Goal: Task Accomplishment & Management: Manage account settings

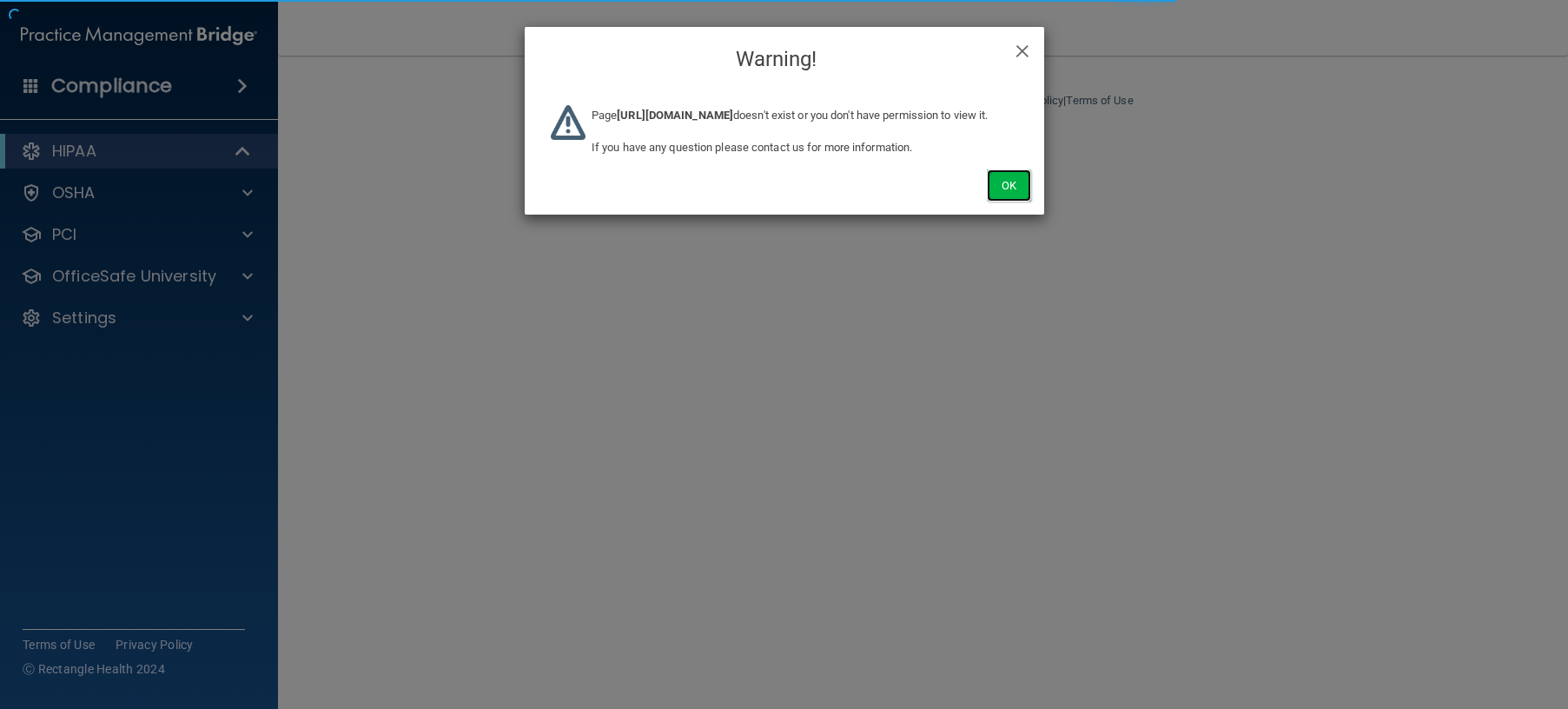
click at [1000, 202] on button "Ok" at bounding box center [1009, 185] width 44 height 32
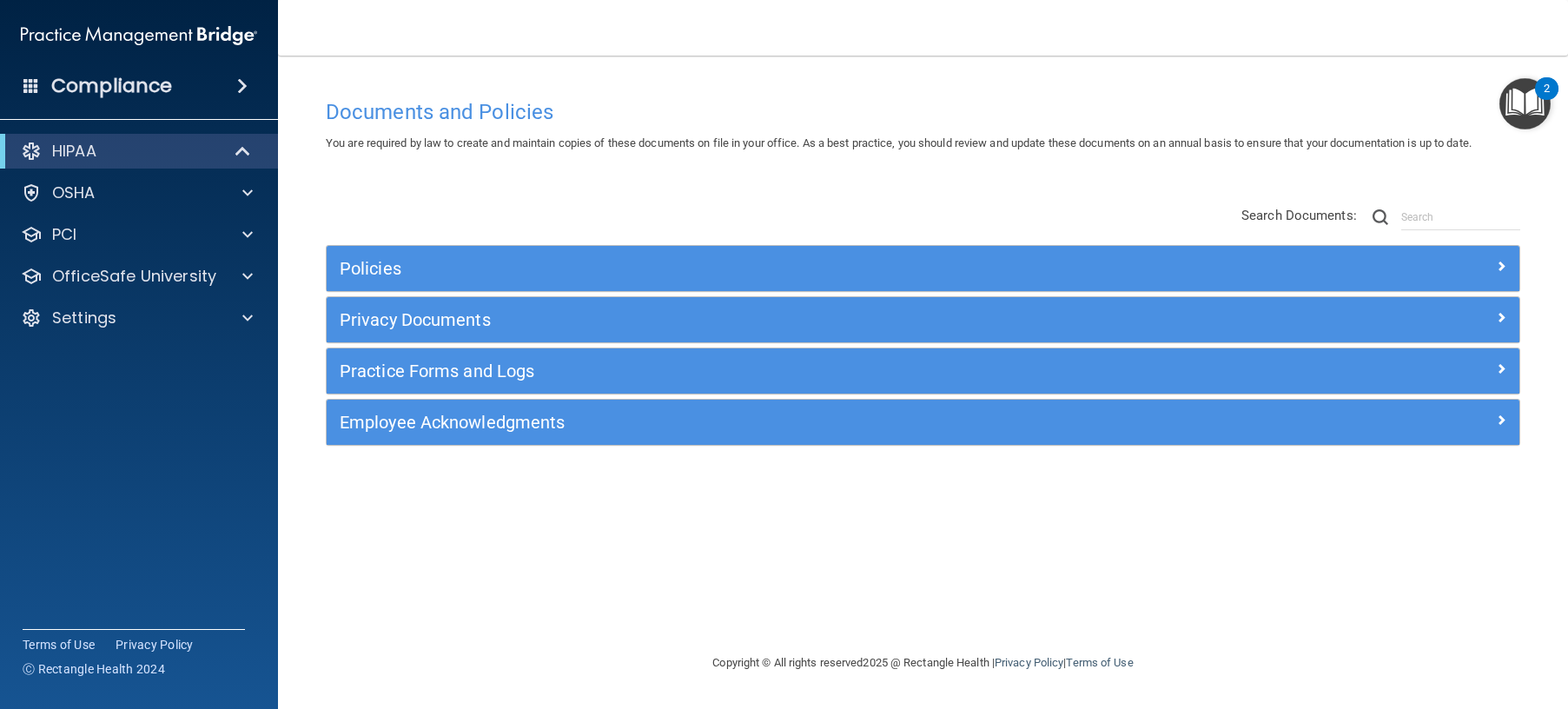
drag, startPoint x: 135, startPoint y: 2, endPoint x: 799, endPoint y: 179, distance: 687.2
click at [799, 179] on div "Documents and Policies You are required by law to create and maintain copies of…" at bounding box center [923, 371] width 1221 height 562
click at [246, 194] on span at bounding box center [247, 192] width 11 height 21
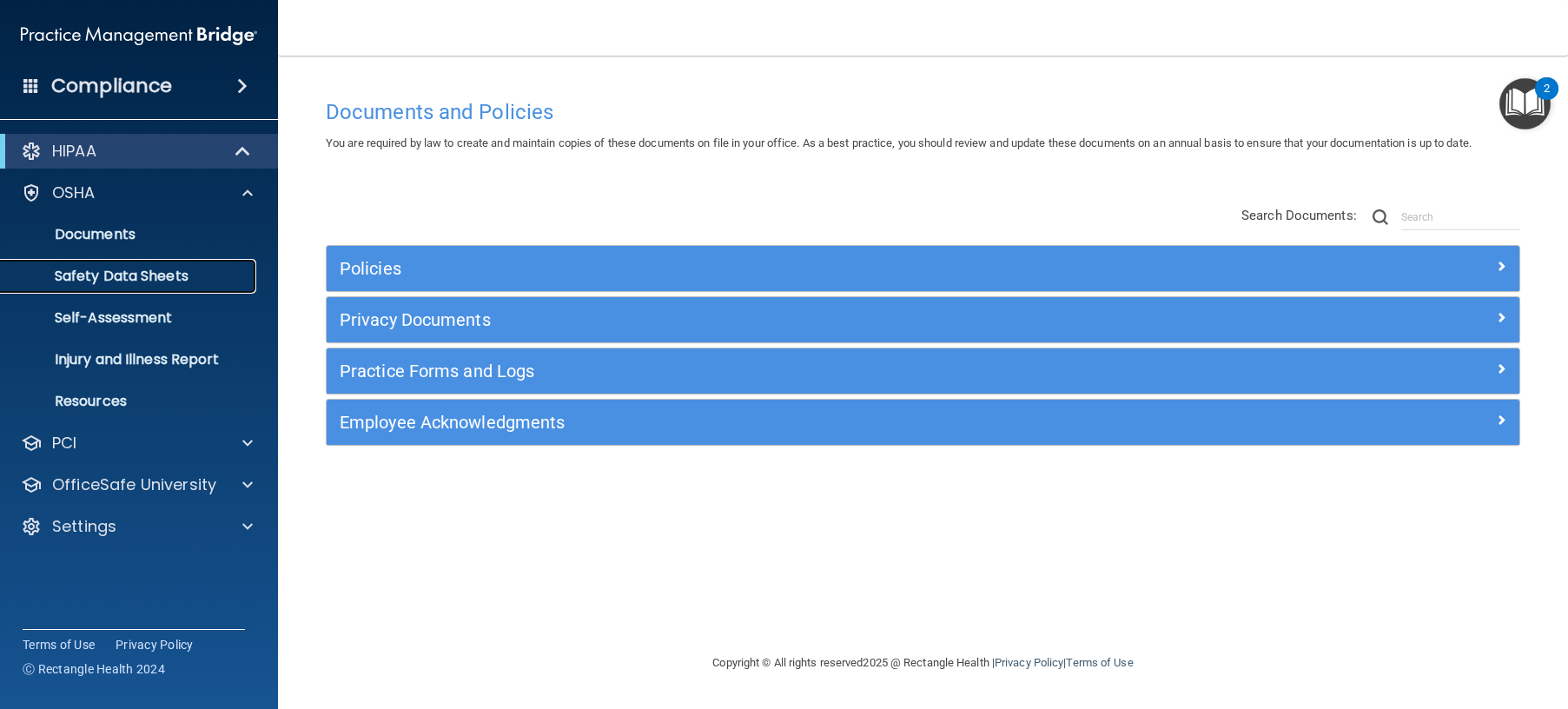
click at [169, 272] on p "Safety Data Sheets" at bounding box center [130, 276] width 238 height 18
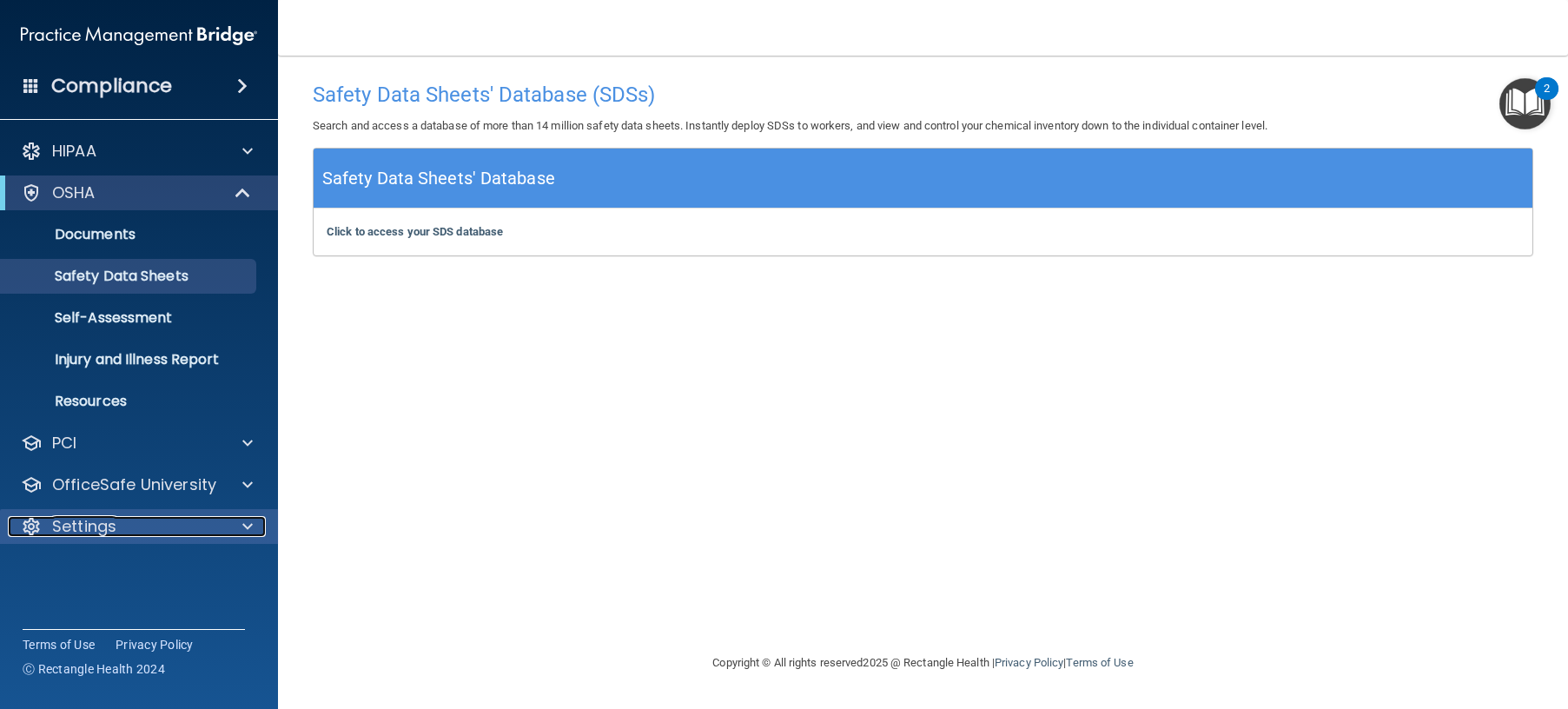
click at [93, 527] on p "Settings" at bounding box center [84, 526] width 64 height 21
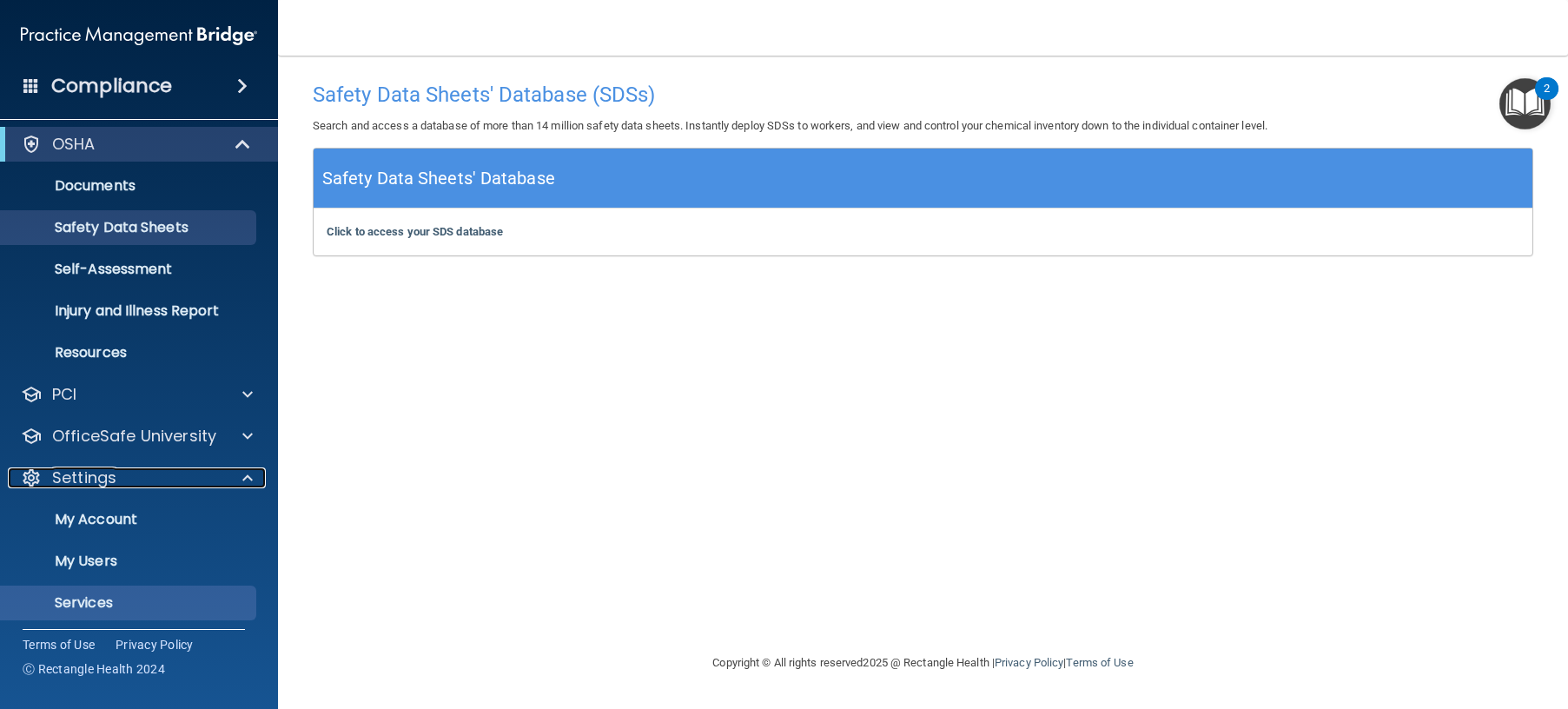
scroll to position [96, 0]
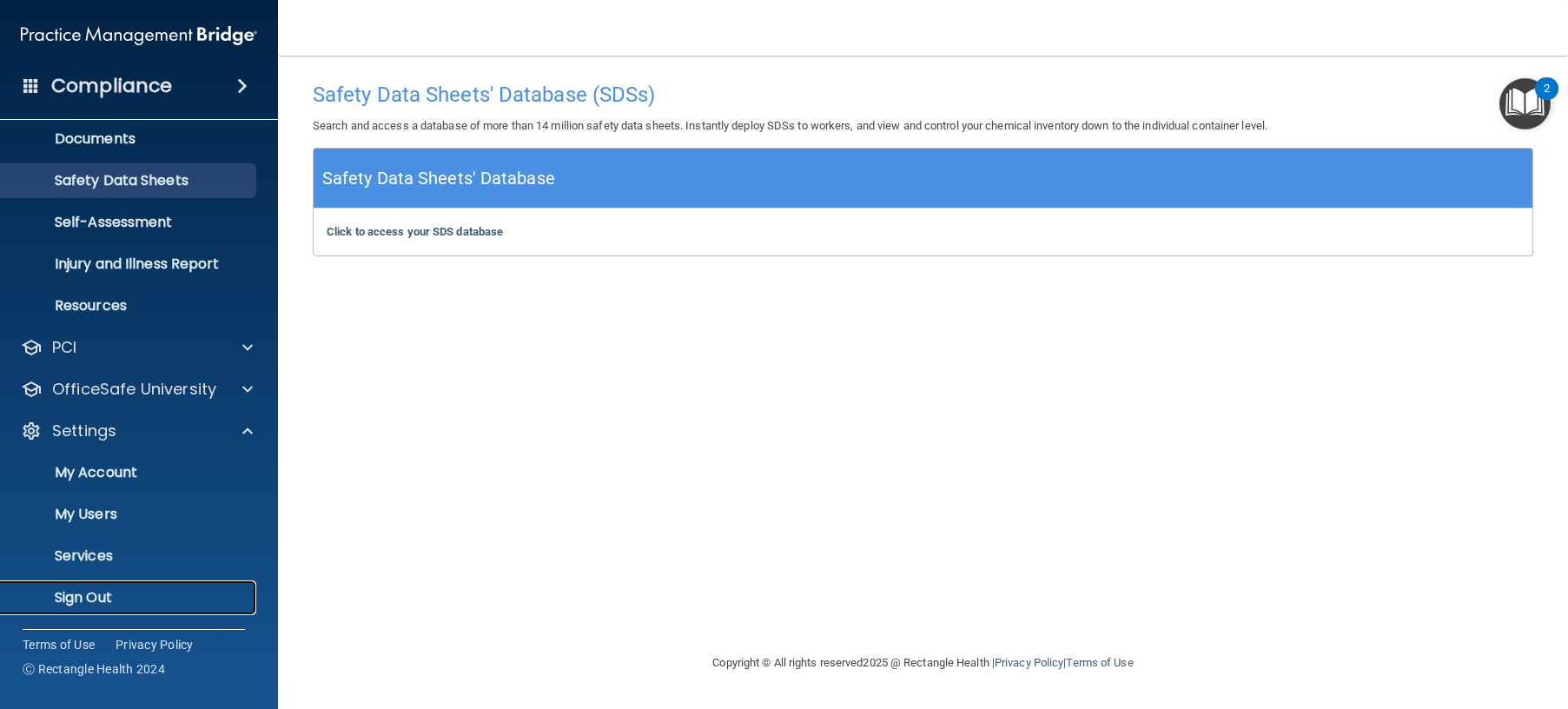
click at [101, 592] on p "Sign Out" at bounding box center [130, 598] width 238 height 18
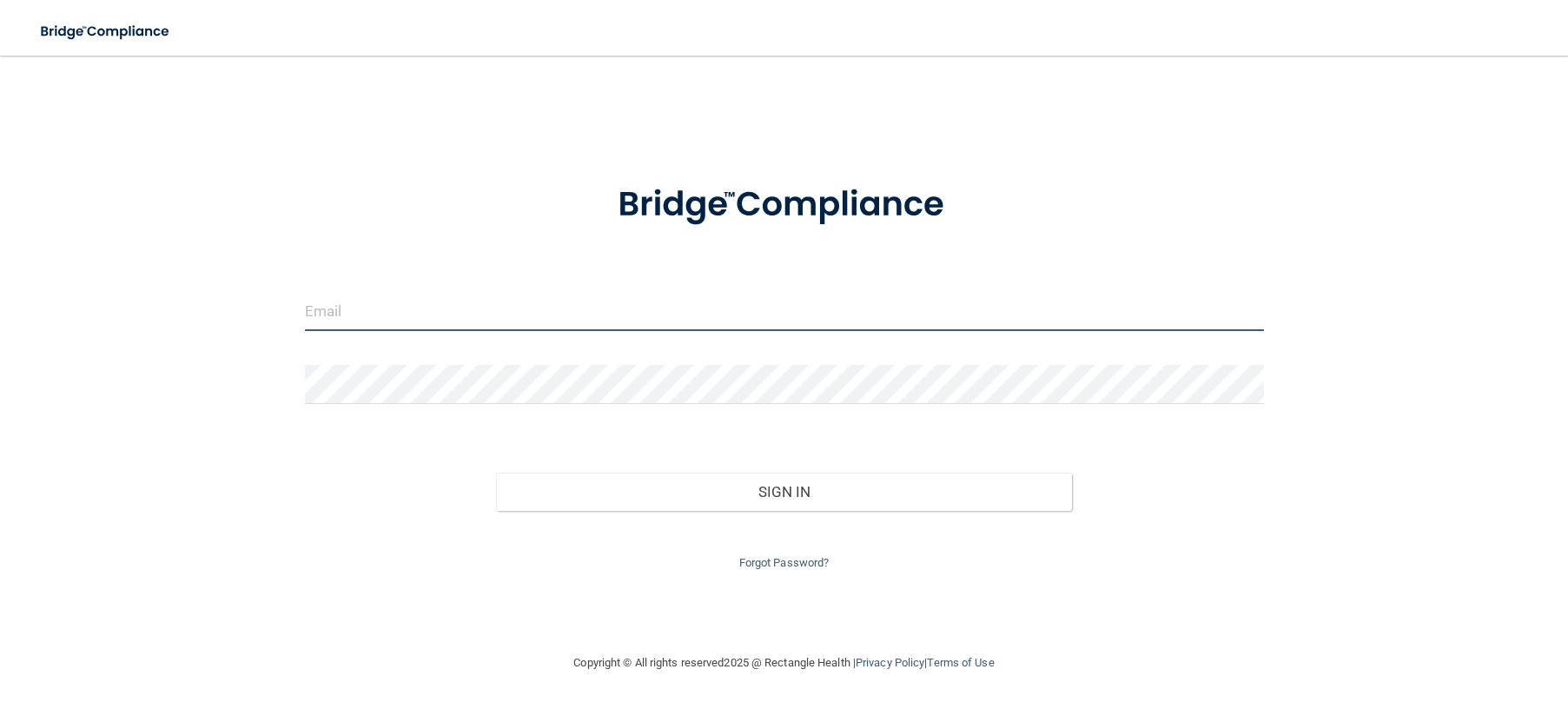
click at [581, 315] on input "email" at bounding box center [784, 311] width 959 height 39
type input "ageskin@rectanglehealth.com"
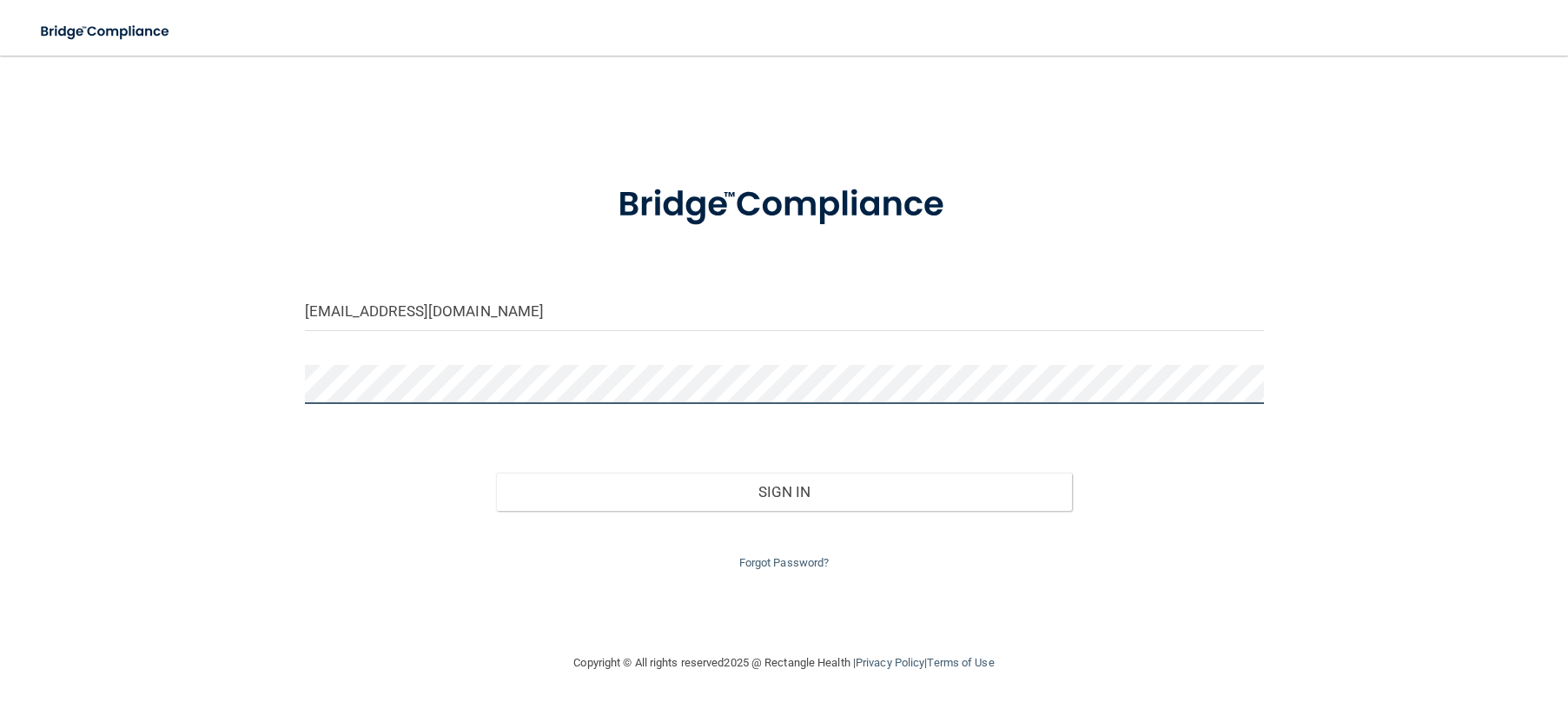
click at [496, 472] on button "Sign In" at bounding box center [783, 491] width 575 height 39
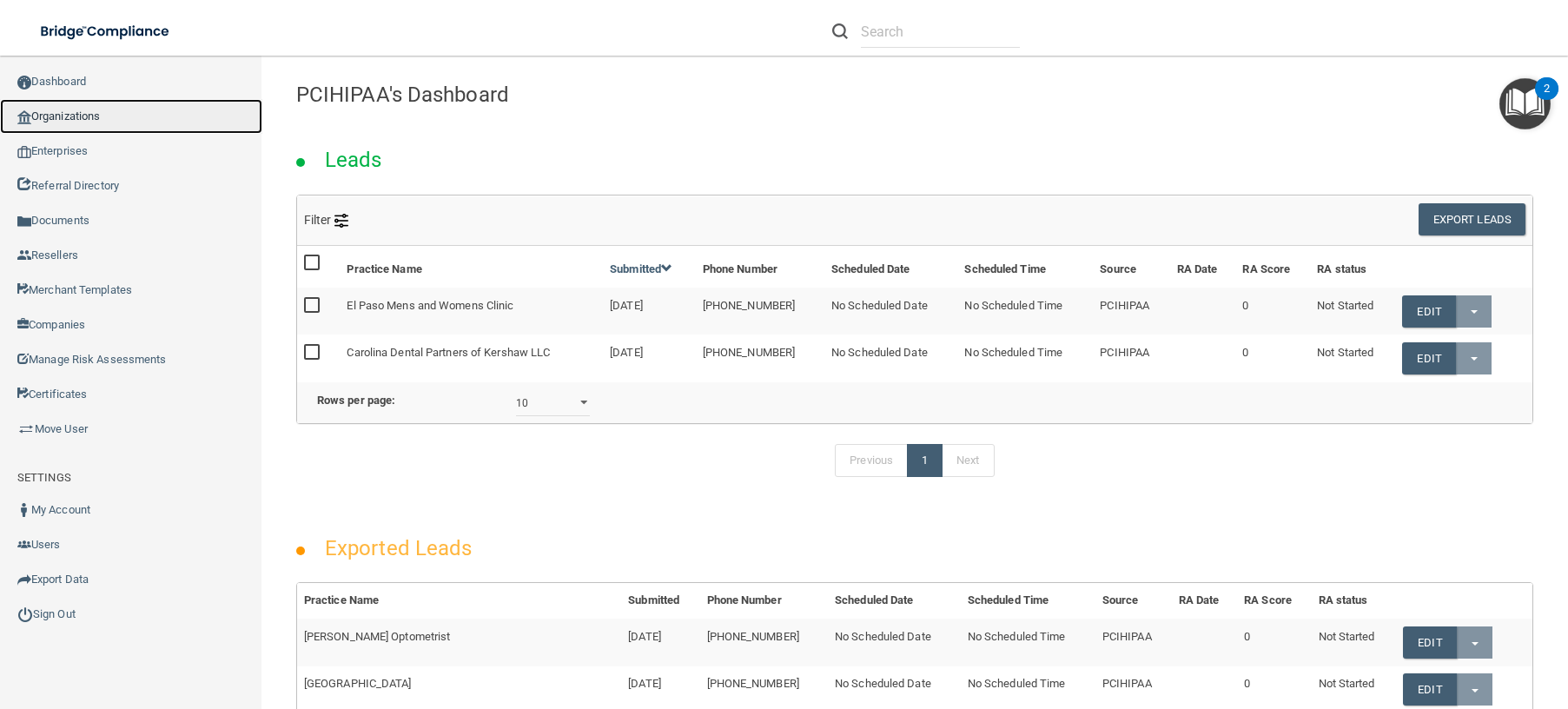
click at [74, 118] on link "Organizations" at bounding box center [131, 116] width 262 height 35
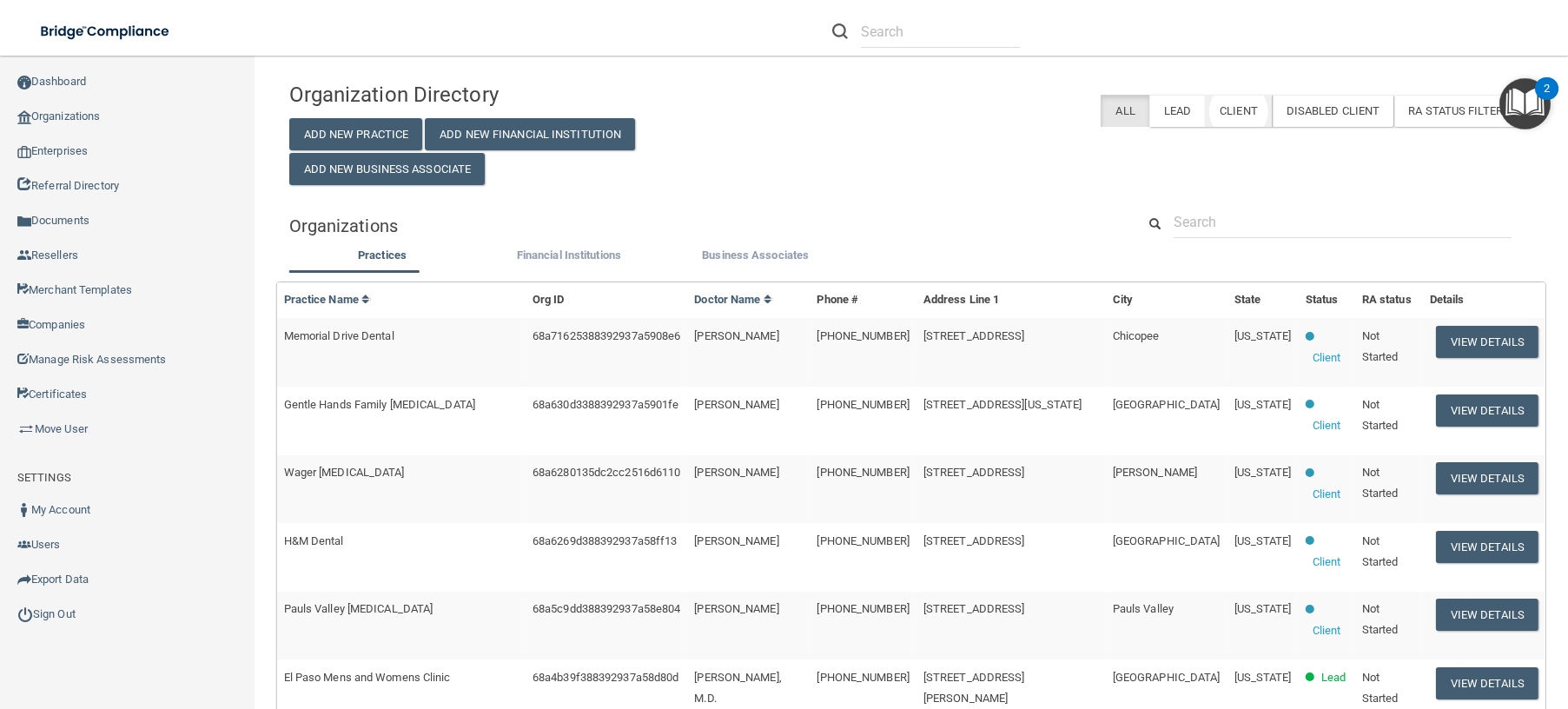
click at [1233, 116] on label "Client" at bounding box center [1238, 111] width 67 height 32
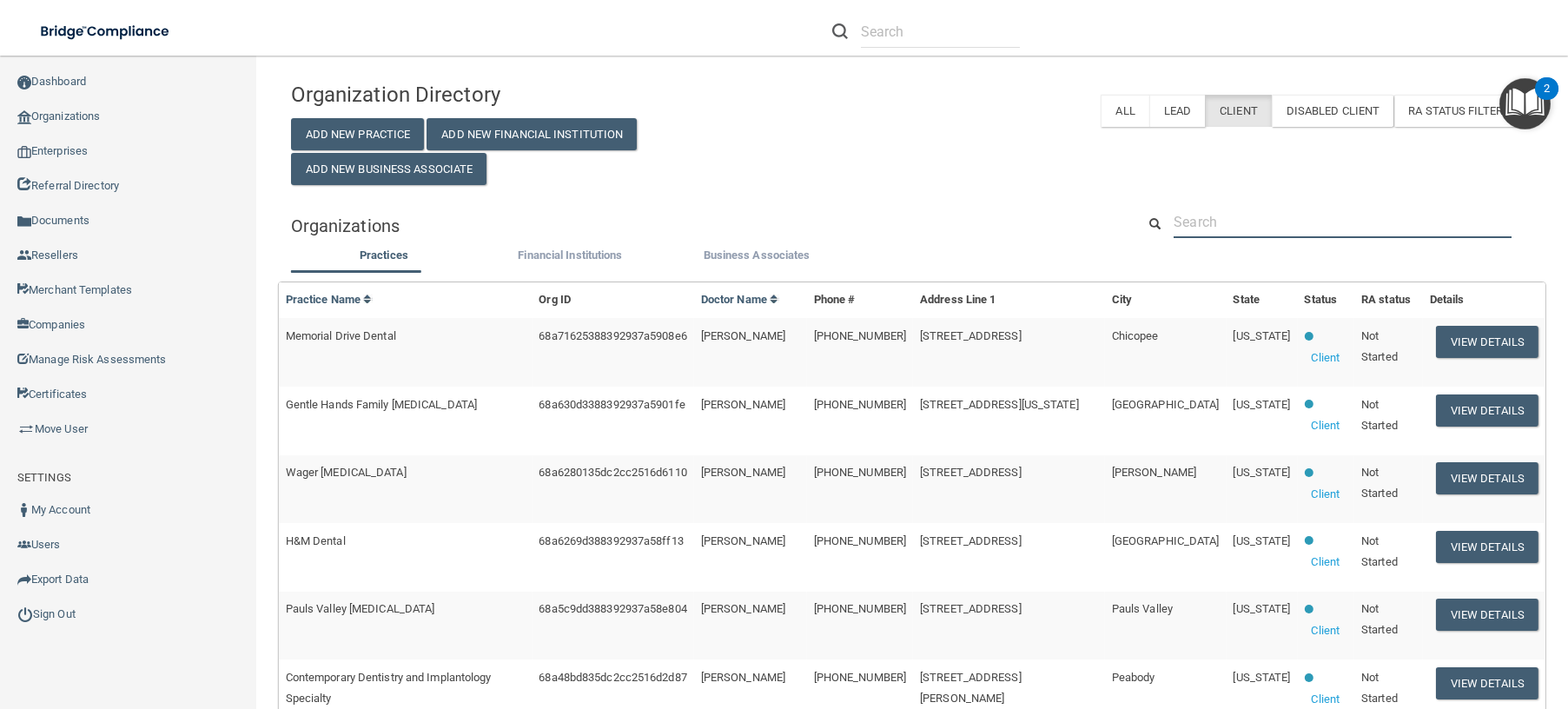
click at [1247, 223] on input "text" at bounding box center [1341, 222] width 338 height 32
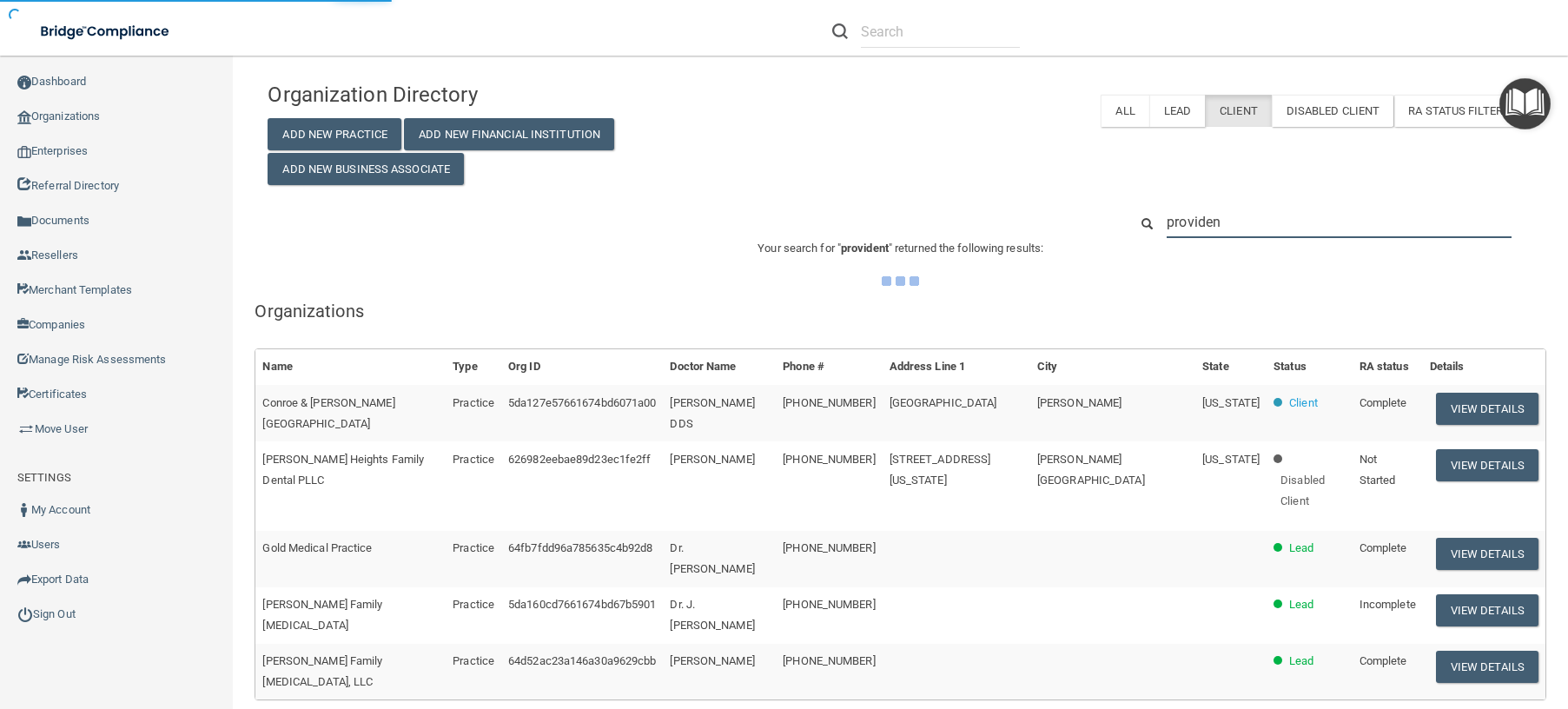
type input "provident"
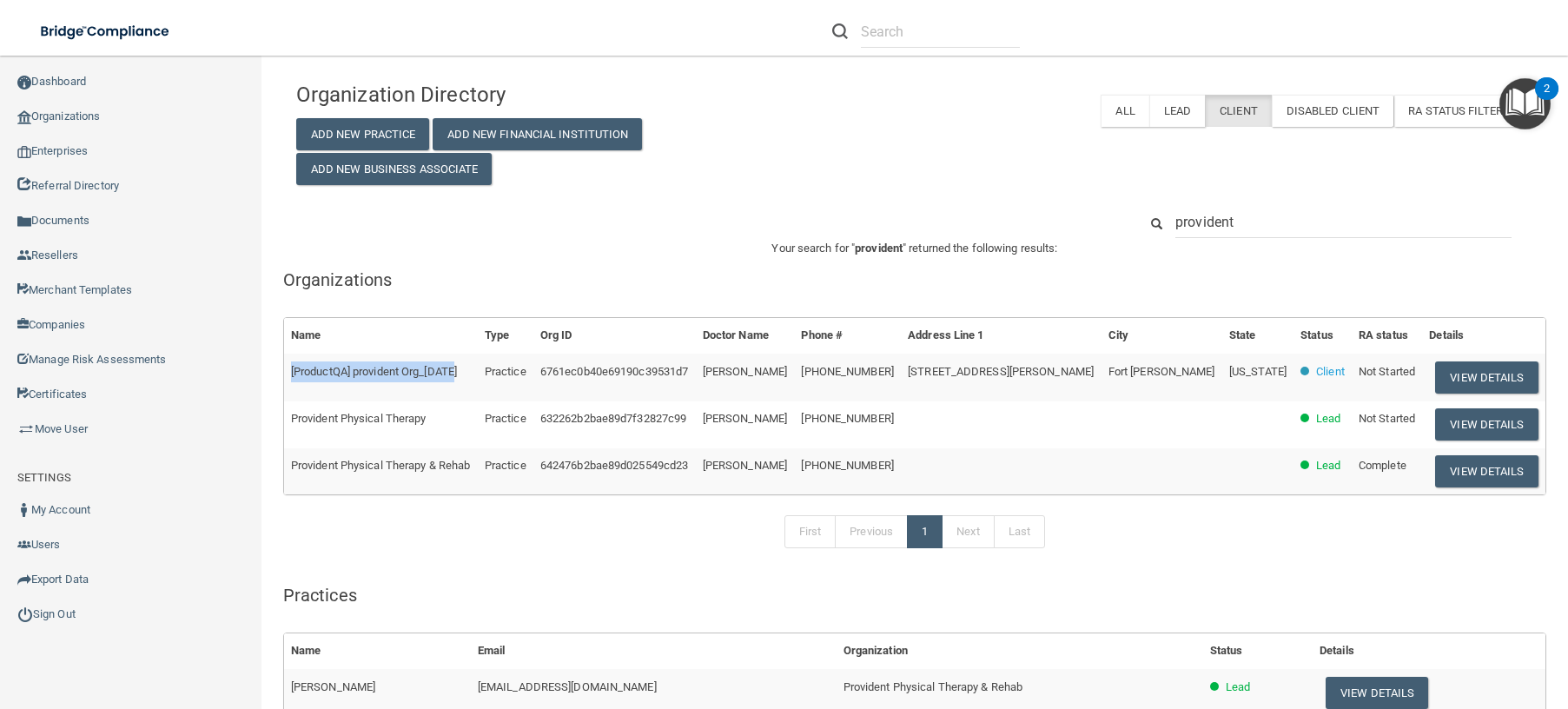
drag, startPoint x: 462, startPoint y: 371, endPoint x: 286, endPoint y: 377, distance: 176.1
click at [286, 377] on td "[ProductQA] provident Org_[DATE]" at bounding box center [381, 376] width 194 height 47
copy span "[ProductQA] provident Org_[DATE]"
click at [1467, 379] on button "View Details" at bounding box center [1486, 377] width 103 height 32
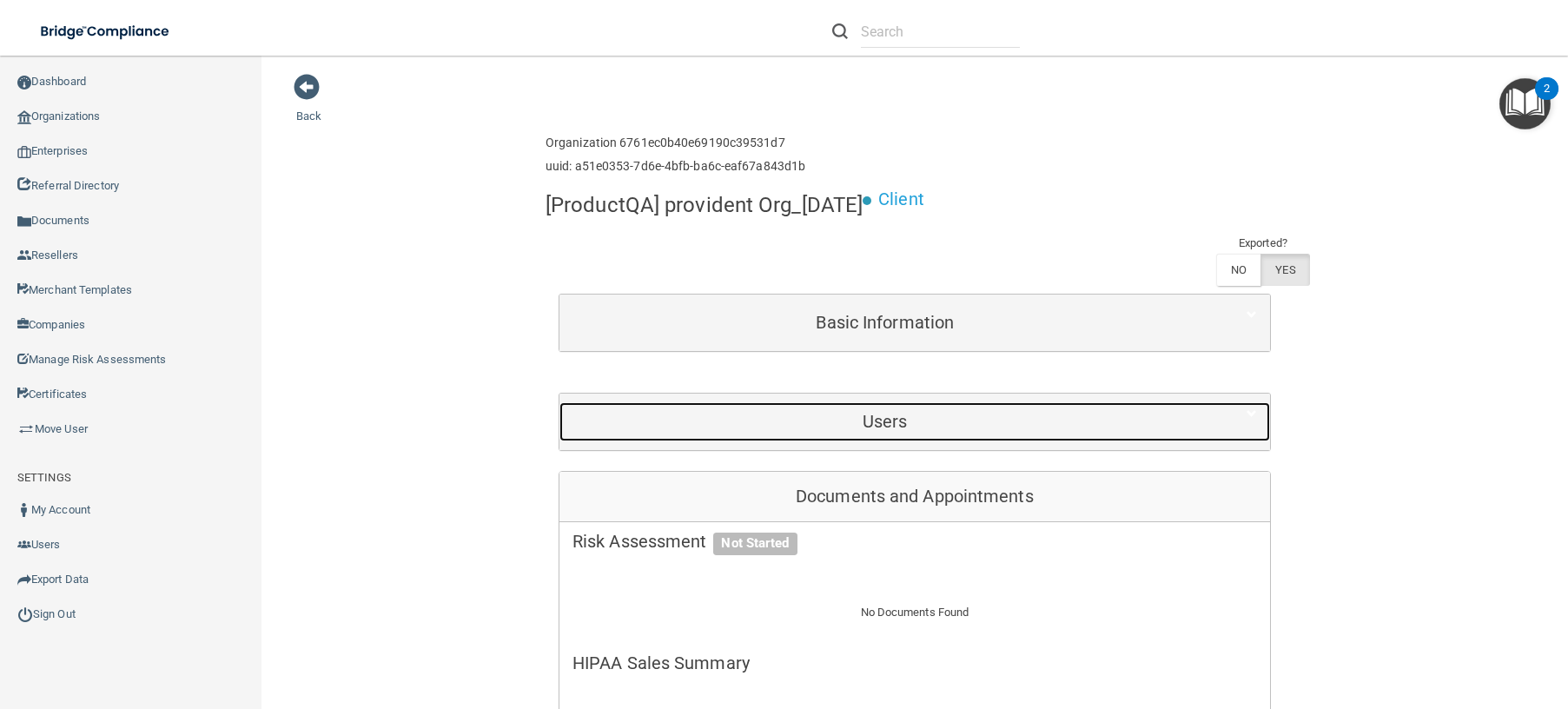
click at [910, 422] on h5 "Users" at bounding box center [885, 421] width 626 height 19
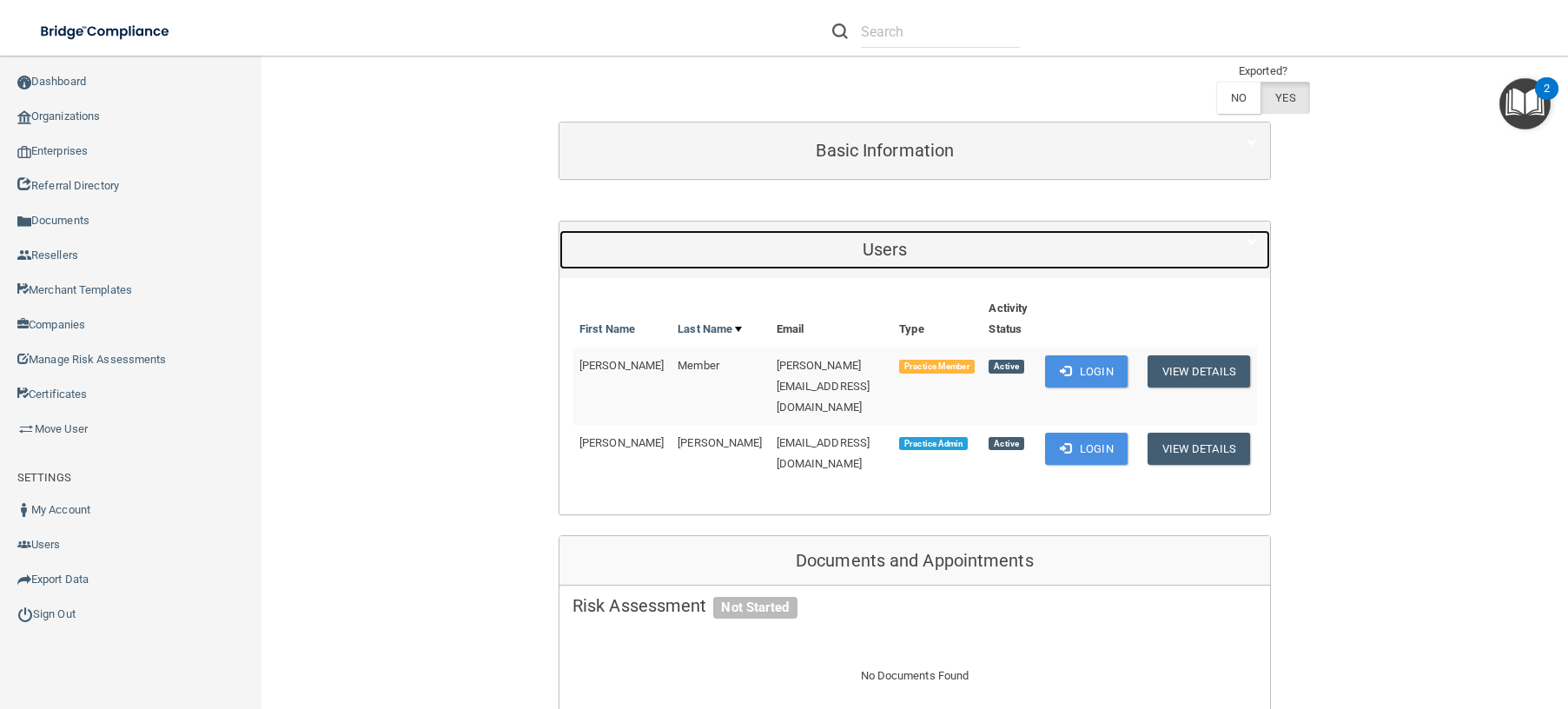
scroll to position [173, 0]
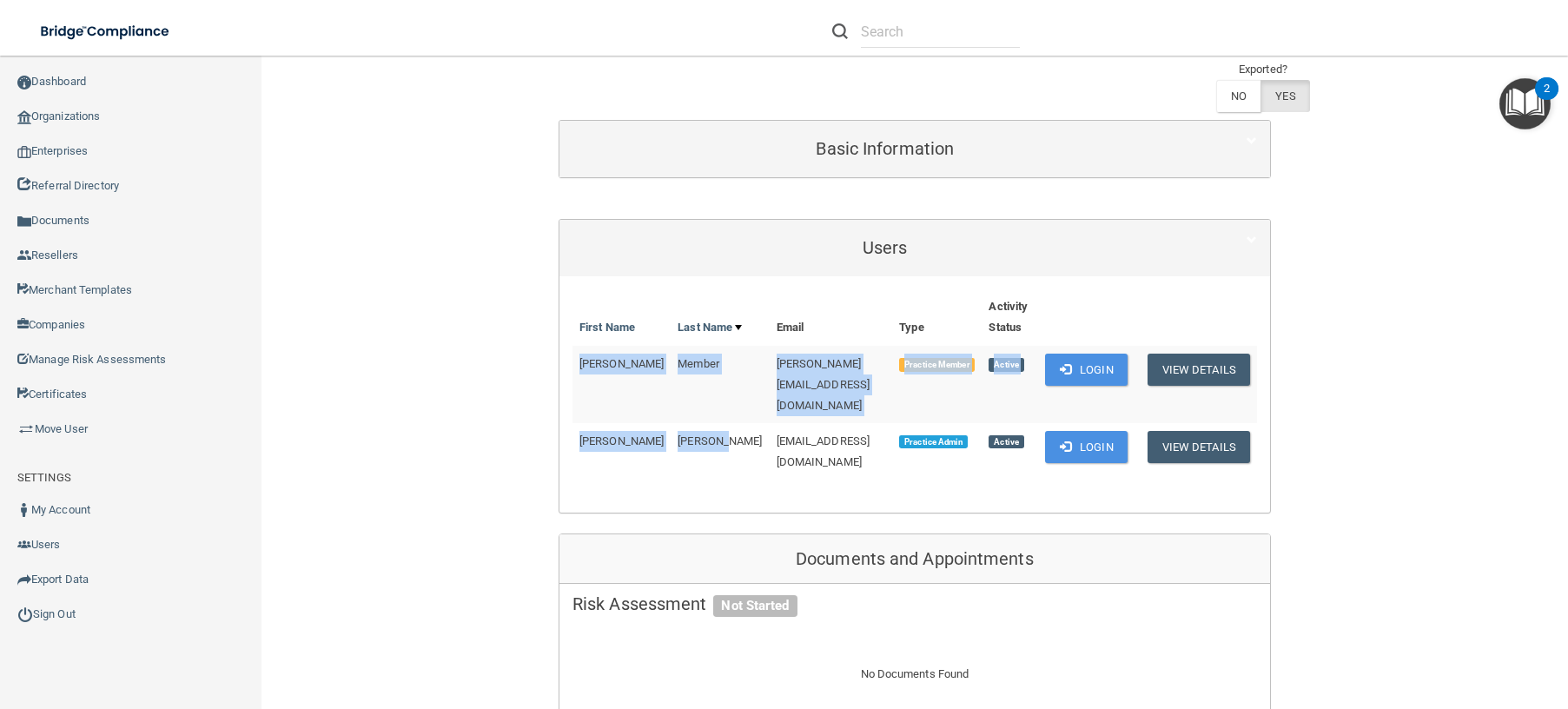
drag, startPoint x: 574, startPoint y: 361, endPoint x: 681, endPoint y: 427, distance: 125.7
click at [681, 427] on tbody "Jamie Member jamie-member@ez7sk8lc.mailosaur.net Practice Member Active Login V…" at bounding box center [914, 412] width 684 height 134
copy tbody "Jamie Member jamie-member@ez7sk8lc.mailosaur.net Practice Member Active Login V…"
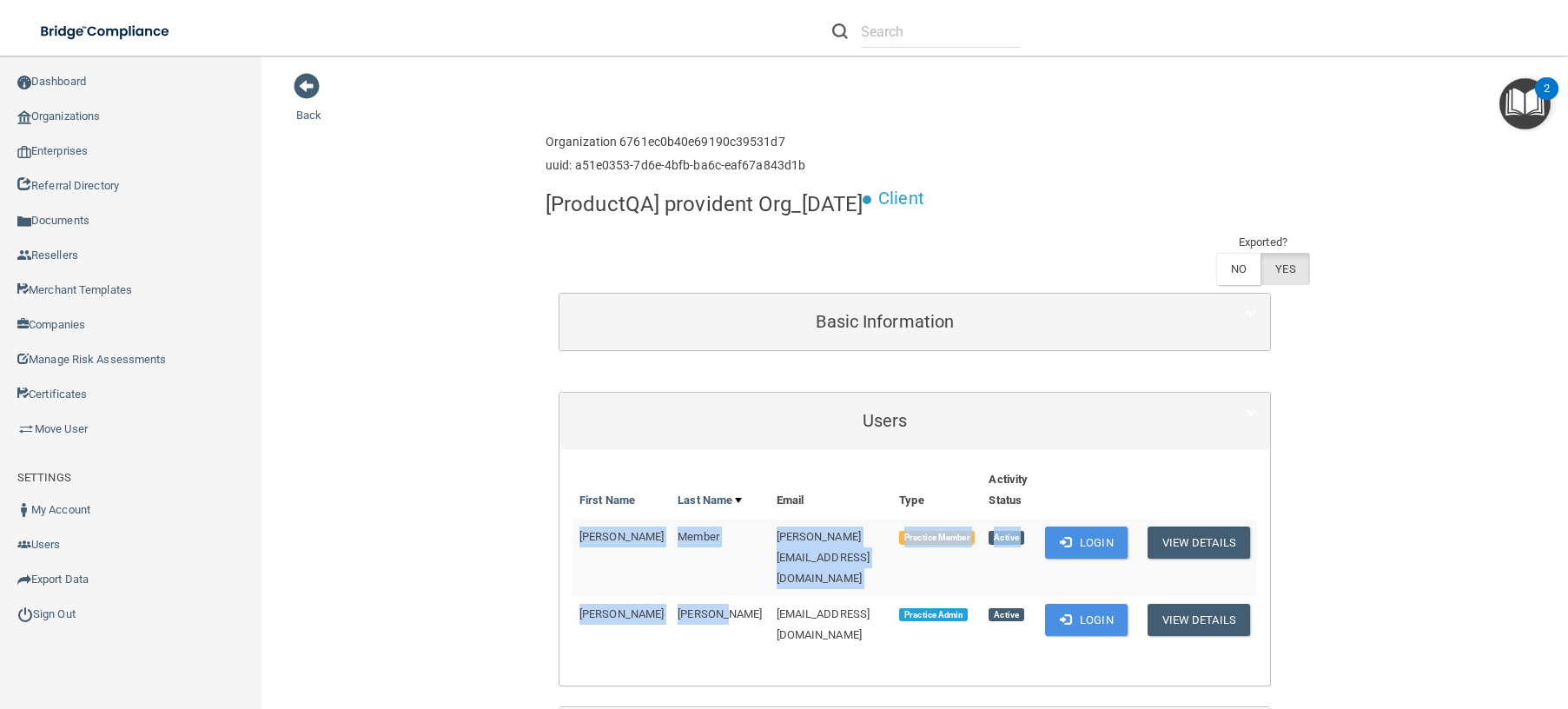
scroll to position [0, 0]
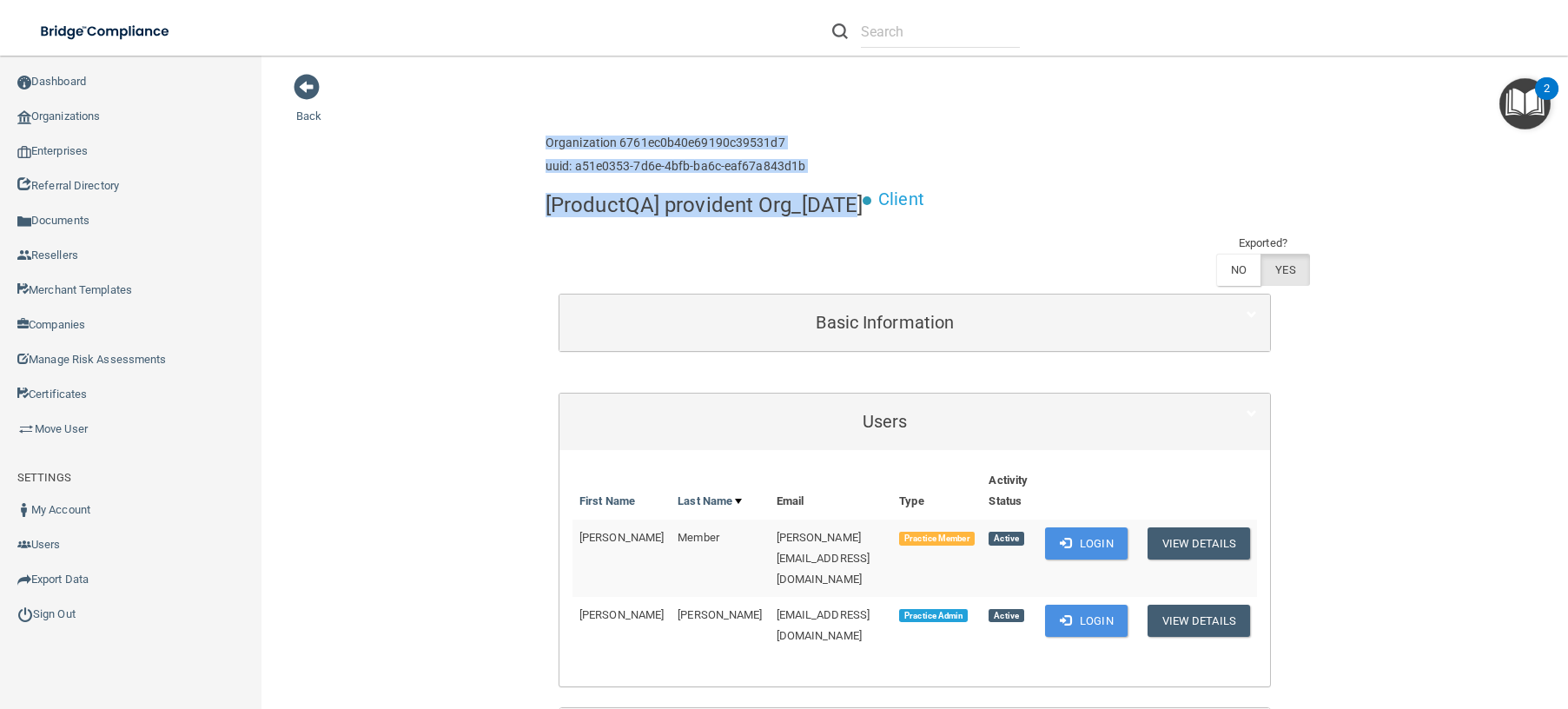
drag, startPoint x: 539, startPoint y: 146, endPoint x: 853, endPoint y: 204, distance: 319.3
copy div "Organization 6761ec0b40e69190c39531d7 uuid: a51e0353-7d6e-4bfb-ba6c-eaf67a843d1…"
click at [1080, 605] on button "Login" at bounding box center [1085, 621] width 82 height 32
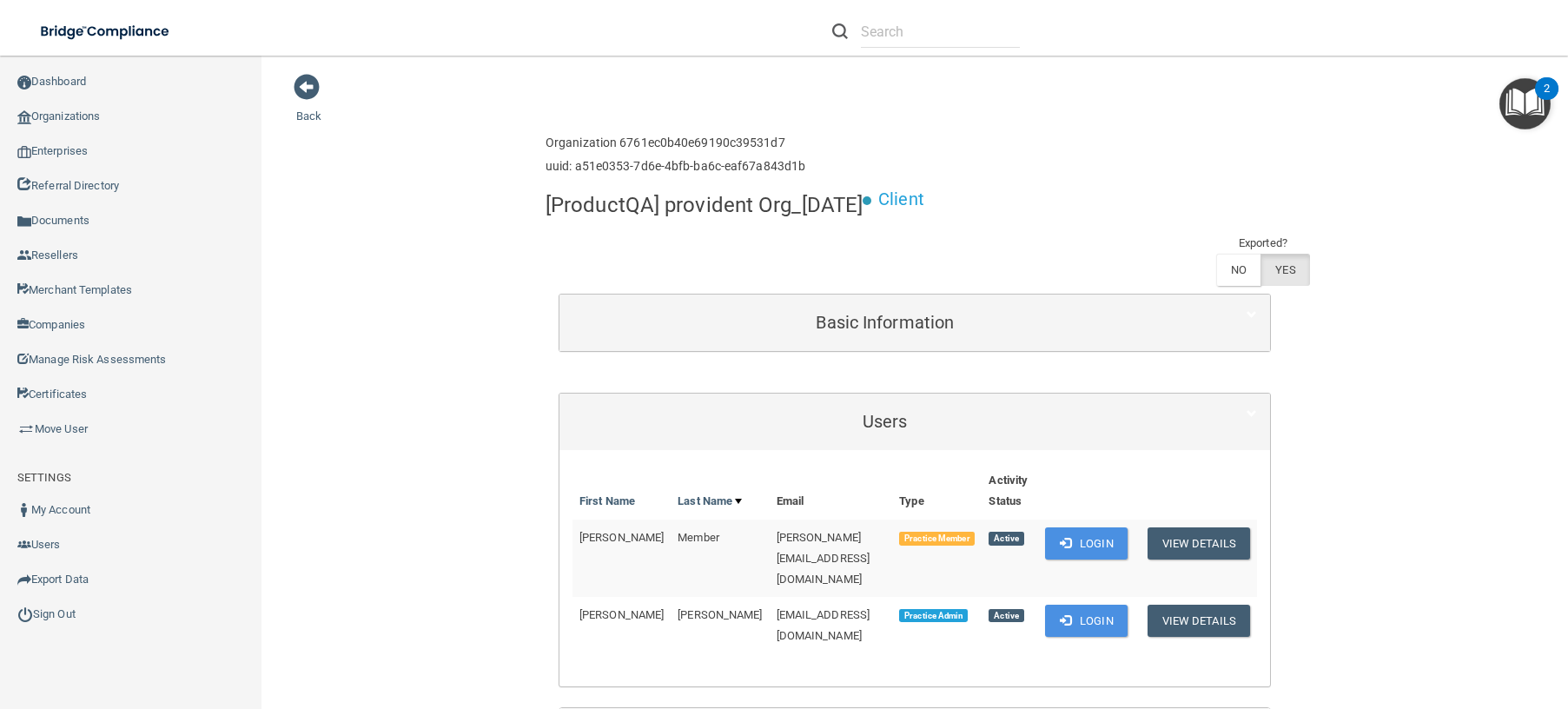
click at [776, 535] on span "jamie-member@ez7sk8lc.mailosaur.net" at bounding box center [823, 557] width 94 height 54
click at [1197, 547] on button "View Details" at bounding box center [1199, 544] width 103 height 32
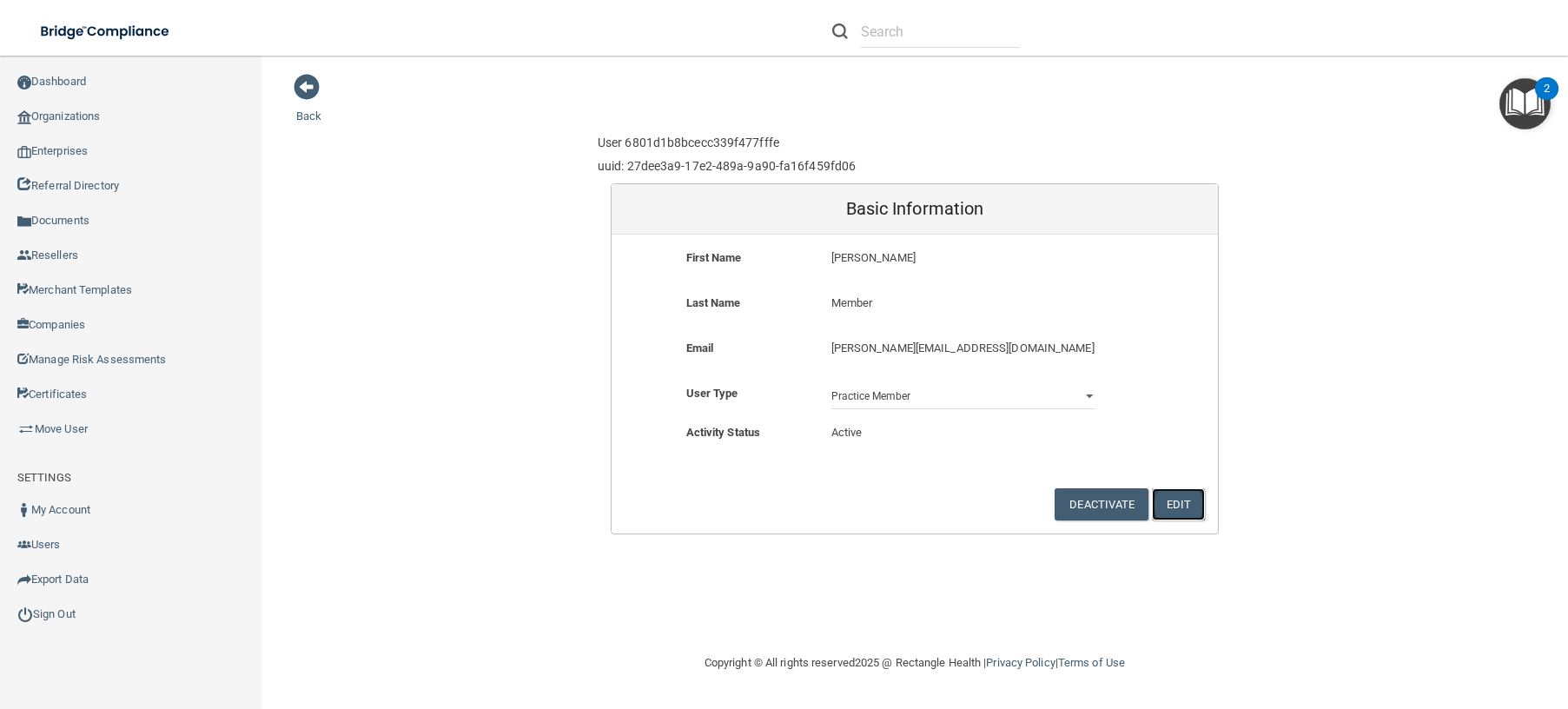
click at [1183, 506] on button "Edit" at bounding box center [1178, 504] width 53 height 32
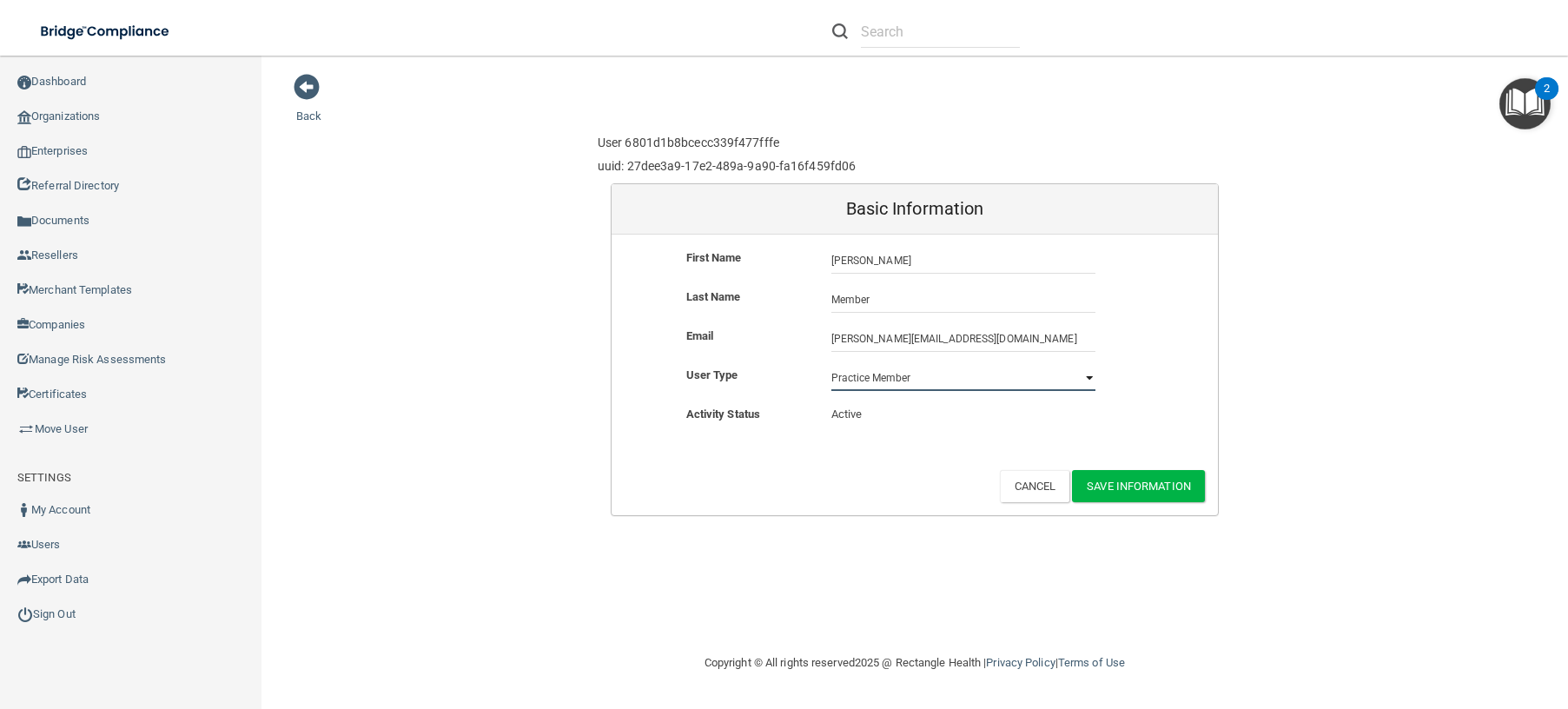
click at [1084, 374] on select "Practice Admin Practice Member Financial Institution Admin Business Associate A…" at bounding box center [963, 377] width 264 height 26
click at [832, 364] on select "Practice Admin Practice Member Financial Institution Admin Business Associate A…" at bounding box center [963, 377] width 264 height 26
drag, startPoint x: 1092, startPoint y: 377, endPoint x: 1083, endPoint y: 379, distance: 9.2
click at [1092, 377] on select "Practice Admin Practice Member Financial Institution Admin Business Associate A…" at bounding box center [963, 377] width 264 height 26
select select "practice_admin"
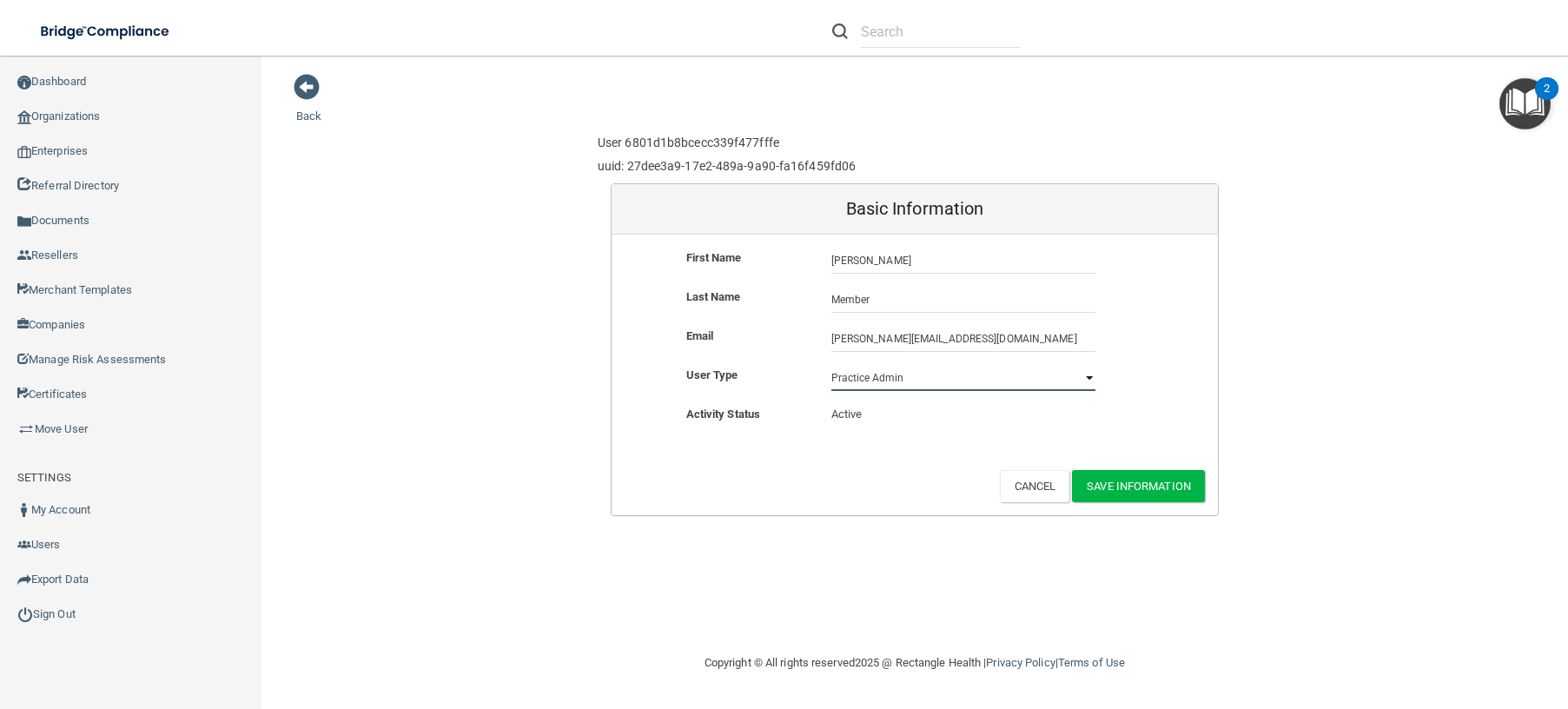
click at [832, 364] on select "Practice Admin Practice Member Financial Institution Admin Business Associate A…" at bounding box center [963, 377] width 264 height 26
click at [1141, 487] on button "Save Information" at bounding box center [1138, 486] width 133 height 32
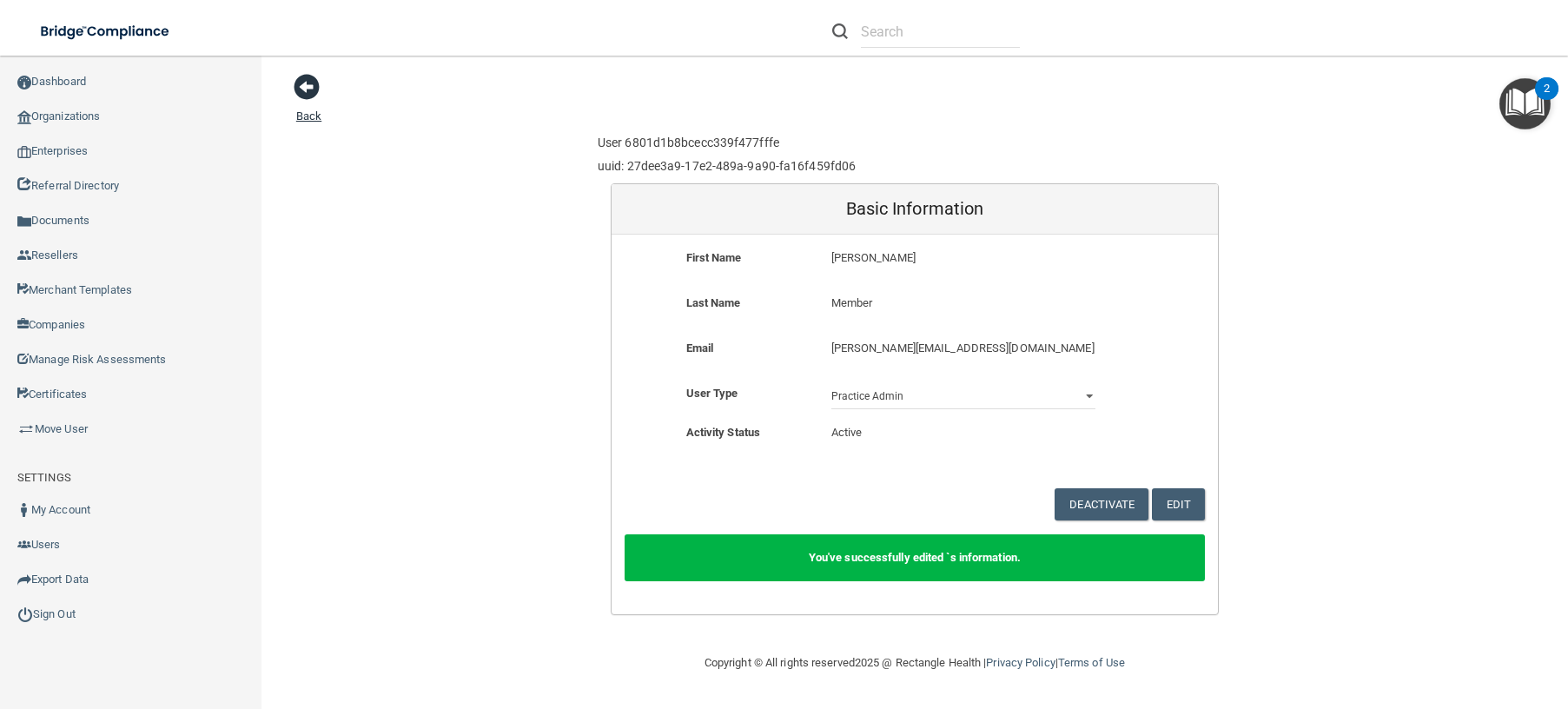
click at [301, 95] on span at bounding box center [307, 87] width 26 height 26
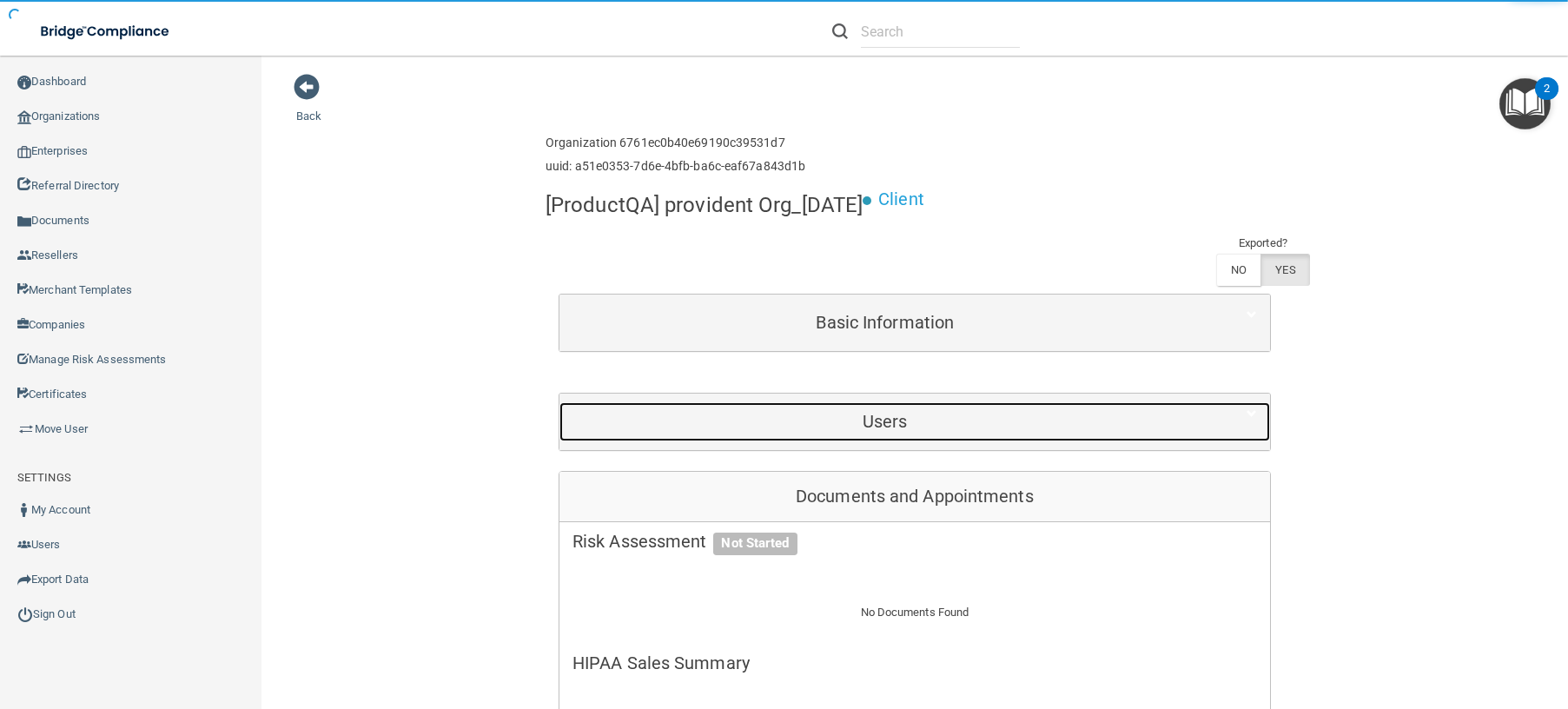
click at [968, 428] on h5 "Users" at bounding box center [885, 421] width 626 height 19
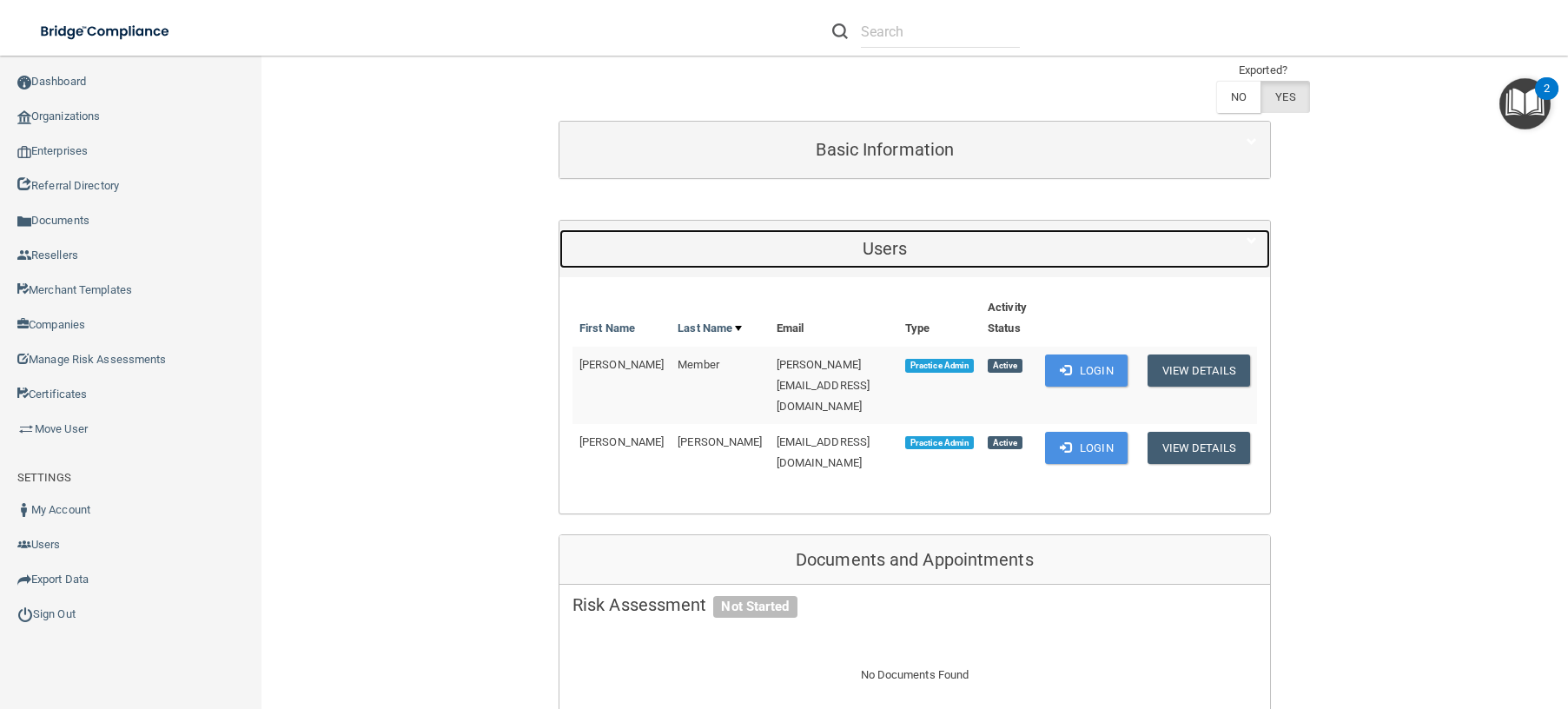
scroll to position [173, 0]
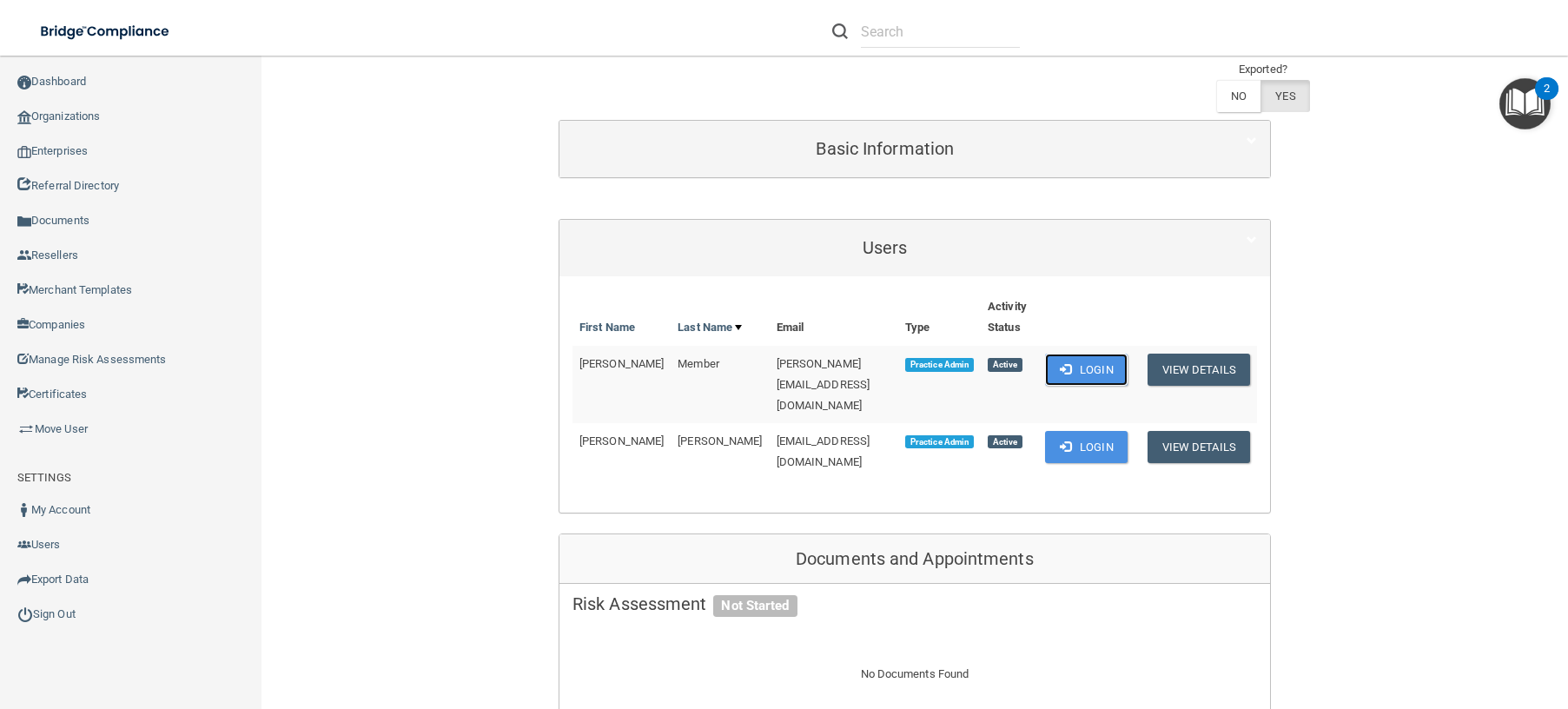
click at [1091, 375] on button "Login" at bounding box center [1085, 369] width 82 height 32
click at [1200, 432] on button "View Details" at bounding box center [1199, 447] width 103 height 32
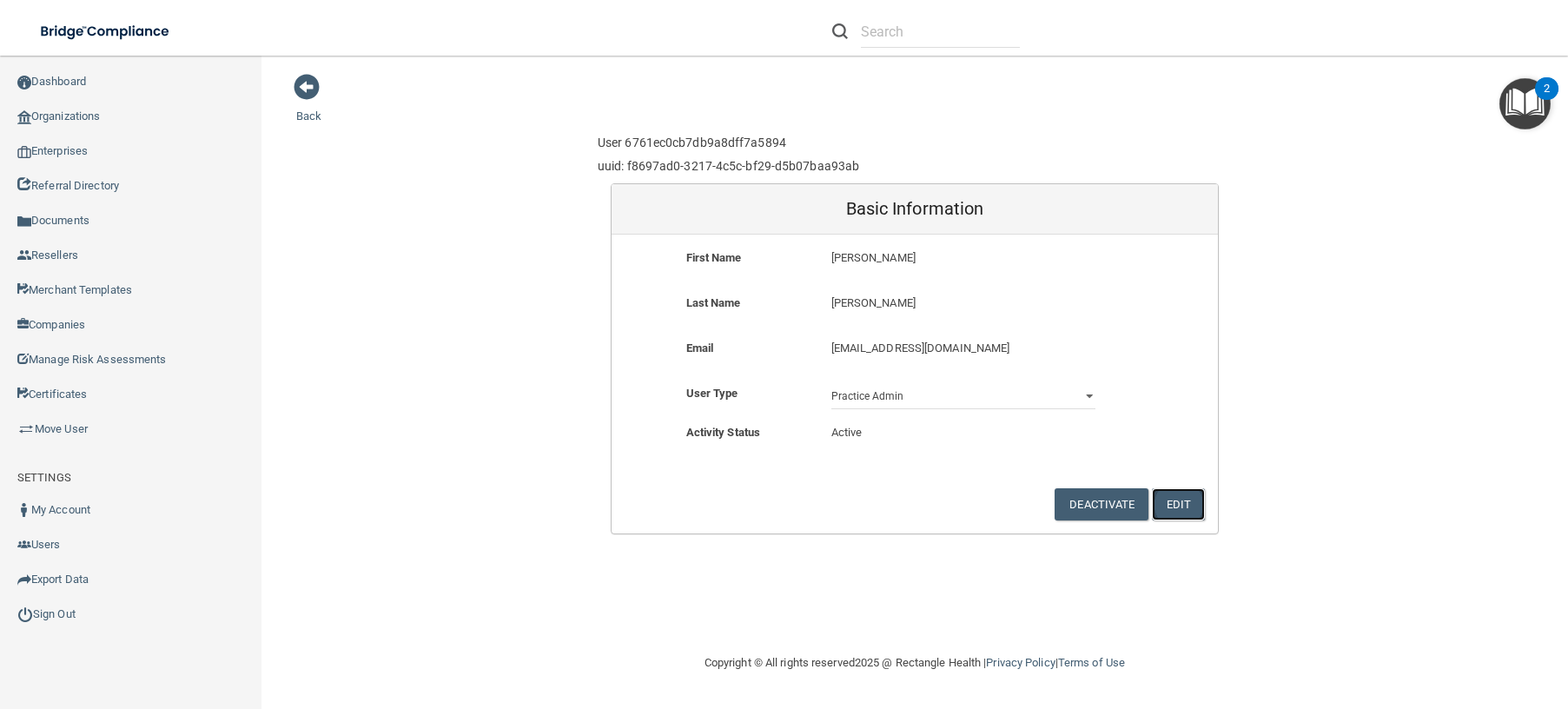
click at [1180, 506] on button "Edit" at bounding box center [1178, 504] width 53 height 32
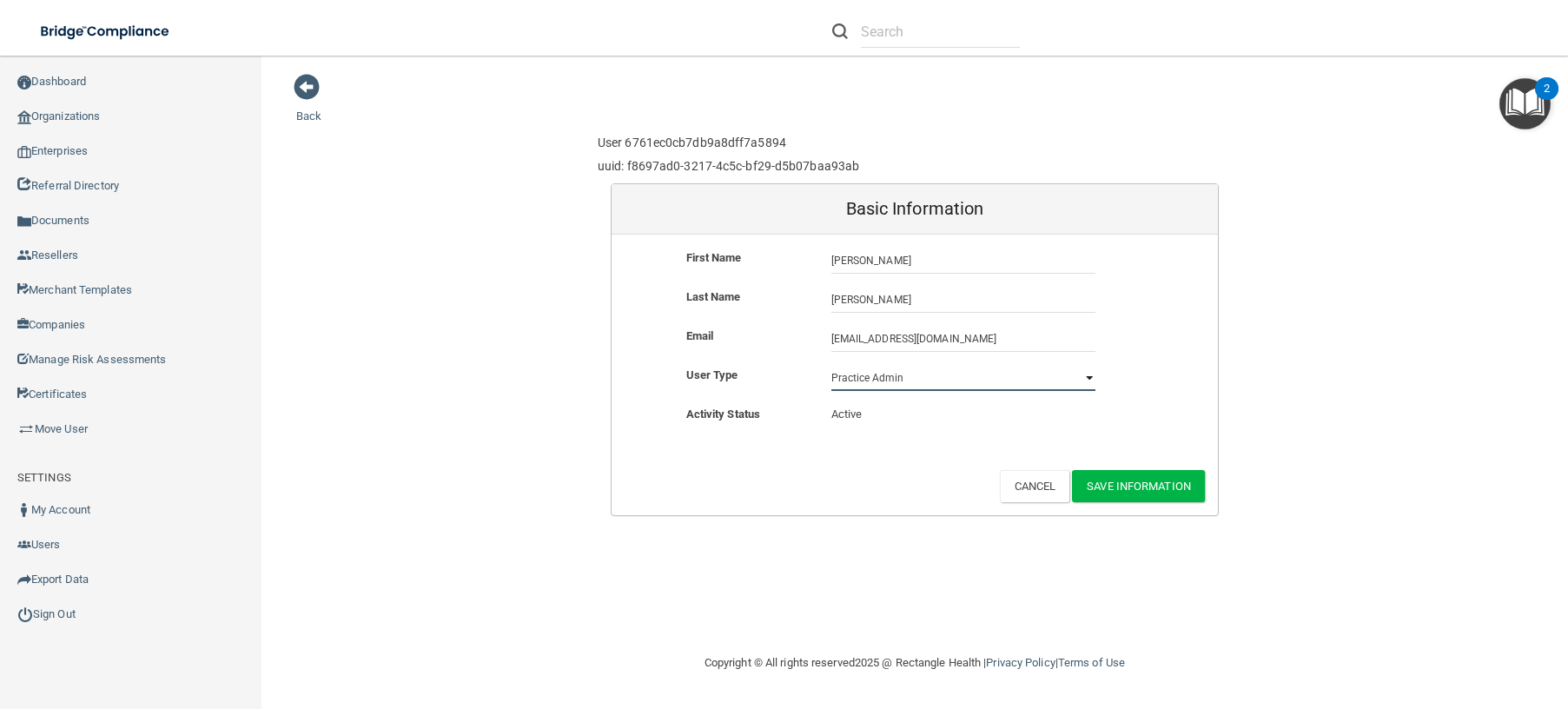
drag, startPoint x: 1081, startPoint y: 379, endPoint x: 1058, endPoint y: 386, distance: 24.0
click at [1081, 379] on select "Practice Admin Practice Member Financial Institution Admin Business Associate A…" at bounding box center [963, 377] width 264 height 26
select select "practice_member"
click at [832, 364] on select "Practice Admin Practice Member Financial Institution Admin Business Associate A…" at bounding box center [963, 377] width 264 height 26
click at [1128, 486] on button "Save Information" at bounding box center [1138, 486] width 133 height 32
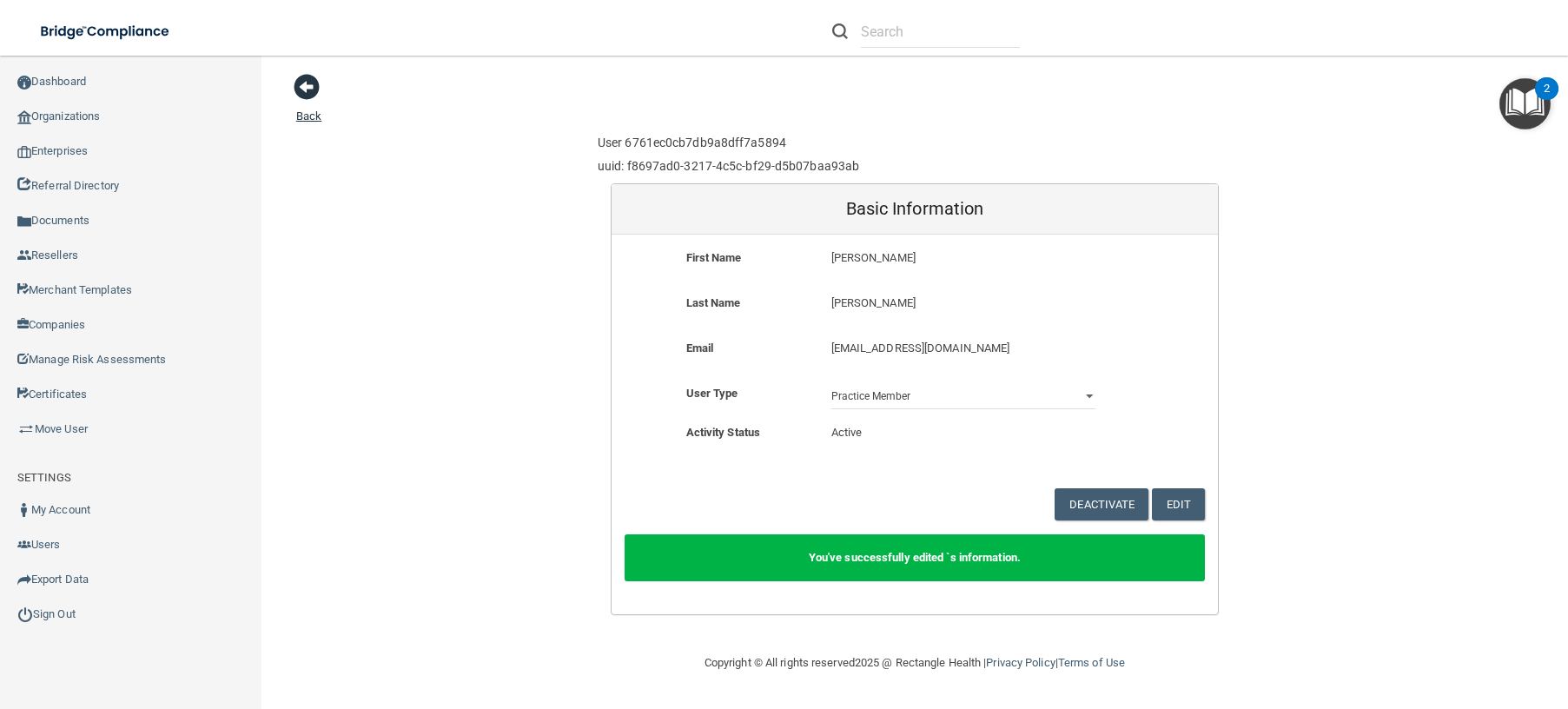
click at [310, 90] on span at bounding box center [307, 87] width 26 height 26
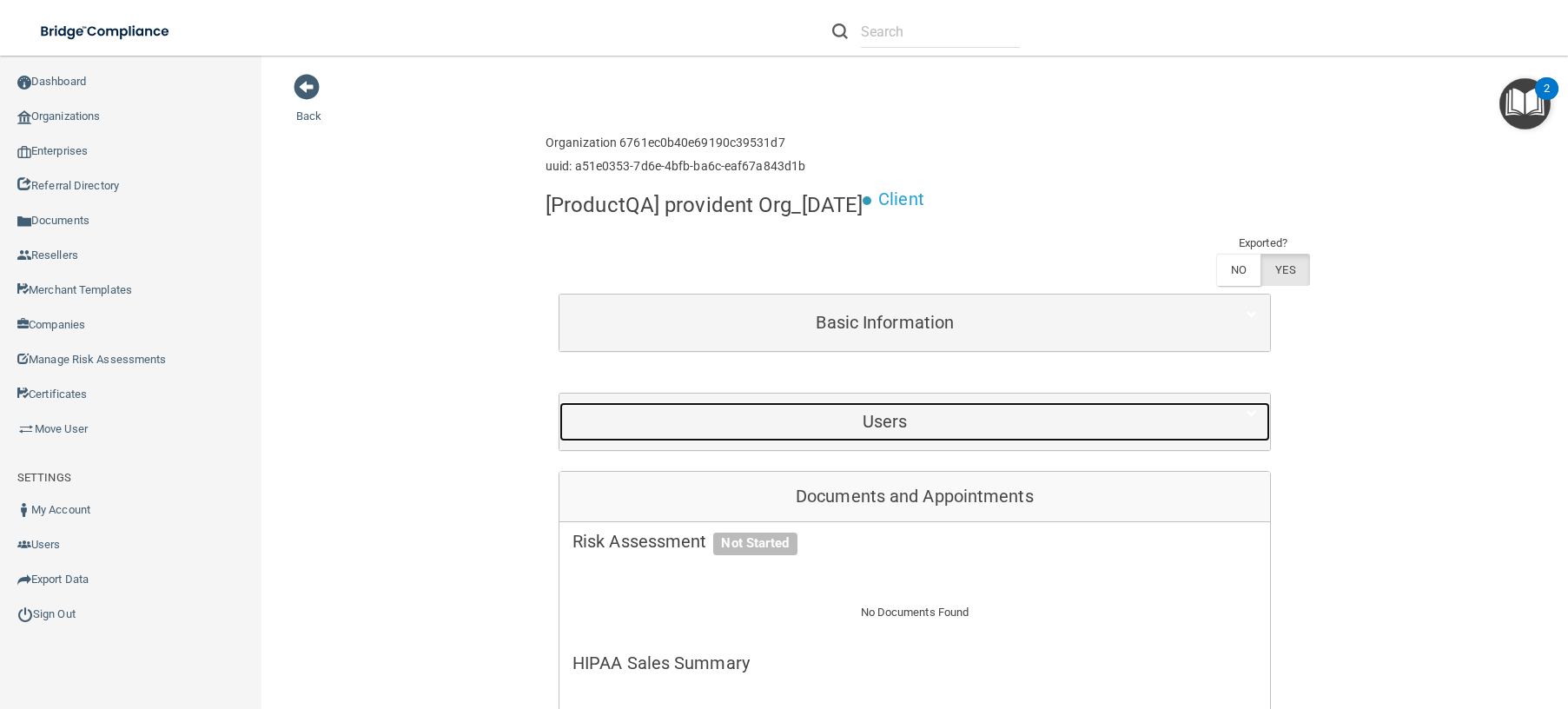
click at [905, 419] on h5 "Users" at bounding box center [885, 421] width 626 height 19
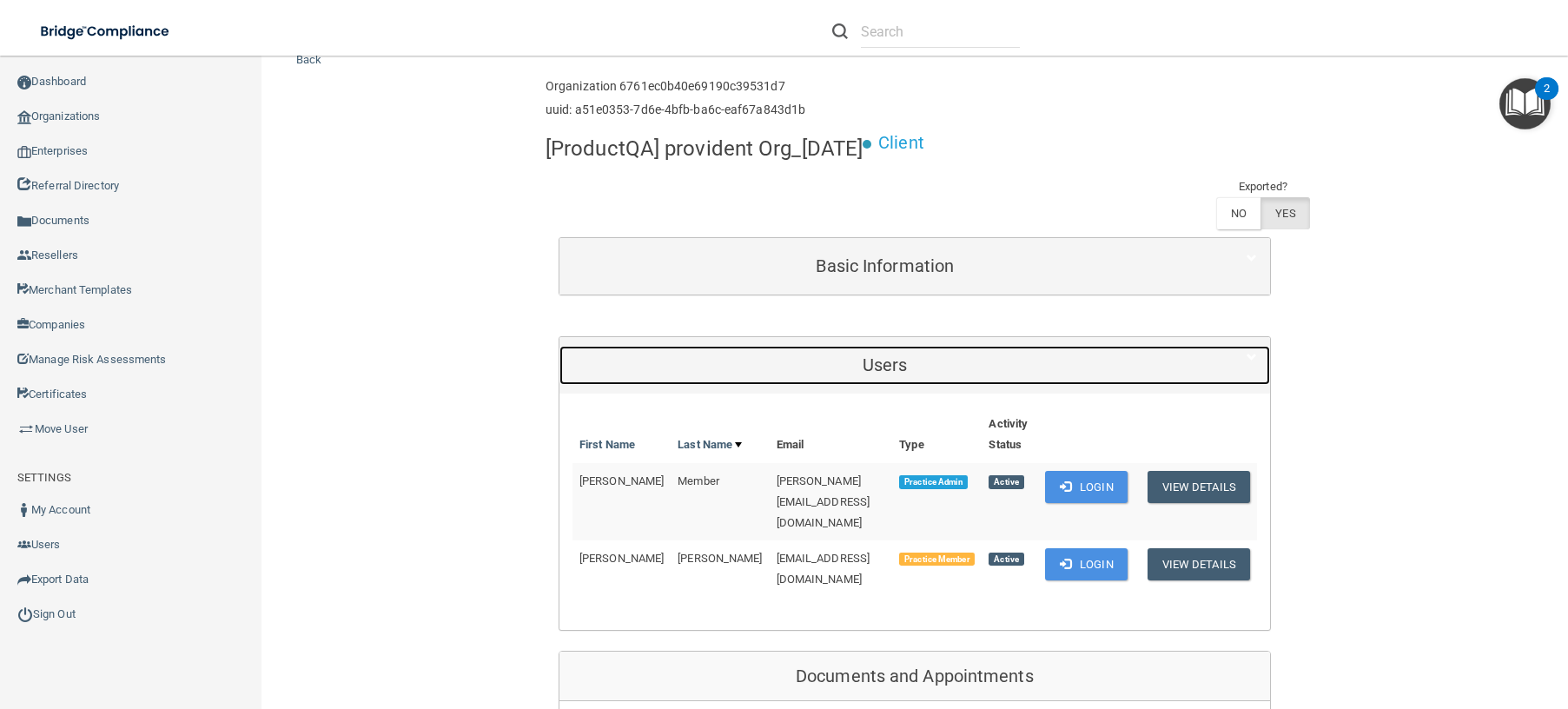
scroll to position [260, 0]
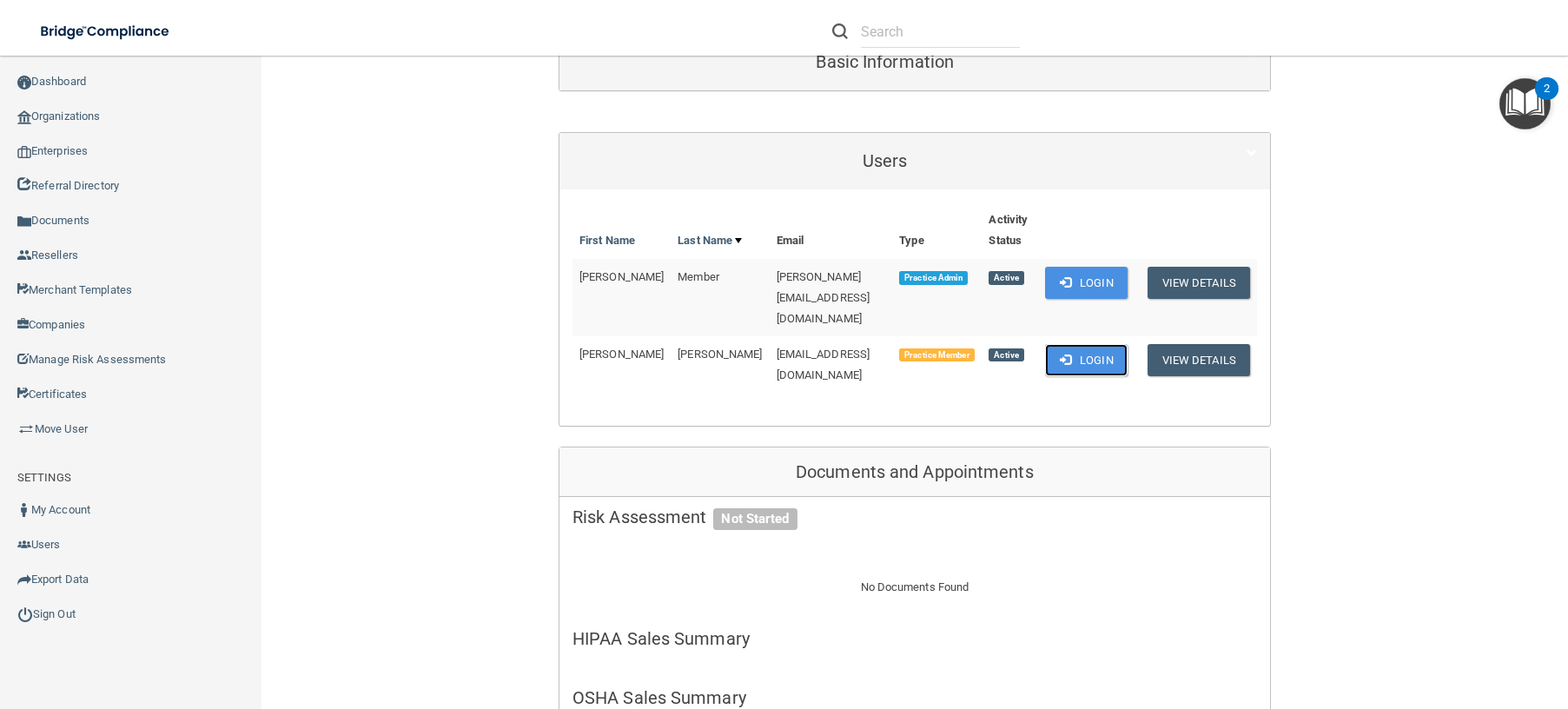
click at [1093, 344] on button "Login" at bounding box center [1085, 359] width 82 height 32
click at [1201, 344] on button "View Details" at bounding box center [1199, 359] width 103 height 32
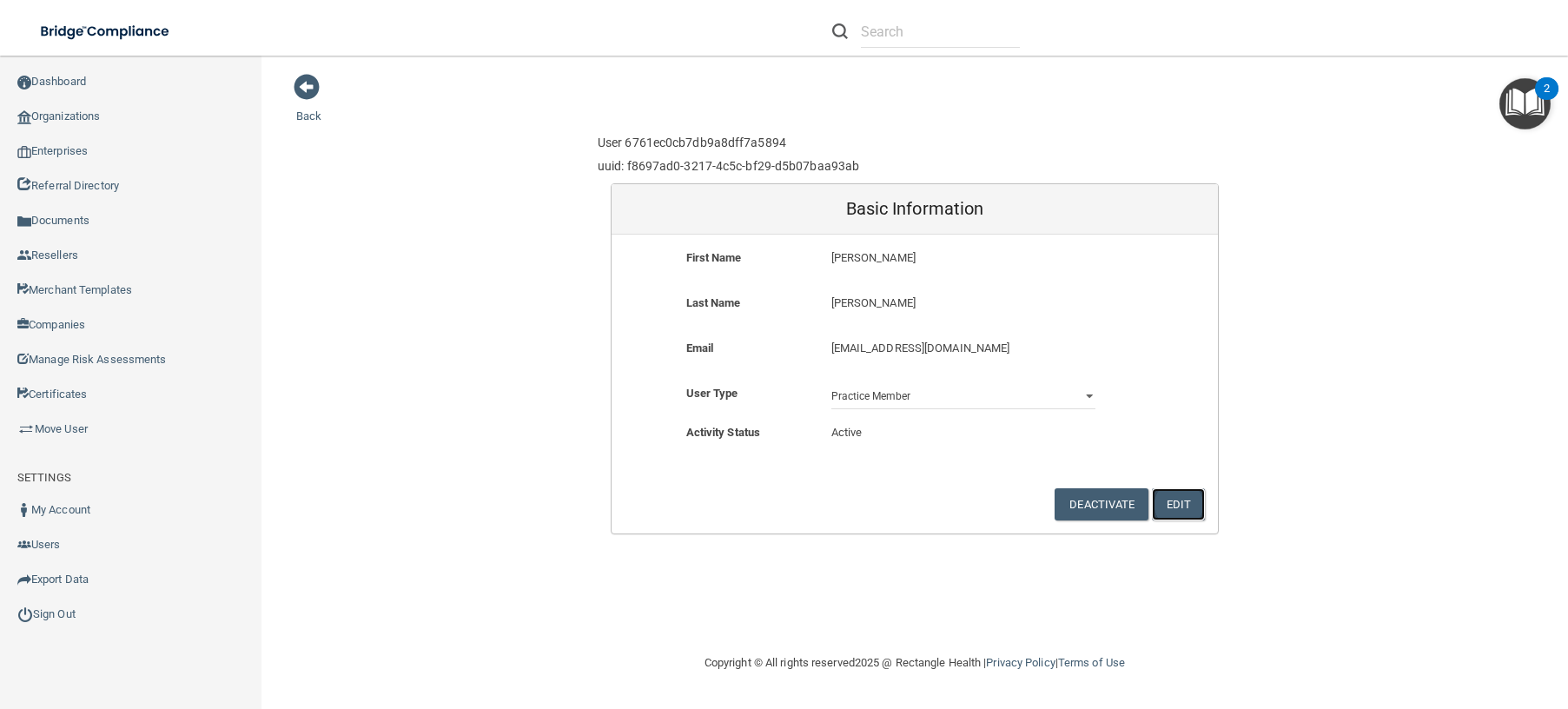
click at [1181, 502] on button "Edit" at bounding box center [1178, 504] width 53 height 32
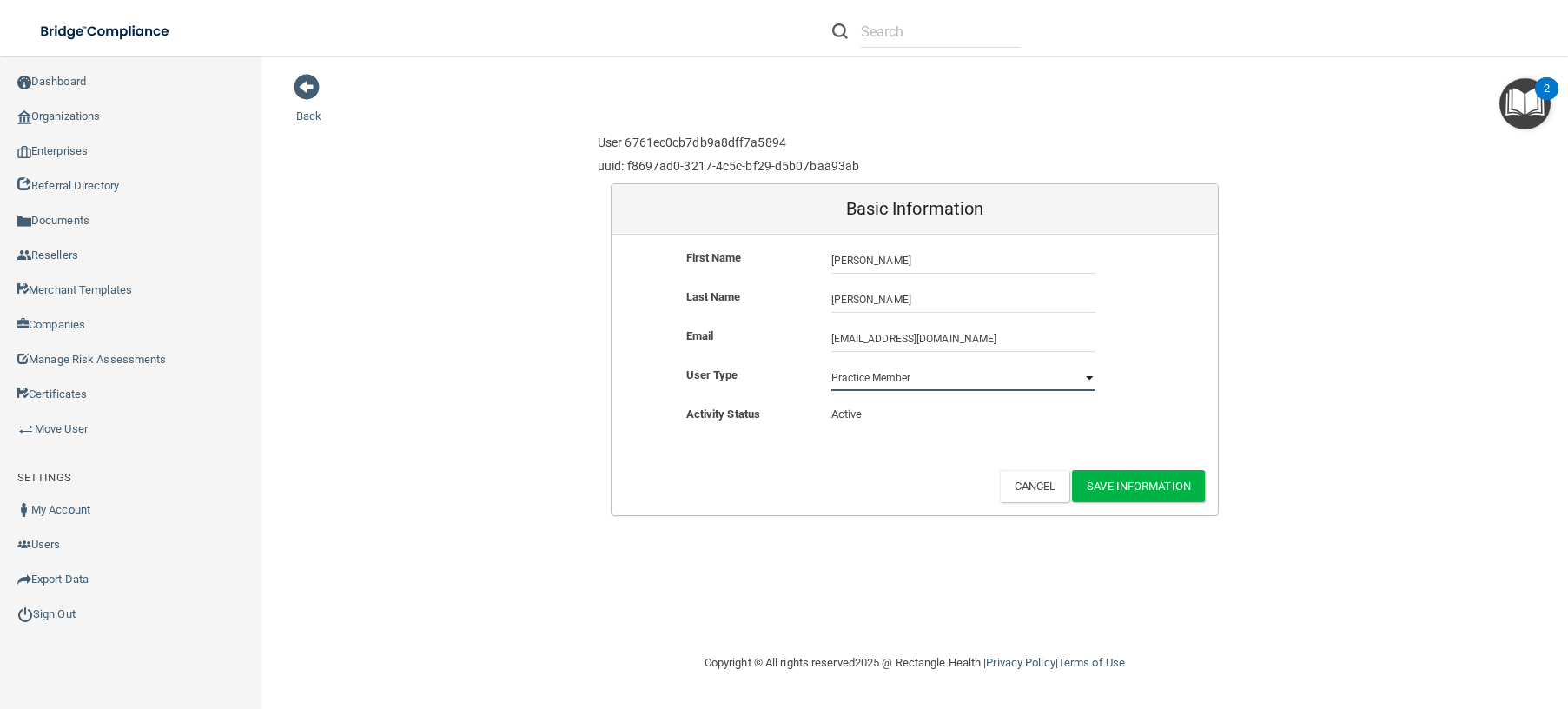
click at [1091, 381] on select "Practice Admin Practice Member Financial Institution Admin Business Associate A…" at bounding box center [963, 377] width 264 height 26
select select "practice_admin"
click at [832, 364] on select "Practice Admin Practice Member Financial Institution Admin Business Associate A…" at bounding box center [963, 377] width 264 height 26
click at [1124, 483] on button "Save Information" at bounding box center [1138, 486] width 133 height 32
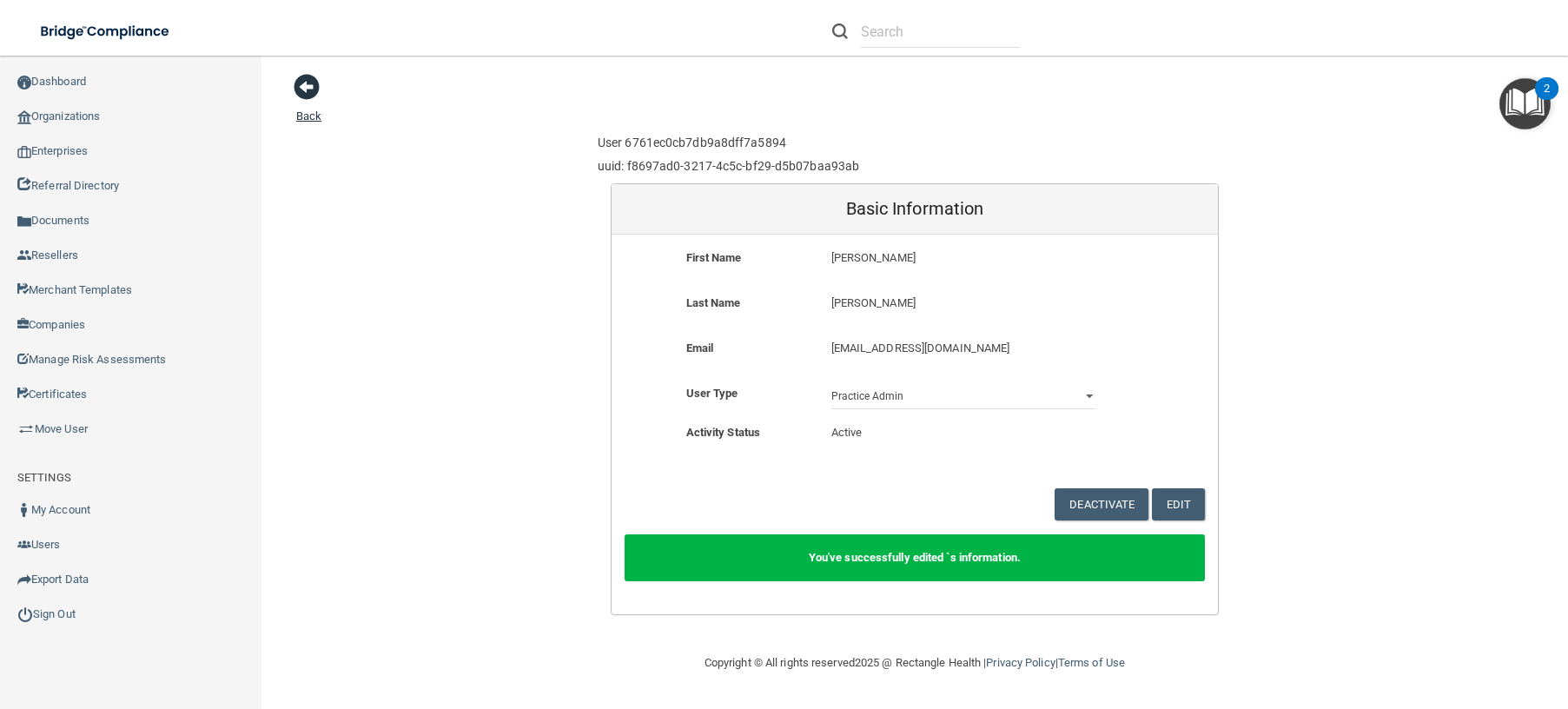
click at [308, 115] on link "Back" at bounding box center [308, 105] width 25 height 34
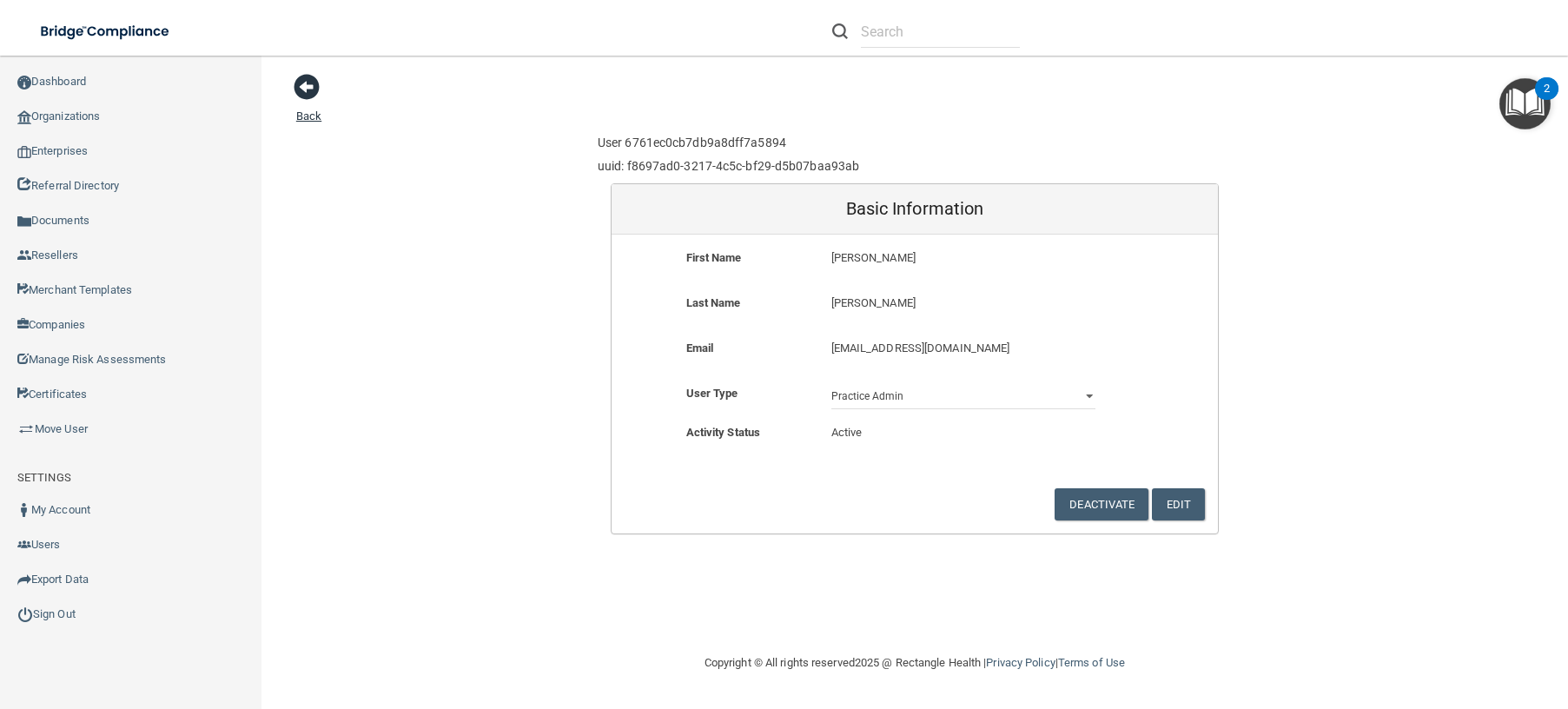
click at [305, 114] on link "Back" at bounding box center [308, 105] width 25 height 34
click at [69, 613] on link "Sign Out" at bounding box center [131, 614] width 262 height 35
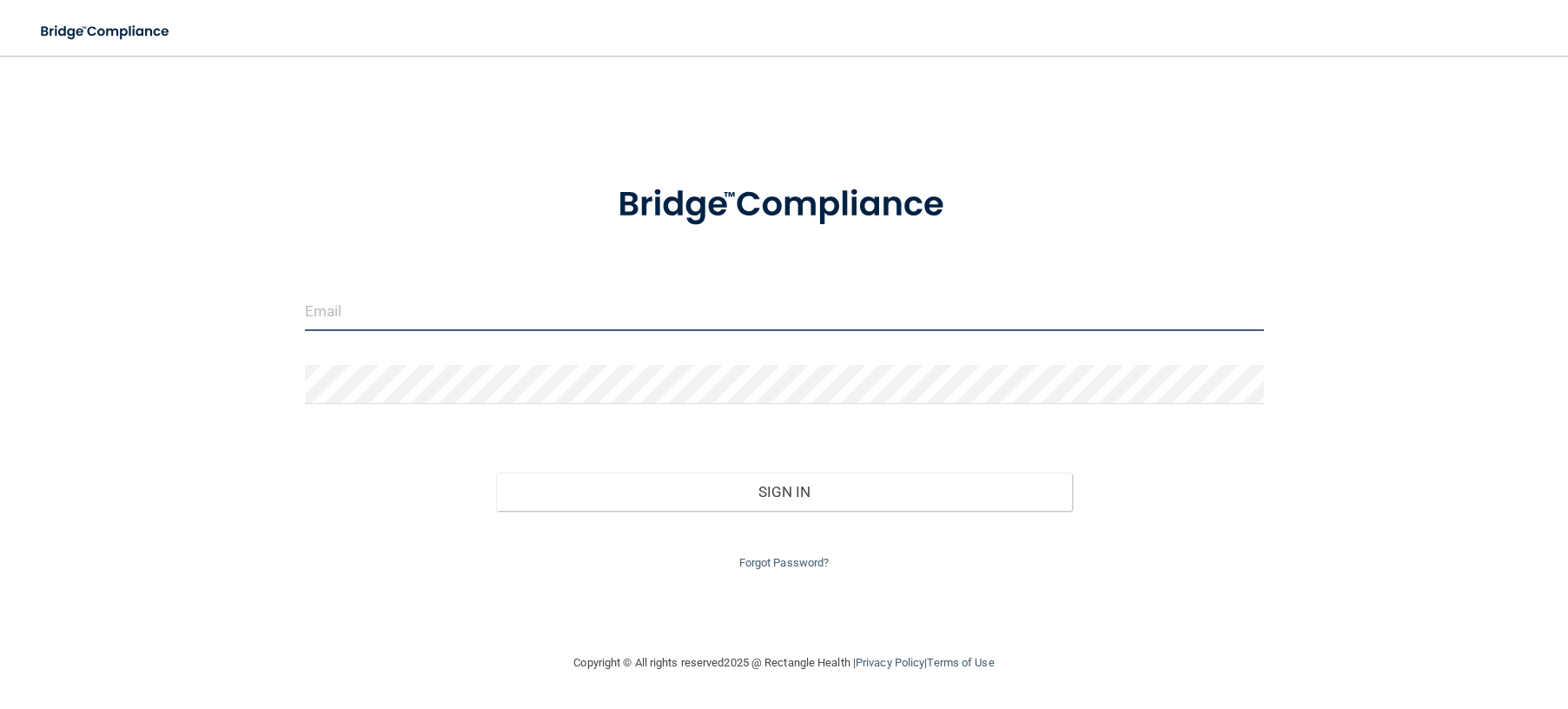
click at [492, 312] on input "email" at bounding box center [784, 311] width 959 height 39
type input "ageskin@rectanglehealth.com"
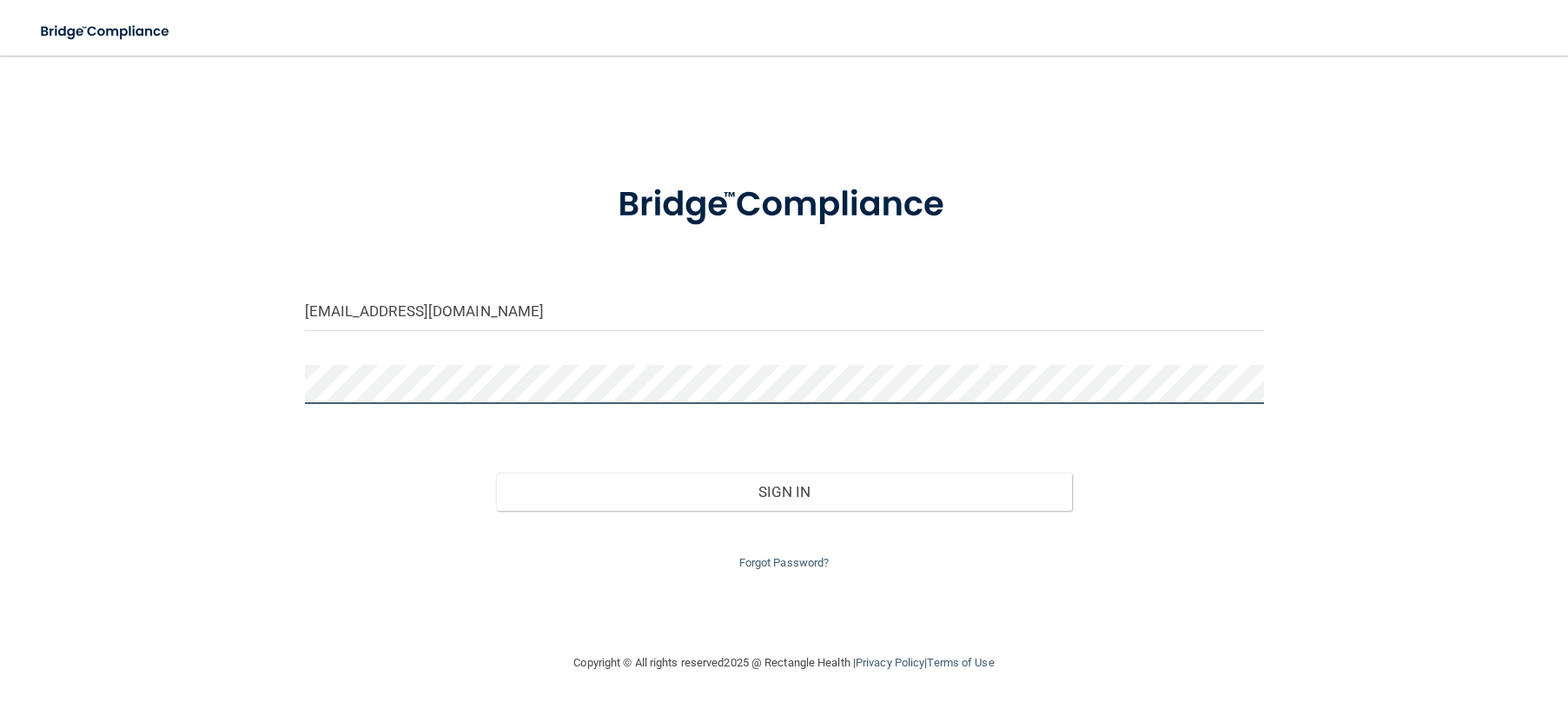
click at [496, 472] on button "Sign In" at bounding box center [783, 491] width 575 height 39
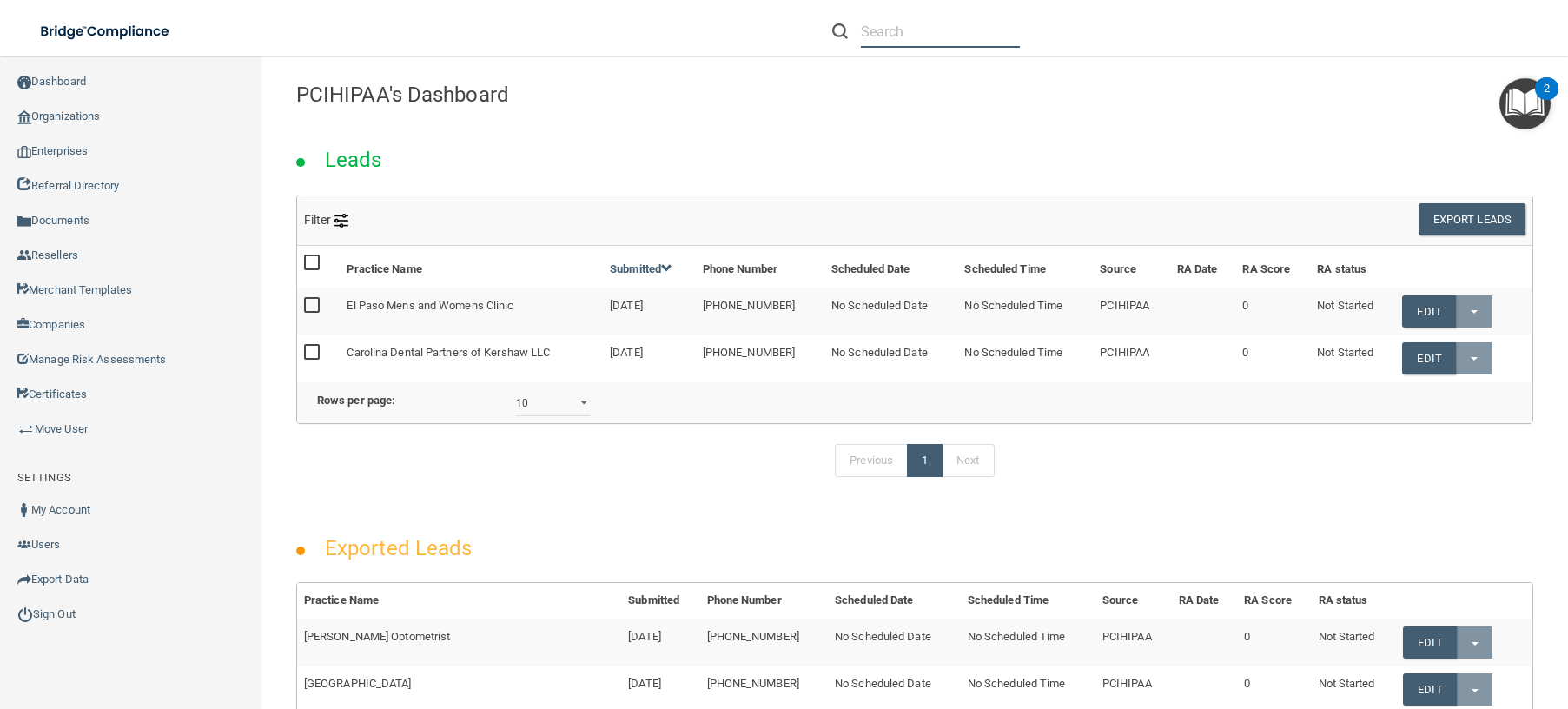
click at [968, 32] on input "text" at bounding box center [939, 32] width 159 height 32
click at [915, 32] on input "text" at bounding box center [939, 32] width 159 height 32
paste input "provident Org_17Dec"
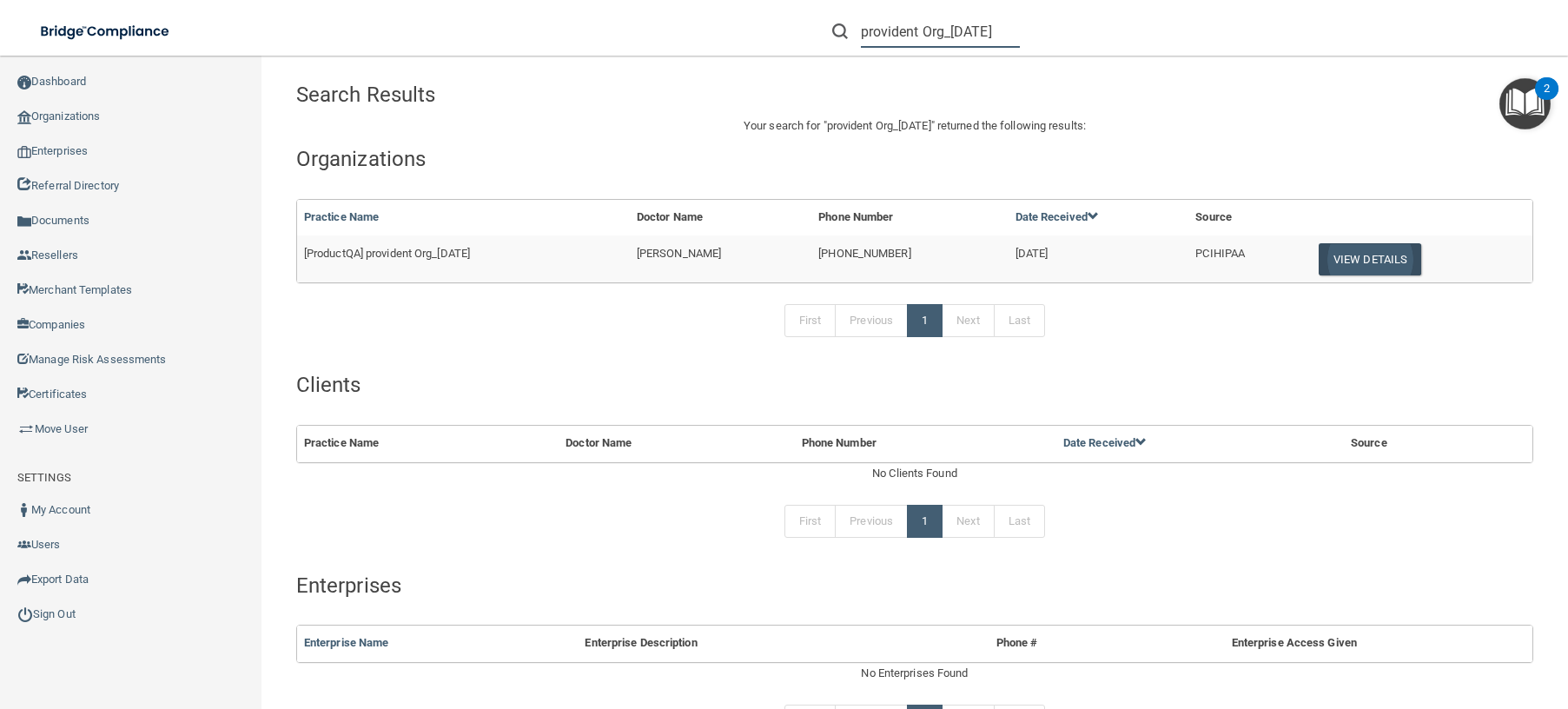
type input "provident Org_17Dec"
click at [1371, 255] on button "View Details" at bounding box center [1370, 259] width 103 height 32
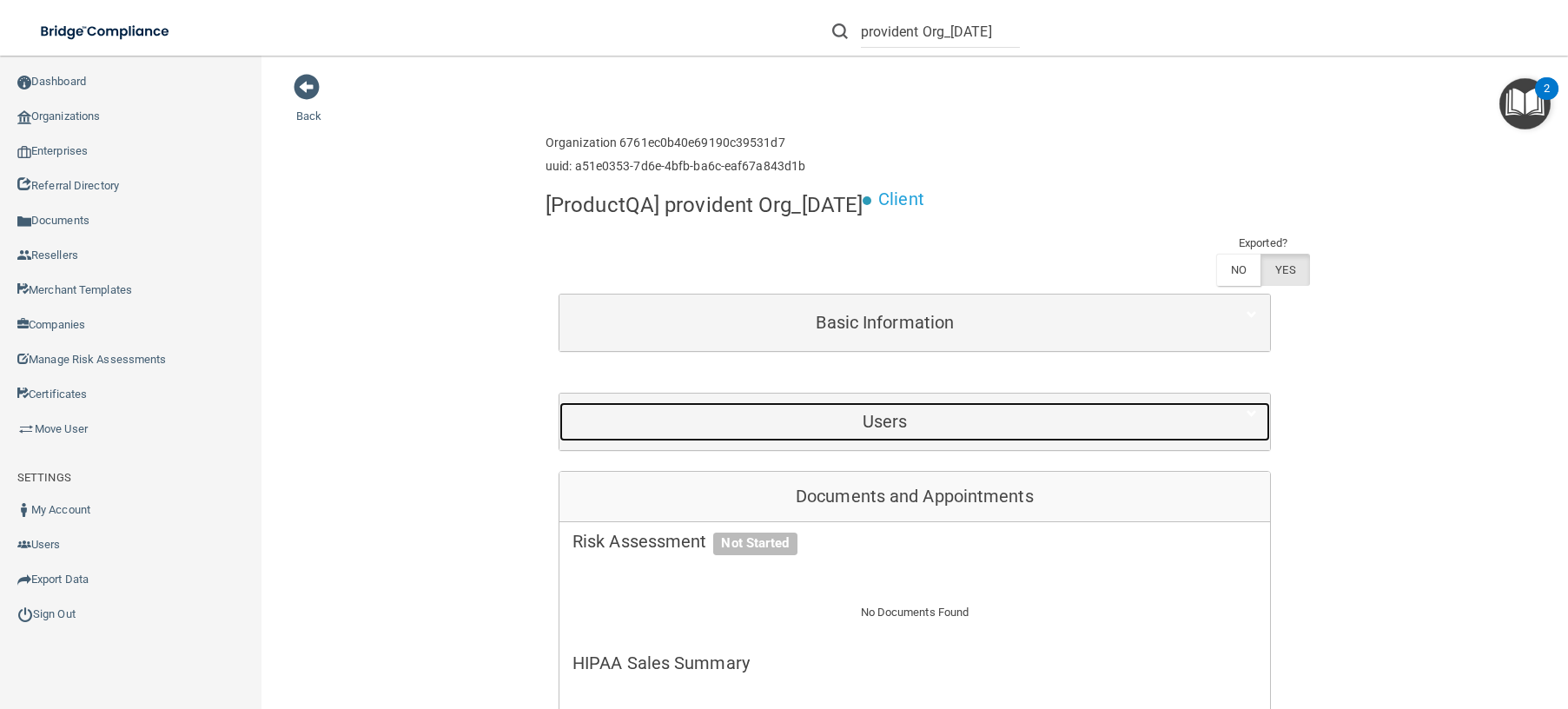
click at [977, 429] on h5 "Users" at bounding box center [885, 421] width 626 height 19
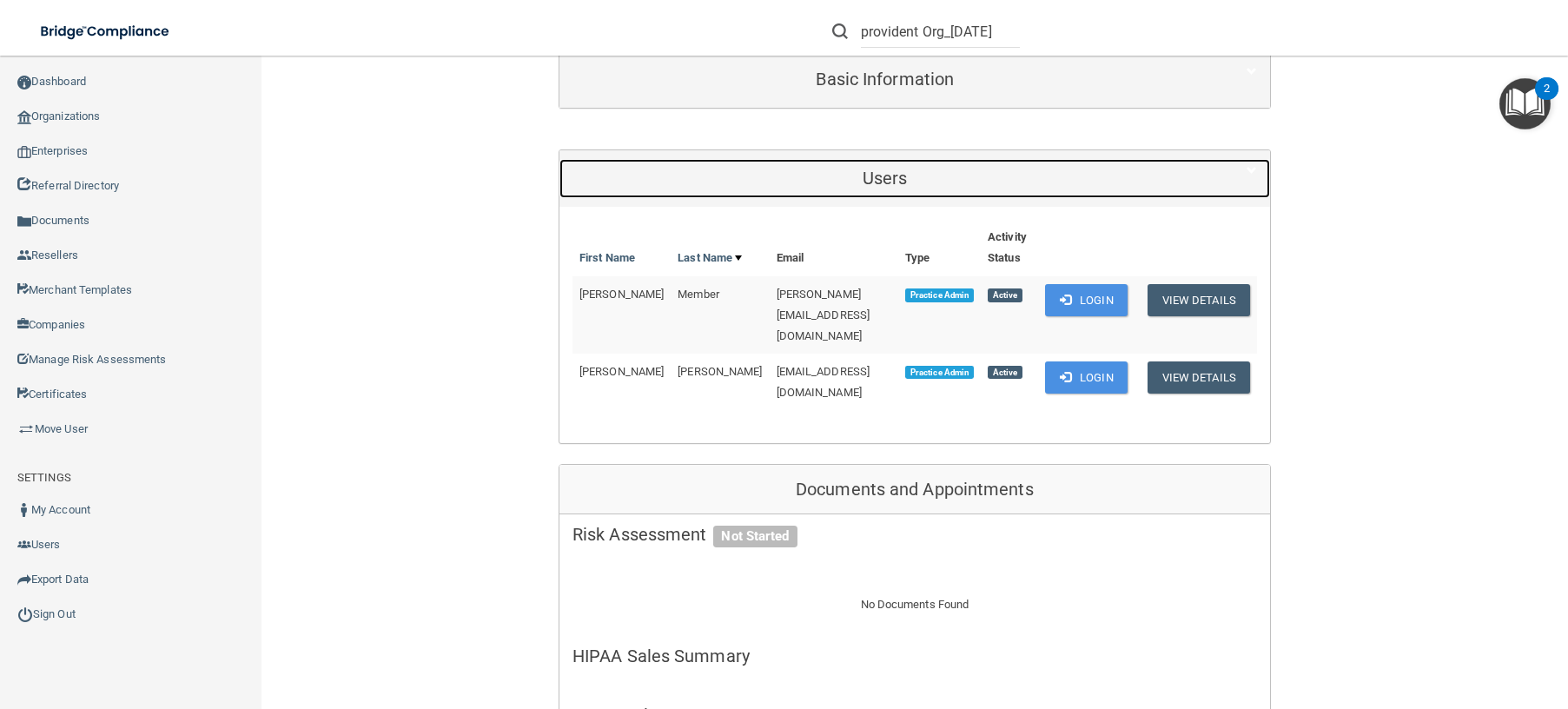
scroll to position [260, 0]
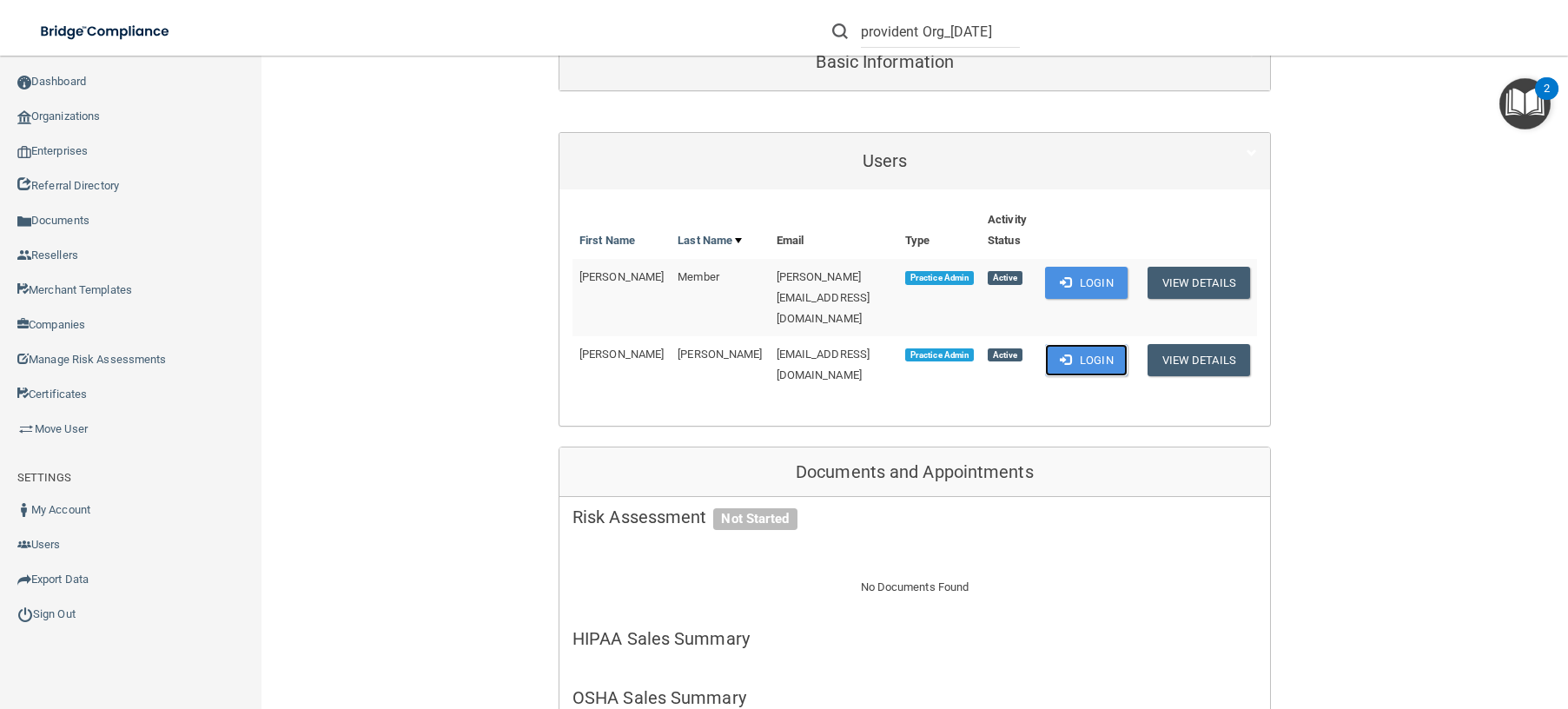
click at [1080, 344] on button "Login" at bounding box center [1085, 359] width 82 height 32
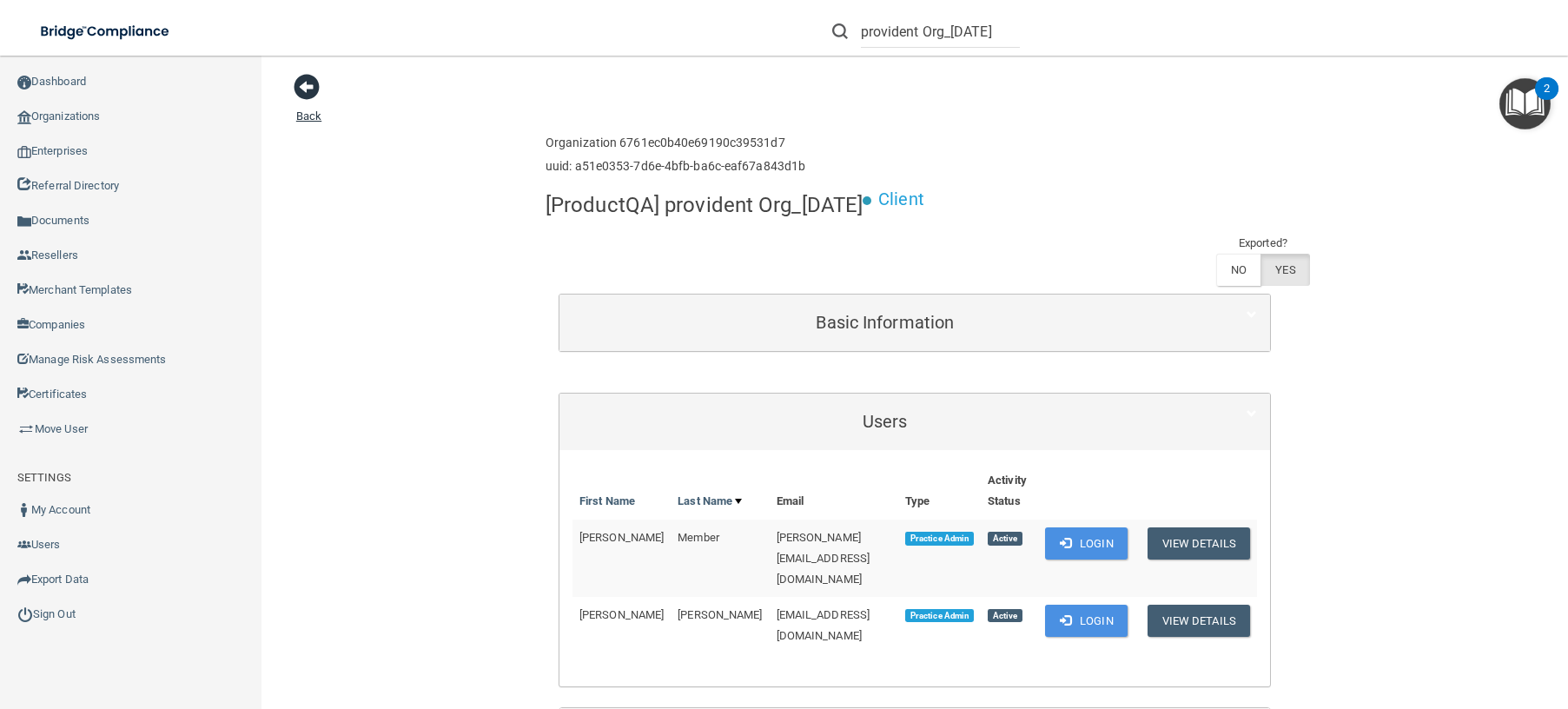
click at [307, 118] on link "Back" at bounding box center [308, 105] width 25 height 34
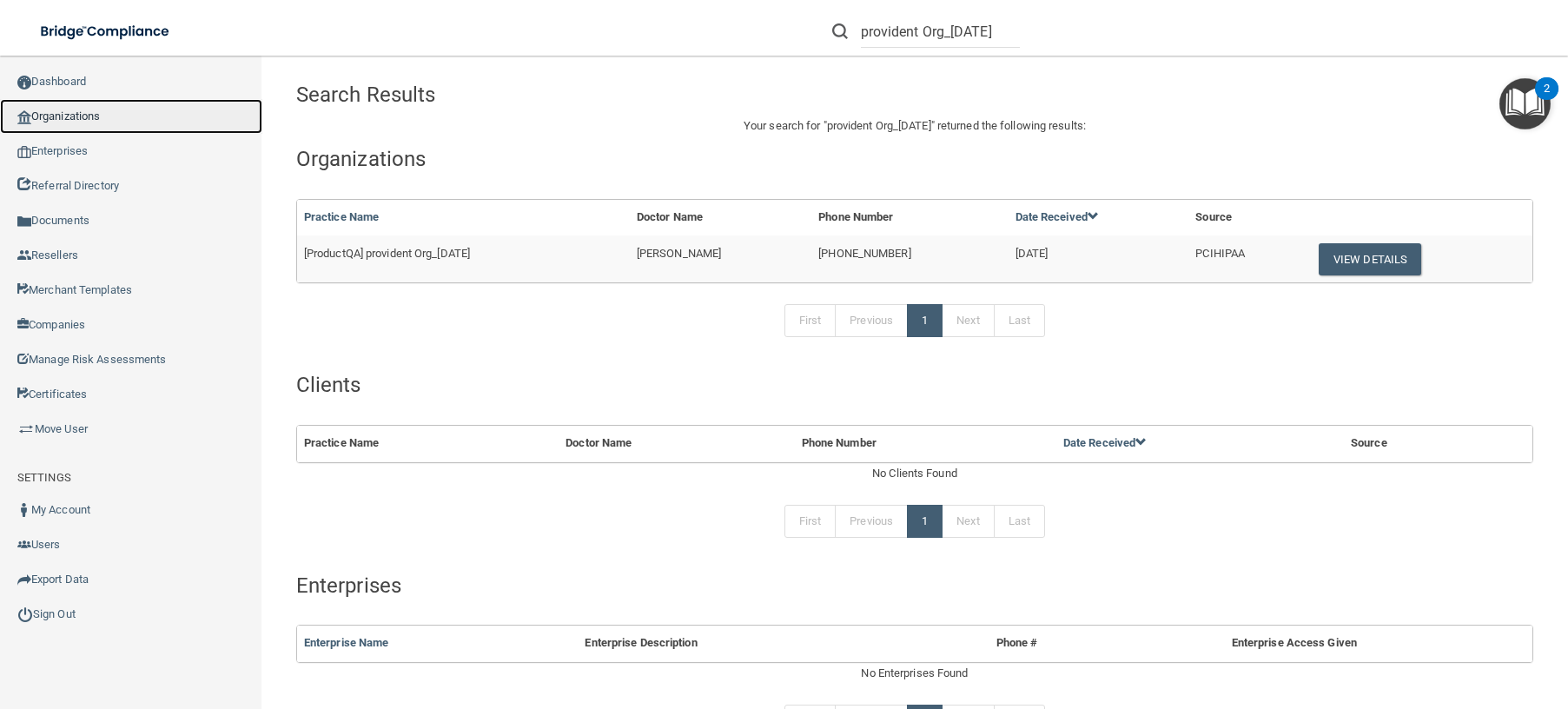
click at [67, 118] on link "Organizations" at bounding box center [131, 116] width 262 height 35
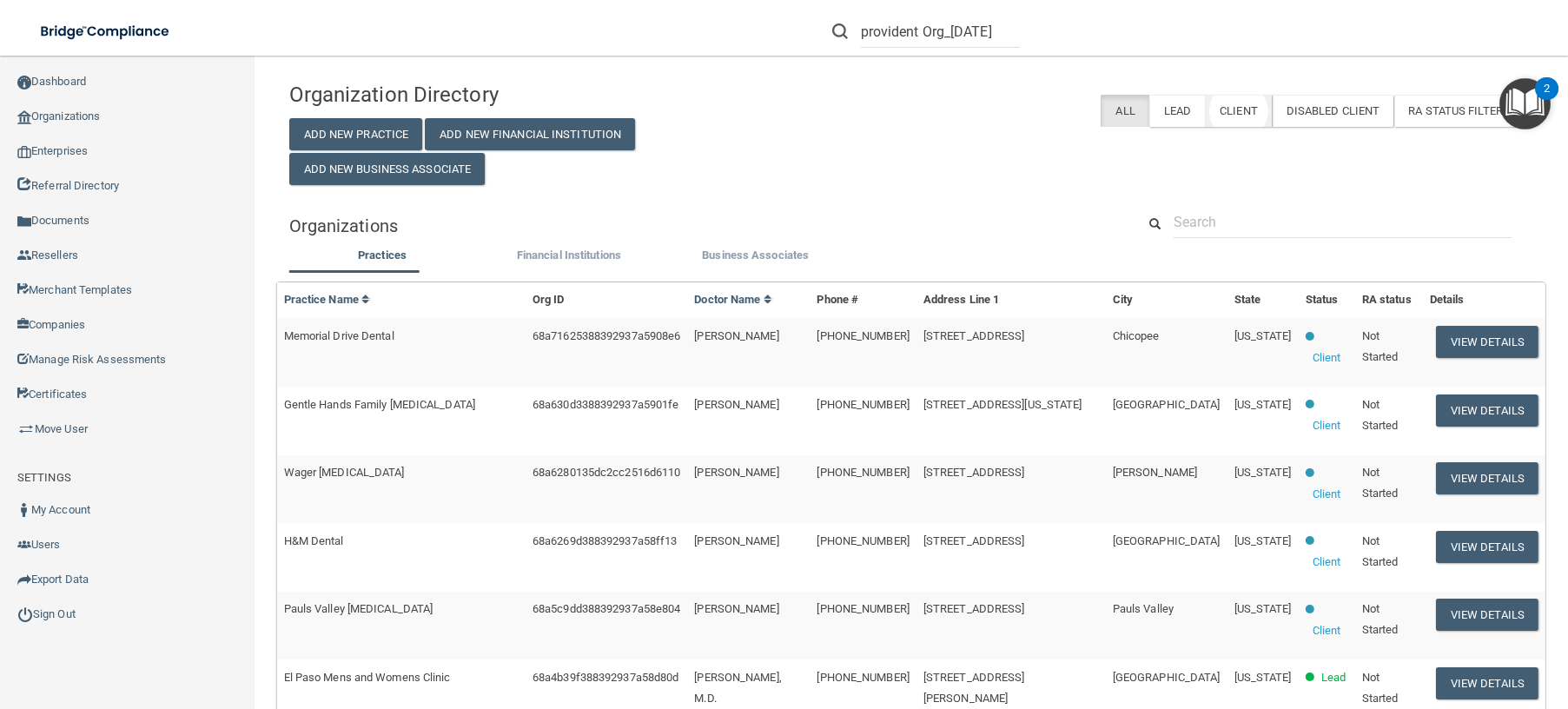
click at [1224, 112] on label "Client" at bounding box center [1238, 111] width 67 height 32
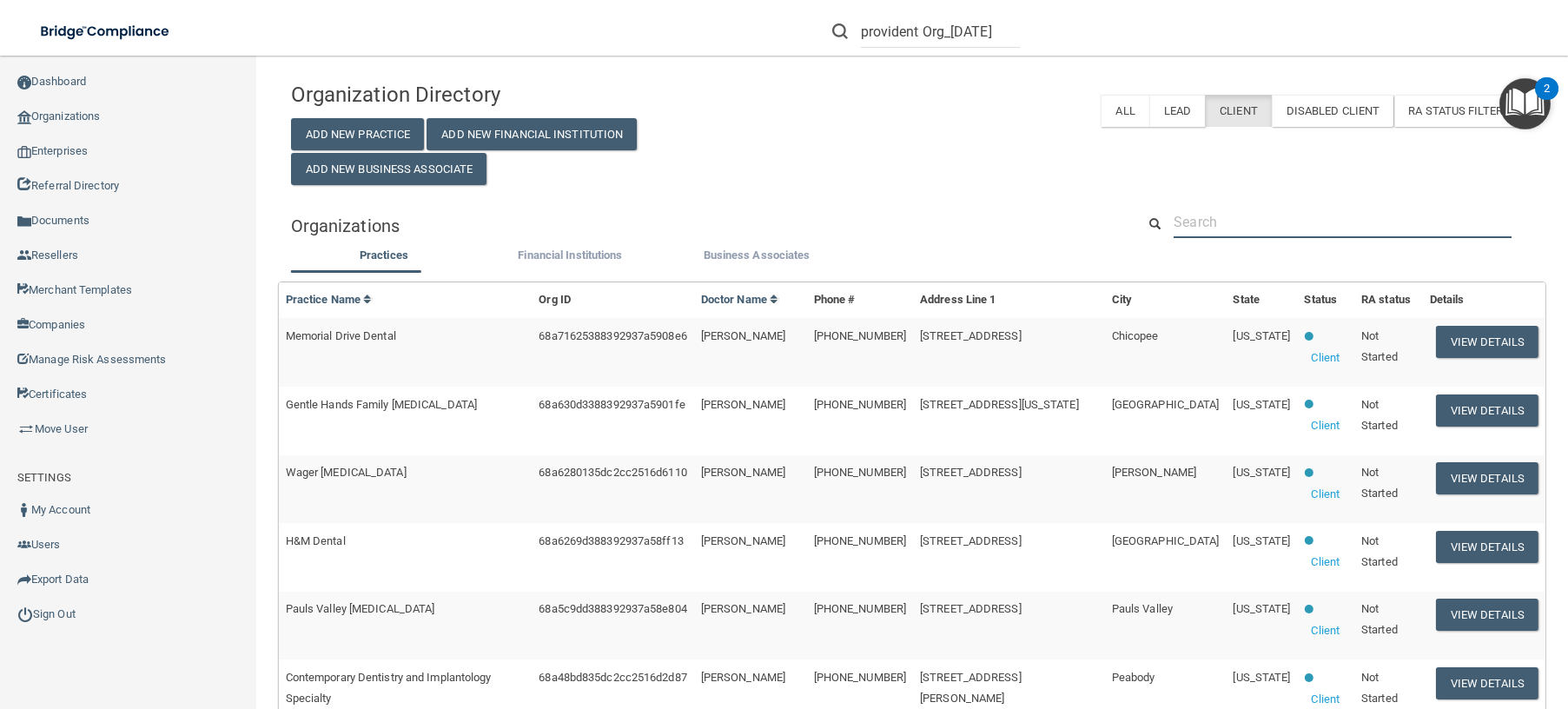
click at [1235, 217] on input "text" at bounding box center [1341, 222] width 338 height 32
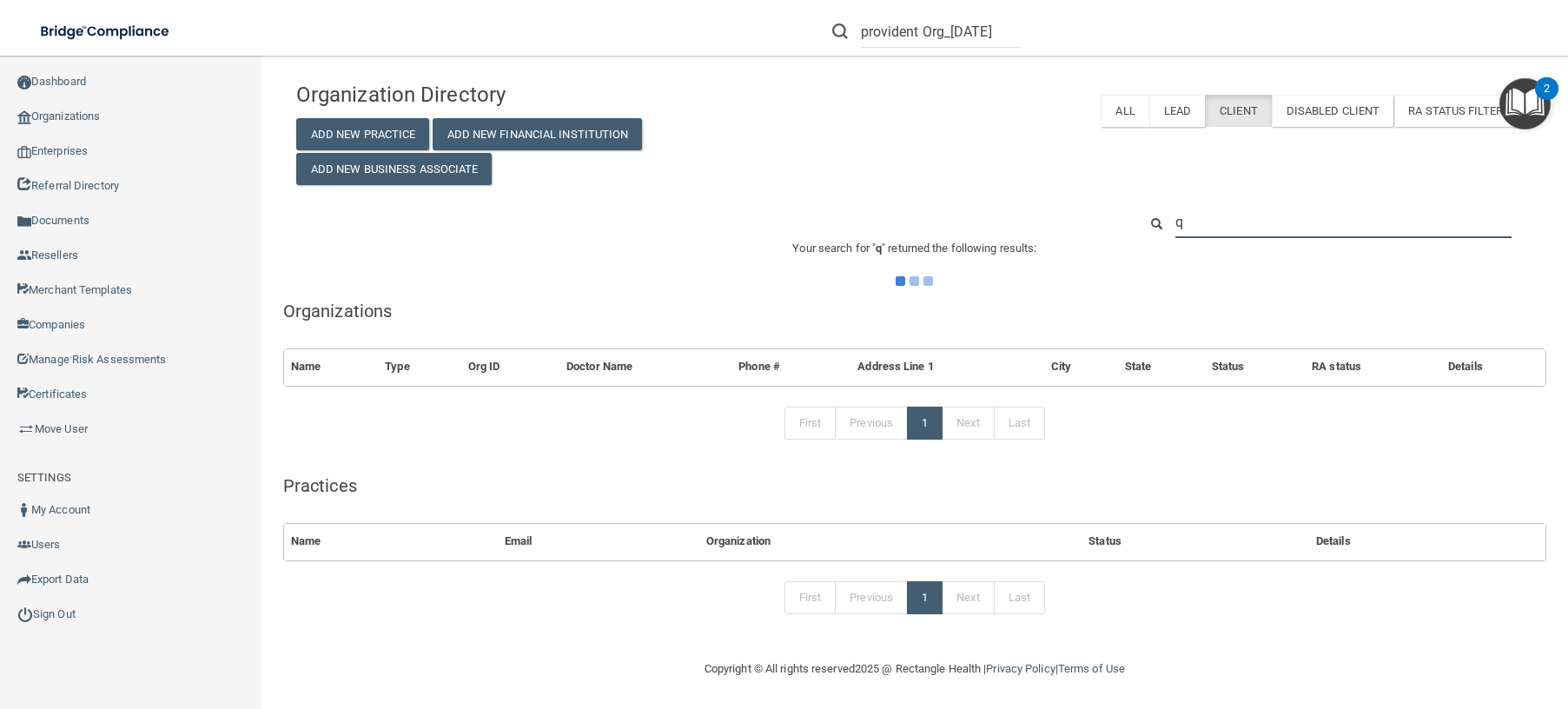
type input "qa"
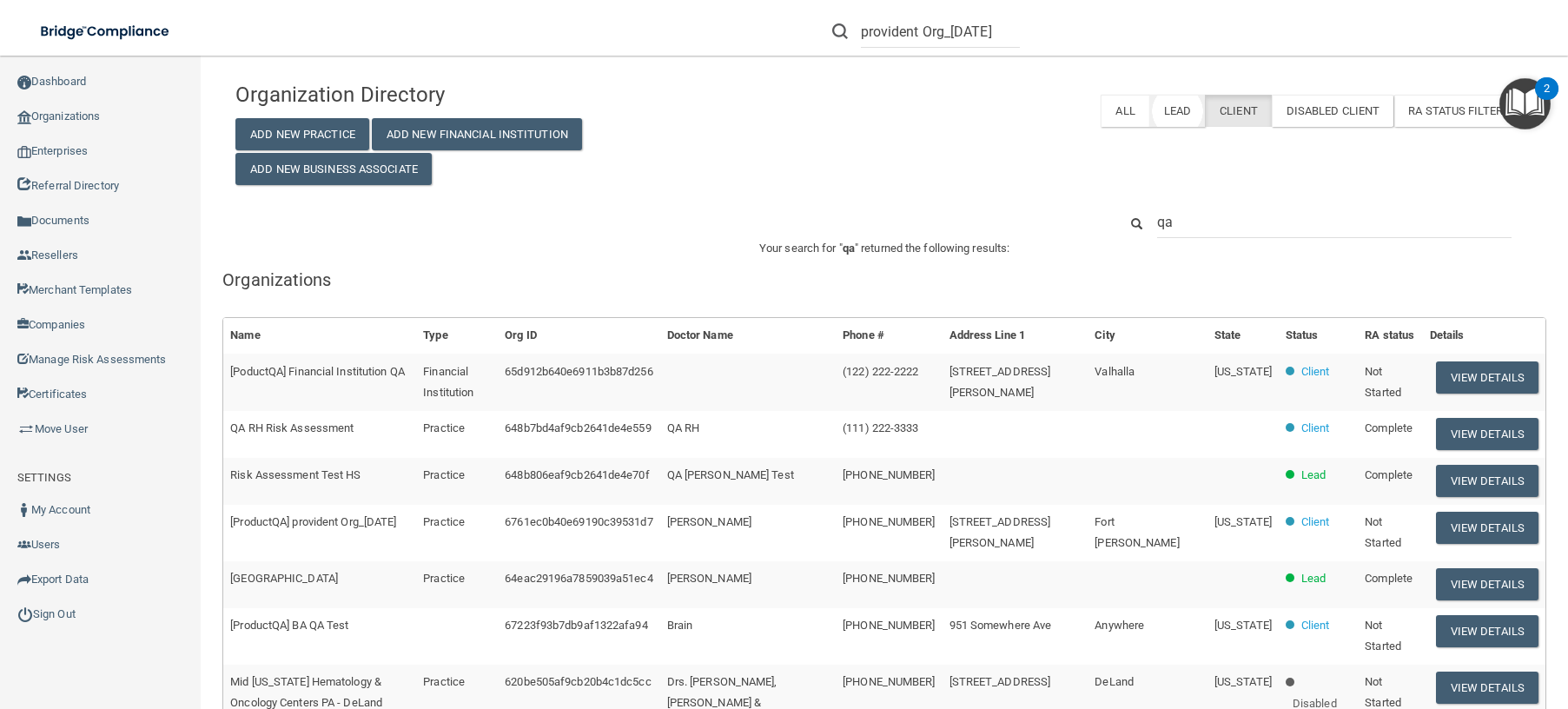
click at [1163, 112] on label "Lead" at bounding box center [1177, 111] width 55 height 32
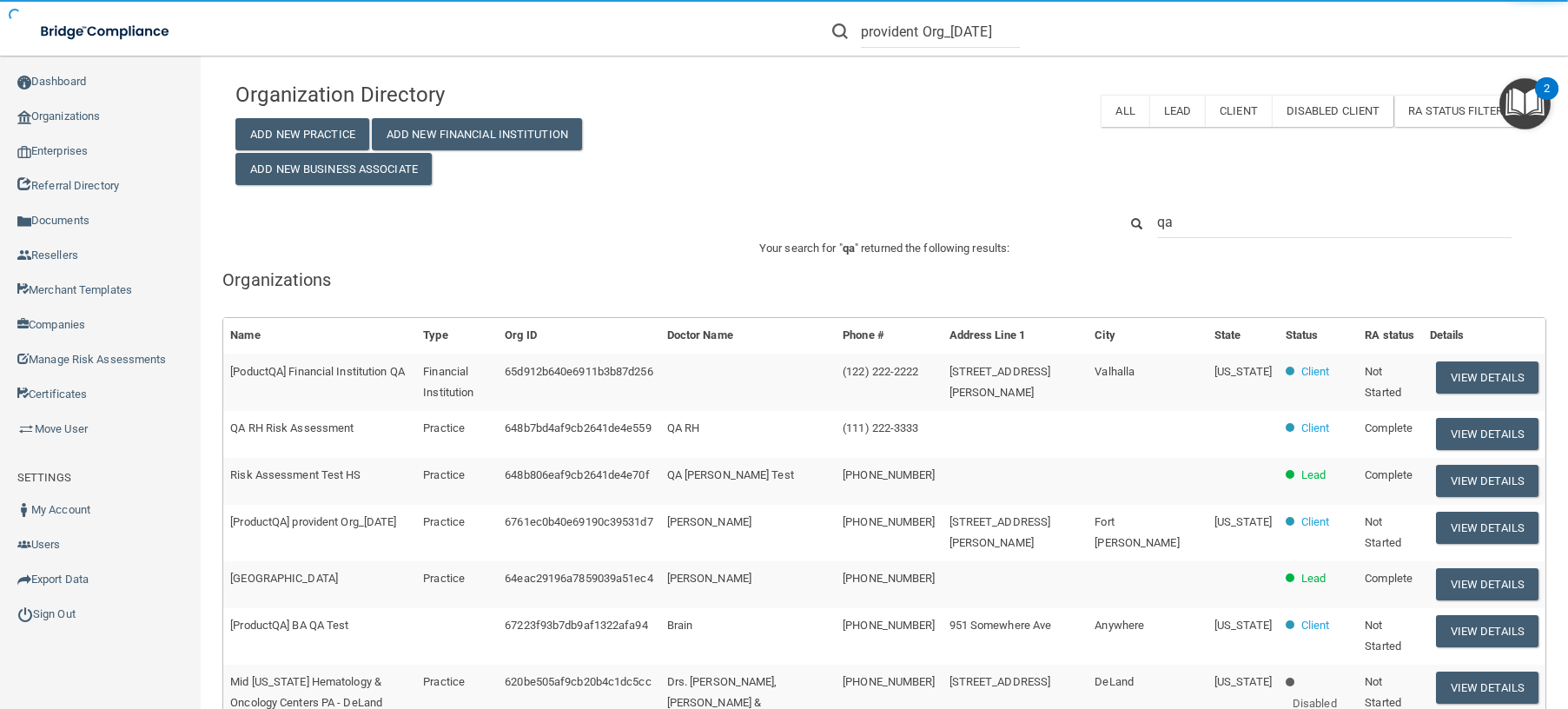
click at [1226, 110] on label "Client" at bounding box center [1238, 111] width 67 height 32
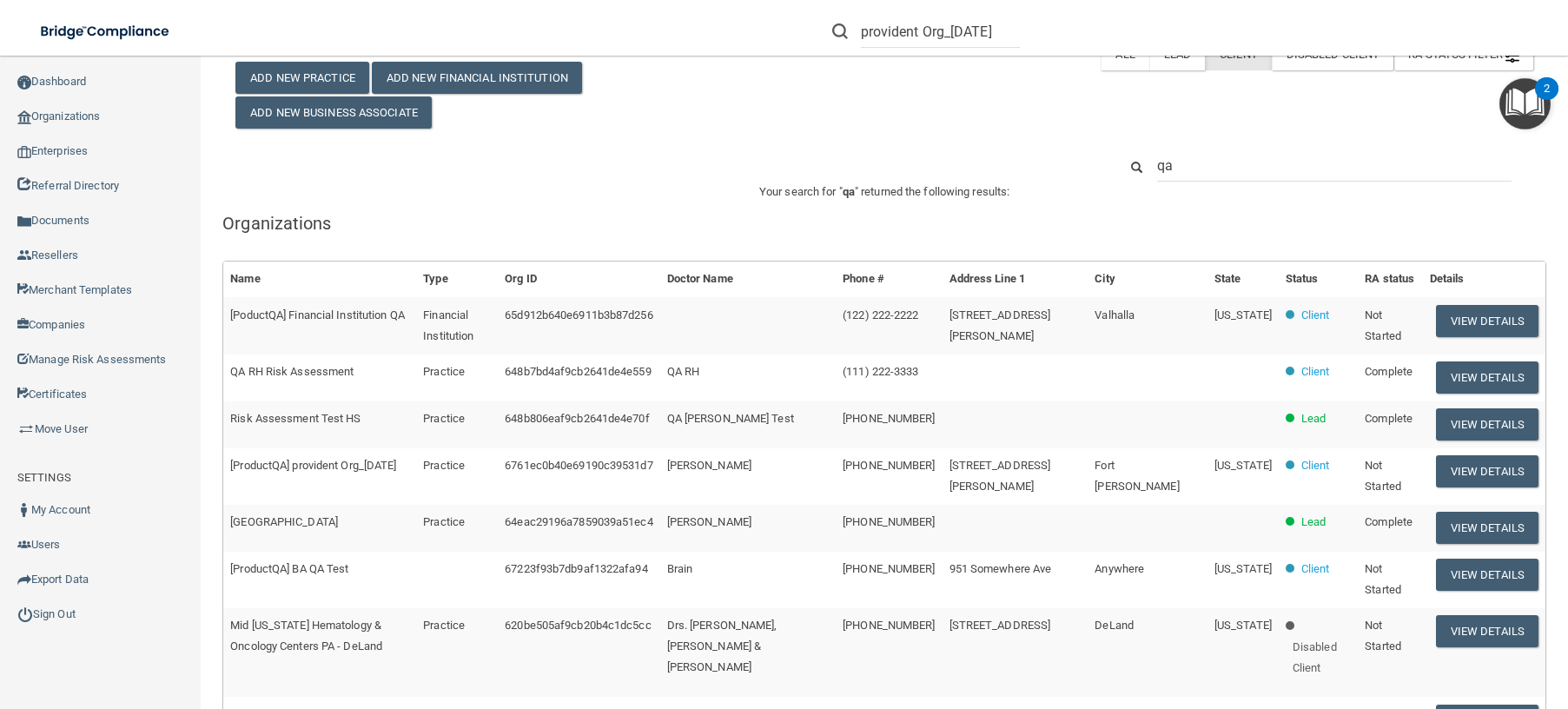
scroll to position [87, 0]
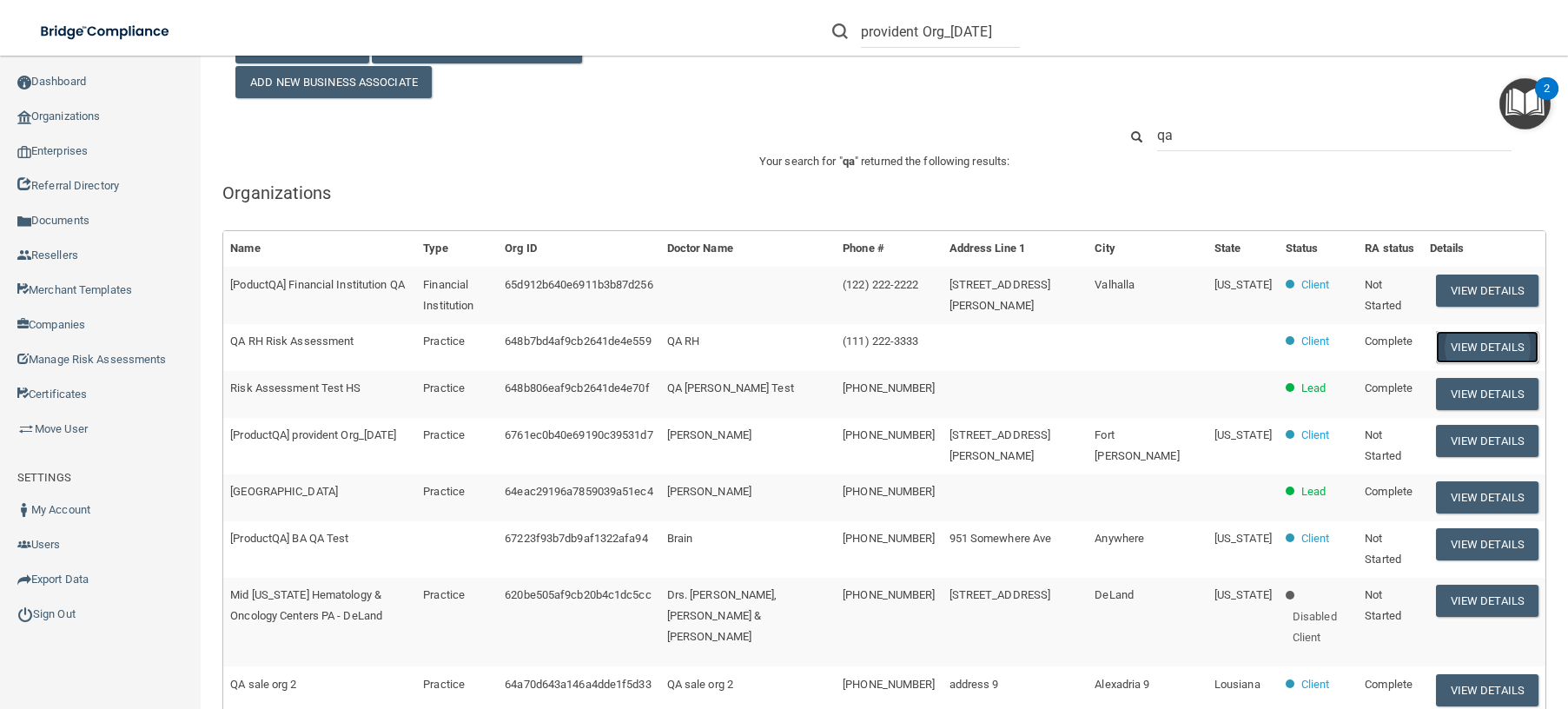
click at [1497, 346] on button "View Details" at bounding box center [1487, 347] width 103 height 32
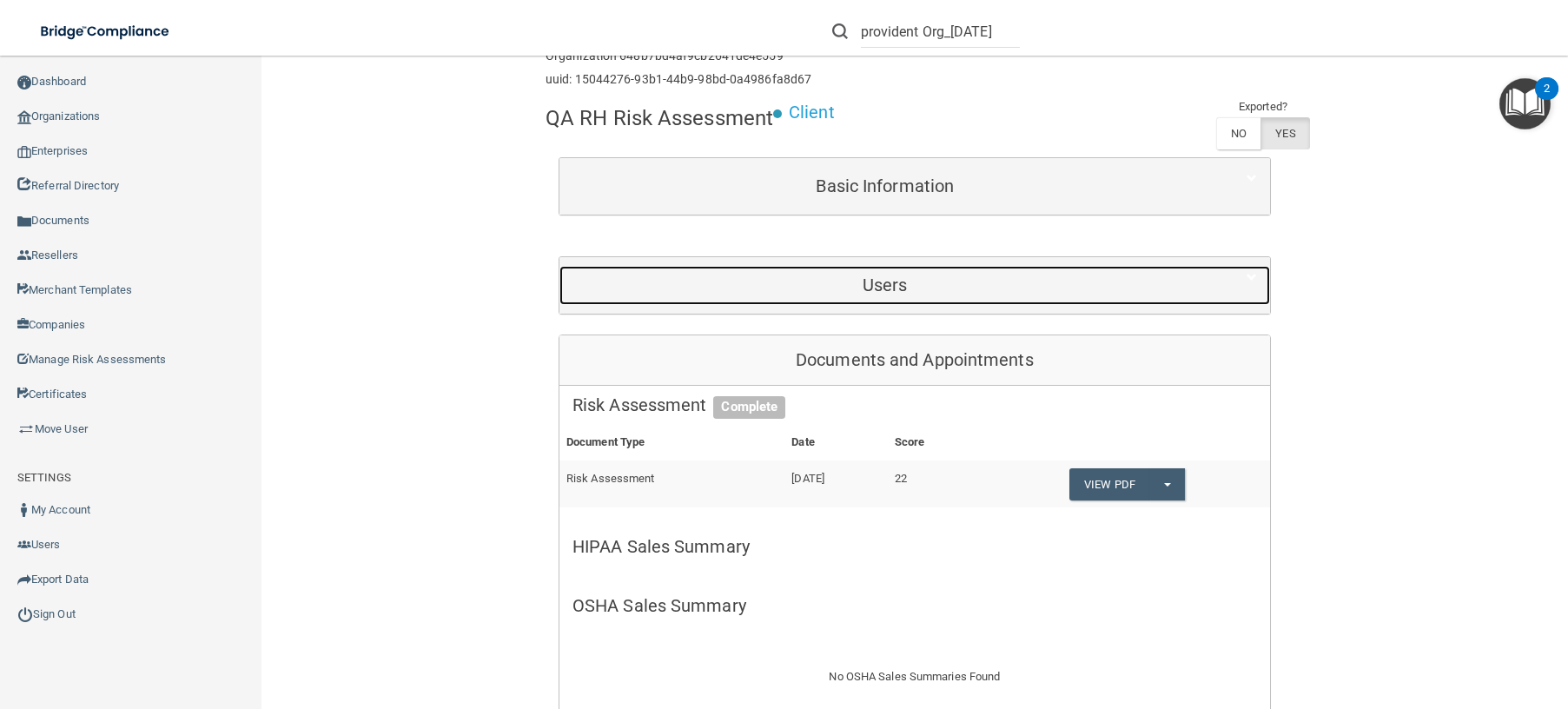
click at [874, 286] on h5 "Users" at bounding box center [885, 284] width 626 height 19
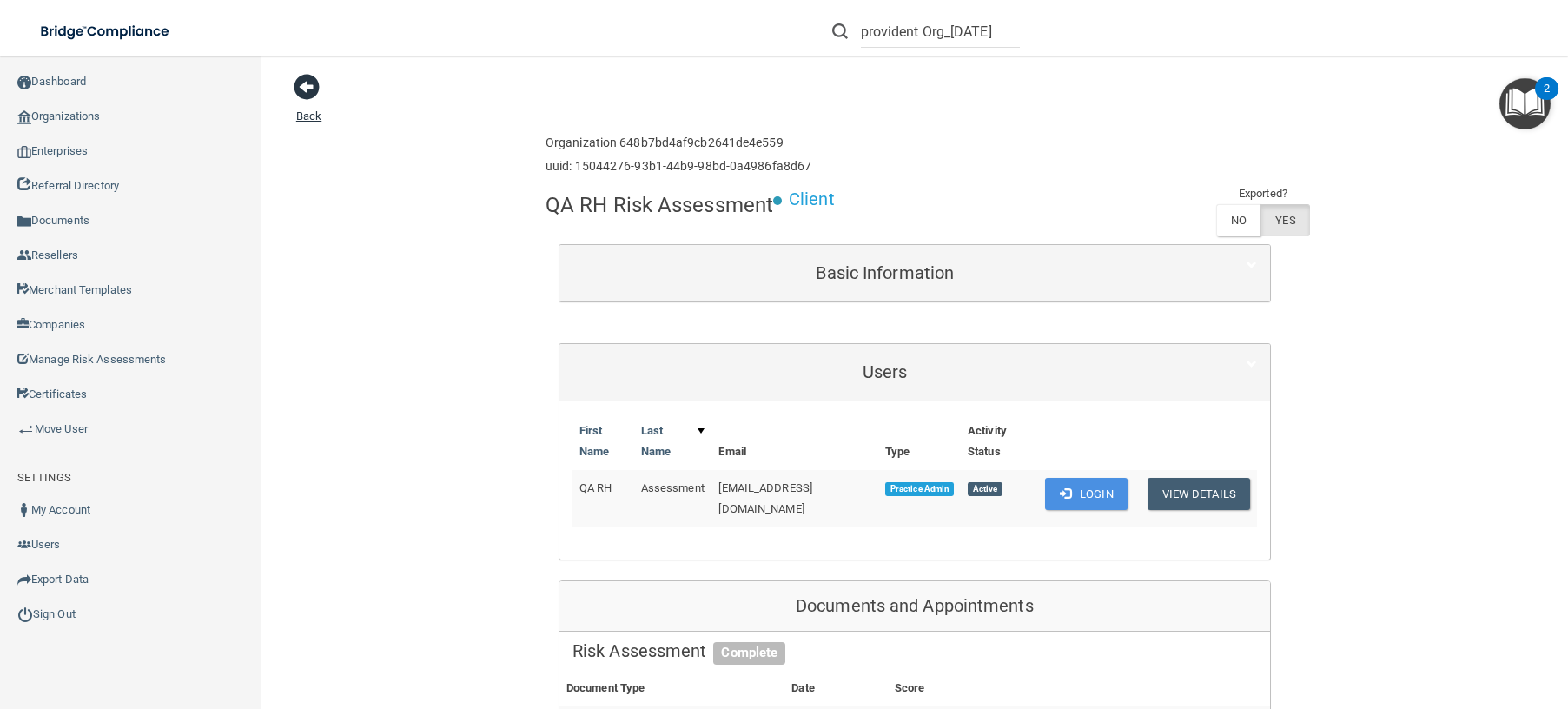
click at [313, 117] on link "Back" at bounding box center [308, 105] width 25 height 34
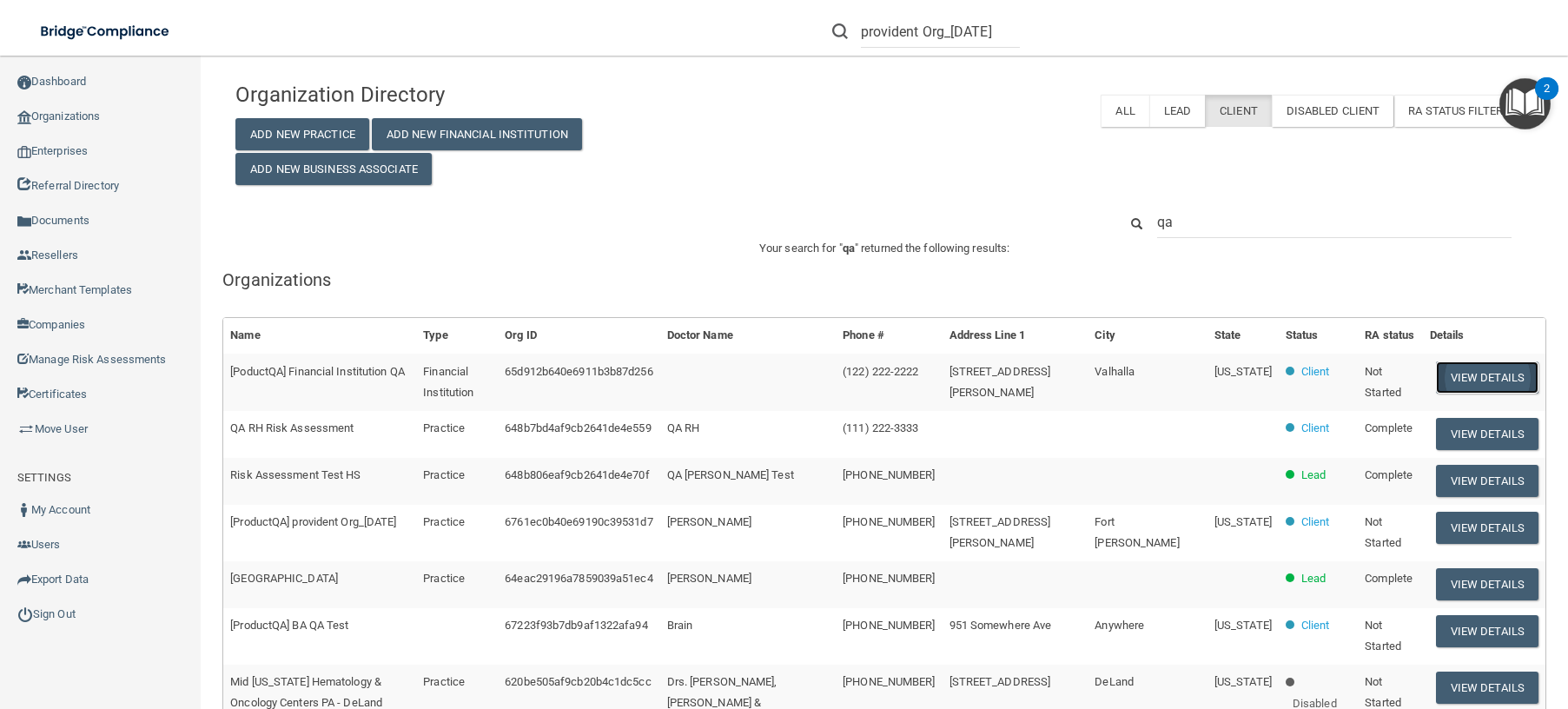
click at [1477, 380] on button "View Details" at bounding box center [1487, 377] width 103 height 32
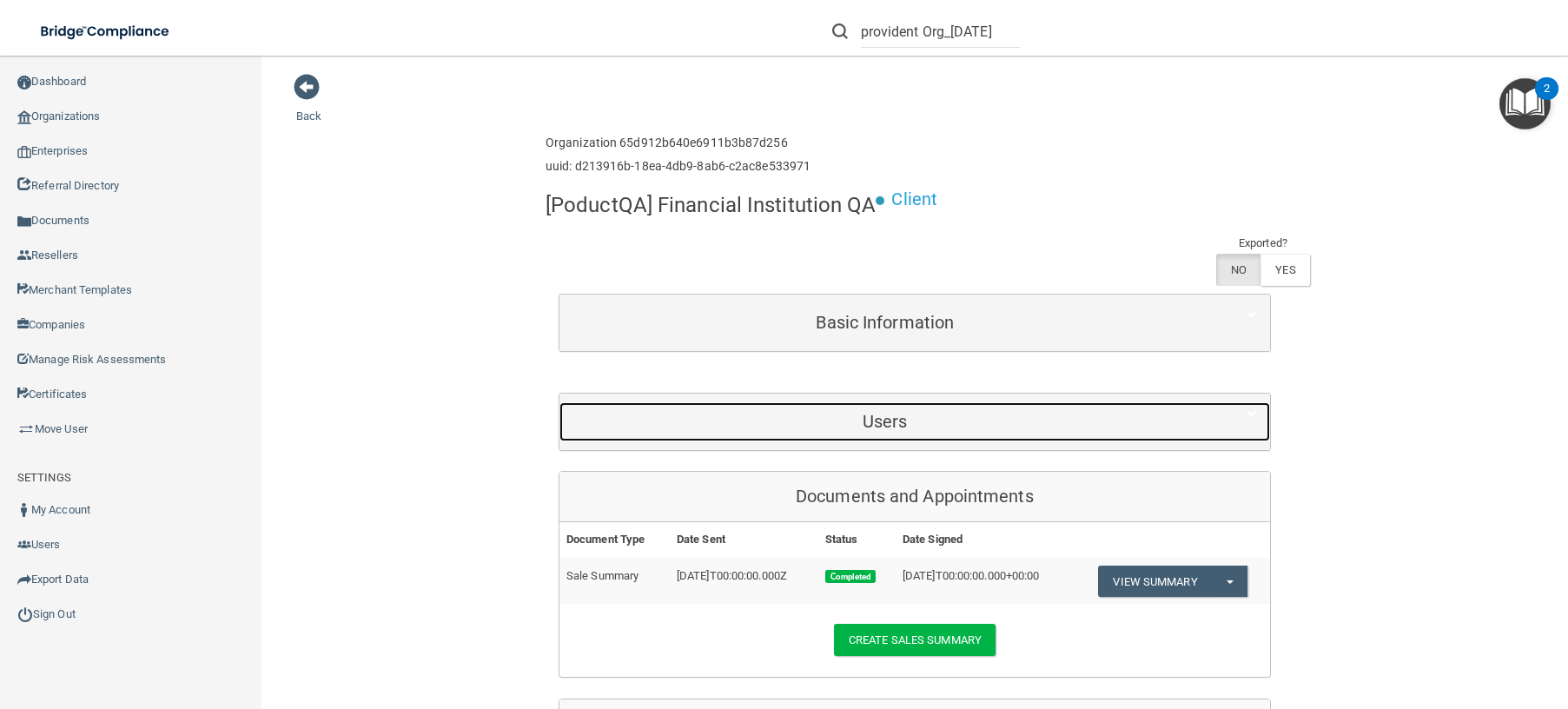
click at [880, 424] on h5 "Users" at bounding box center [885, 421] width 626 height 19
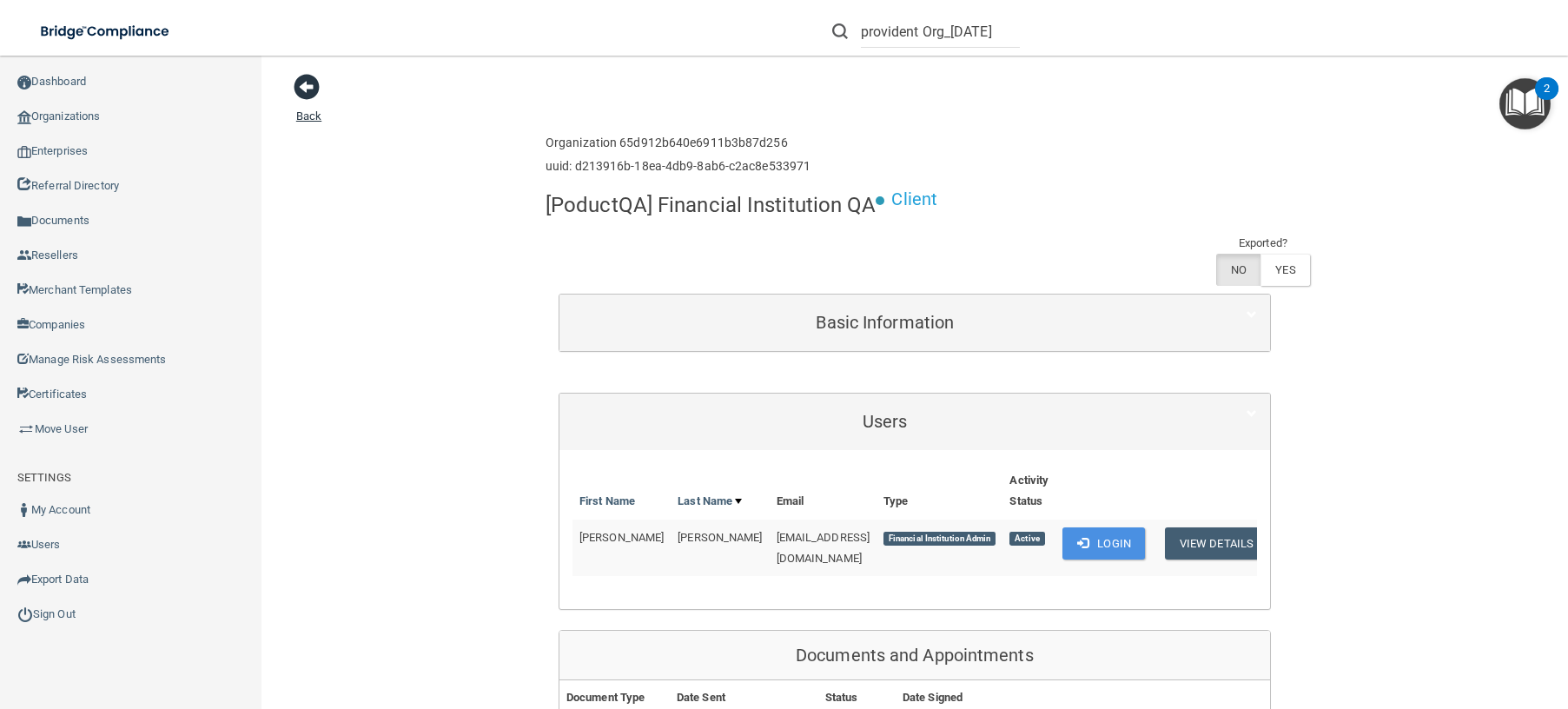
click at [304, 88] on span at bounding box center [307, 87] width 26 height 26
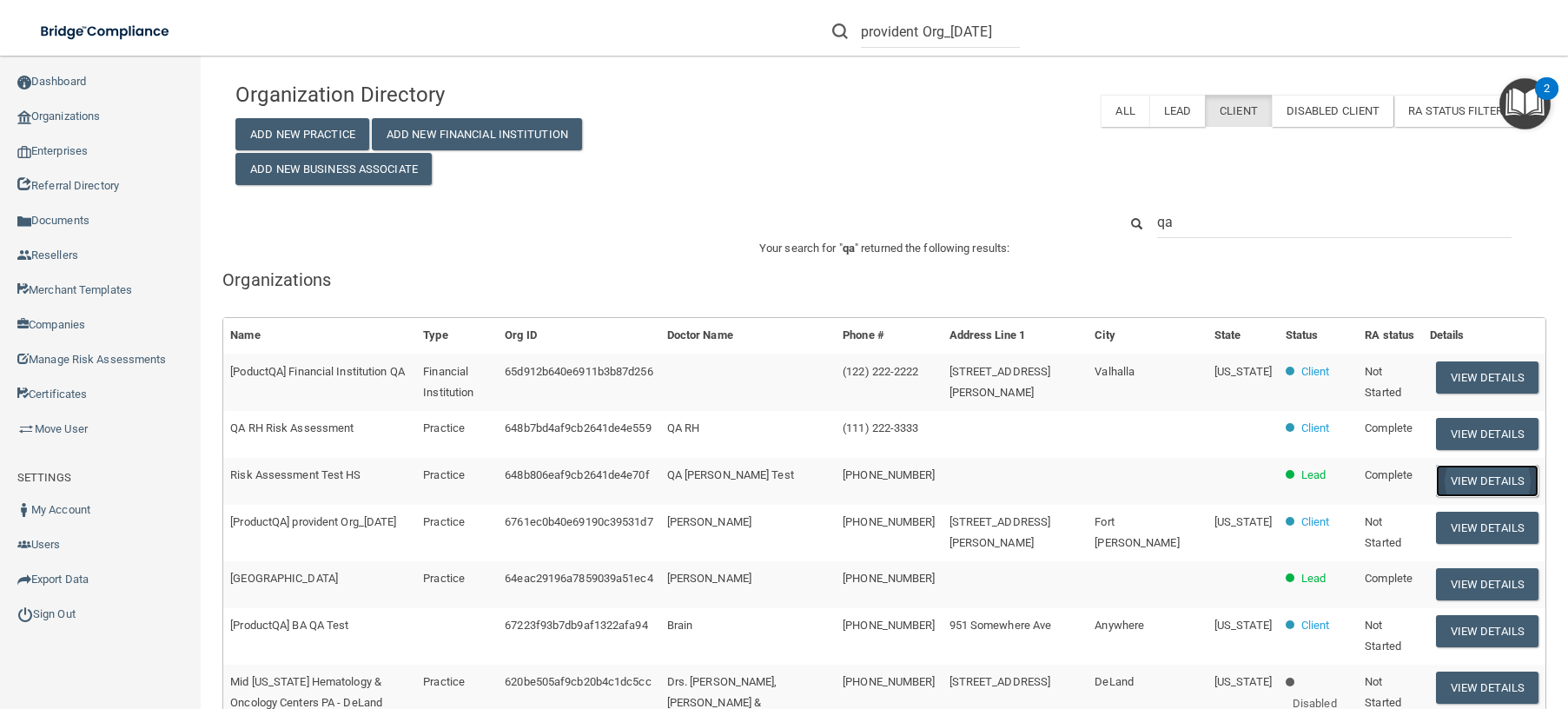
click at [1468, 491] on button "View Details" at bounding box center [1487, 480] width 103 height 32
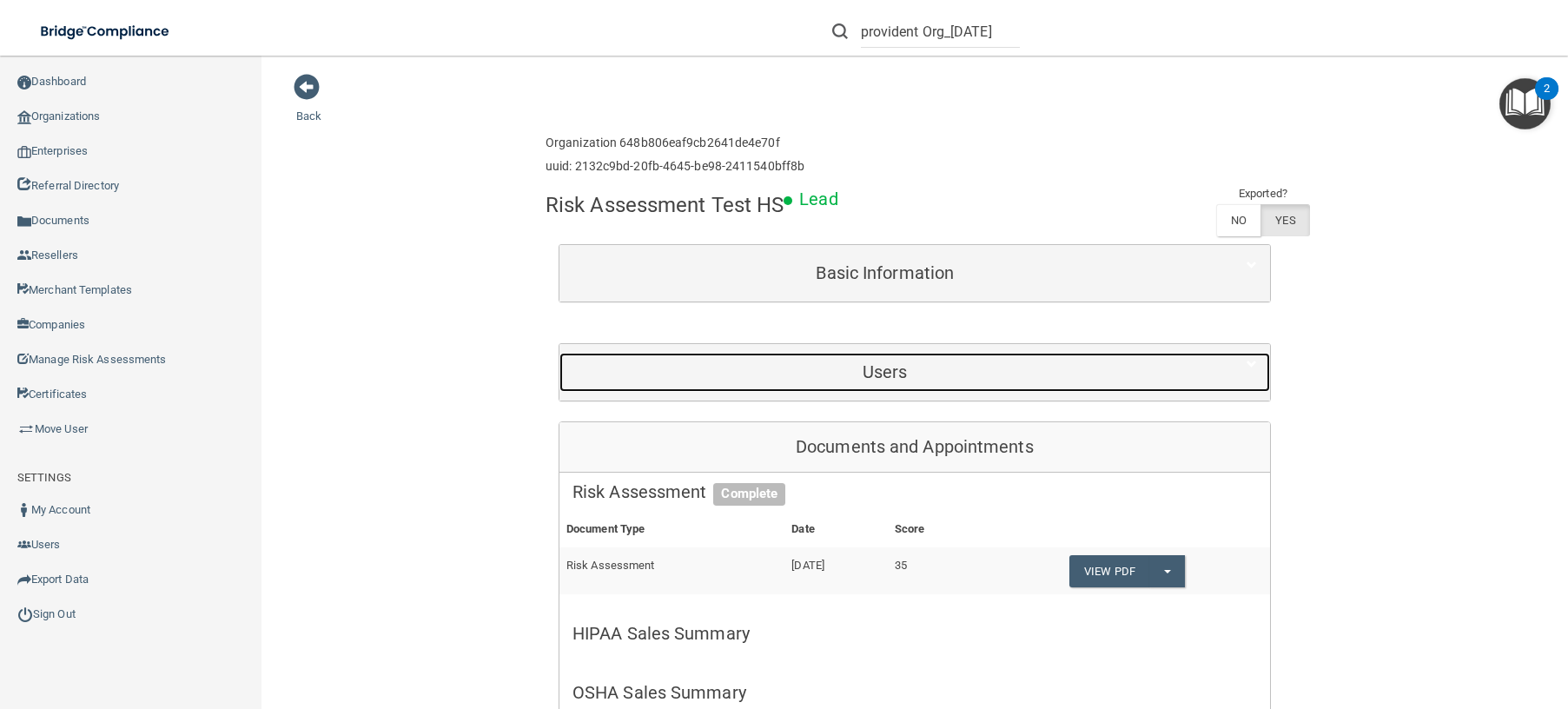
click at [866, 383] on div "Users" at bounding box center [885, 371] width 651 height 39
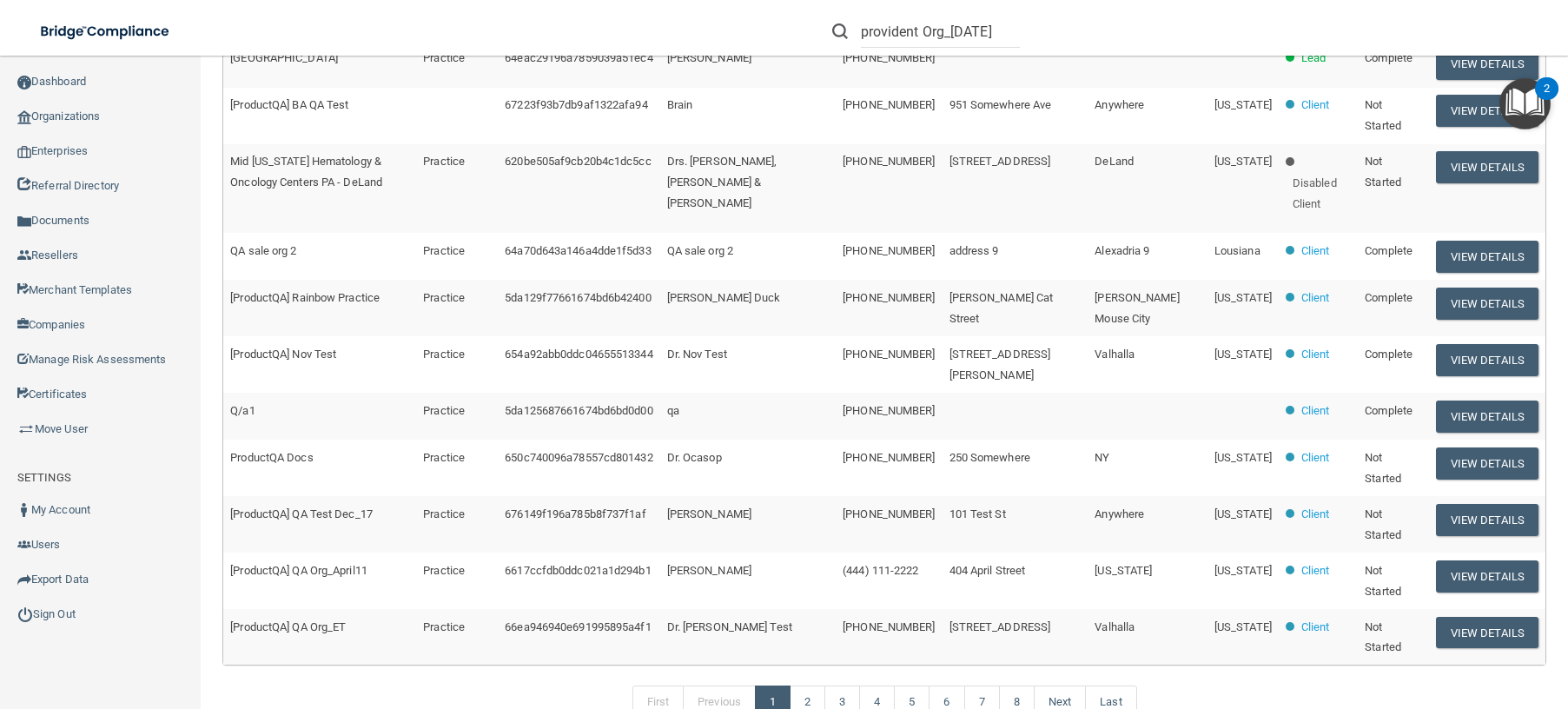
scroll to position [521, 0]
click at [1462, 375] on button "View Details" at bounding box center [1487, 359] width 103 height 32
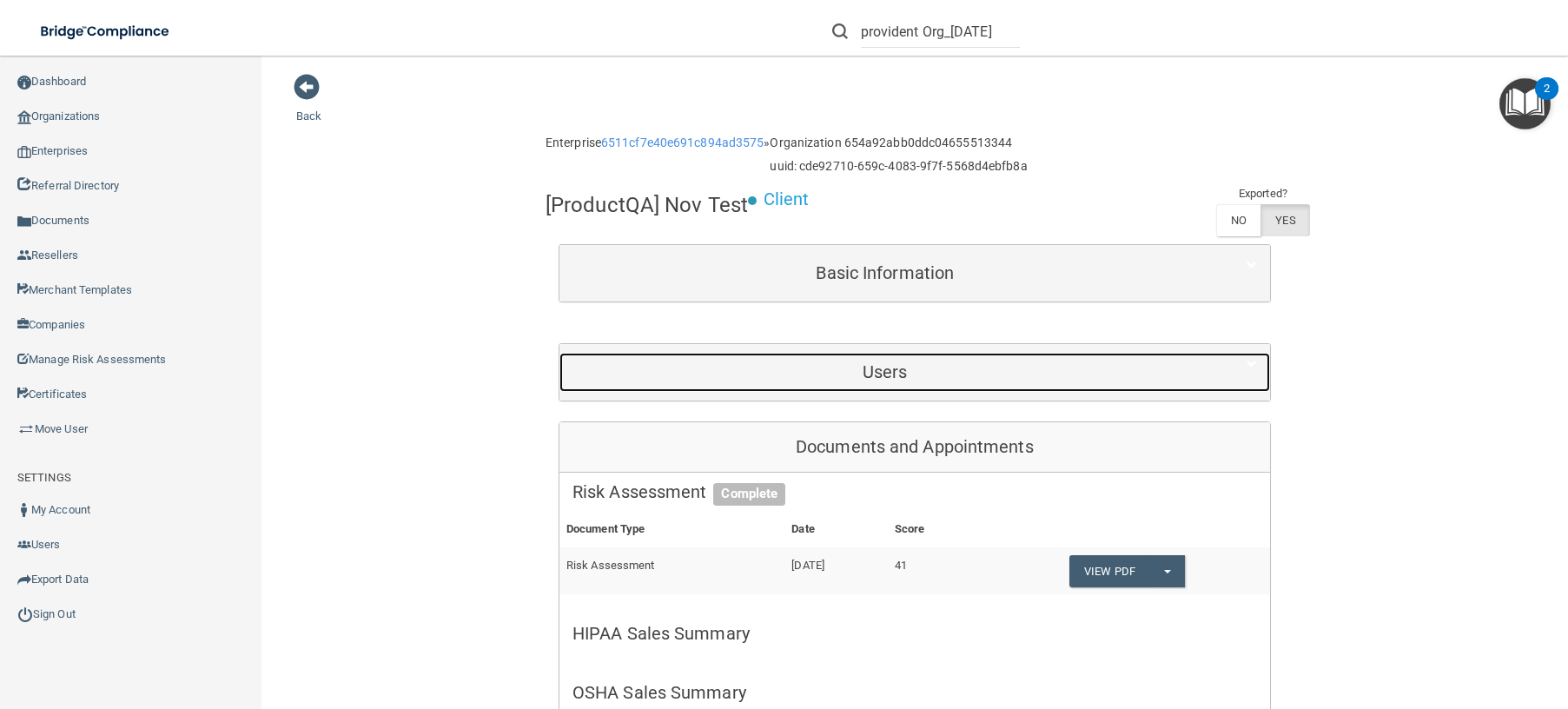
click at [936, 379] on h5 "Users" at bounding box center [885, 371] width 626 height 19
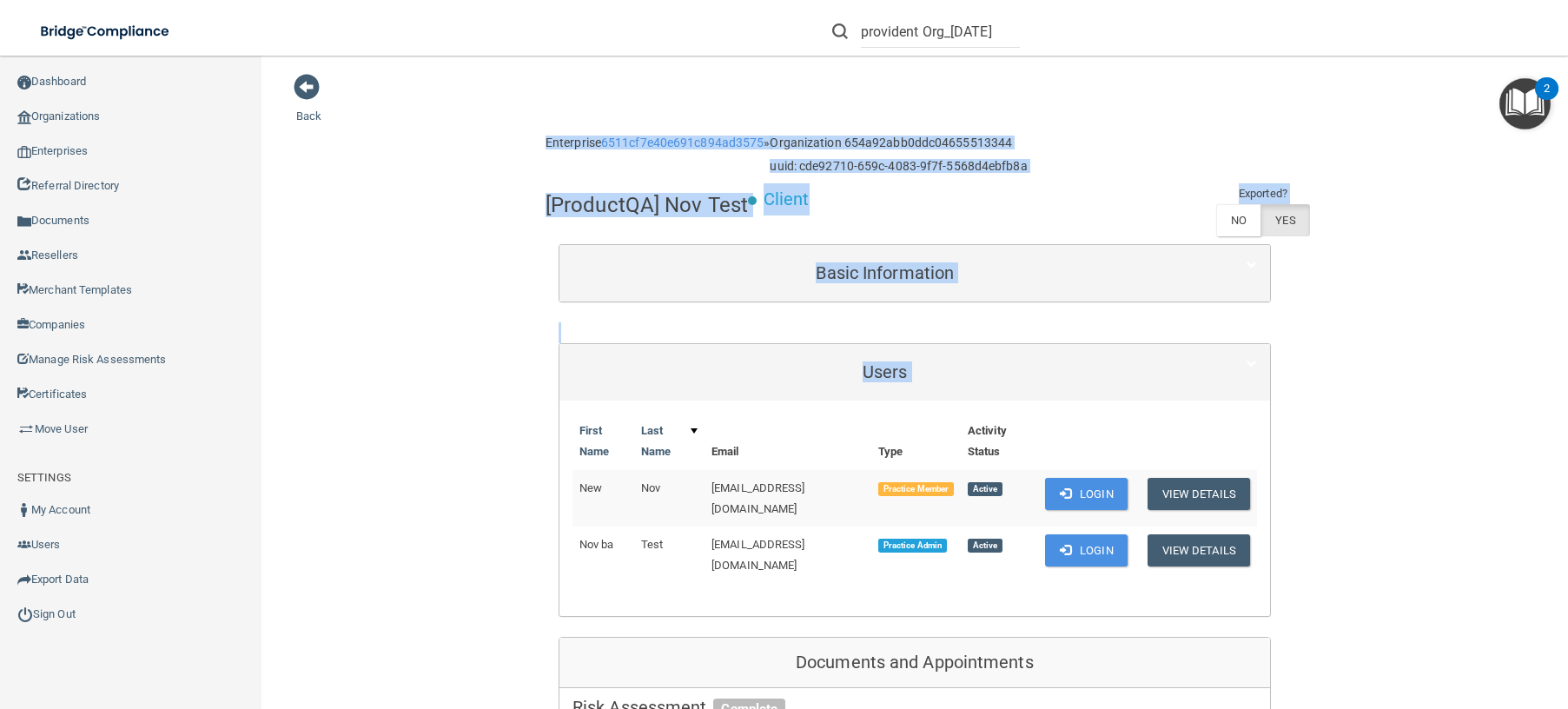
drag, startPoint x: 538, startPoint y: 140, endPoint x: 1030, endPoint y: 566, distance: 650.8
copy div "Enterprise 6511cf7e40e691c894ad3575 » Organization 654a92abb0ddc04655513344 uui…"
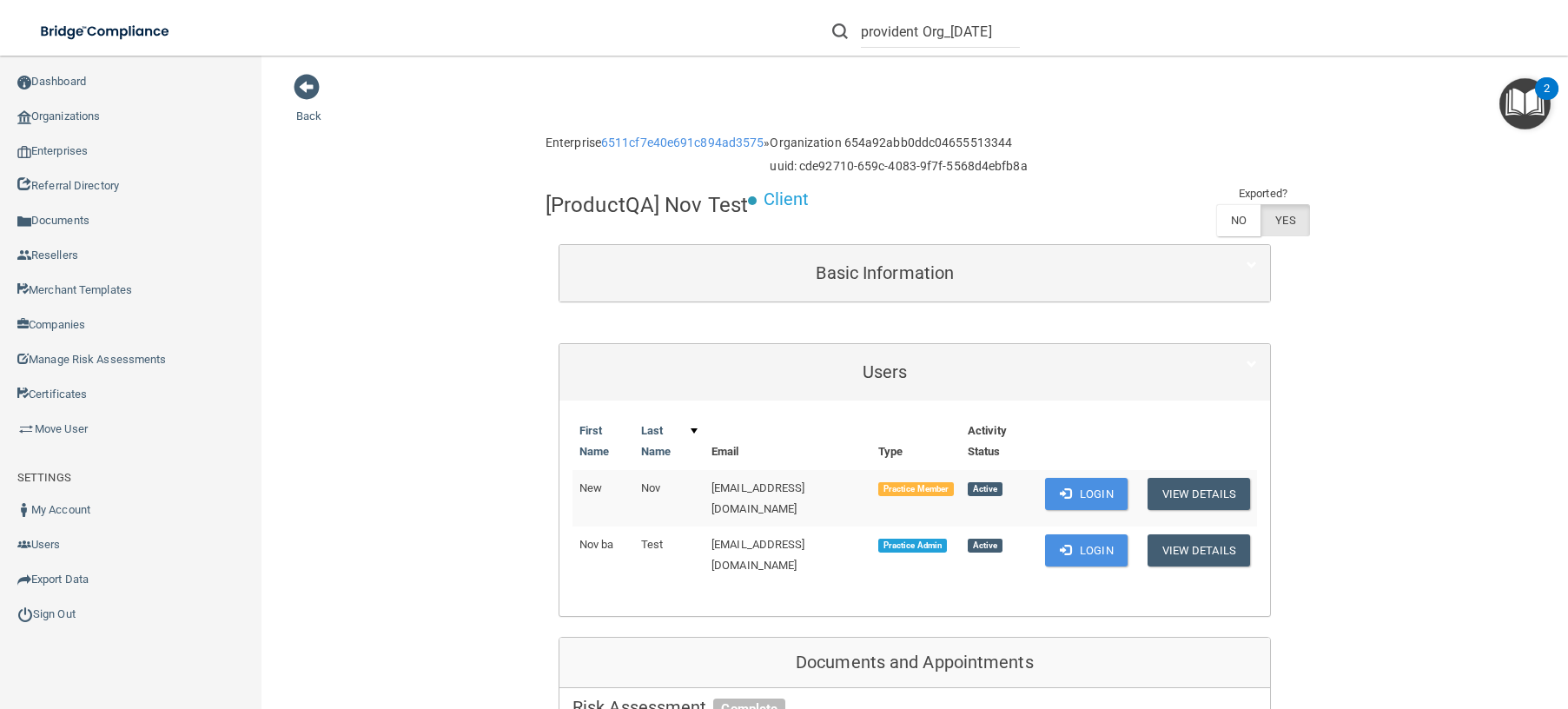
click at [1087, 542] on button "Login" at bounding box center [1085, 551] width 82 height 32
click at [308, 117] on link "Back" at bounding box center [308, 105] width 25 height 34
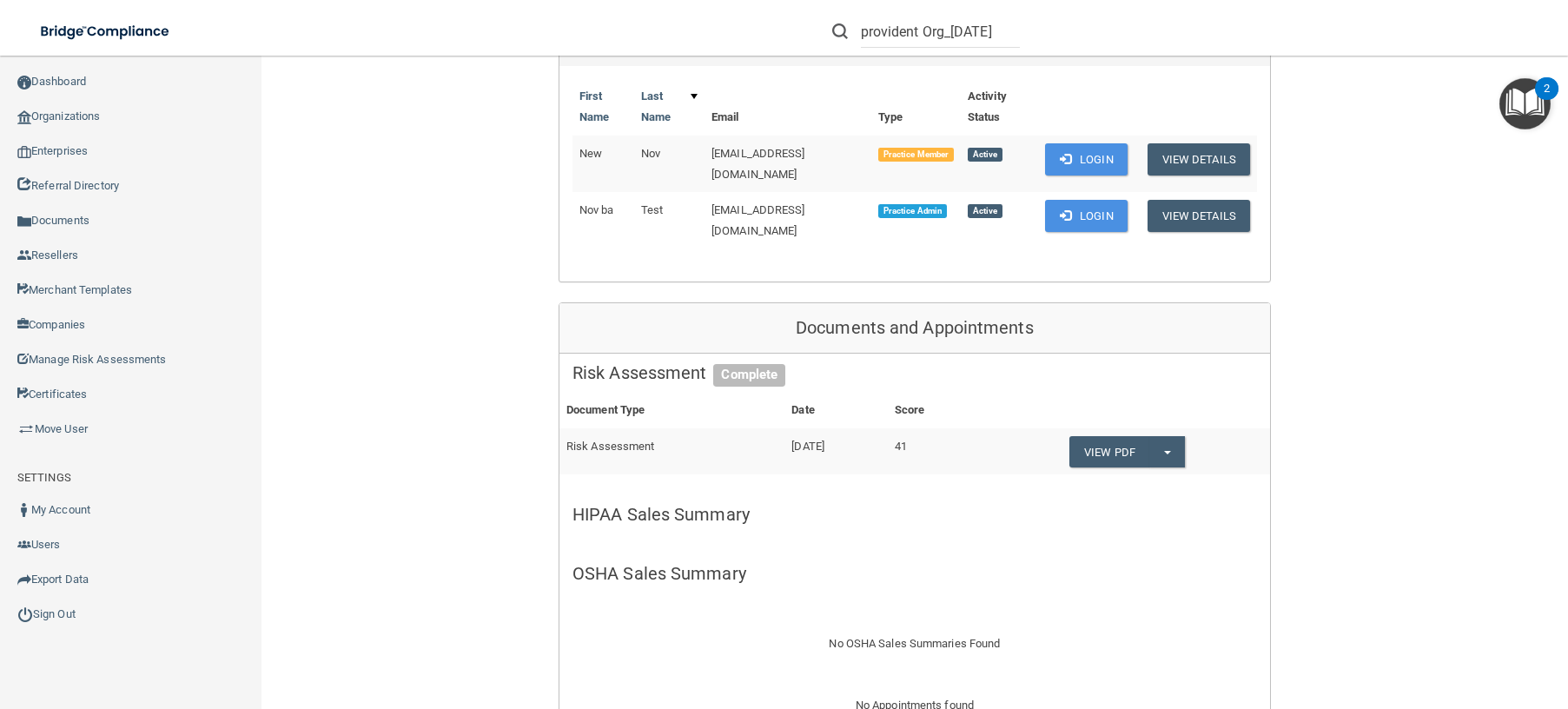
scroll to position [348, 0]
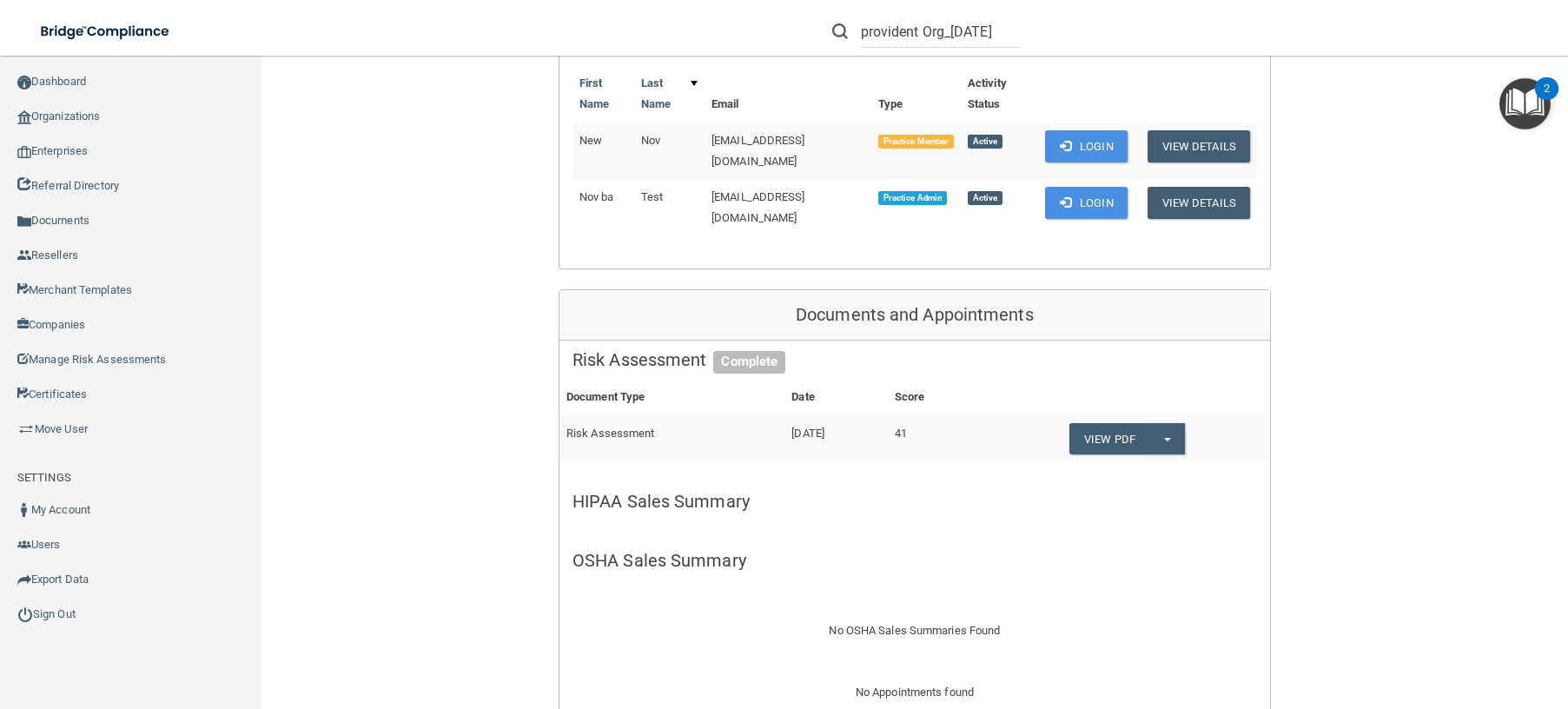
click at [667, 553] on h5 "OSHA Sales Summary" at bounding box center [914, 559] width 684 height 19
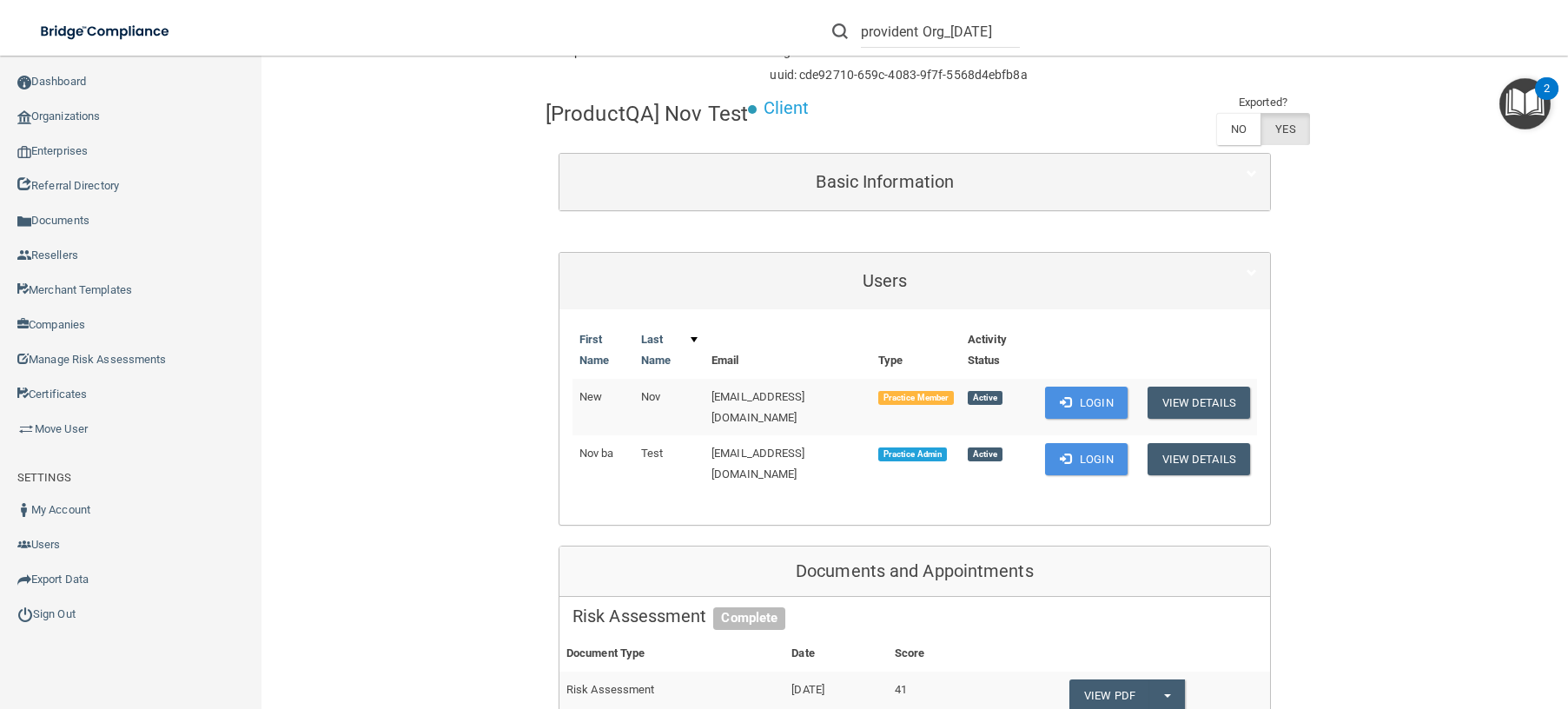
scroll to position [0, 0]
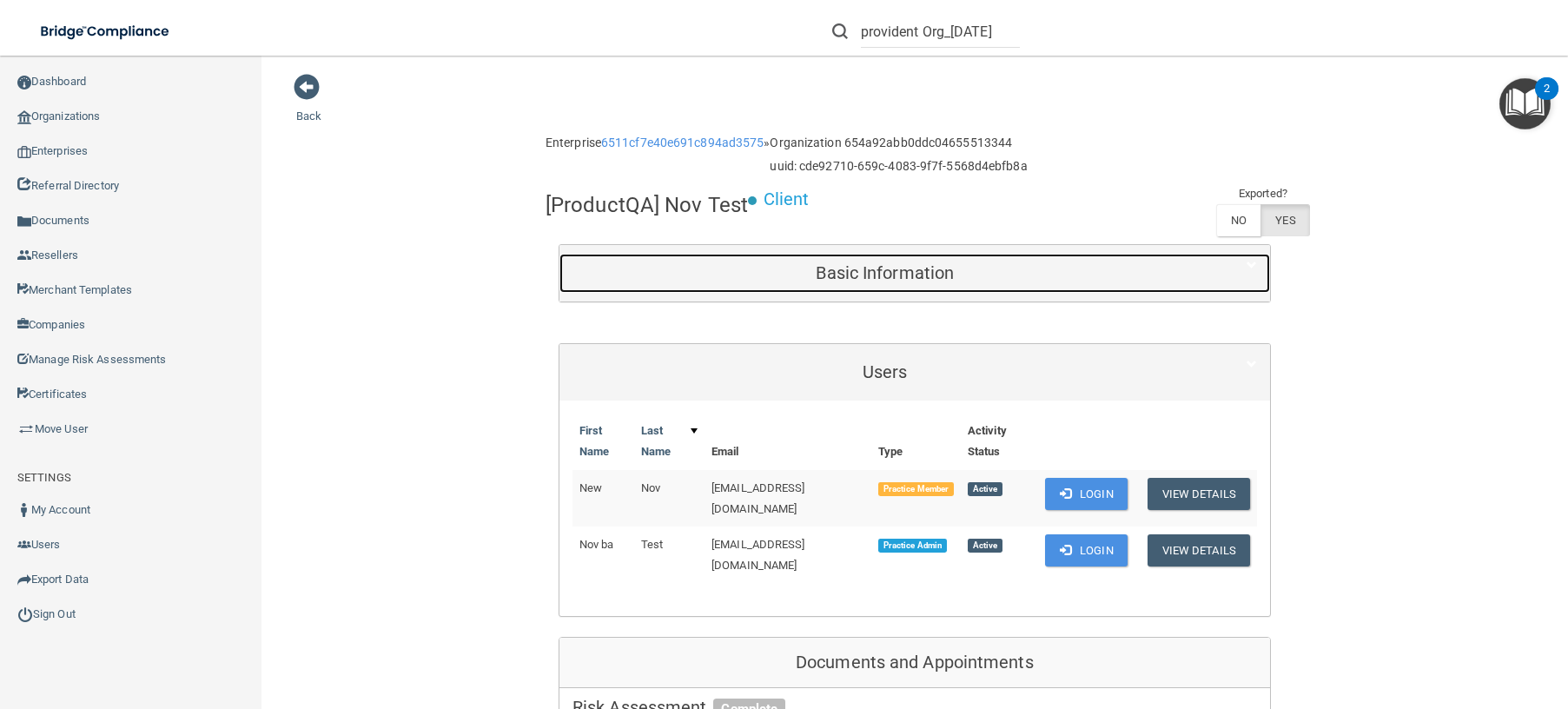
click at [880, 276] on h5 "Basic Information" at bounding box center [885, 272] width 626 height 19
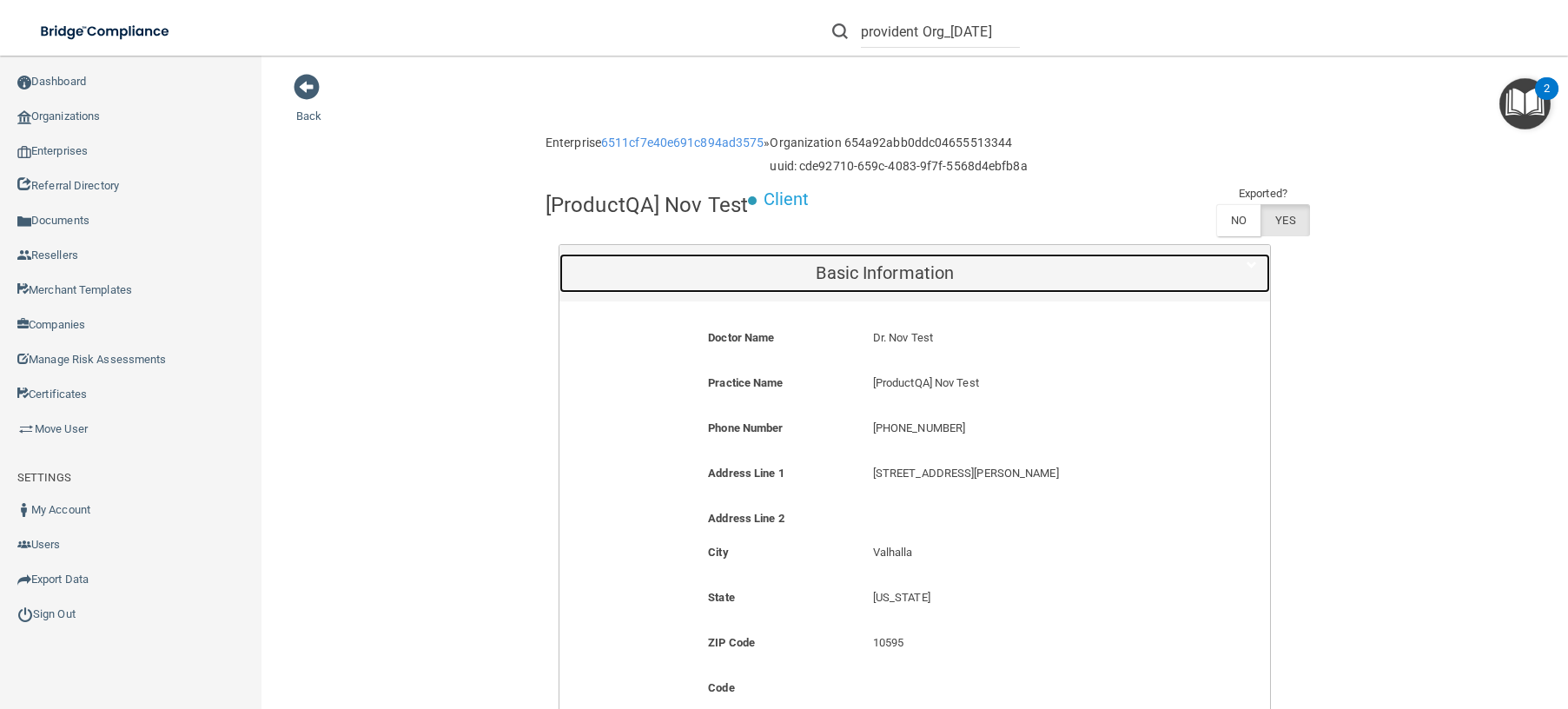
click at [934, 265] on h5 "Basic Information" at bounding box center [885, 272] width 626 height 19
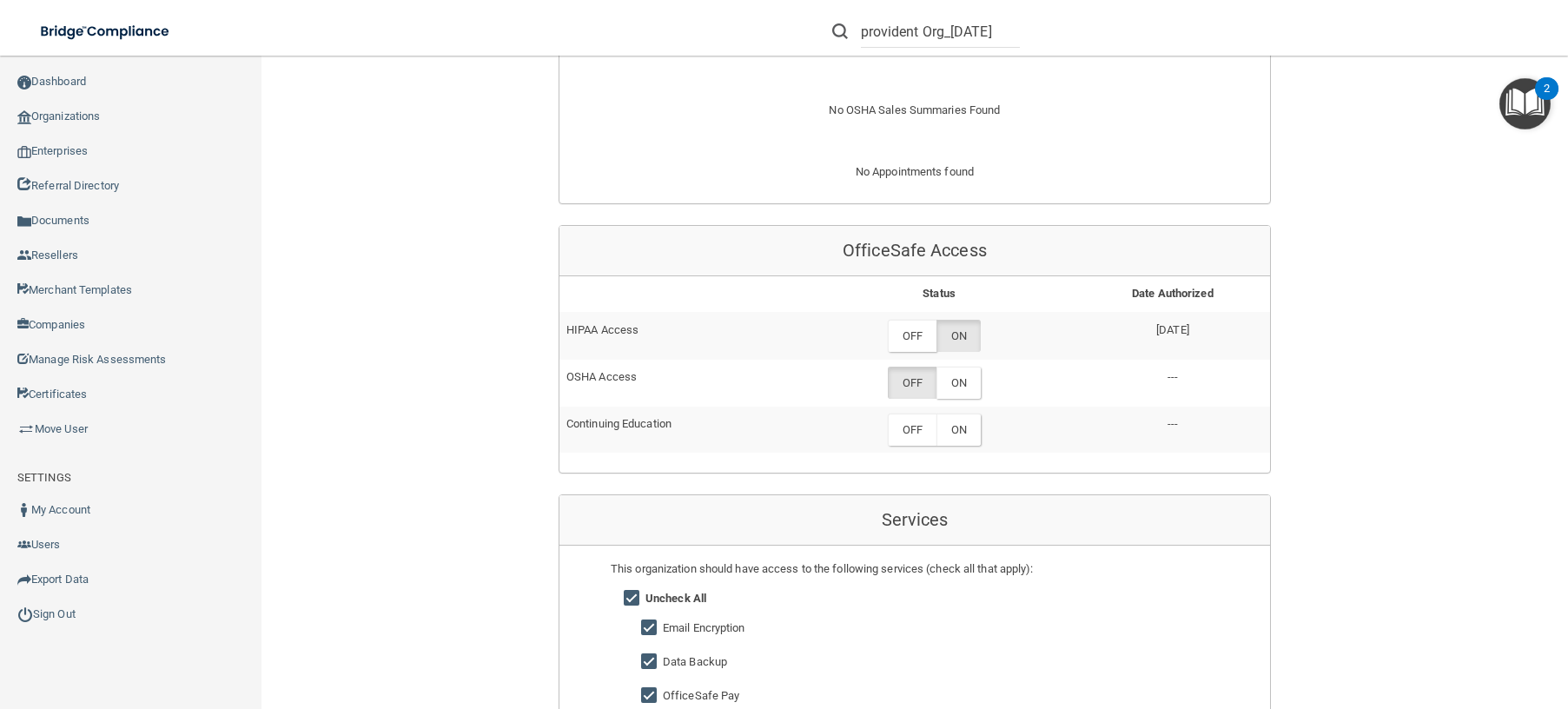
scroll to position [868, 0]
click at [957, 372] on label "ON" at bounding box center [958, 381] width 45 height 32
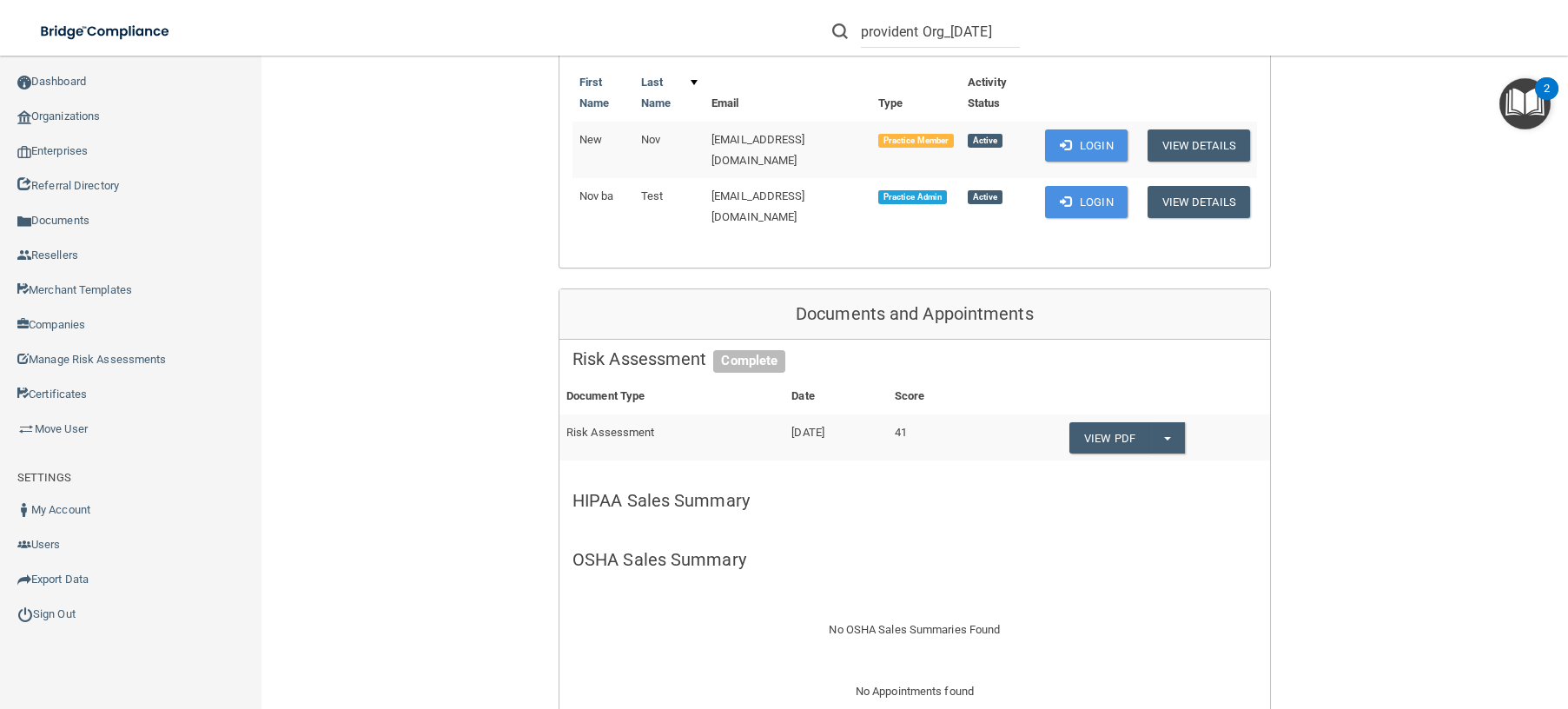
scroll to position [173, 0]
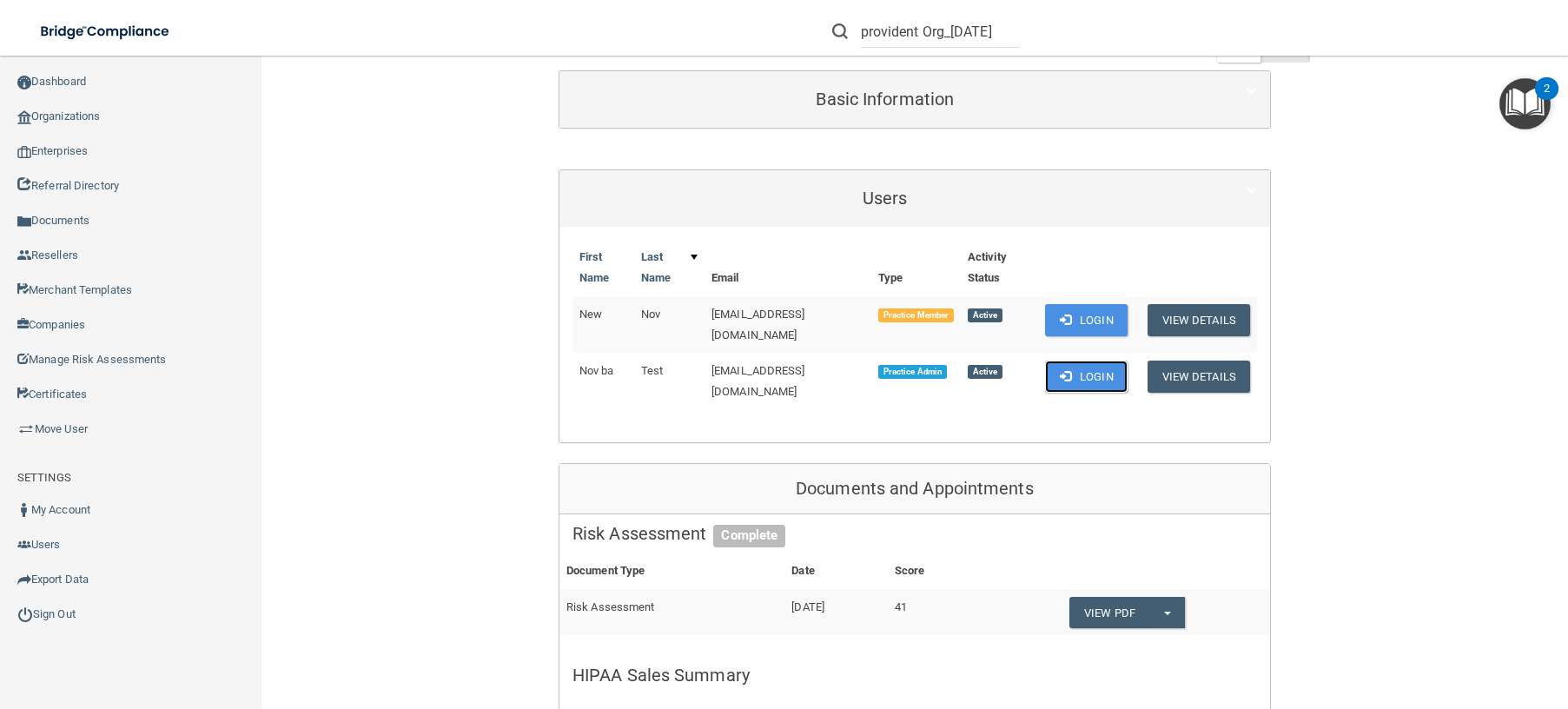
click at [1079, 367] on button "Login" at bounding box center [1085, 376] width 82 height 32
click at [1087, 322] on button "Login" at bounding box center [1085, 320] width 82 height 32
click at [1204, 327] on button "View Details" at bounding box center [1199, 320] width 103 height 32
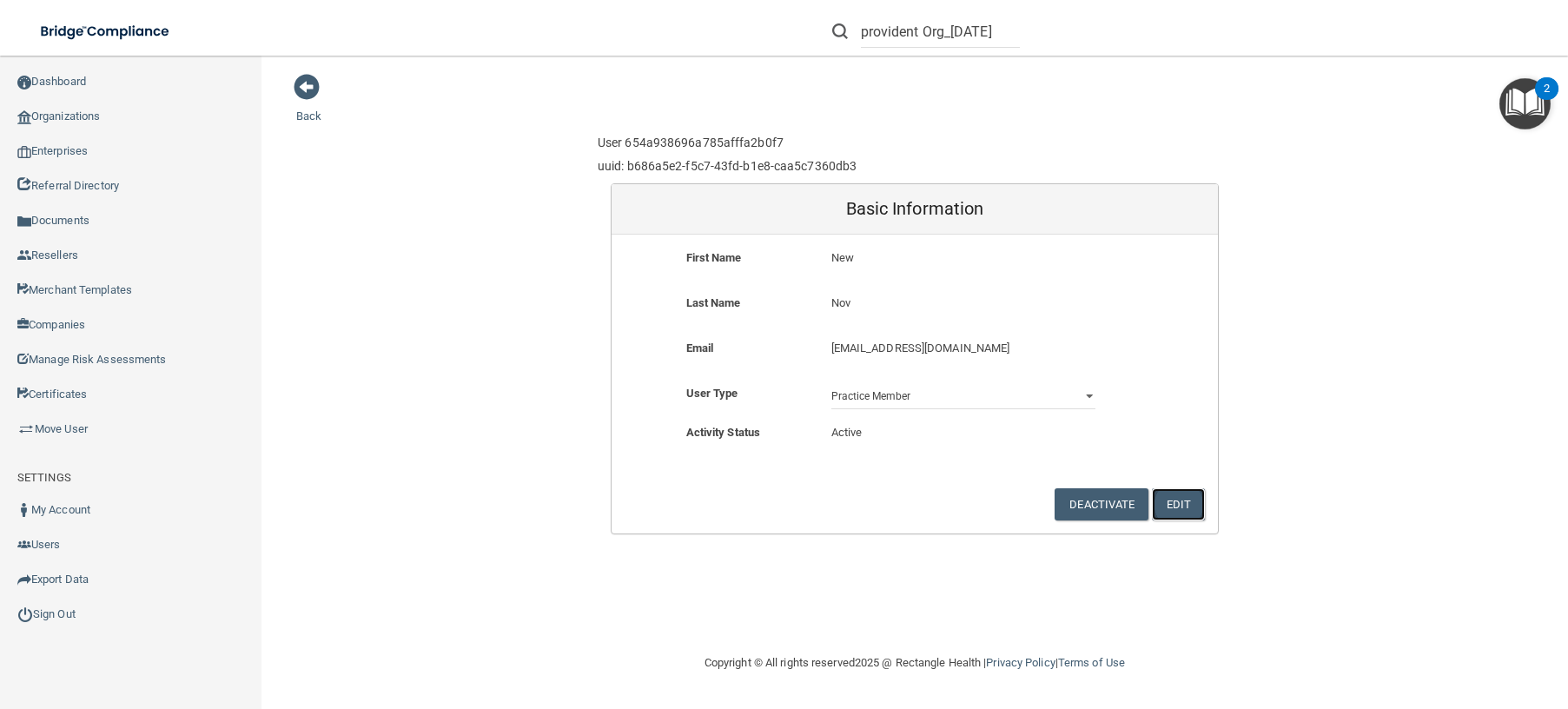
click at [1187, 510] on button "Edit" at bounding box center [1178, 504] width 53 height 32
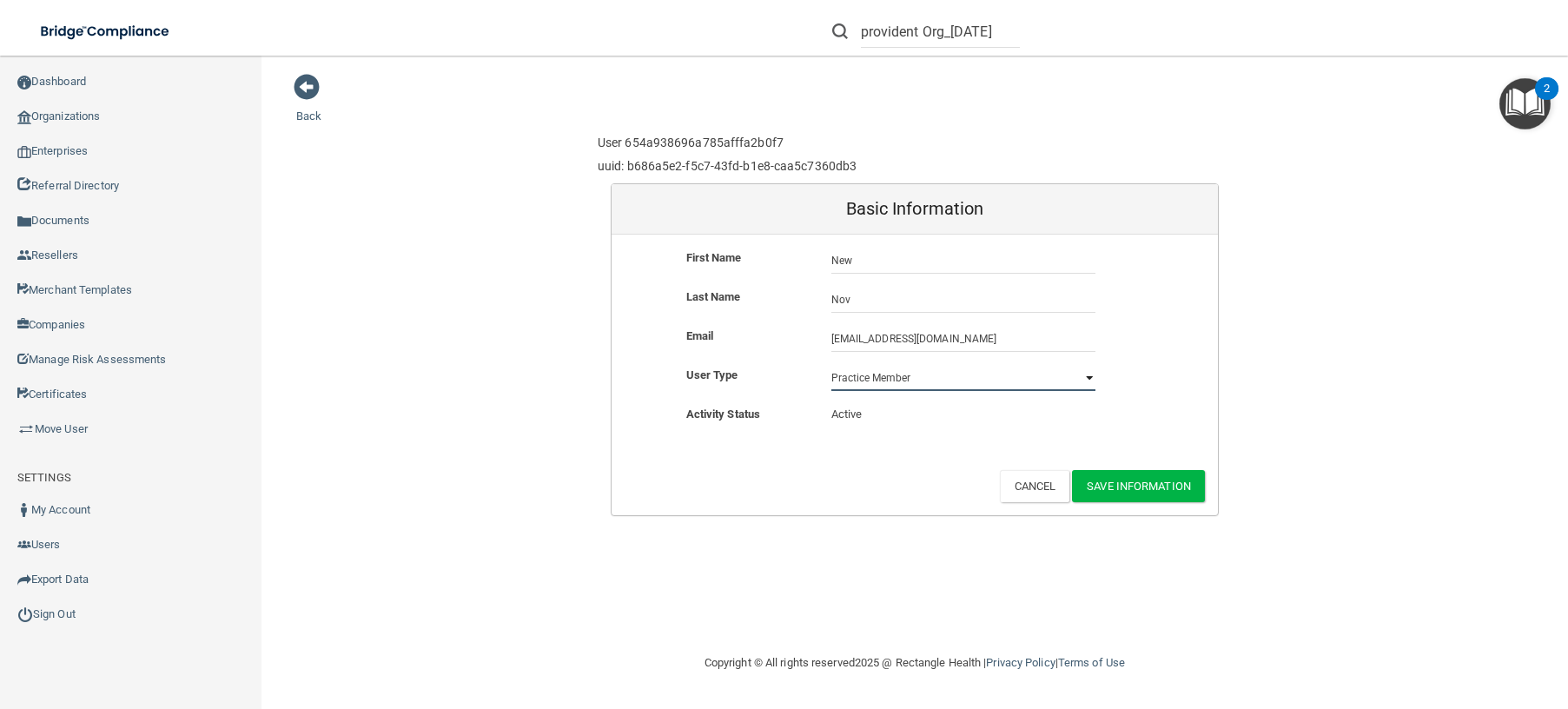
drag, startPoint x: 1089, startPoint y: 376, endPoint x: 1075, endPoint y: 378, distance: 14.1
click at [1088, 376] on select "Practice Admin Practice Member Financial Institution Admin Business Associate A…" at bounding box center [963, 377] width 264 height 26
select select "practice_admin"
click at [832, 364] on select "Practice Admin Practice Member Financial Institution Admin Business Associate A…" at bounding box center [963, 377] width 264 height 26
click at [1145, 492] on button "Save Information" at bounding box center [1138, 486] width 133 height 32
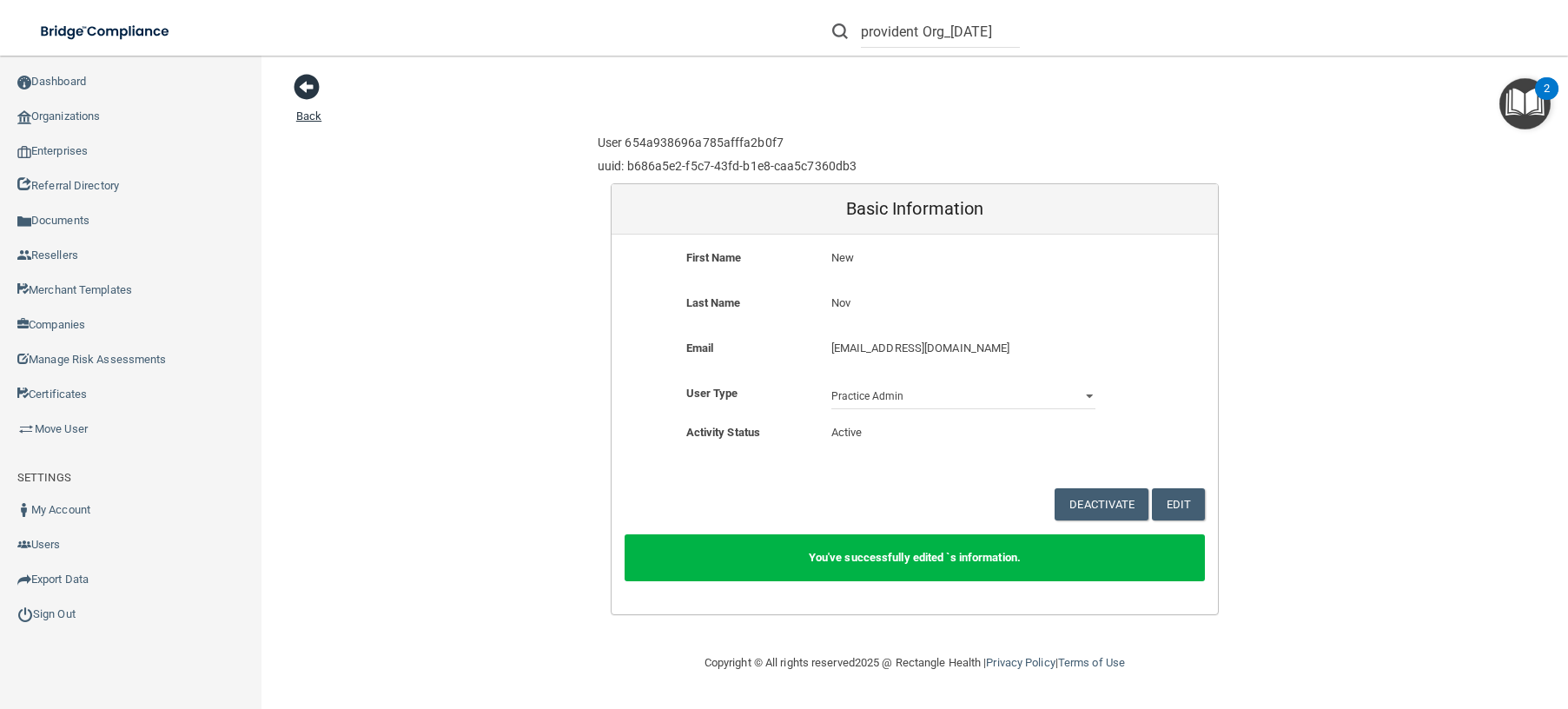
click at [308, 117] on link "Back" at bounding box center [308, 105] width 25 height 34
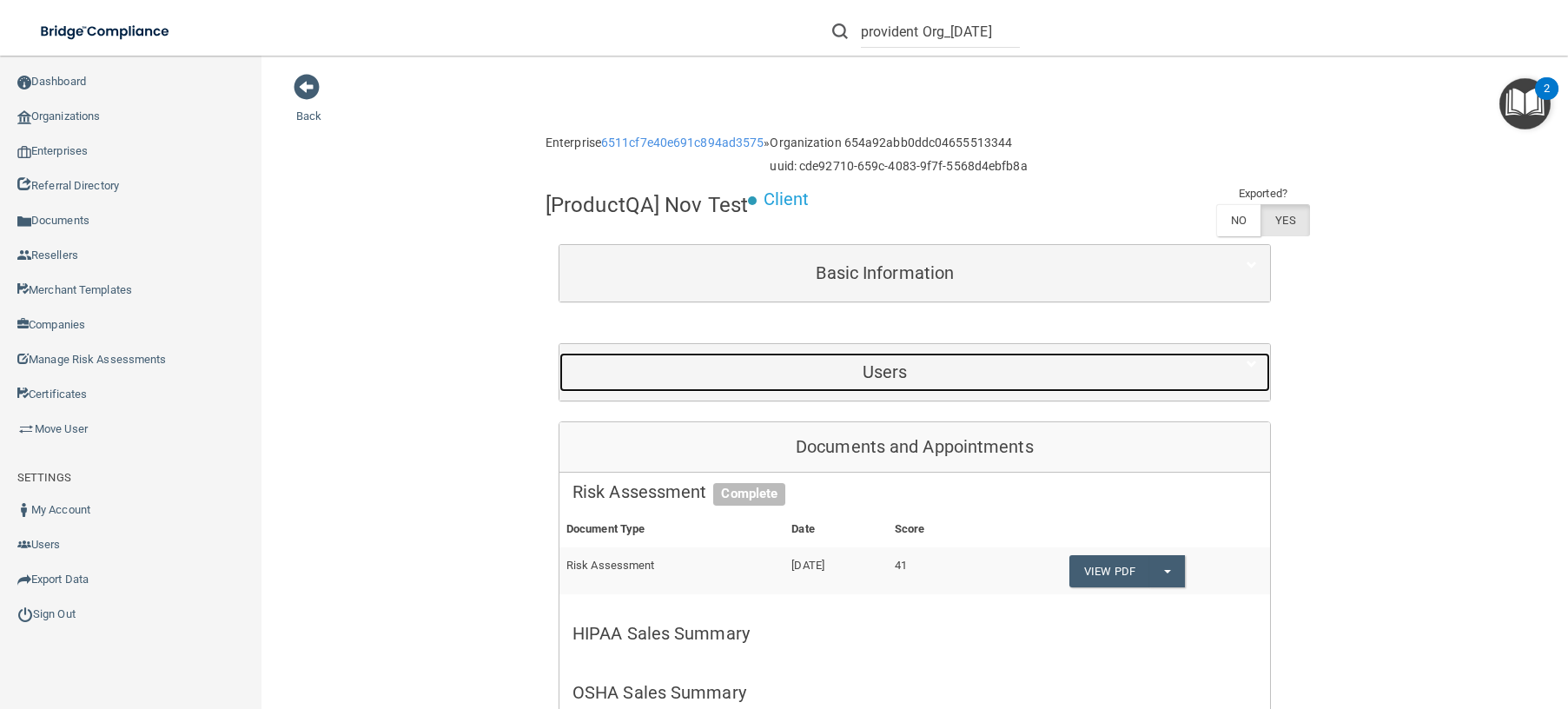
click at [922, 377] on h5 "Users" at bounding box center [885, 371] width 626 height 19
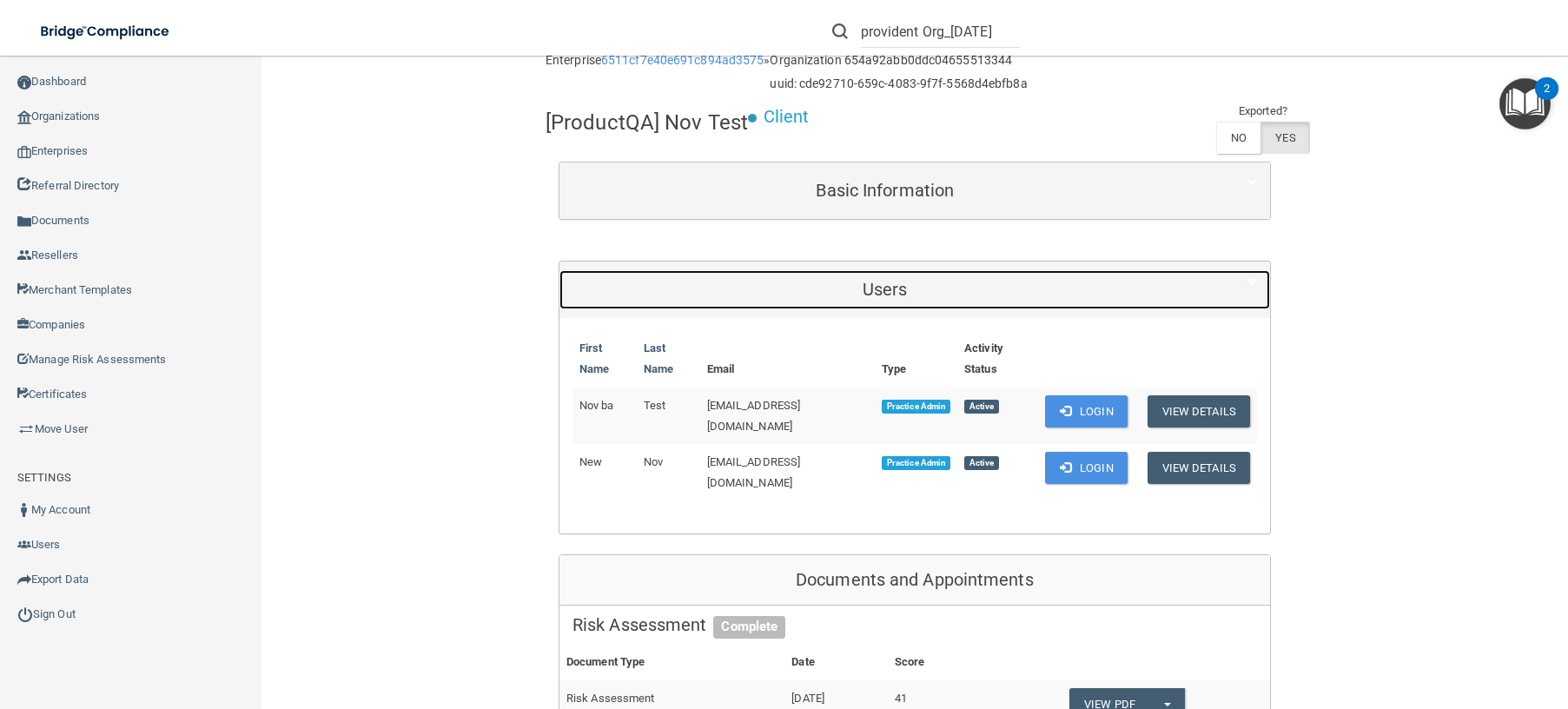
scroll to position [173, 0]
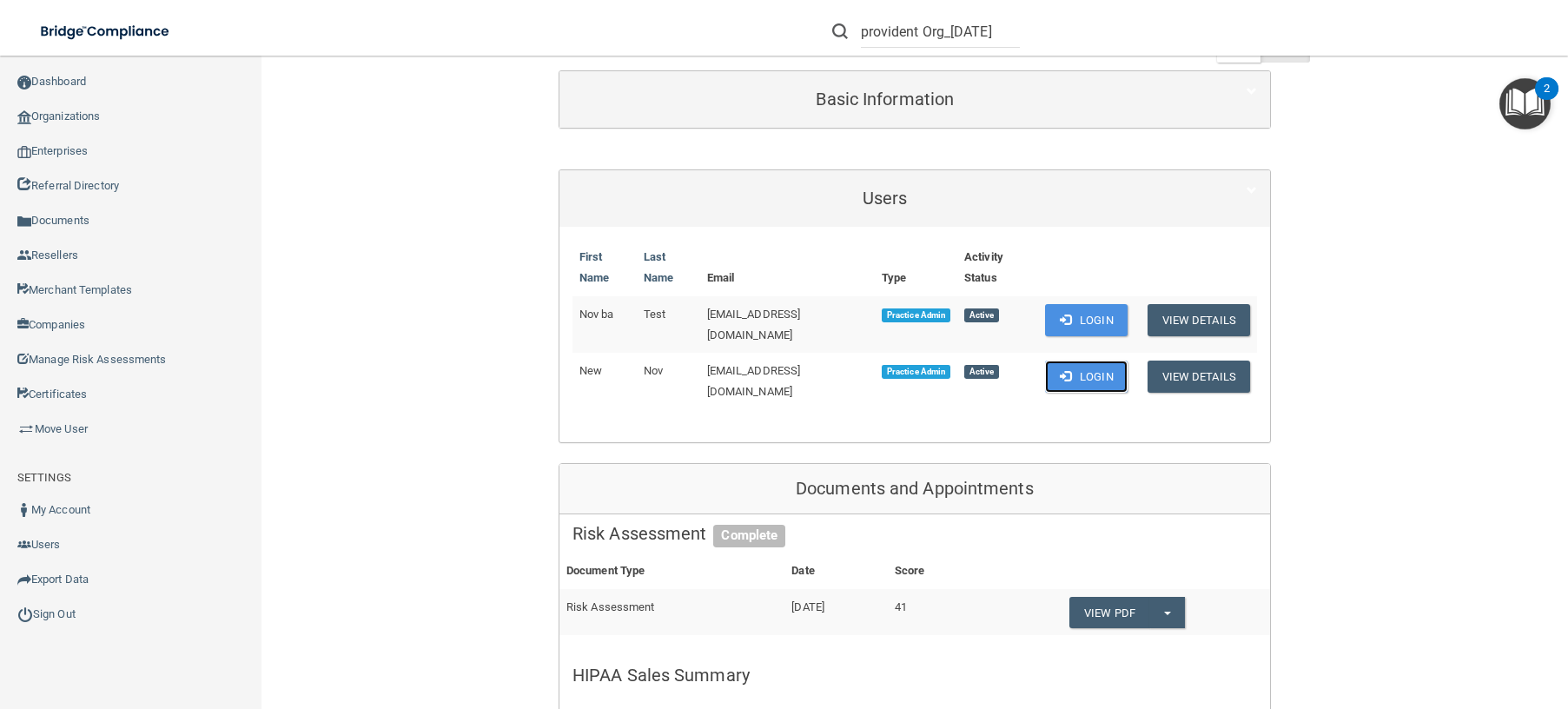
click at [1094, 367] on button "Login" at bounding box center [1085, 376] width 82 height 32
click at [1070, 318] on button "Login" at bounding box center [1085, 320] width 82 height 32
click at [1069, 364] on button "Login" at bounding box center [1085, 376] width 82 height 32
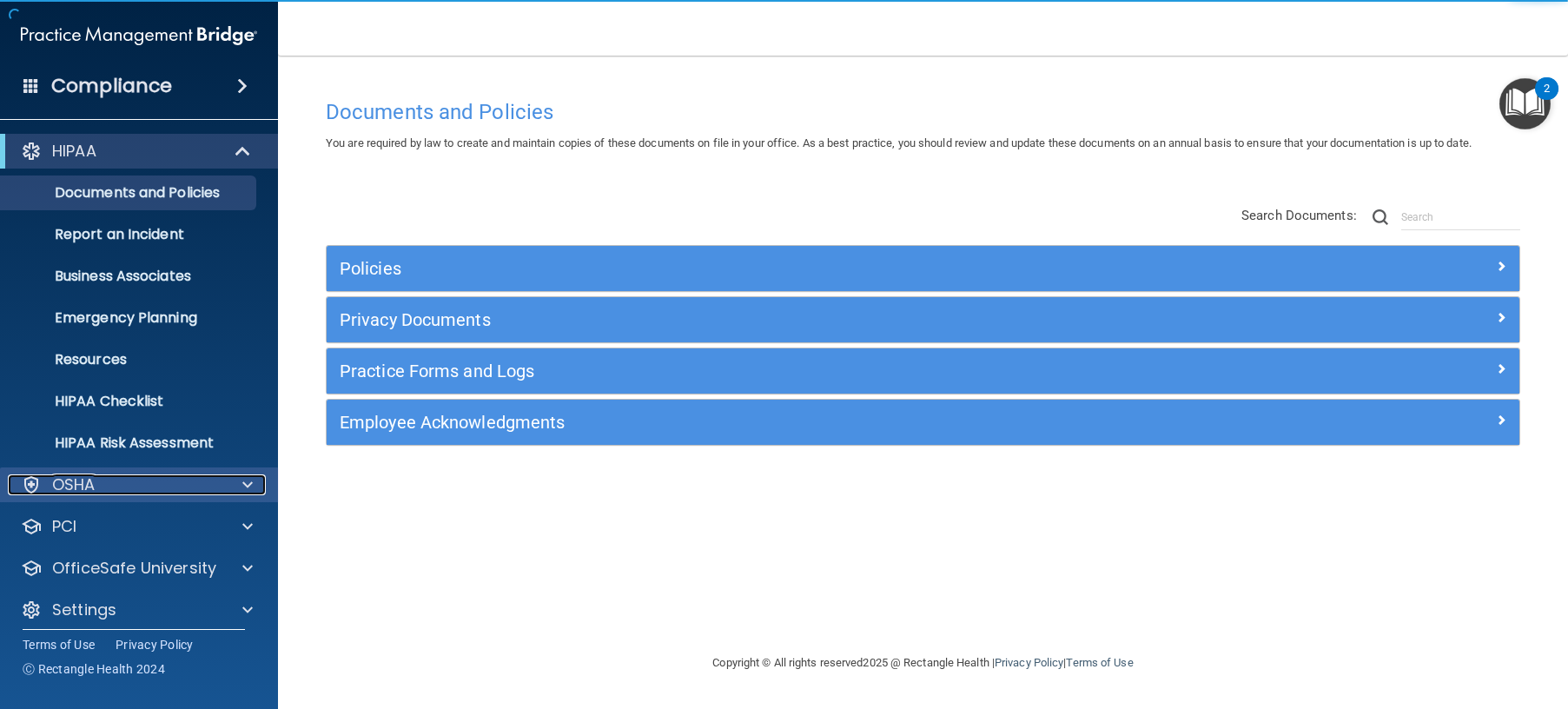
click at [247, 486] on span at bounding box center [247, 484] width 11 height 21
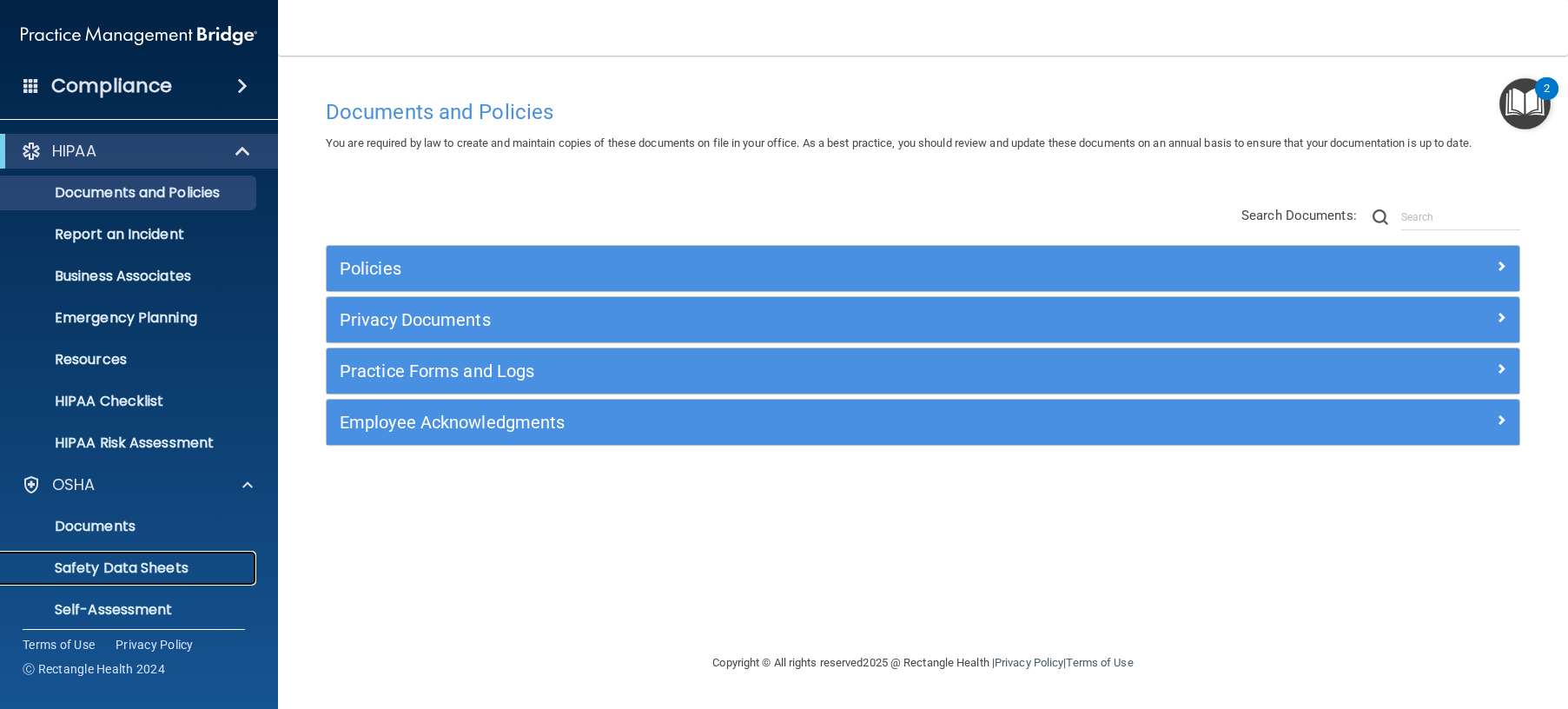
click at [126, 569] on p "Safety Data Sheets" at bounding box center [130, 568] width 238 height 18
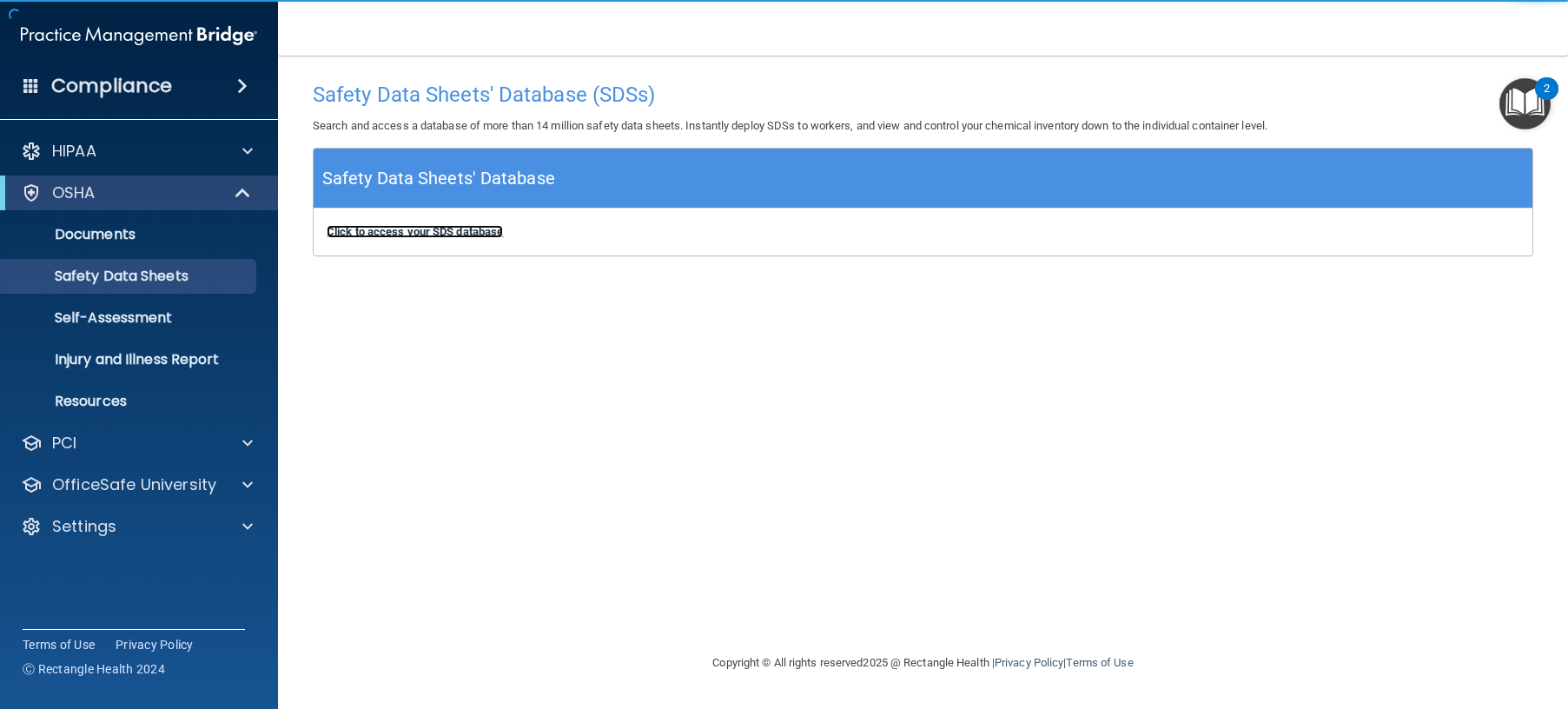
click at [376, 230] on b "Click to access your SDS database" at bounding box center [415, 231] width 176 height 13
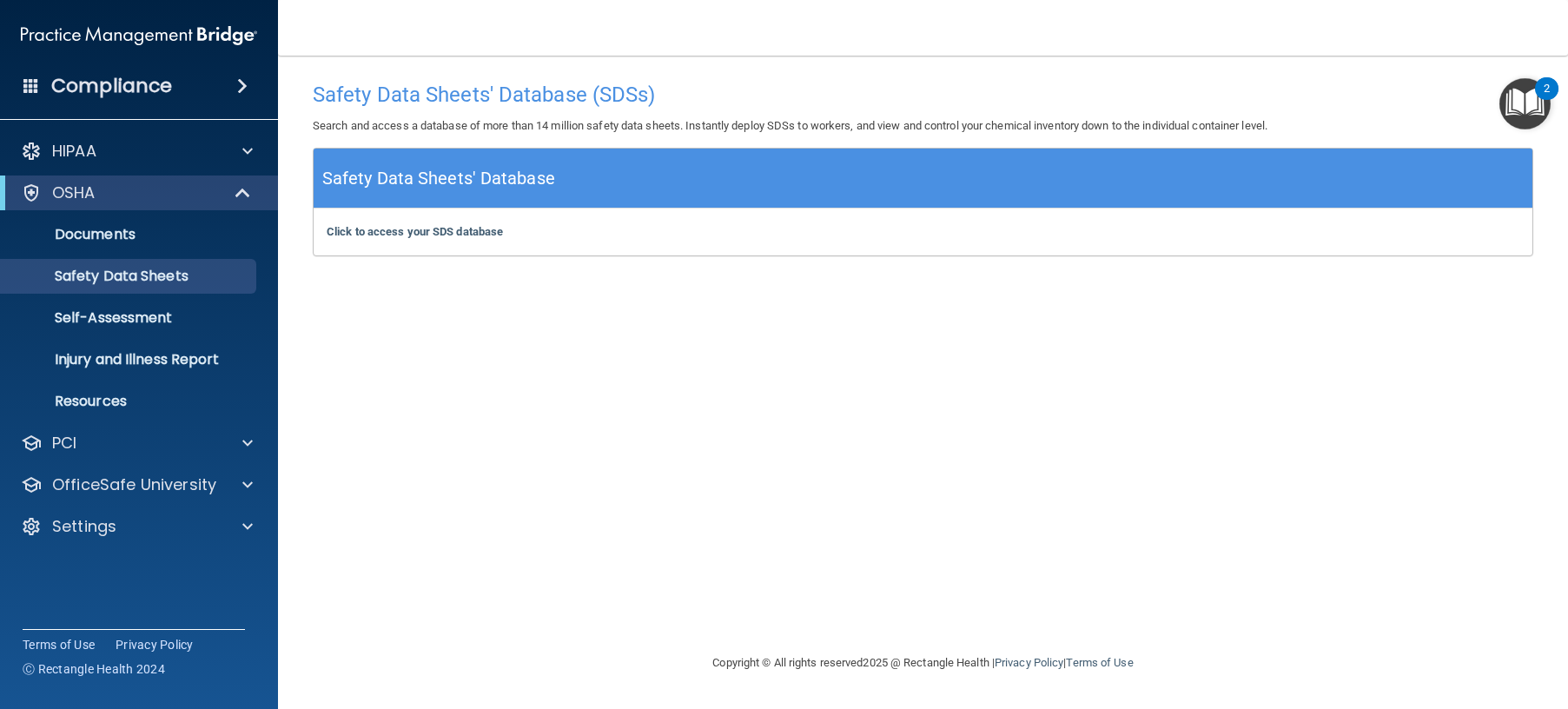
click at [124, 508] on div "HIPAA Documents and Policies Report an Incident Business Associates Emergency P…" at bounding box center [140, 342] width 279 height 431
click at [121, 530] on div "Settings" at bounding box center [116, 526] width 216 height 21
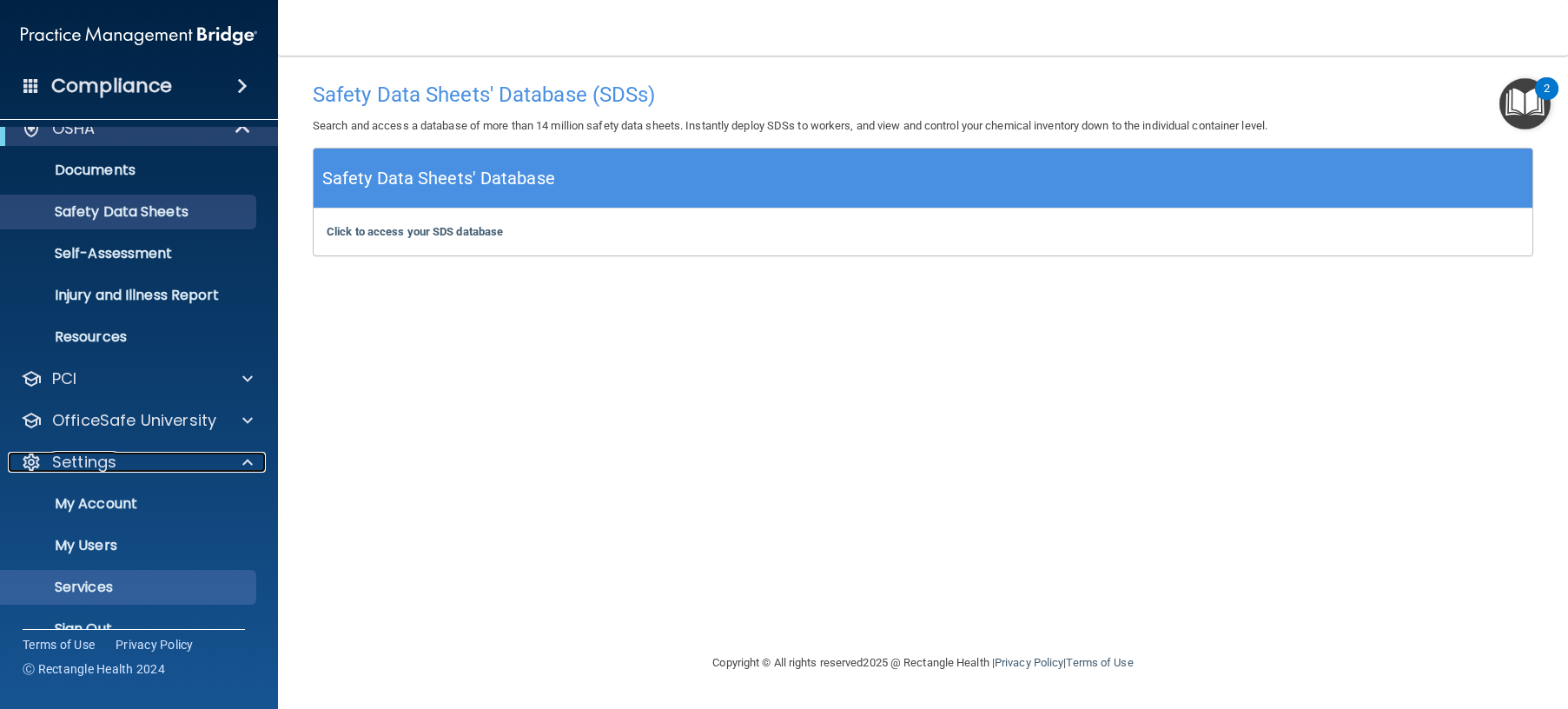
scroll to position [96, 0]
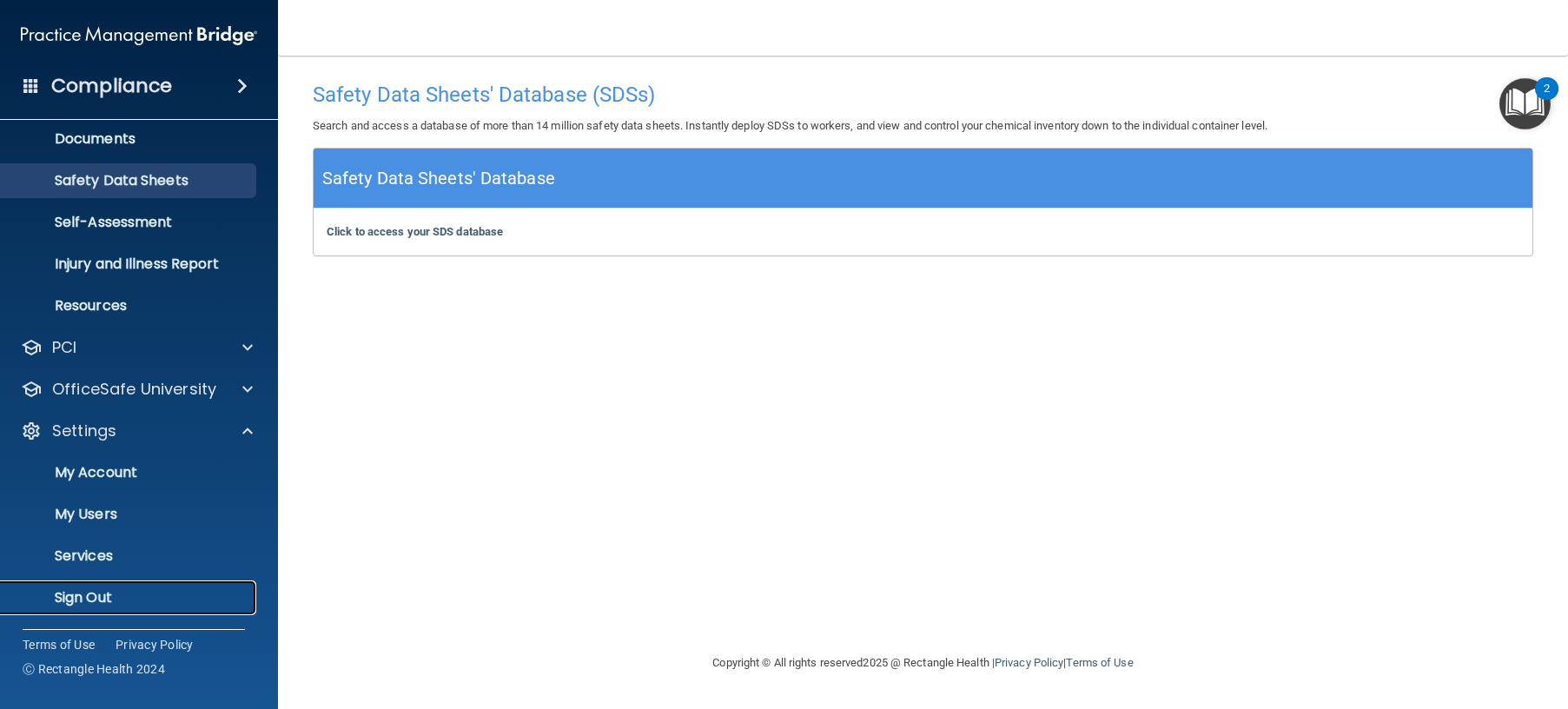
click at [101, 594] on p "Sign Out" at bounding box center [130, 598] width 238 height 18
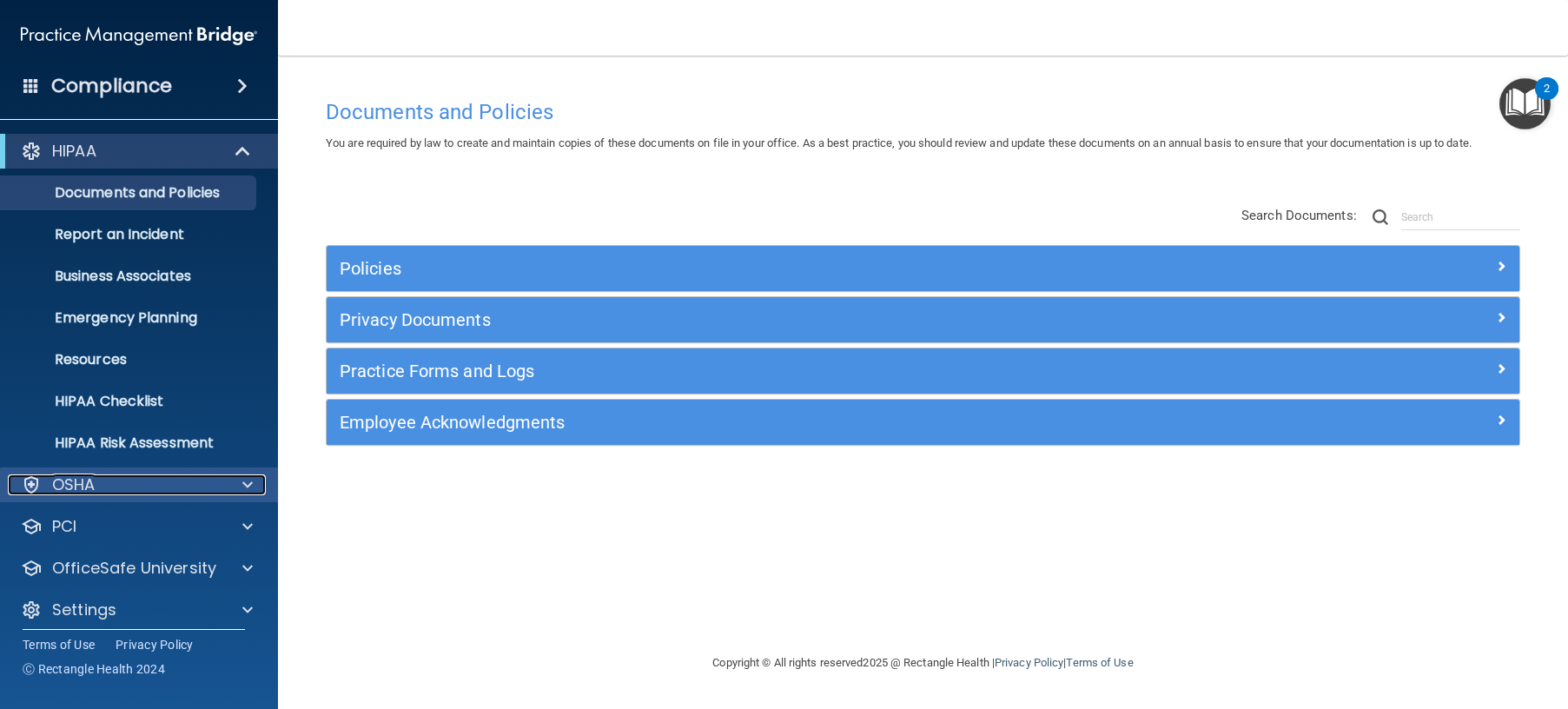
click at [245, 490] on span at bounding box center [247, 484] width 11 height 21
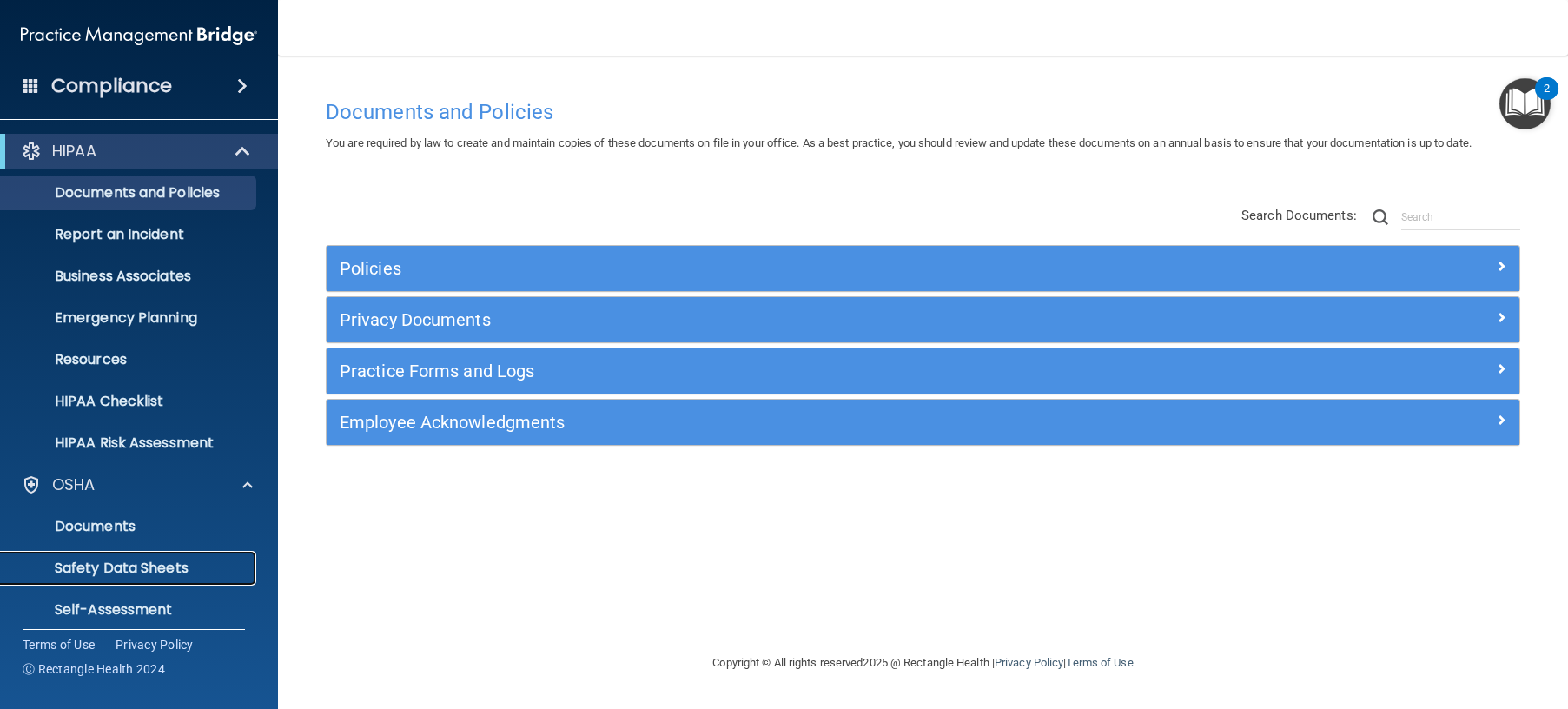
click at [150, 565] on p "Safety Data Sheets" at bounding box center [130, 568] width 238 height 18
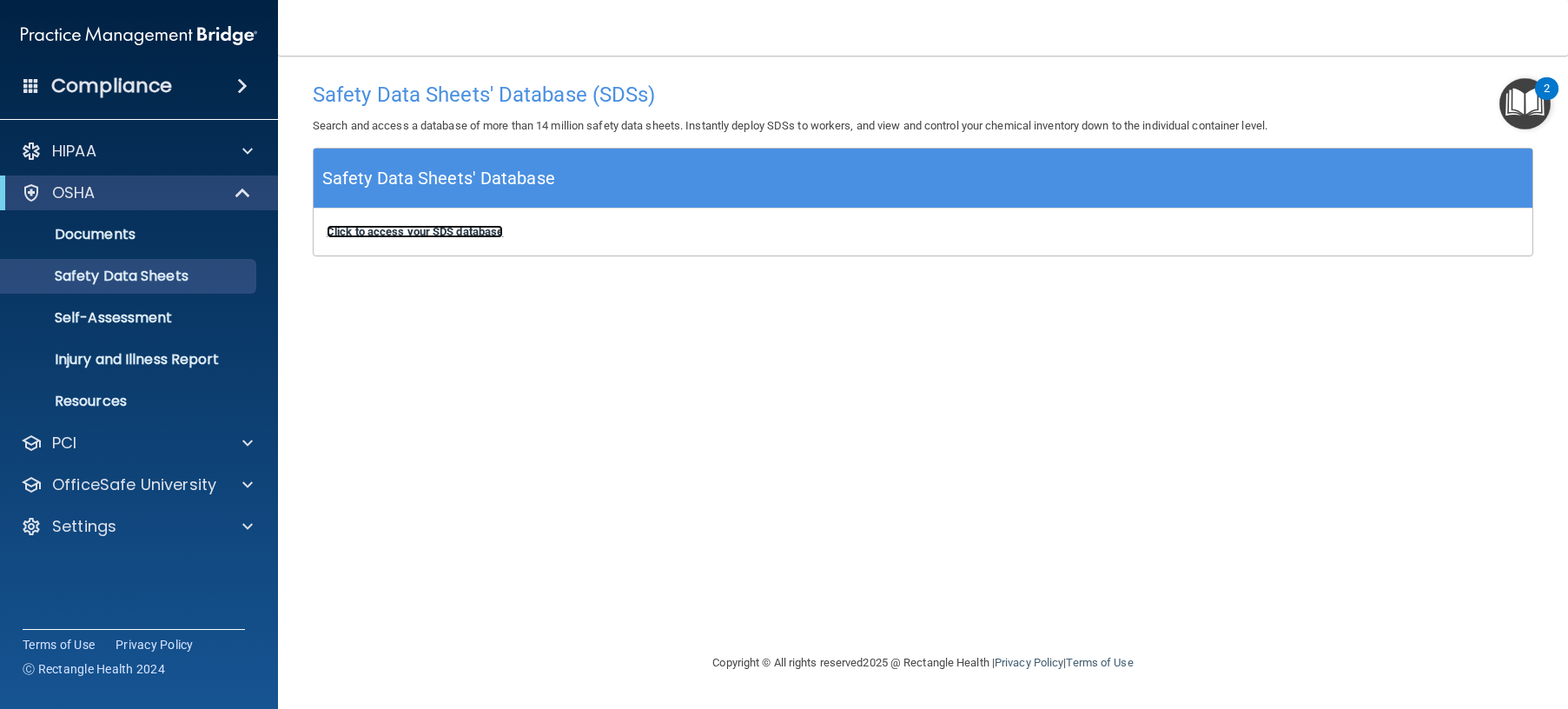
click at [449, 231] on b "Click to access your SDS database" at bounding box center [415, 231] width 176 height 13
click at [202, 527] on div "Settings" at bounding box center [116, 526] width 216 height 21
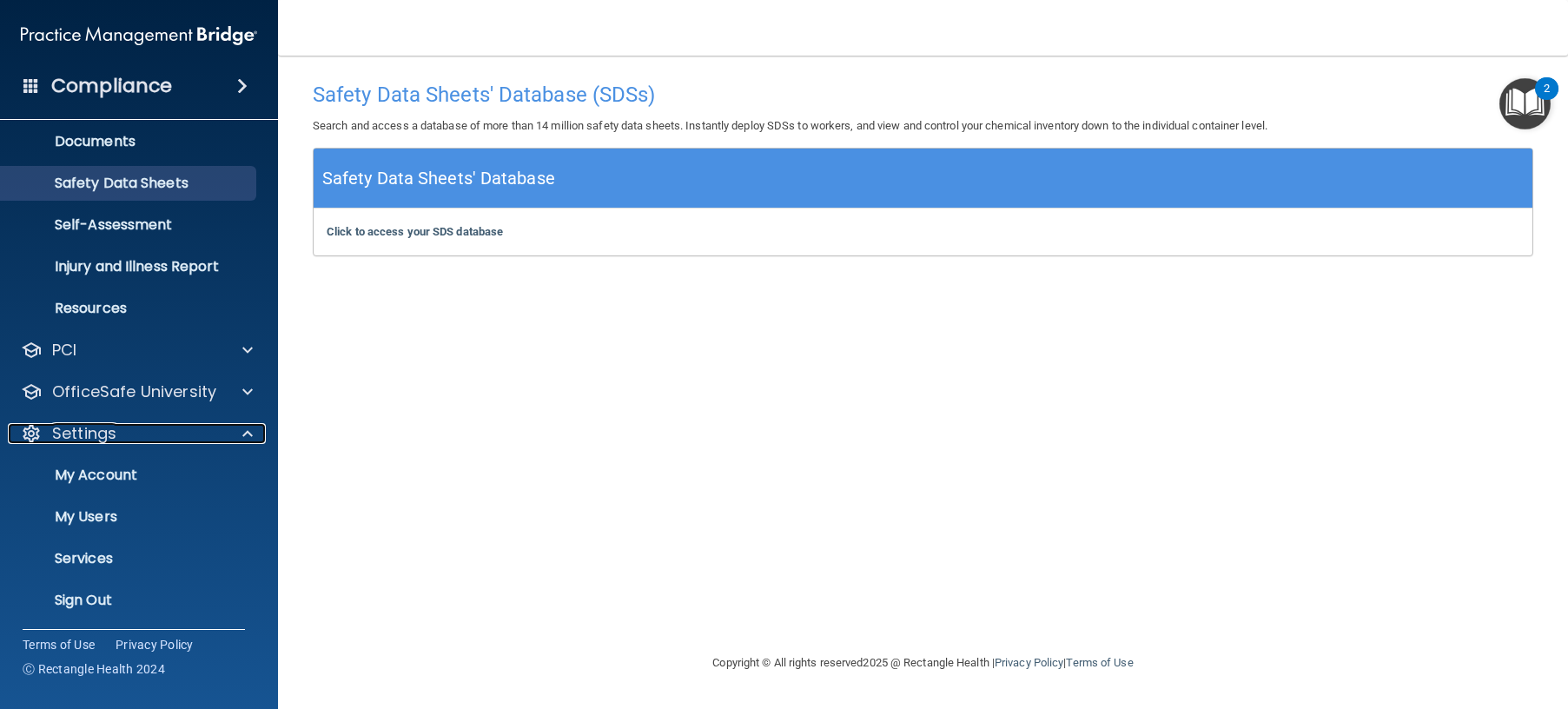
scroll to position [96, 0]
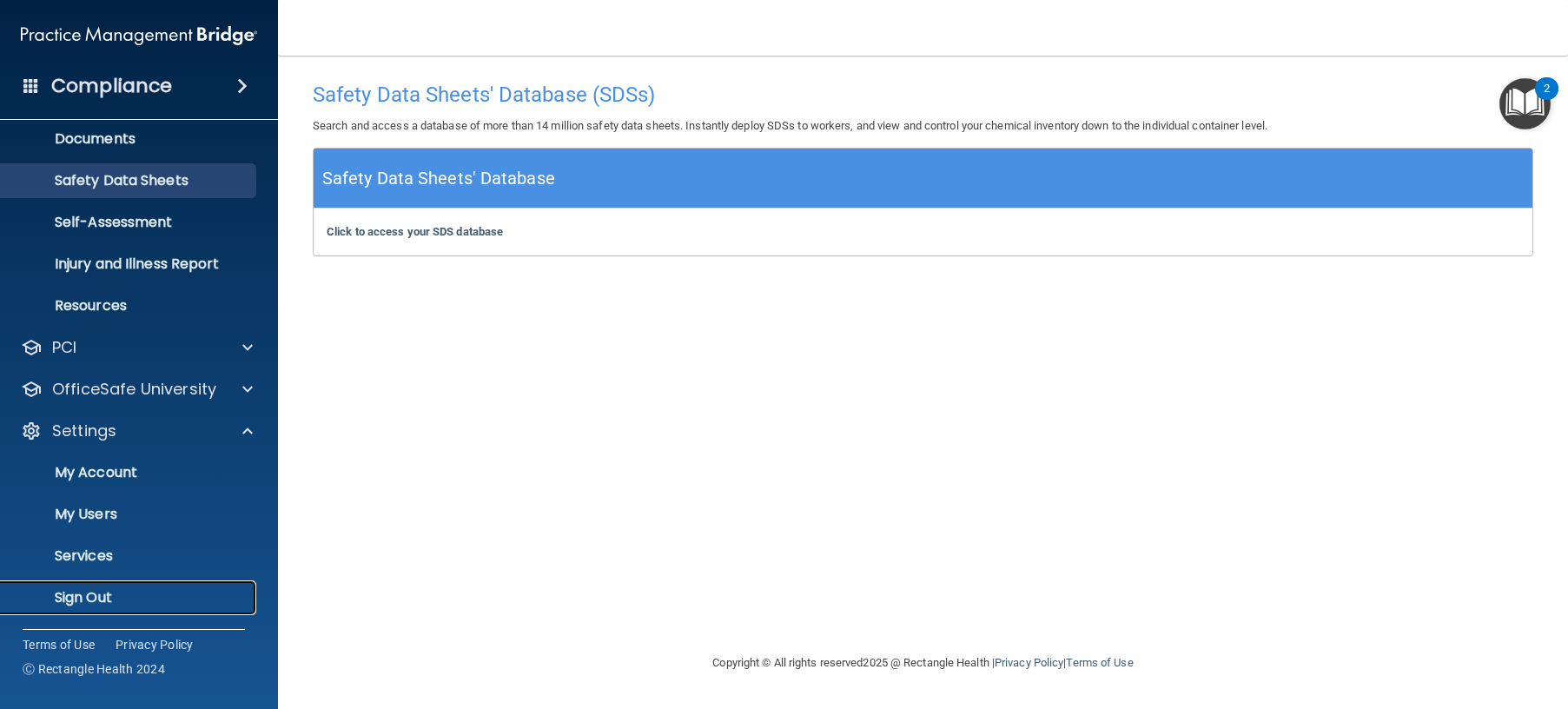
click at [100, 593] on p "Sign Out" at bounding box center [130, 598] width 238 height 18
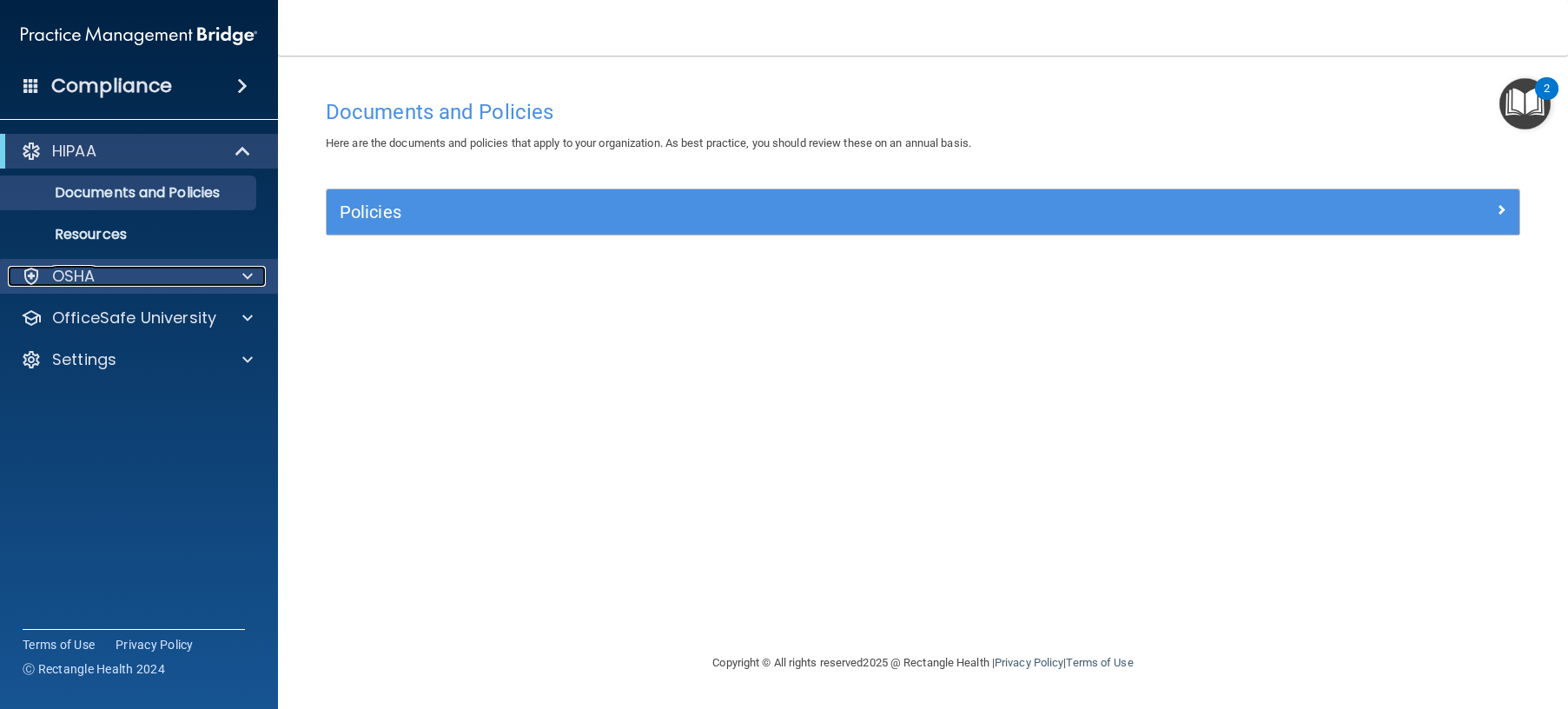
click at [232, 280] on div at bounding box center [245, 275] width 44 height 21
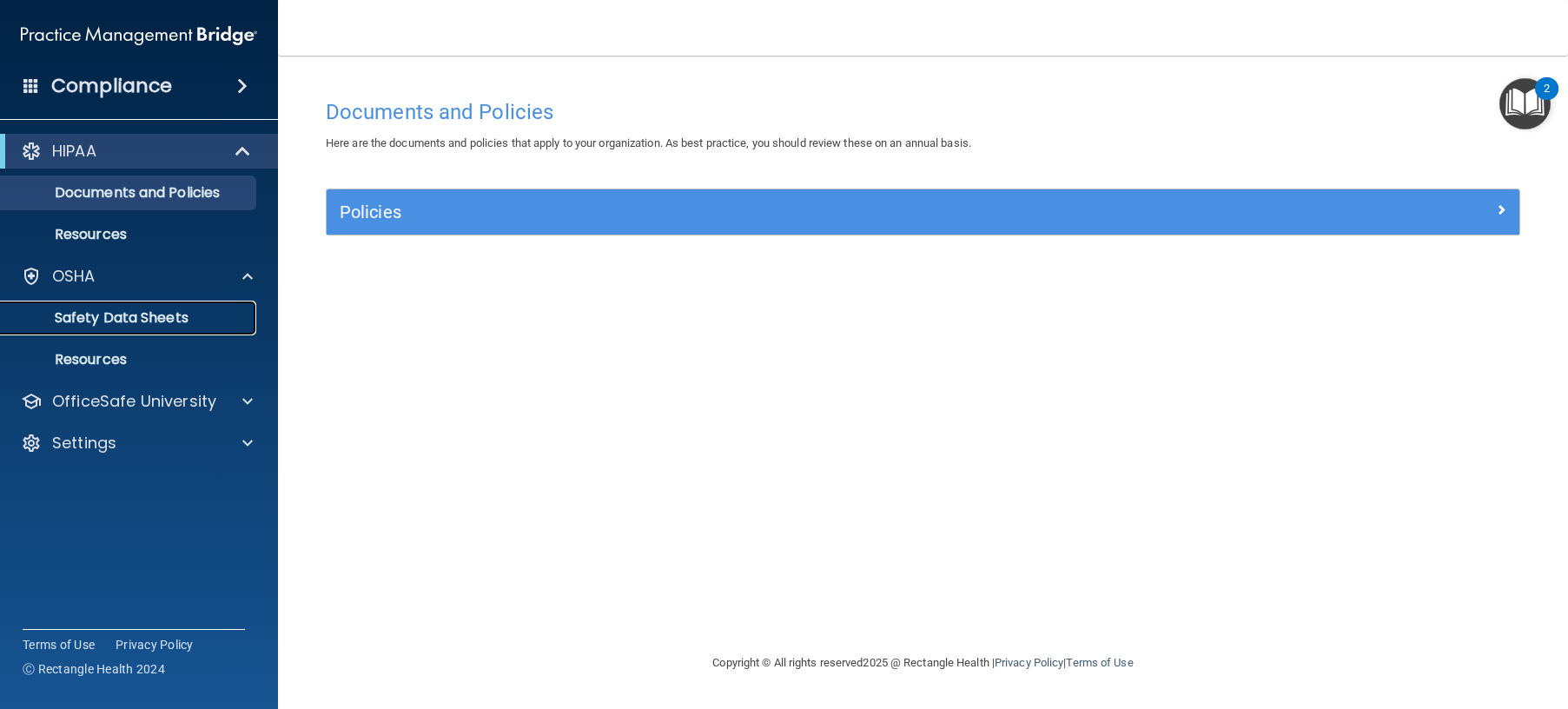
click at [117, 319] on p "Safety Data Sheets" at bounding box center [130, 318] width 238 height 18
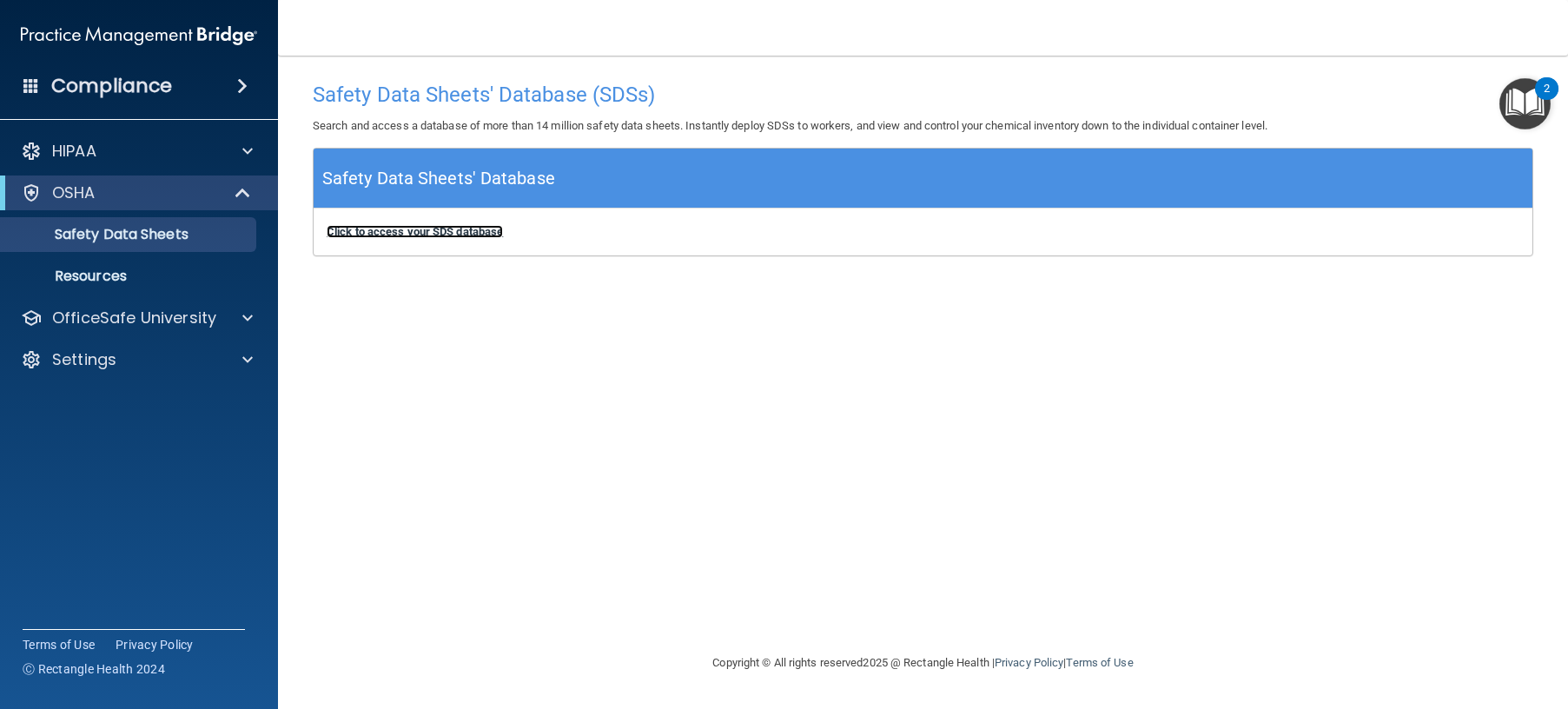
click at [402, 230] on b "Click to access your SDS database" at bounding box center [415, 231] width 176 height 13
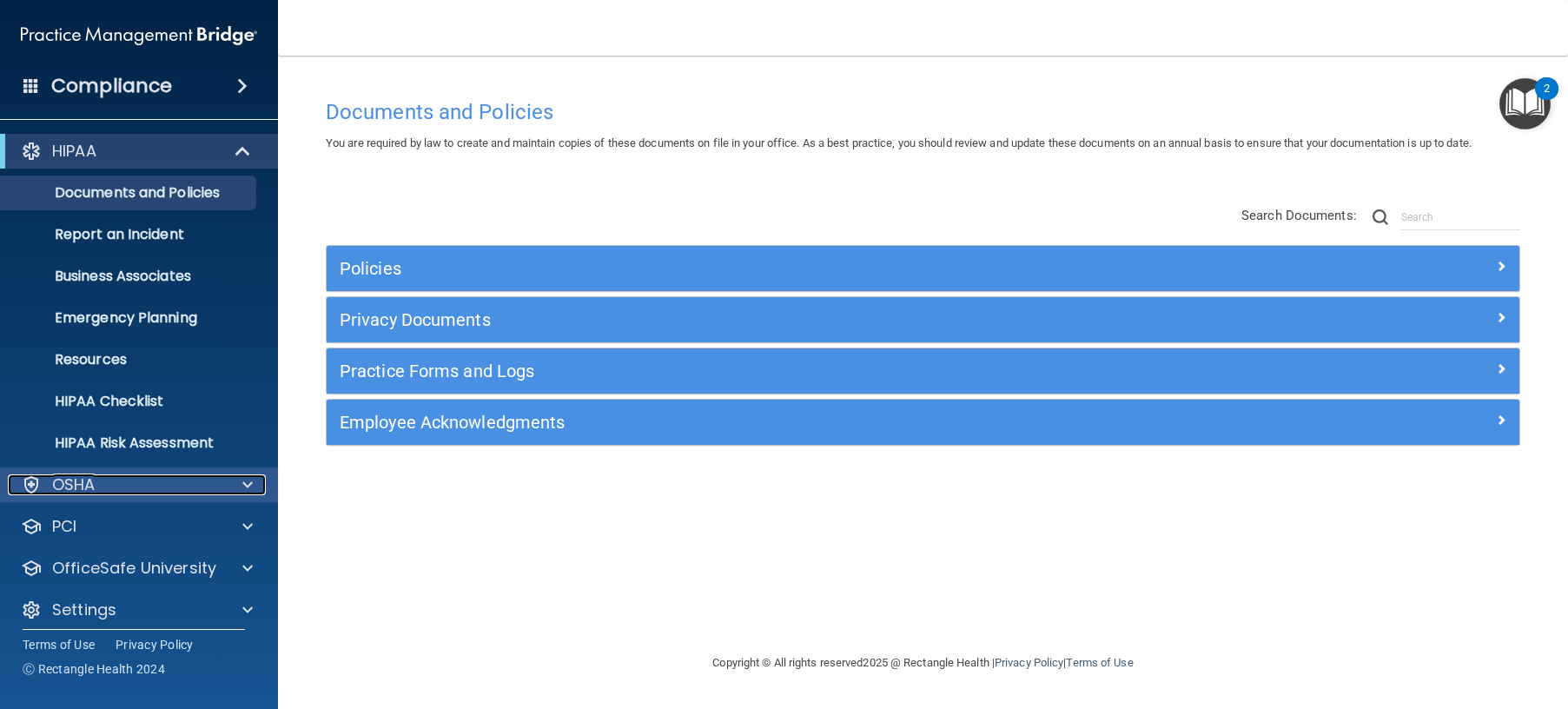
click at [161, 481] on div "OSHA" at bounding box center [116, 484] width 216 height 21
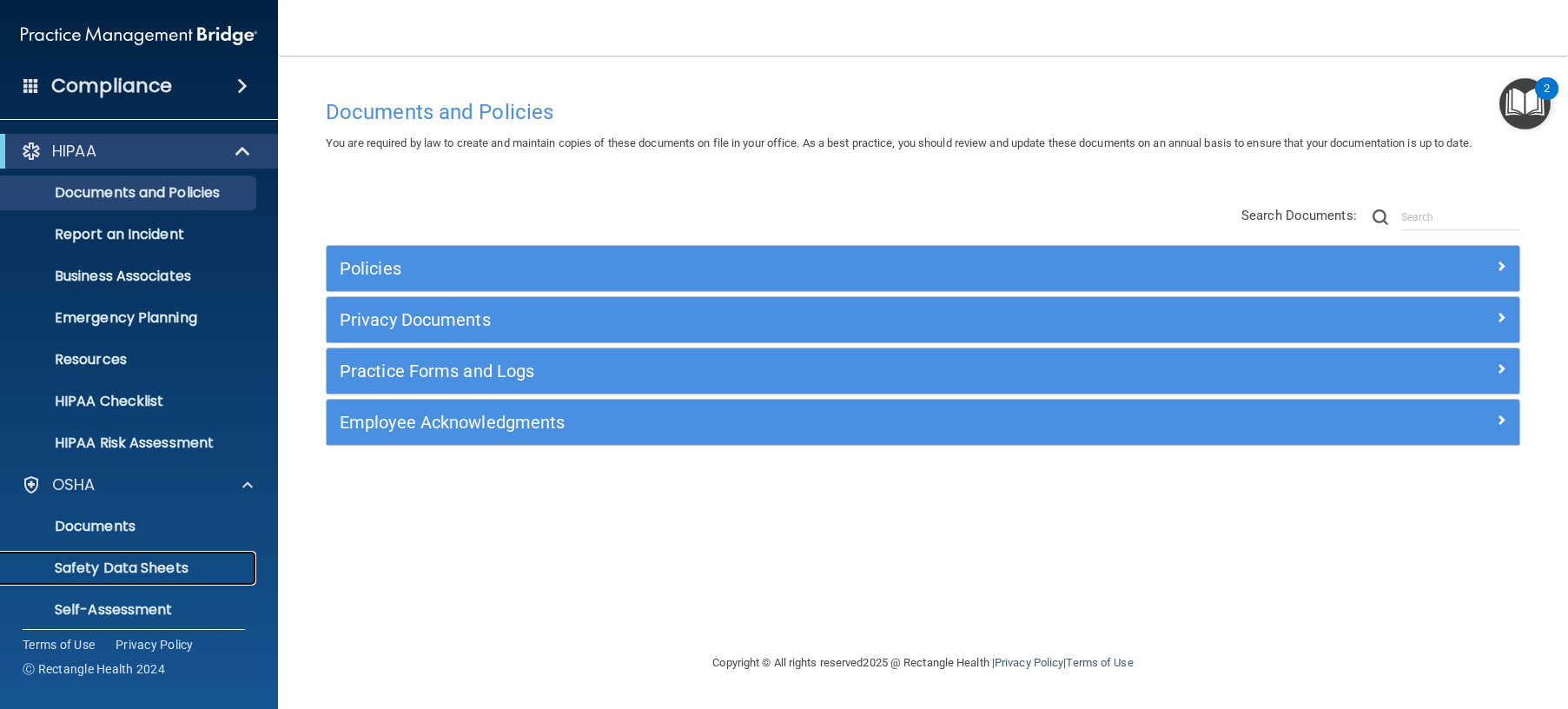
click at [129, 561] on p "Safety Data Sheets" at bounding box center [130, 568] width 238 height 18
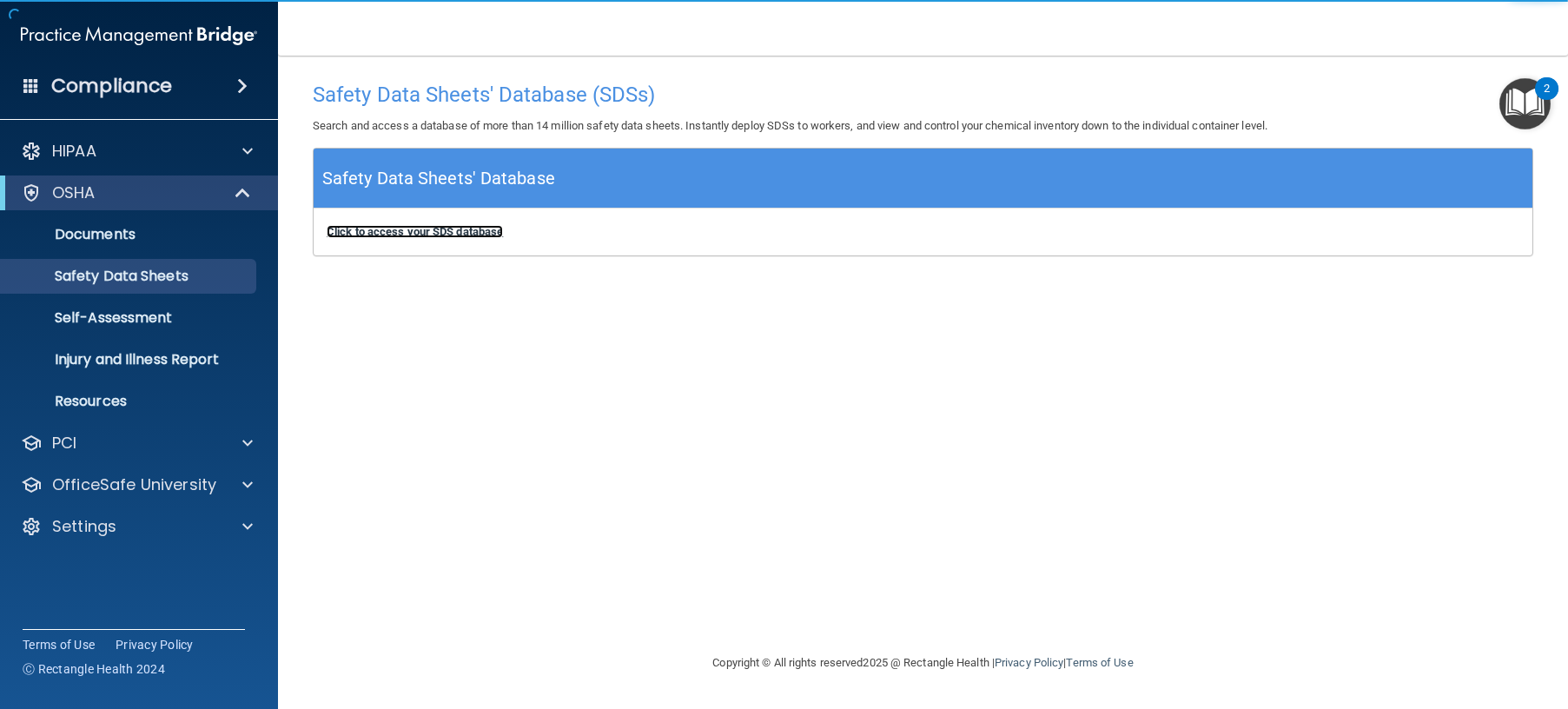
click at [393, 228] on b "Click to access your SDS database" at bounding box center [415, 231] width 176 height 13
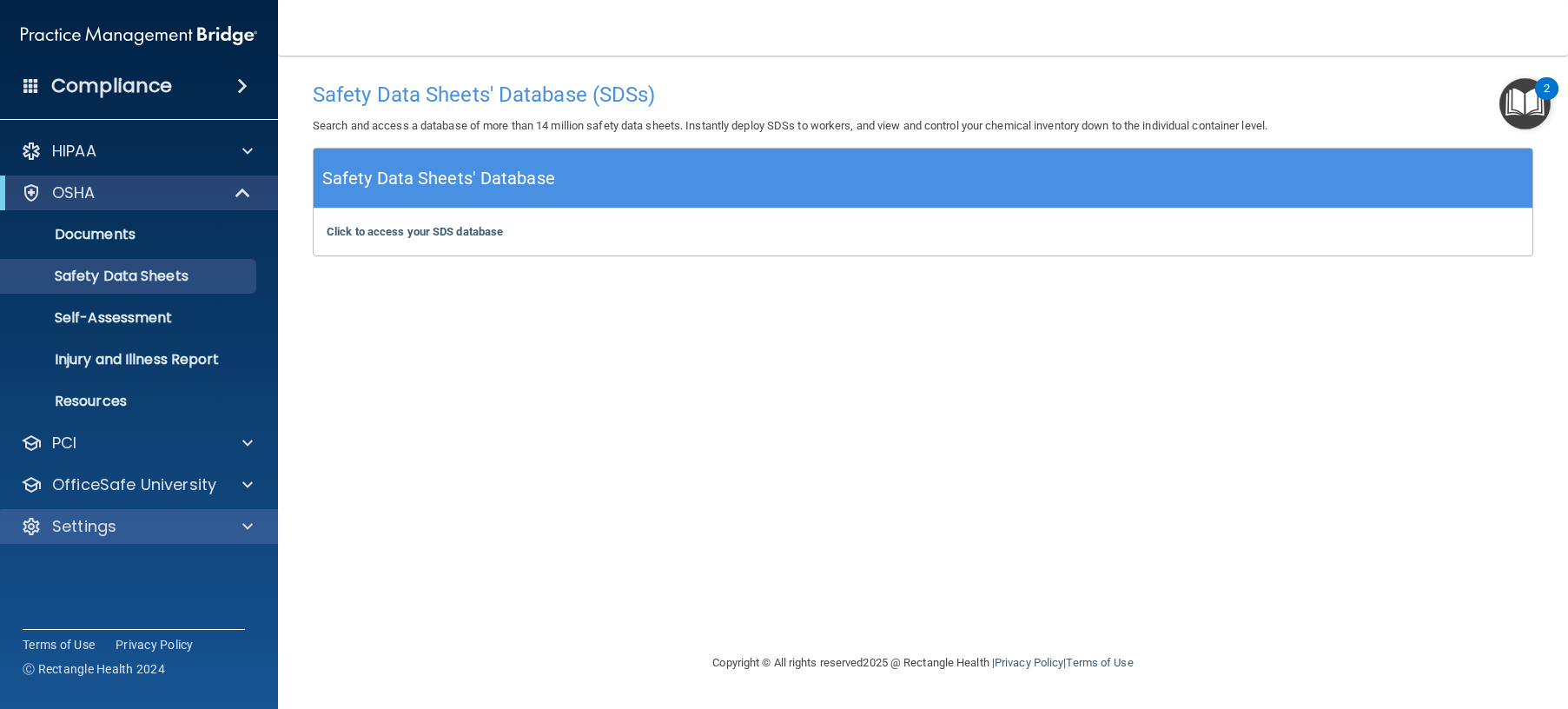
click at [174, 513] on div "Settings" at bounding box center [140, 526] width 279 height 35
click at [445, 234] on b "Click to access your SDS database" at bounding box center [415, 231] width 176 height 13
click at [130, 519] on div "Settings" at bounding box center [116, 526] width 216 height 21
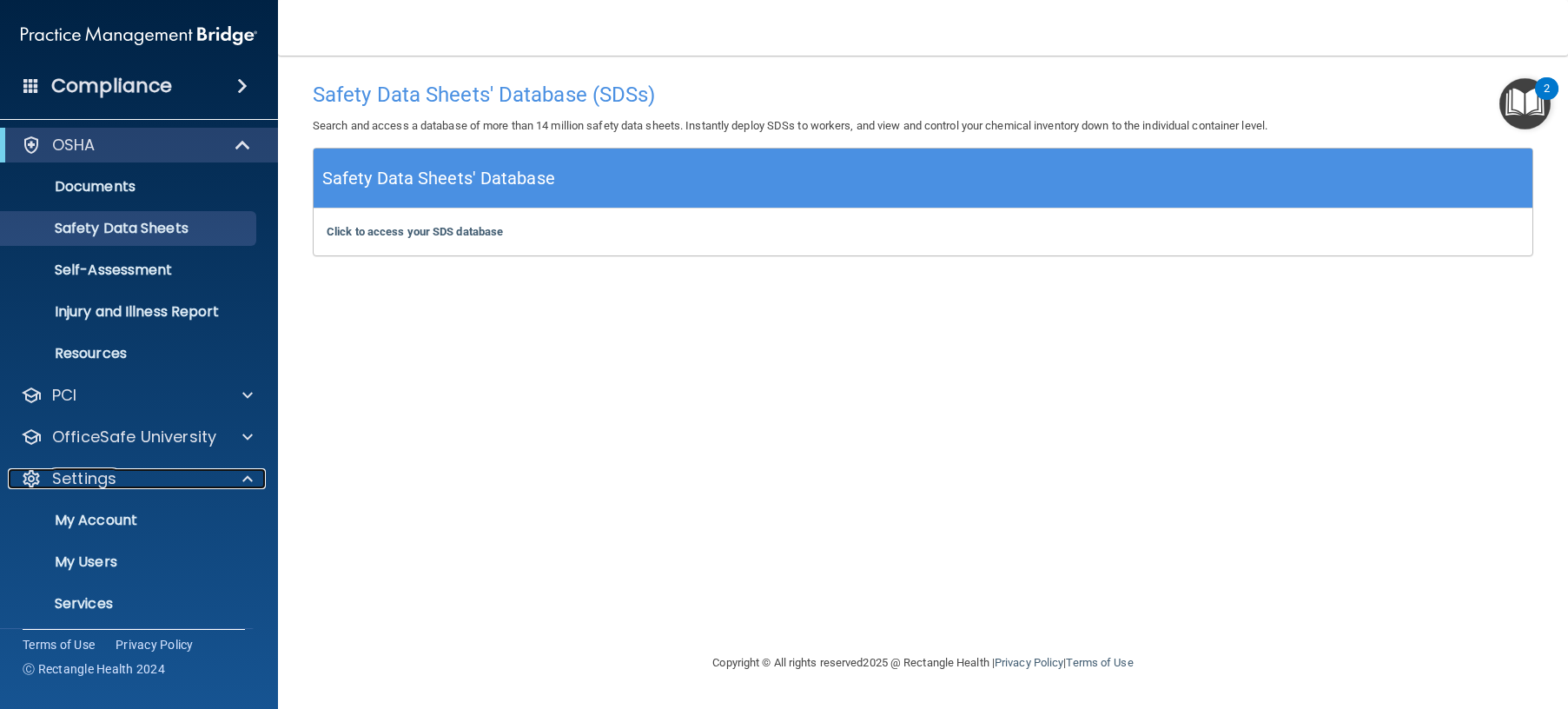
scroll to position [96, 0]
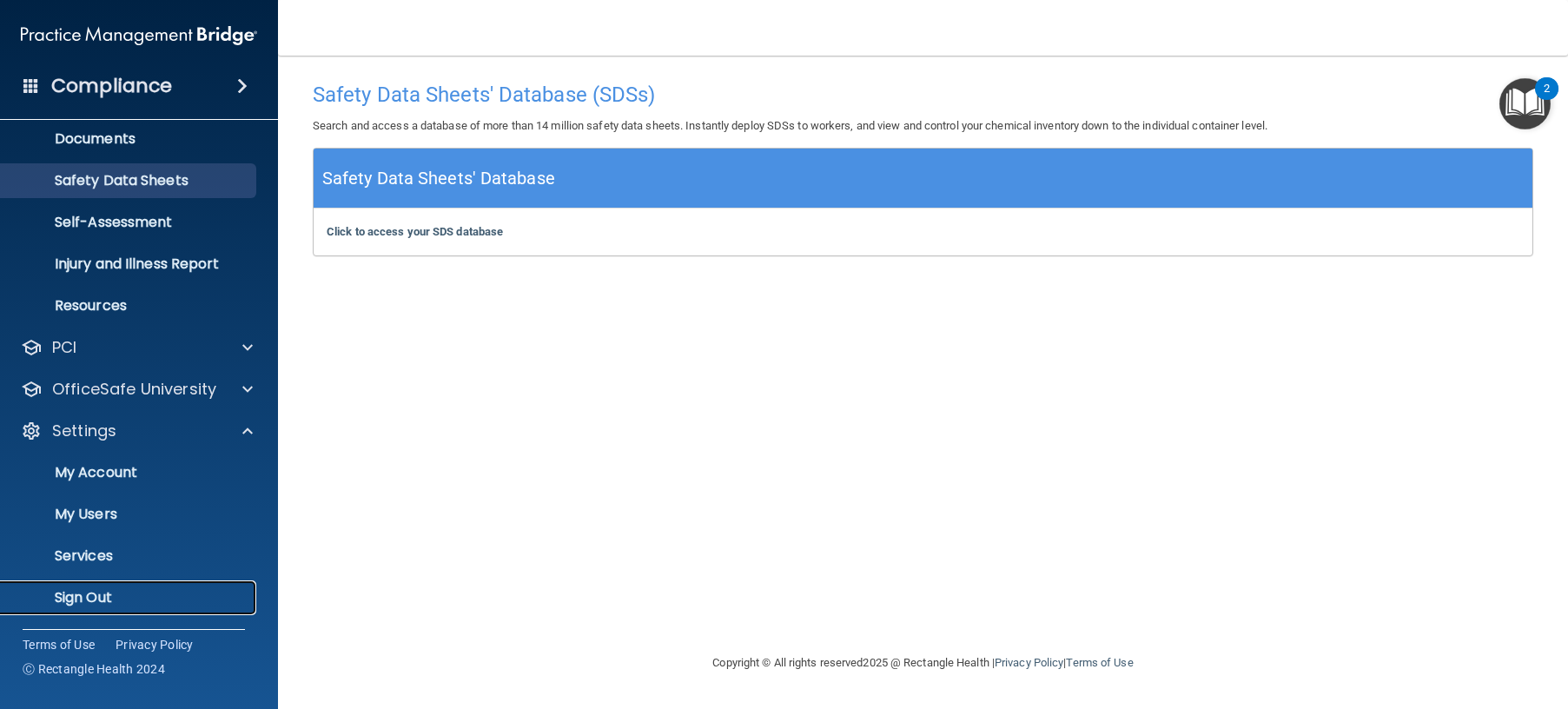
click at [103, 597] on p "Sign Out" at bounding box center [130, 598] width 238 height 18
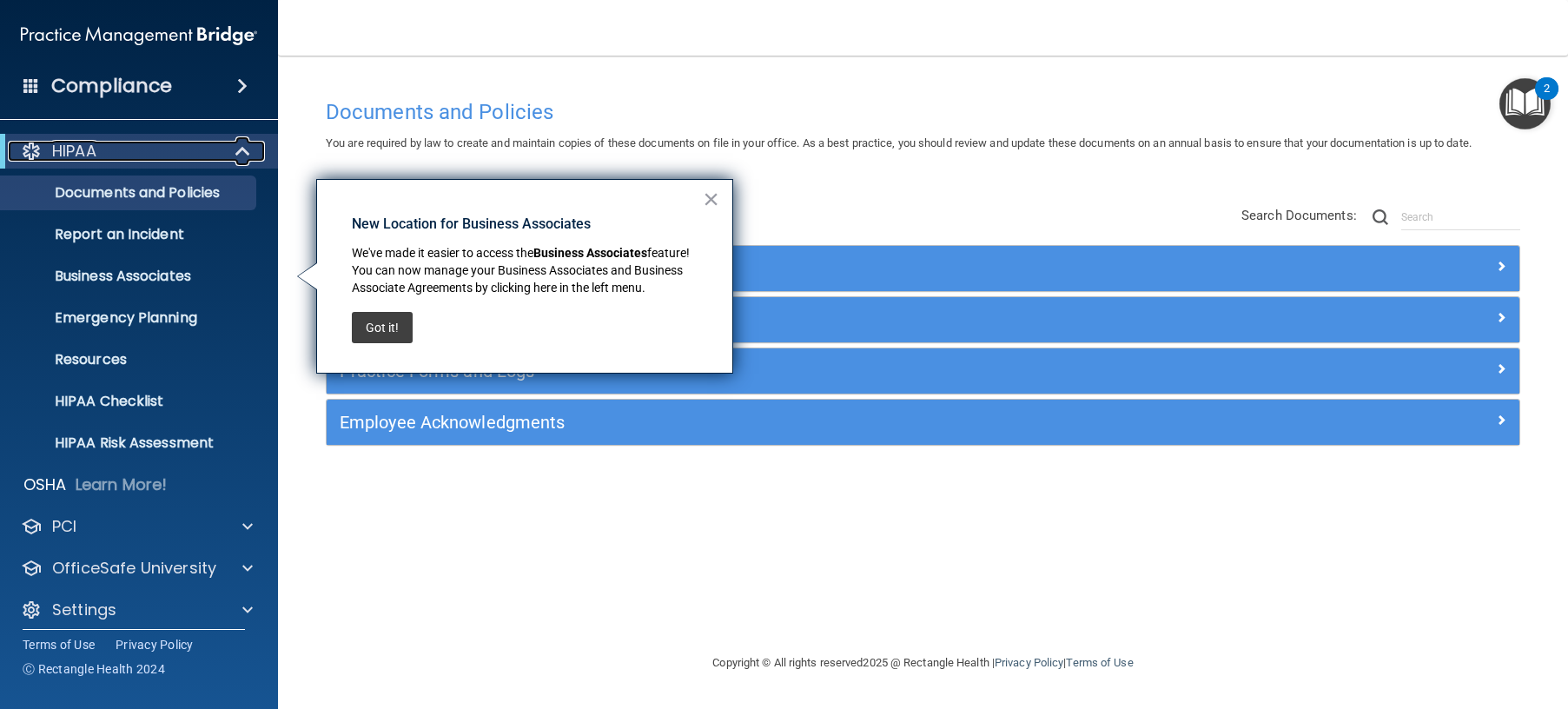
click at [246, 153] on span at bounding box center [245, 151] width 15 height 21
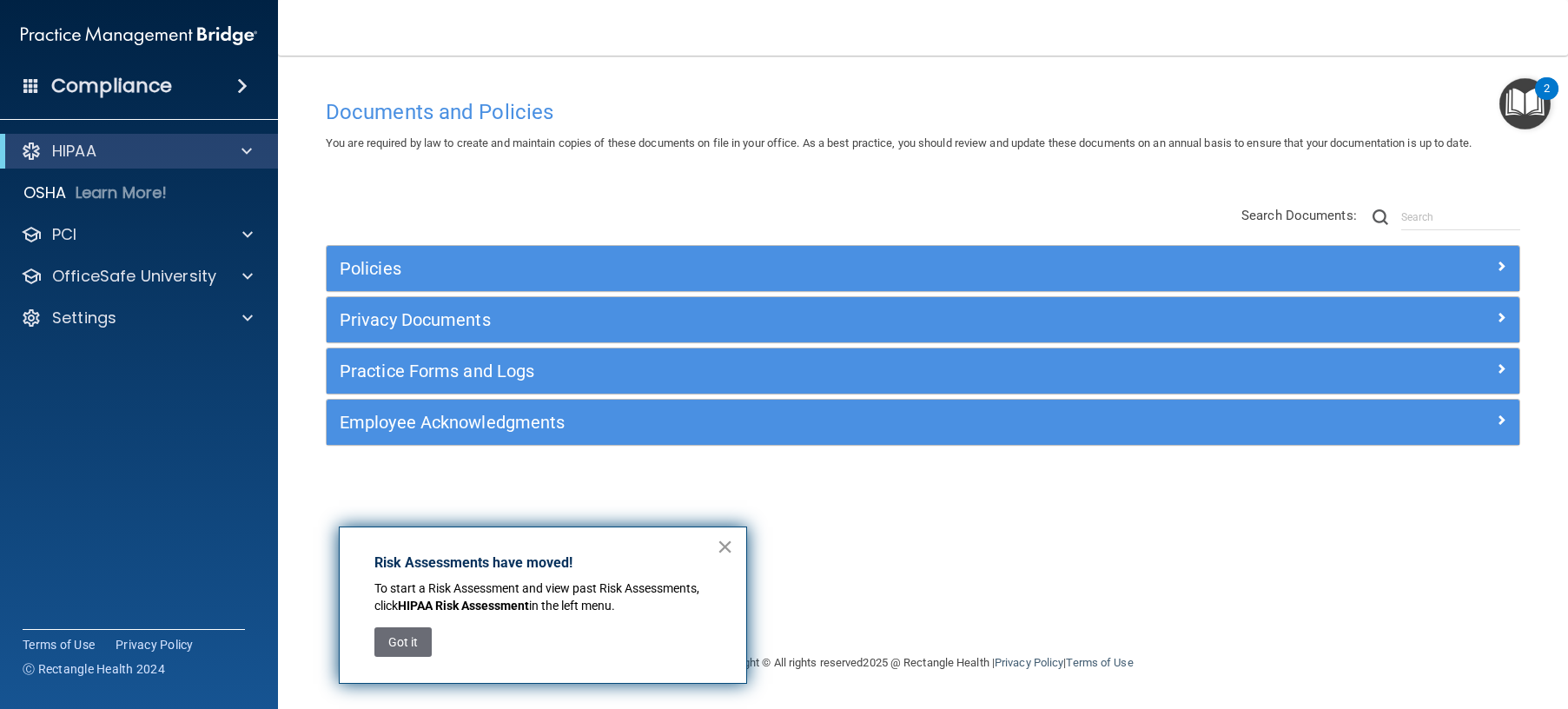
click at [731, 546] on button "×" at bounding box center [725, 547] width 17 height 28
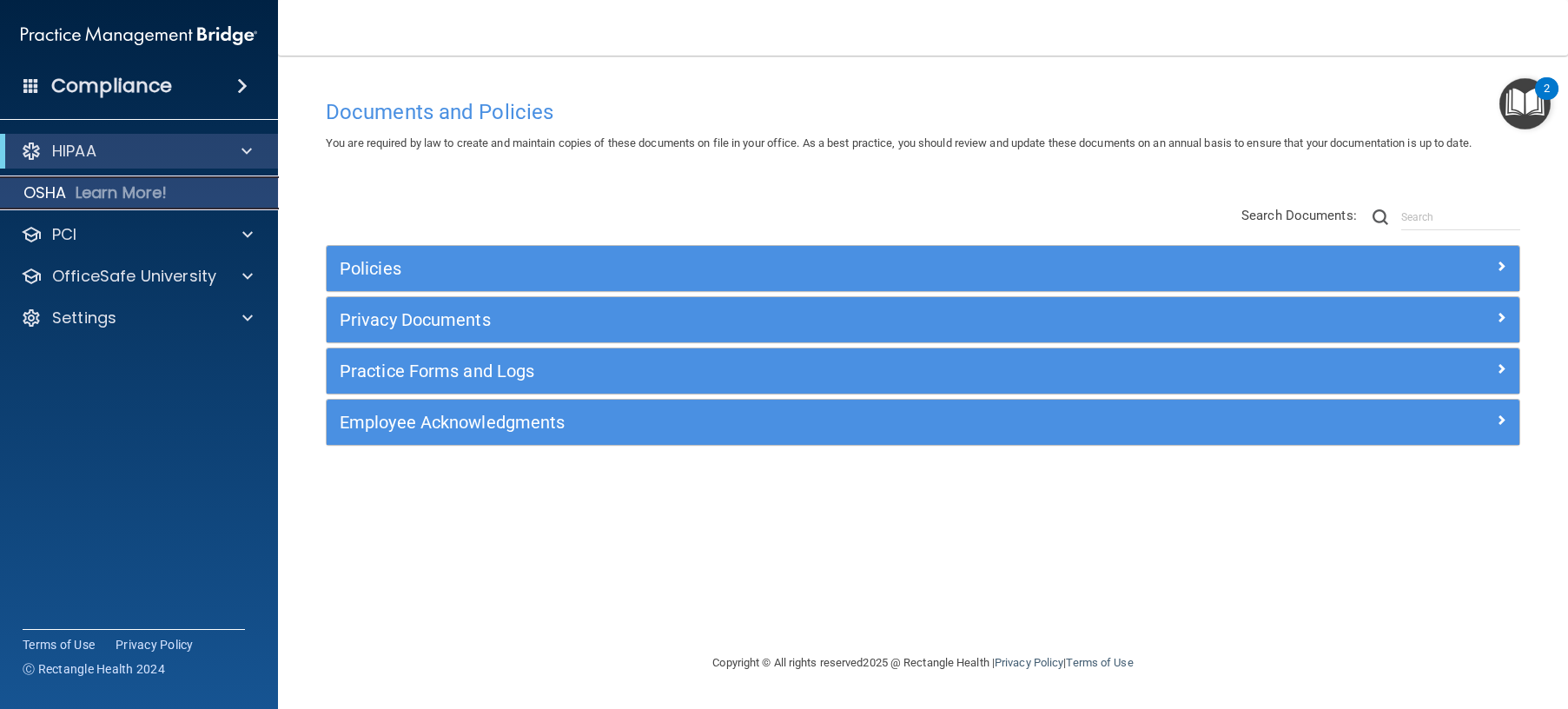
click at [58, 194] on p "OSHA" at bounding box center [46, 192] width 44 height 21
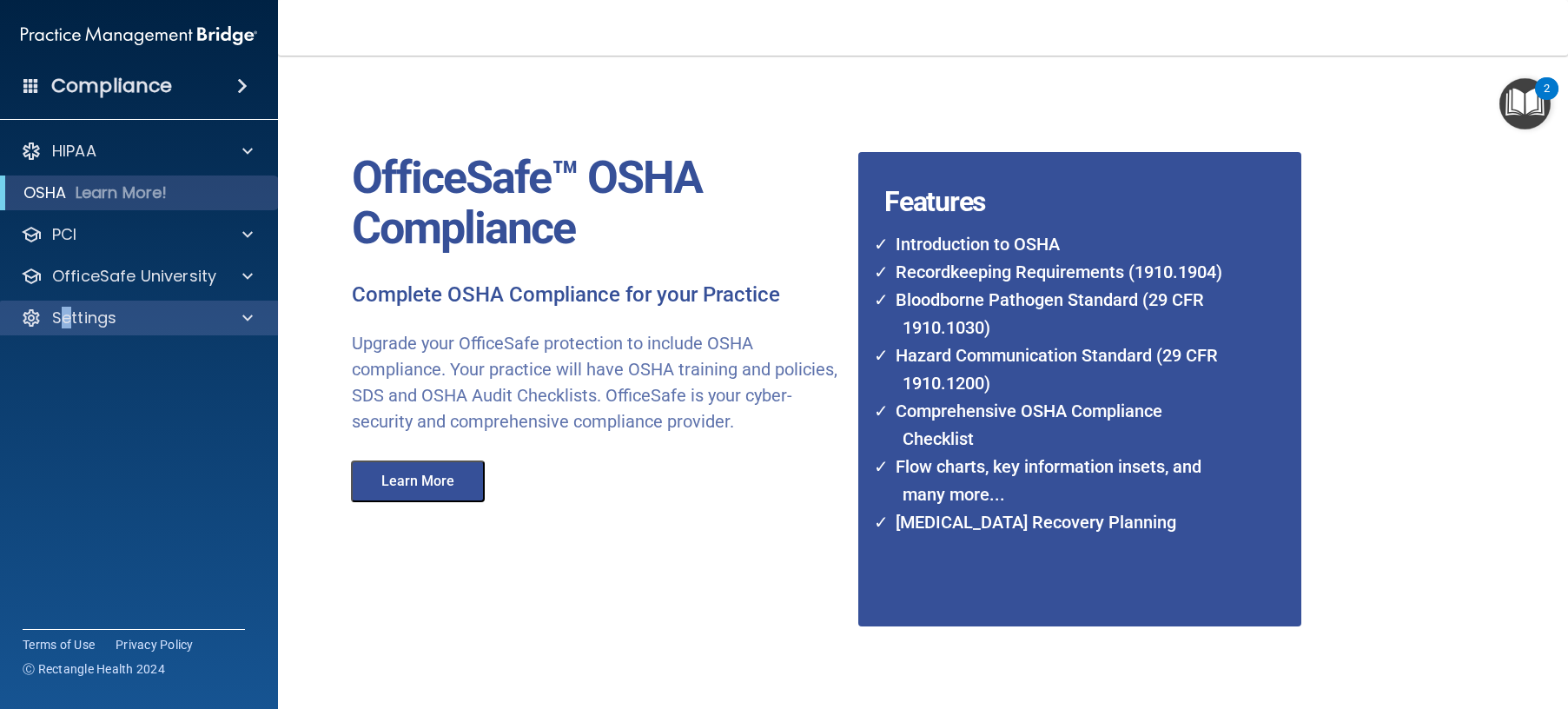
drag, startPoint x: 66, startPoint y: 306, endPoint x: 68, endPoint y: 317, distance: 11.2
click at [68, 314] on div "Settings" at bounding box center [140, 318] width 279 height 35
click at [69, 318] on p "Settings" at bounding box center [84, 318] width 64 height 21
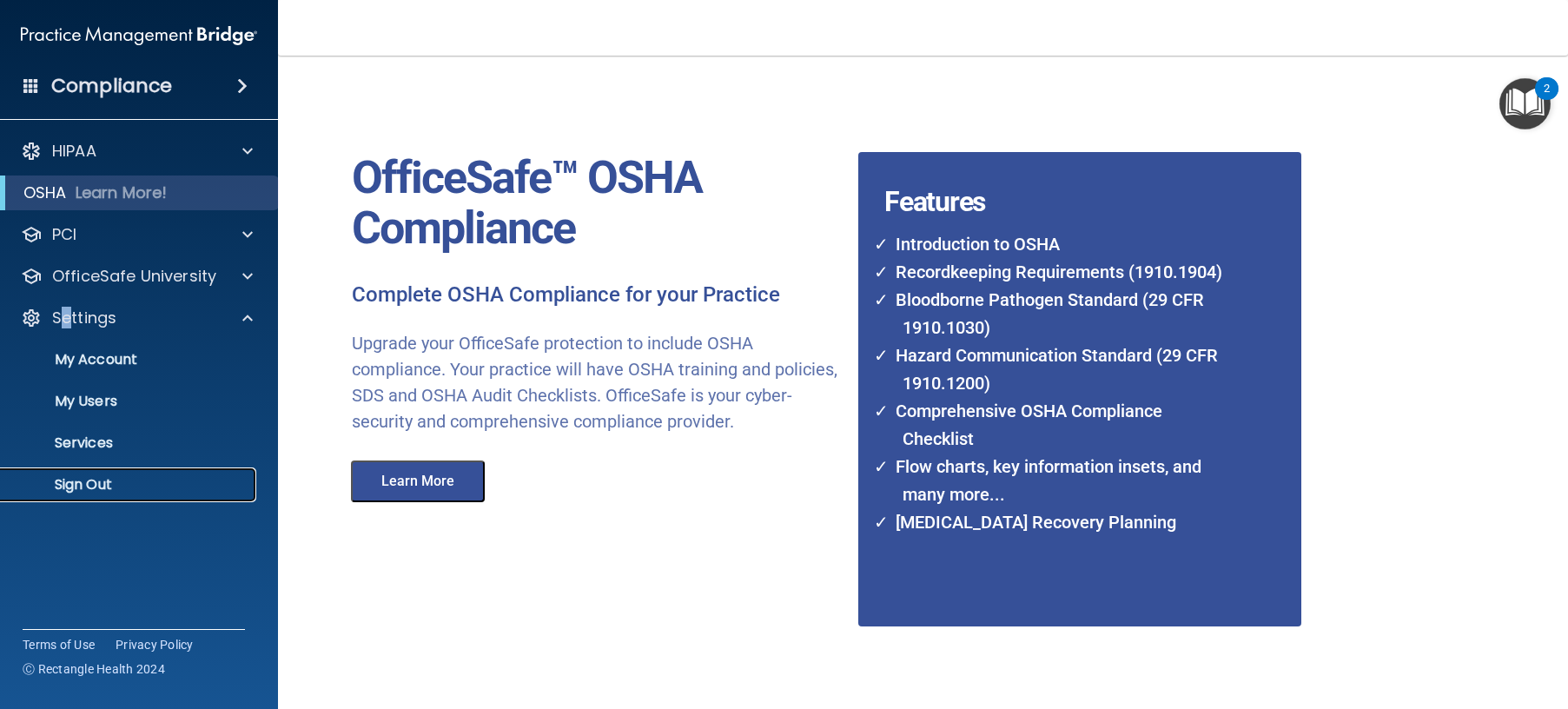
click at [80, 484] on p "Sign Out" at bounding box center [130, 485] width 238 height 18
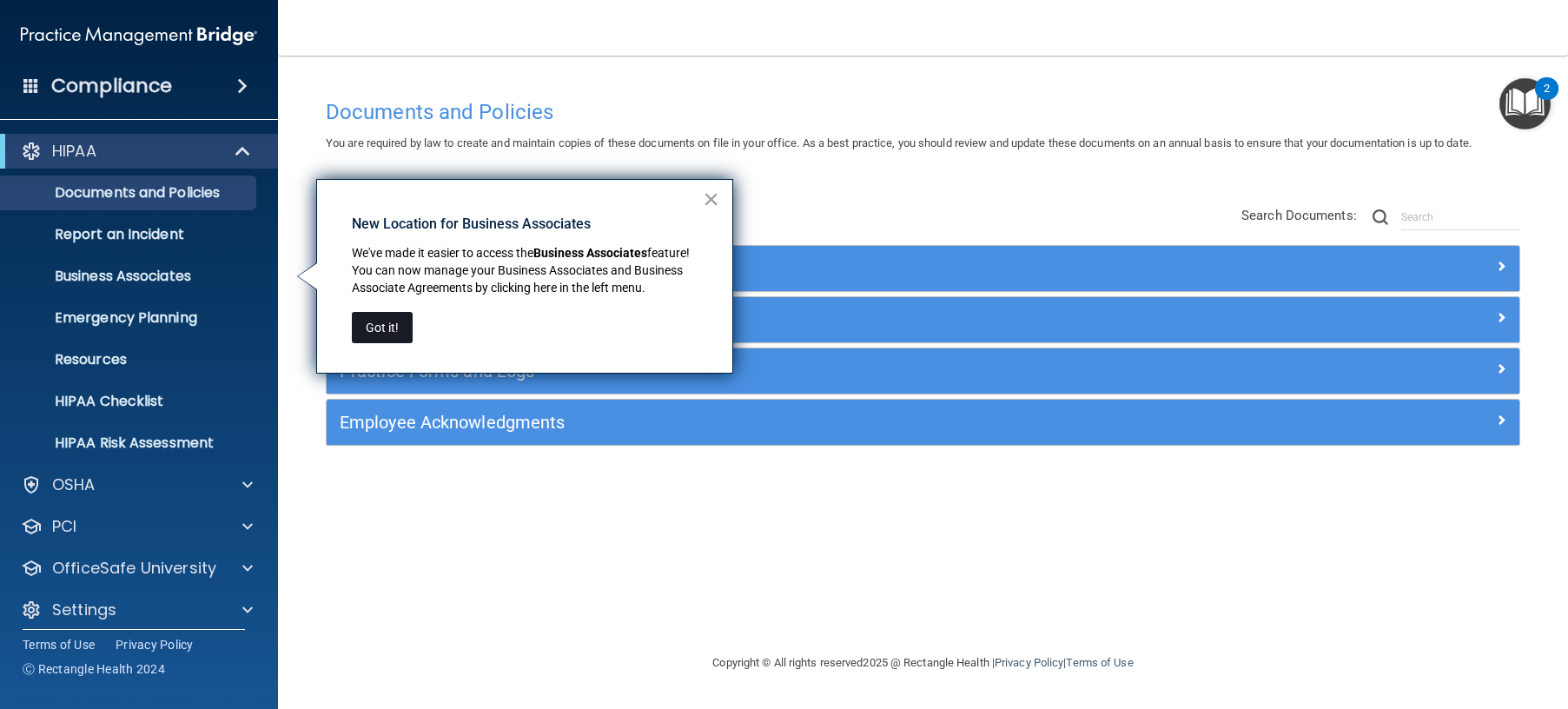
click at [372, 330] on button "Got it!" at bounding box center [381, 328] width 60 height 32
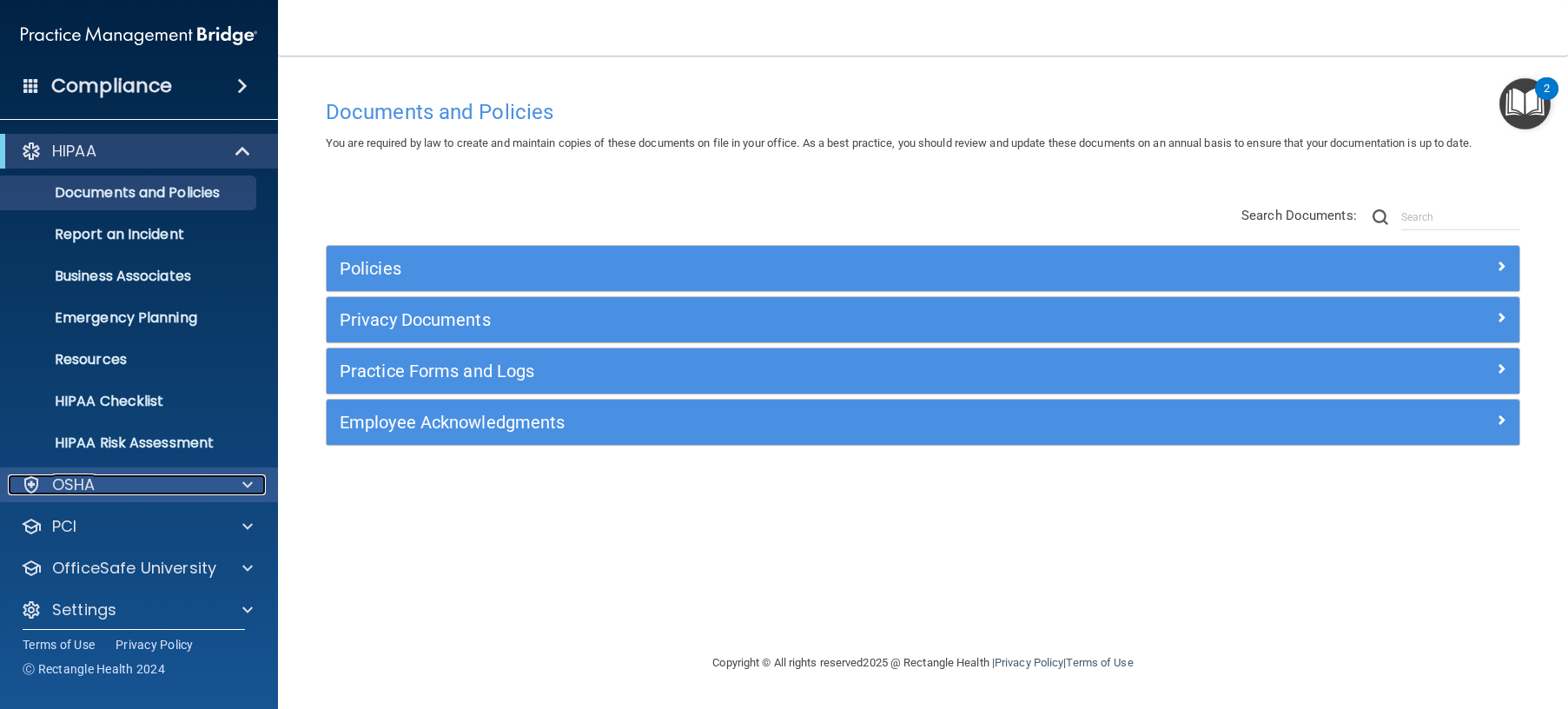
click at [245, 480] on span at bounding box center [247, 484] width 11 height 21
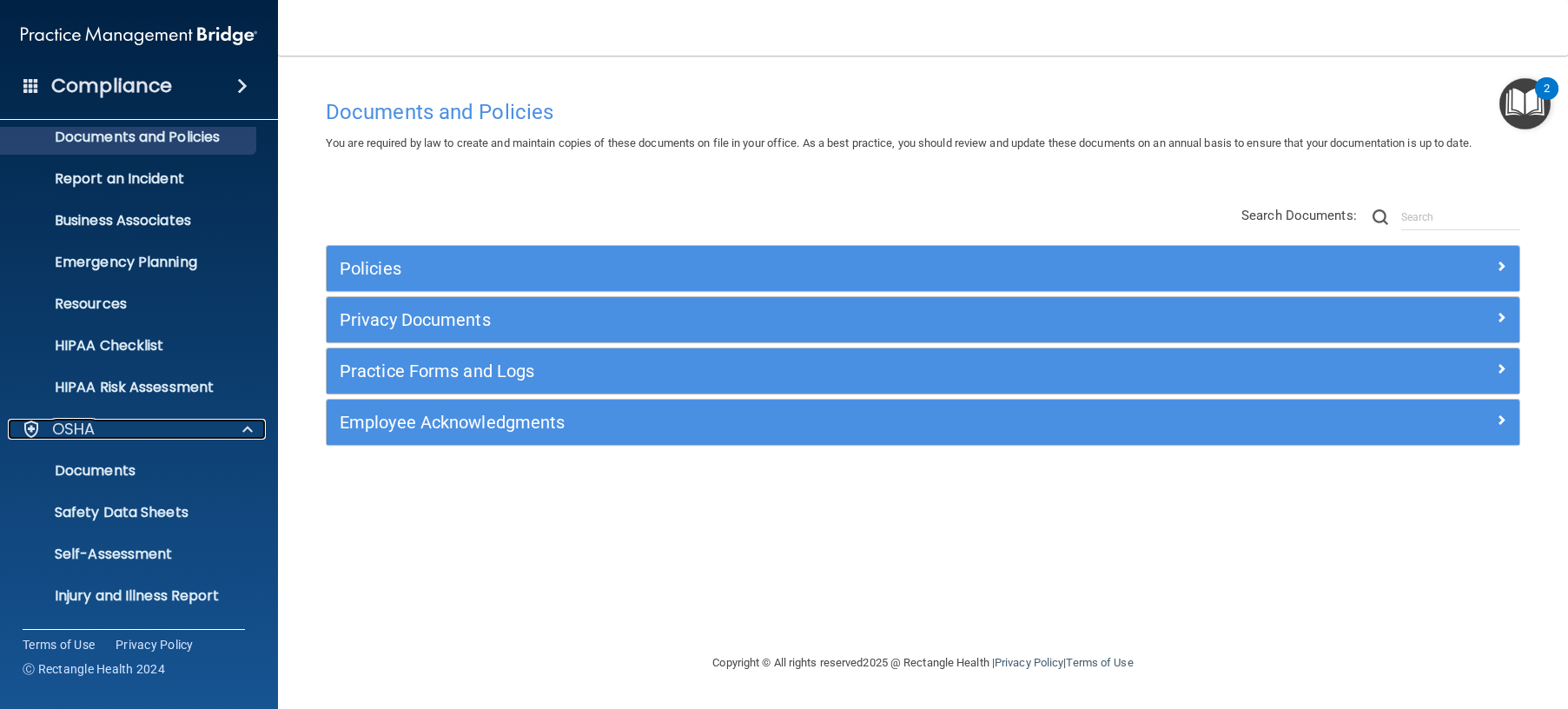
scroll to position [87, 0]
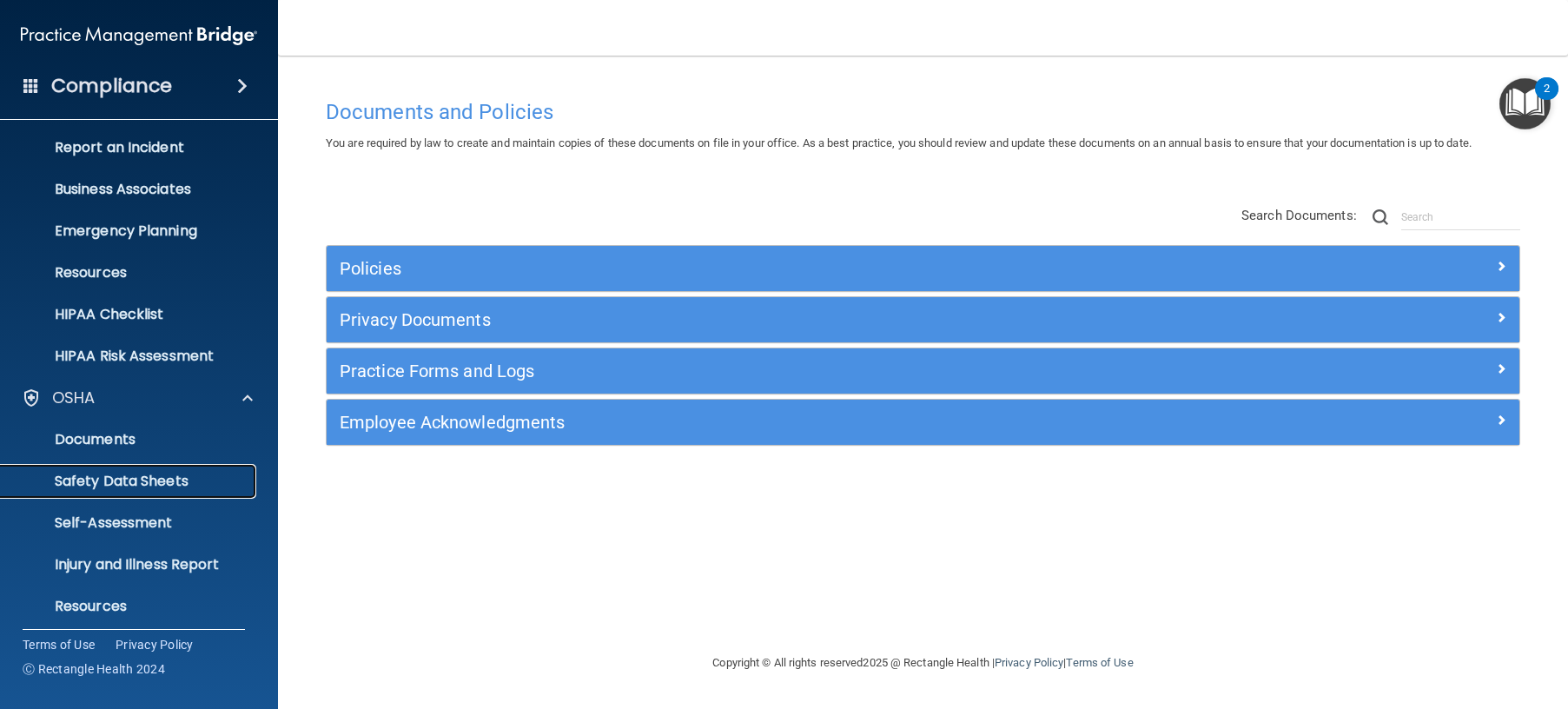
click at [134, 478] on p "Safety Data Sheets" at bounding box center [130, 481] width 238 height 18
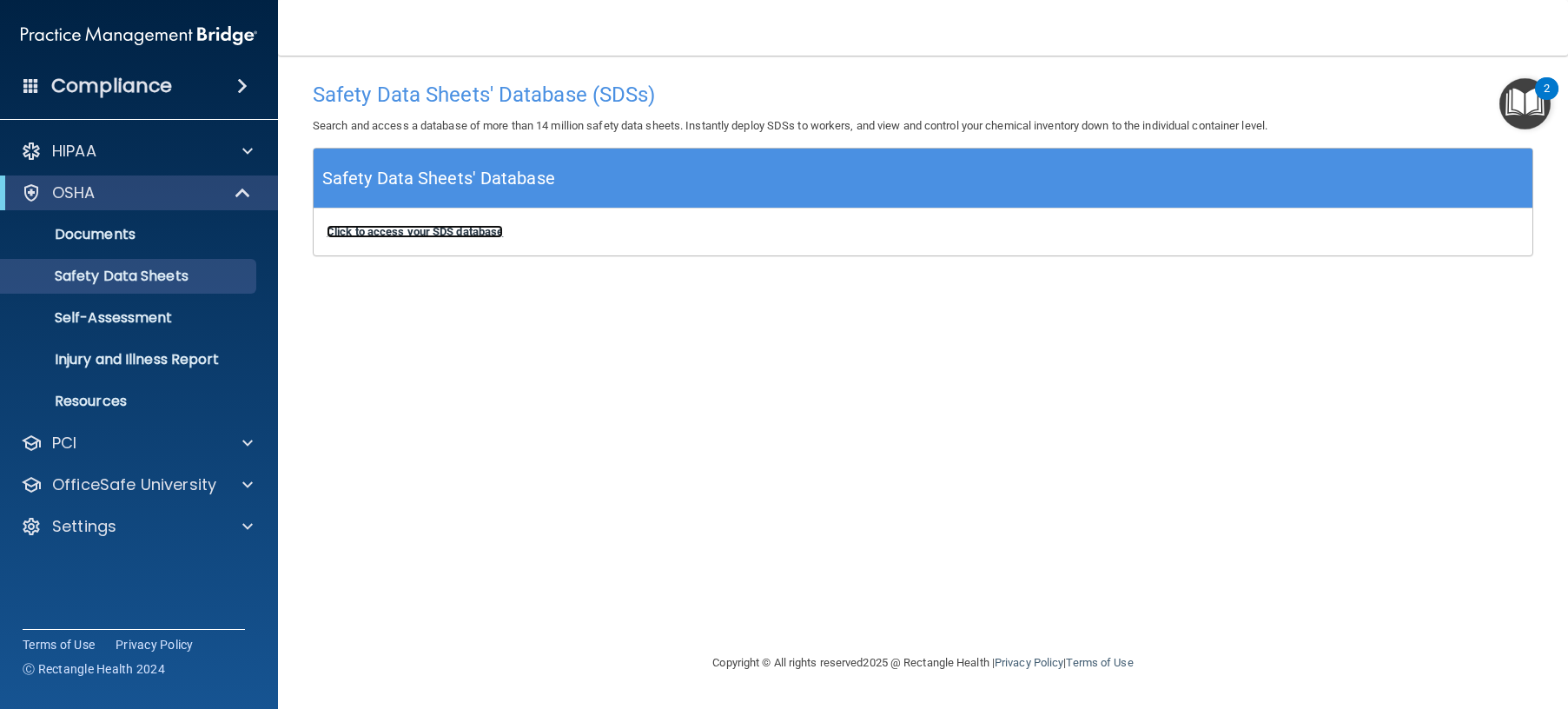
click at [390, 230] on b "Click to access your SDS database" at bounding box center [415, 231] width 176 height 13
click at [248, 530] on span at bounding box center [247, 526] width 11 height 21
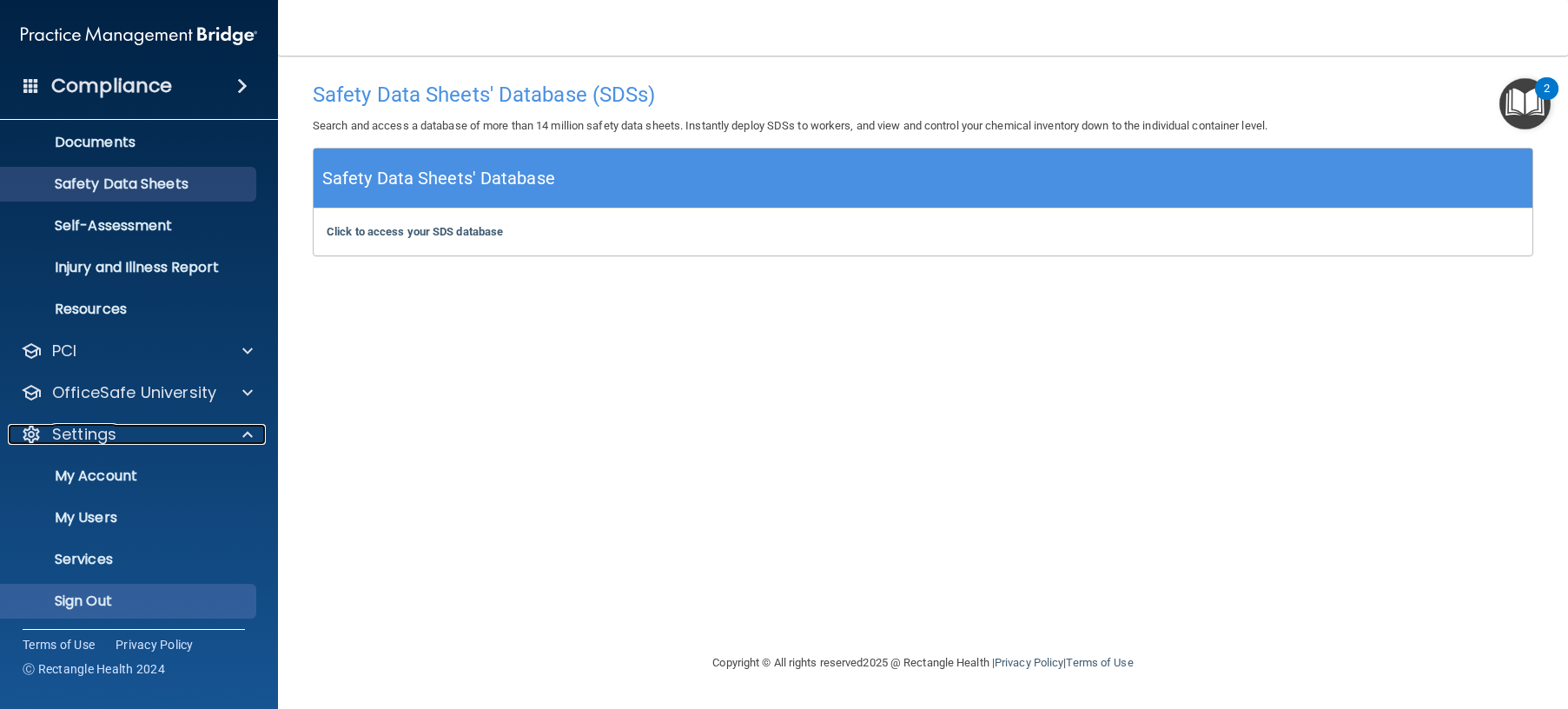
scroll to position [96, 0]
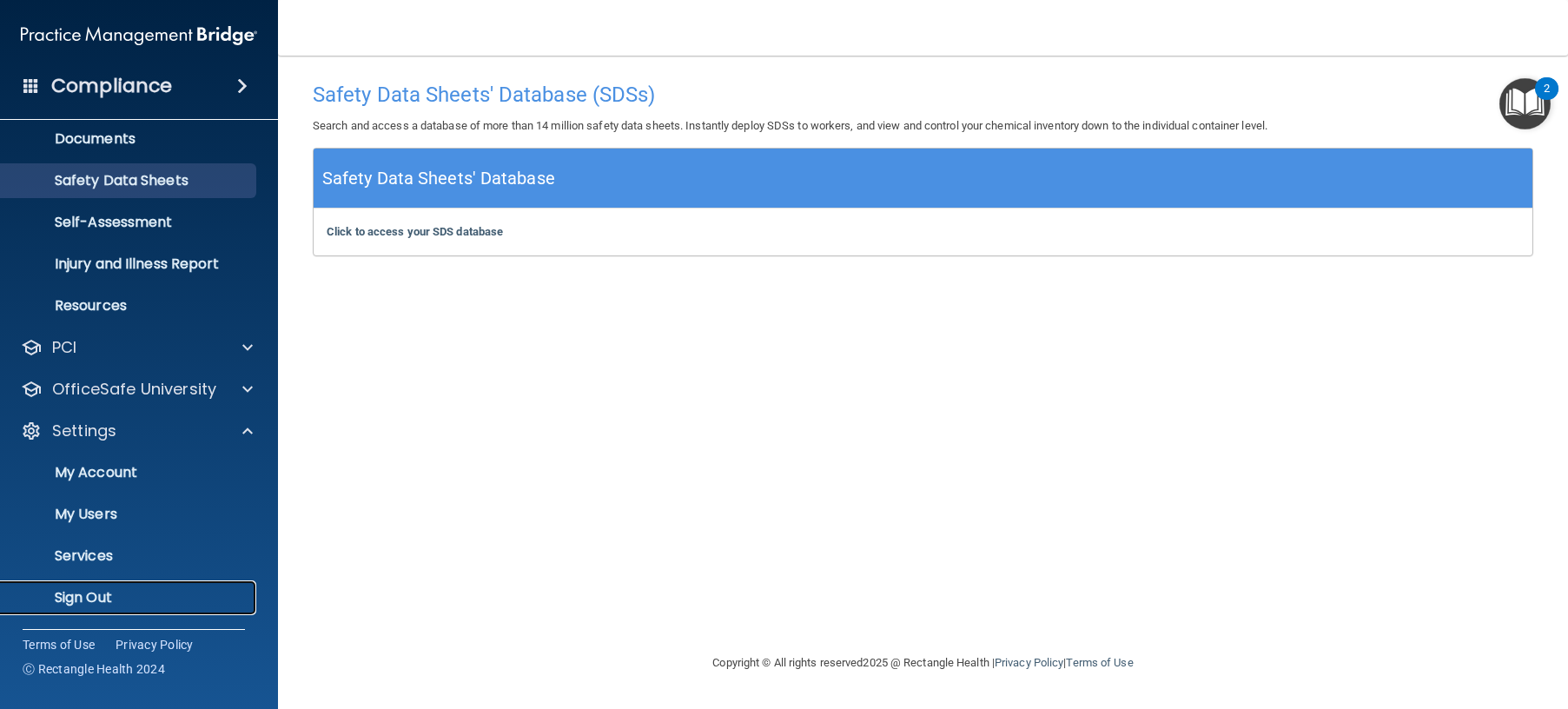
click at [109, 593] on p "Sign Out" at bounding box center [130, 598] width 238 height 18
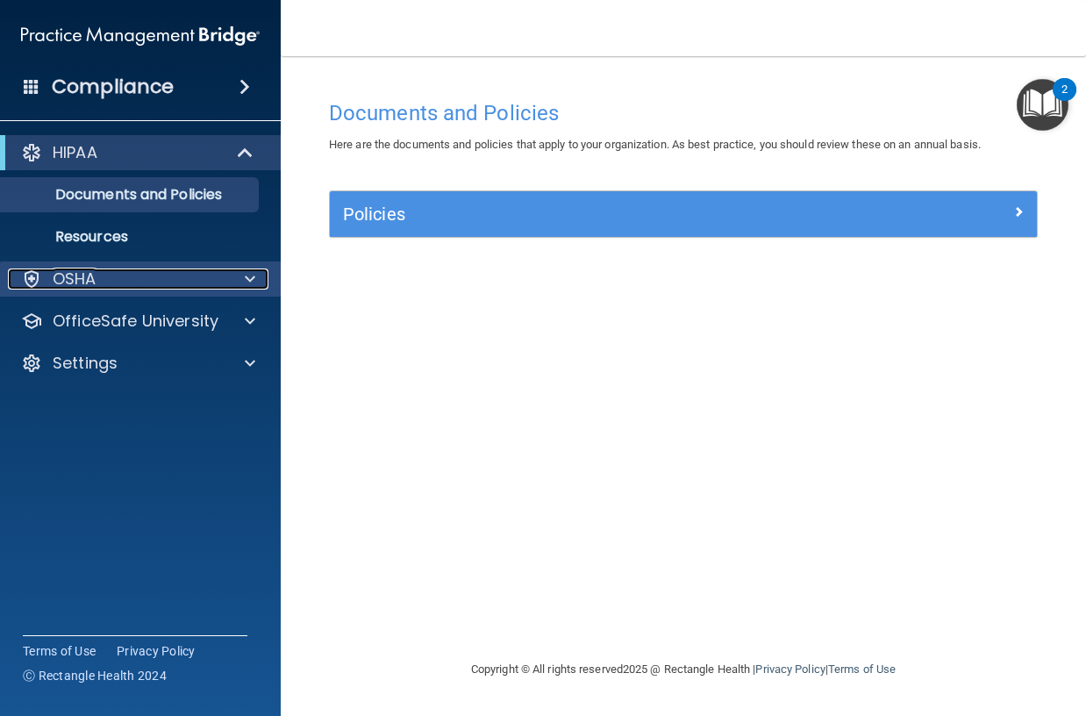
click at [247, 280] on span at bounding box center [250, 278] width 11 height 21
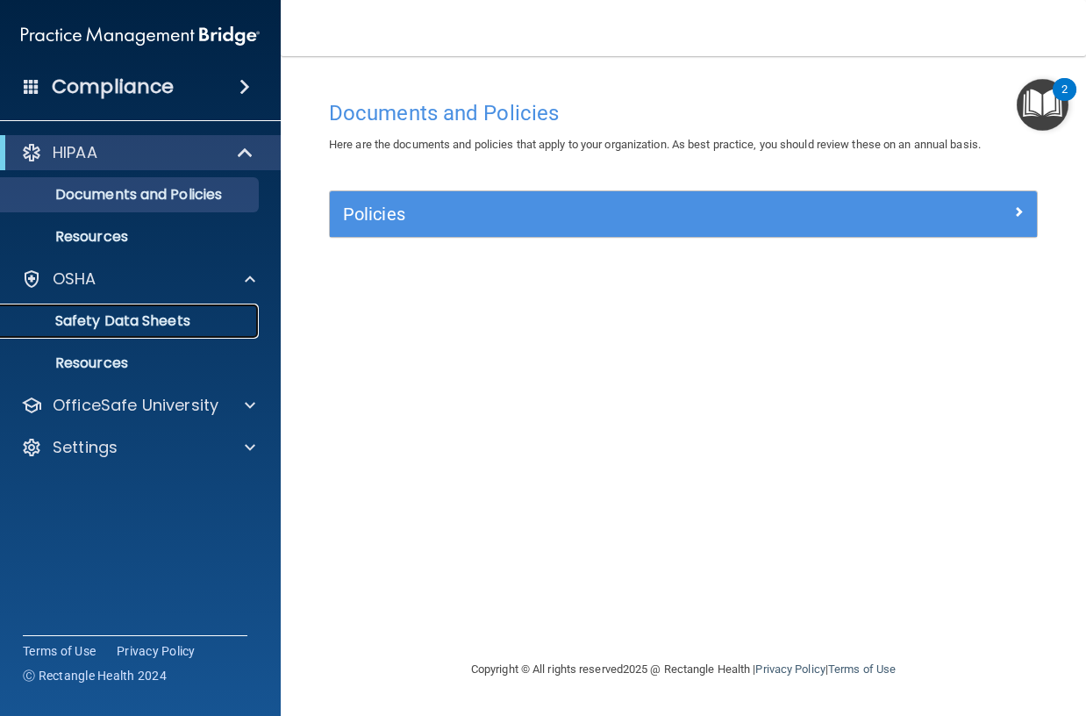
click at [118, 318] on p "Safety Data Sheets" at bounding box center [131, 321] width 240 height 18
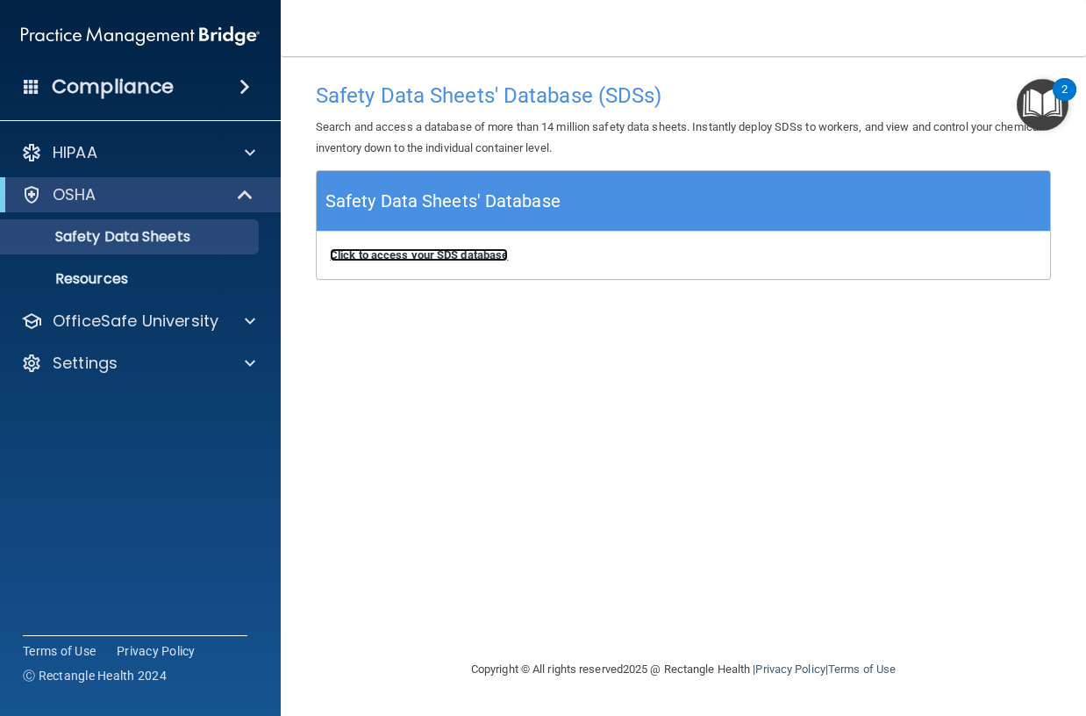
click at [451, 256] on b "Click to access your SDS database" at bounding box center [419, 254] width 178 height 13
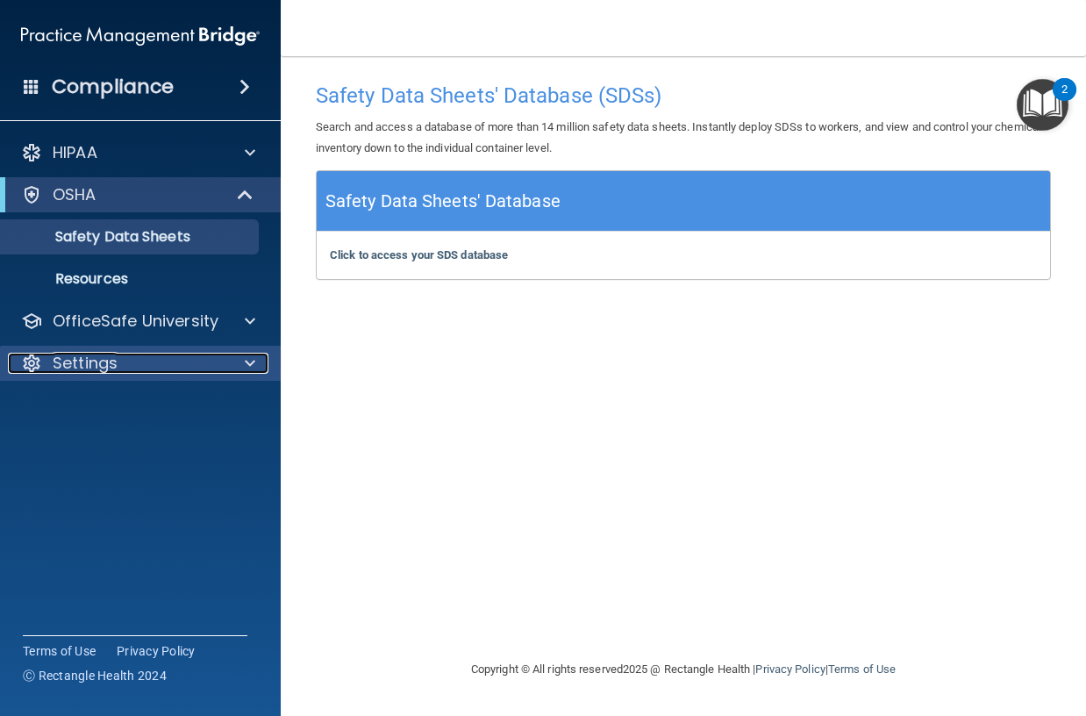
drag, startPoint x: 84, startPoint y: 356, endPoint x: 90, endPoint y: 364, distance: 10.0
click at [84, 356] on p "Settings" at bounding box center [85, 363] width 65 height 21
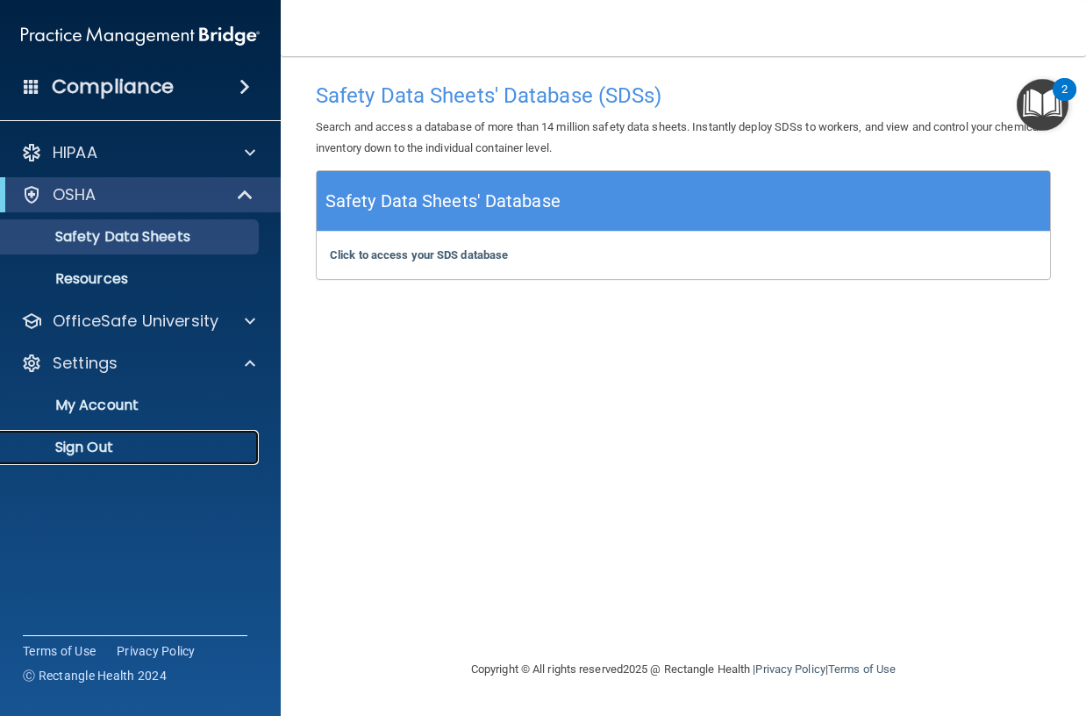
click at [76, 441] on p "Sign Out" at bounding box center [131, 448] width 240 height 18
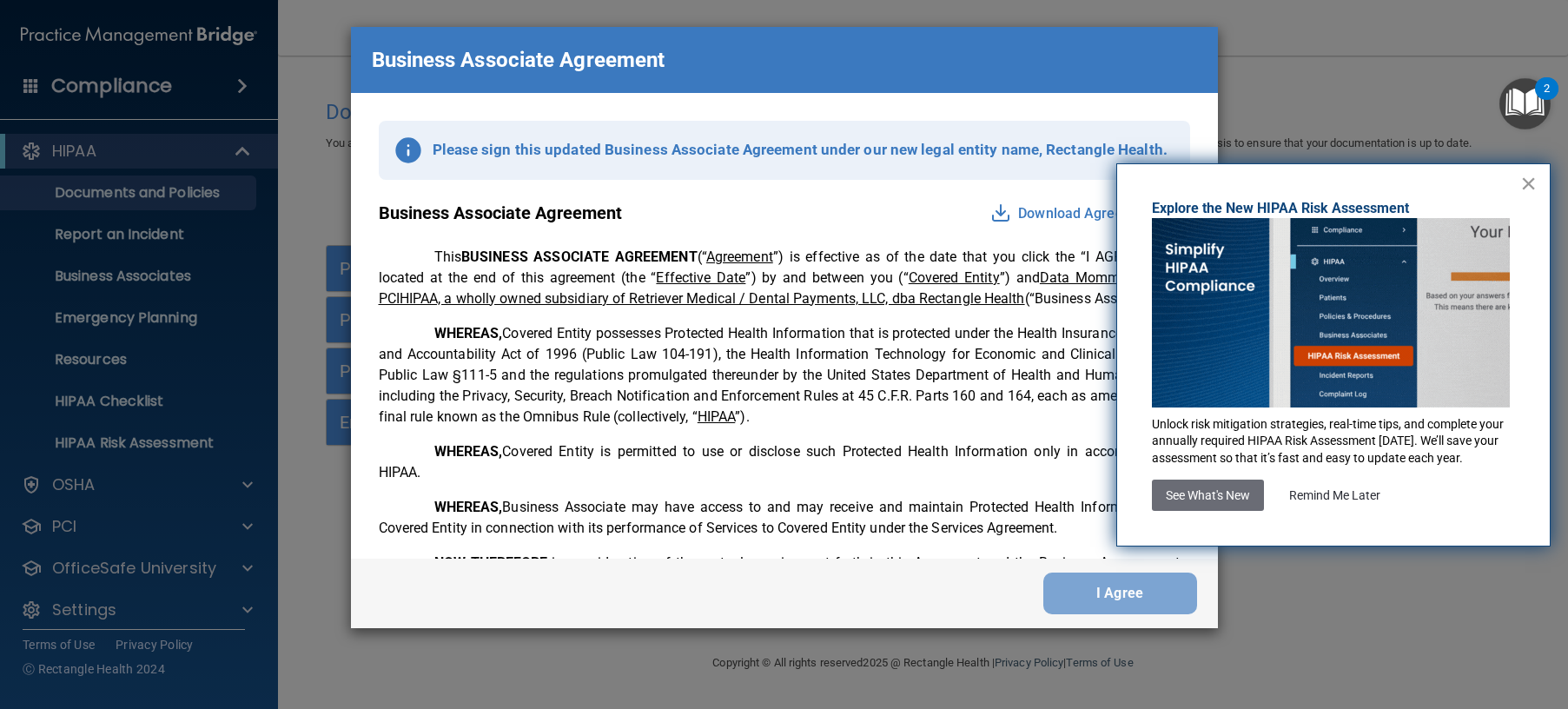
click at [1526, 182] on button "×" at bounding box center [1527, 183] width 17 height 28
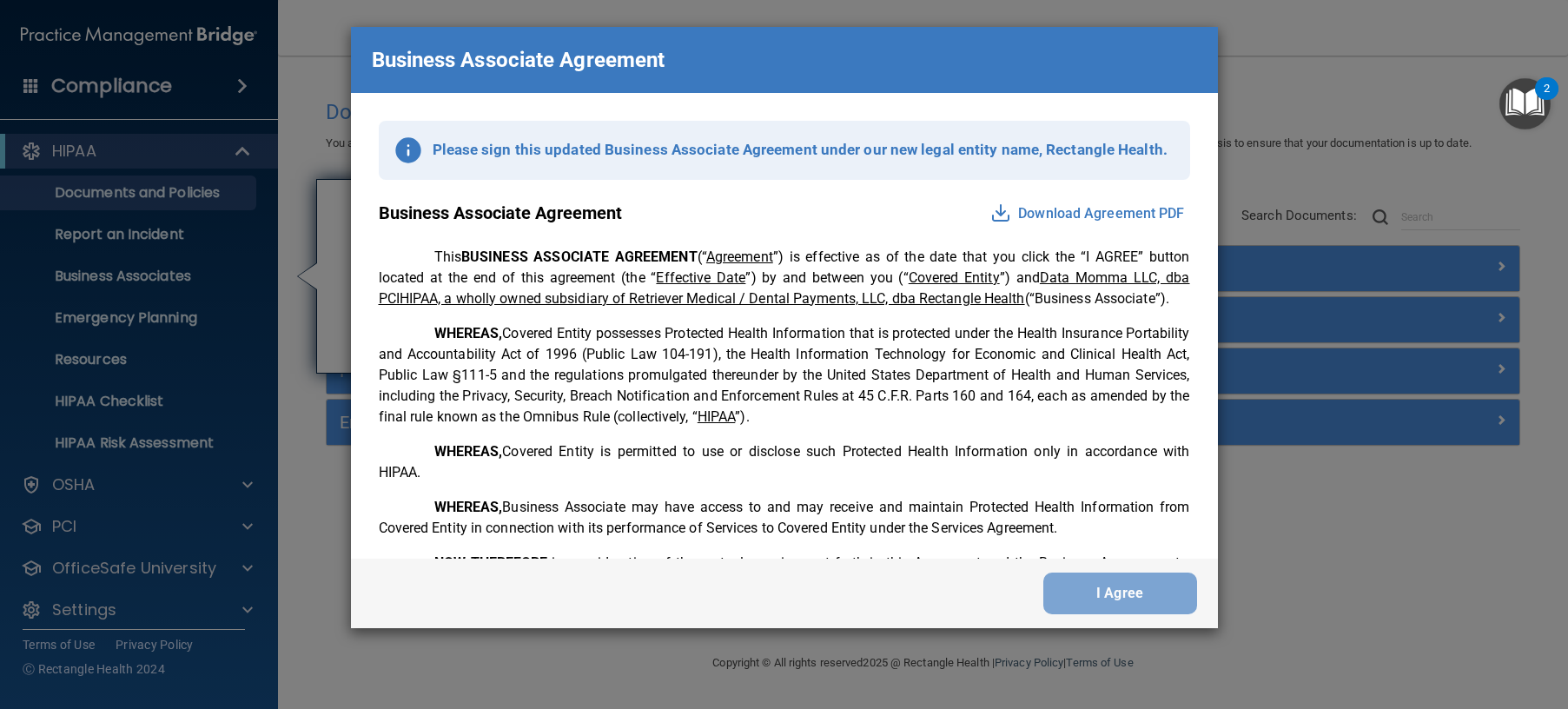
click at [1566, 13] on div "Business Associate Agreement Please sign this updated Business Associate Agreem…" at bounding box center [784, 354] width 1568 height 709
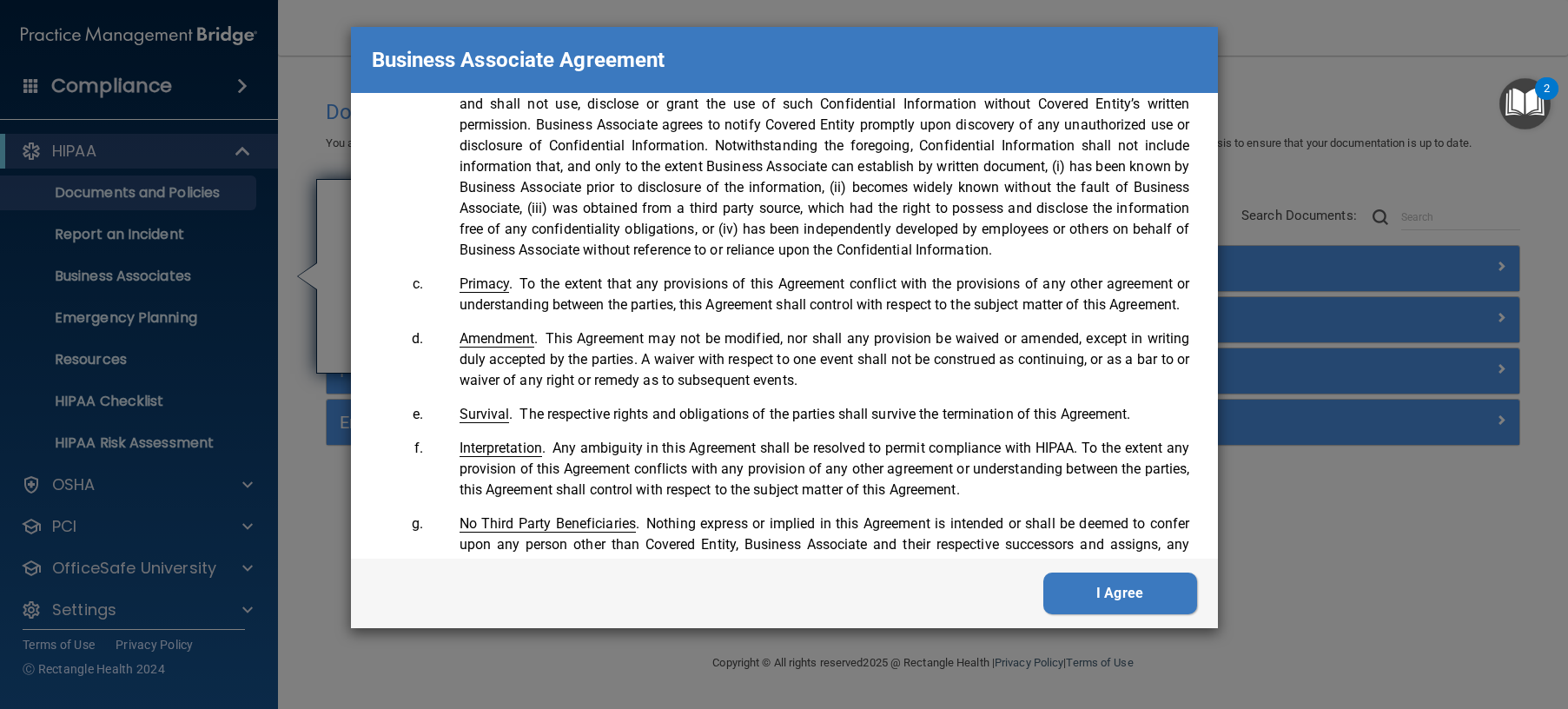
scroll to position [3543, 0]
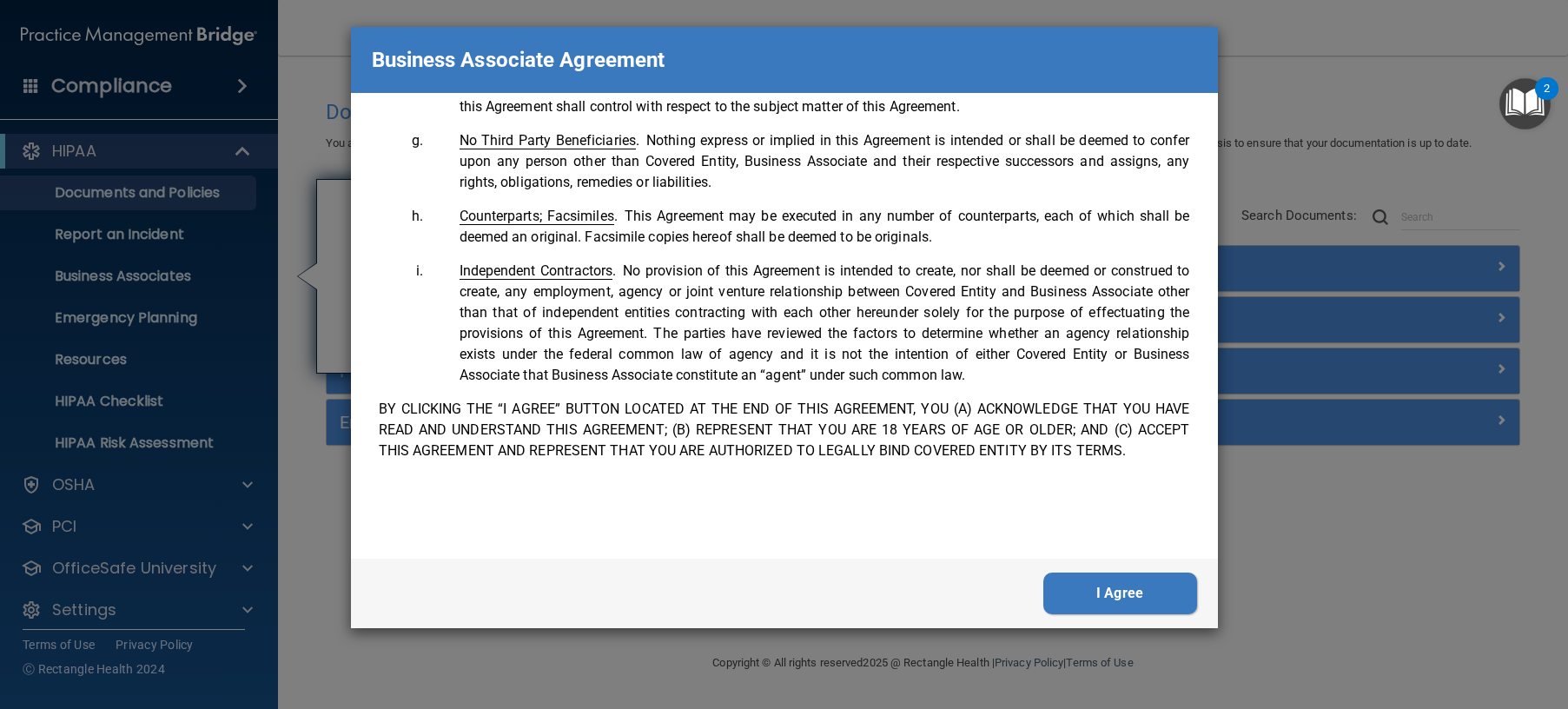
click at [1121, 590] on button "I Agree" at bounding box center [1120, 593] width 153 height 42
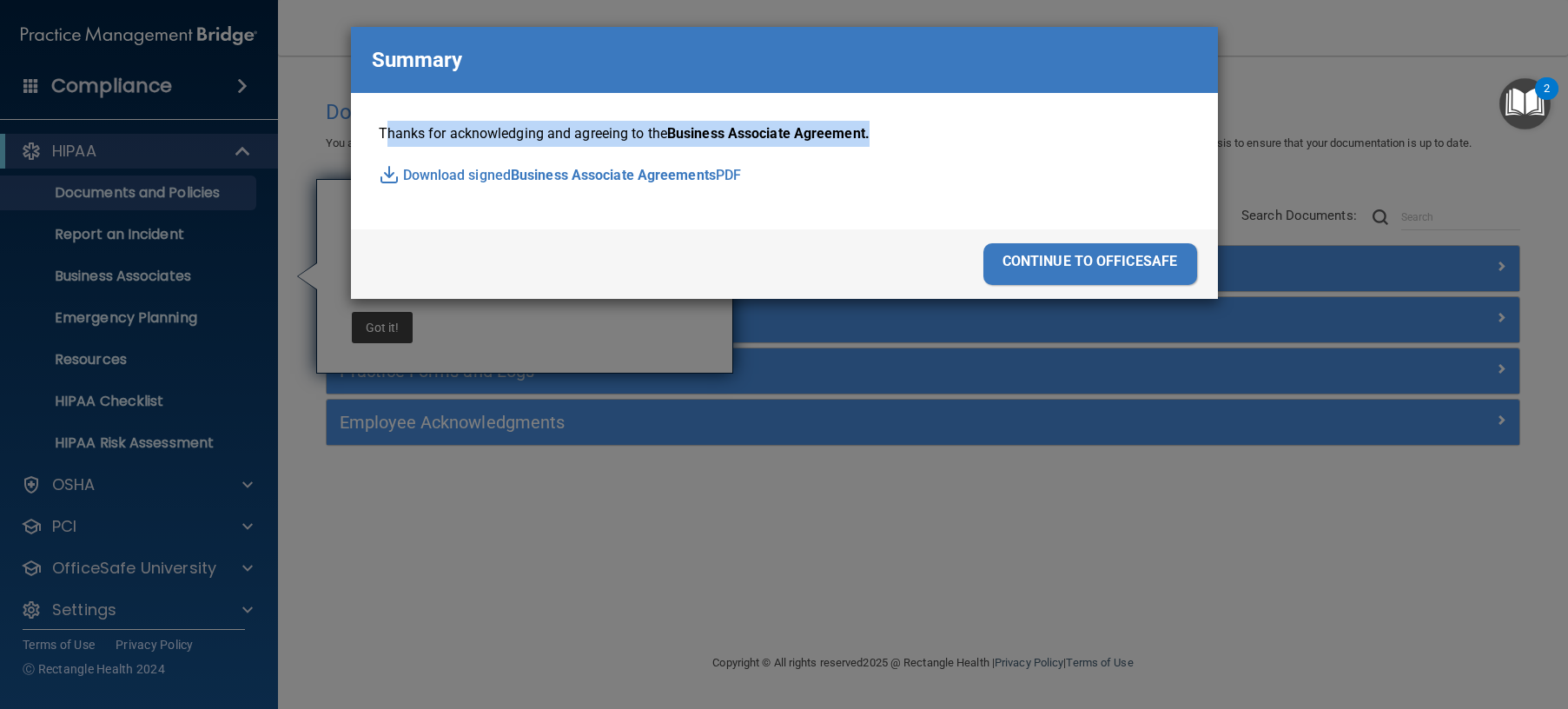
drag, startPoint x: 379, startPoint y: 131, endPoint x: 931, endPoint y: 133, distance: 552.0
click at [931, 133] on p "Thanks for acknowledging and agreeing to the Business Associate Agreement." at bounding box center [784, 134] width 811 height 26
copy p "Thanks for acknowledging and agreeing to the Business Associate Agreement."
click at [1051, 265] on div "continue to officesafe" at bounding box center [1090, 264] width 214 height 42
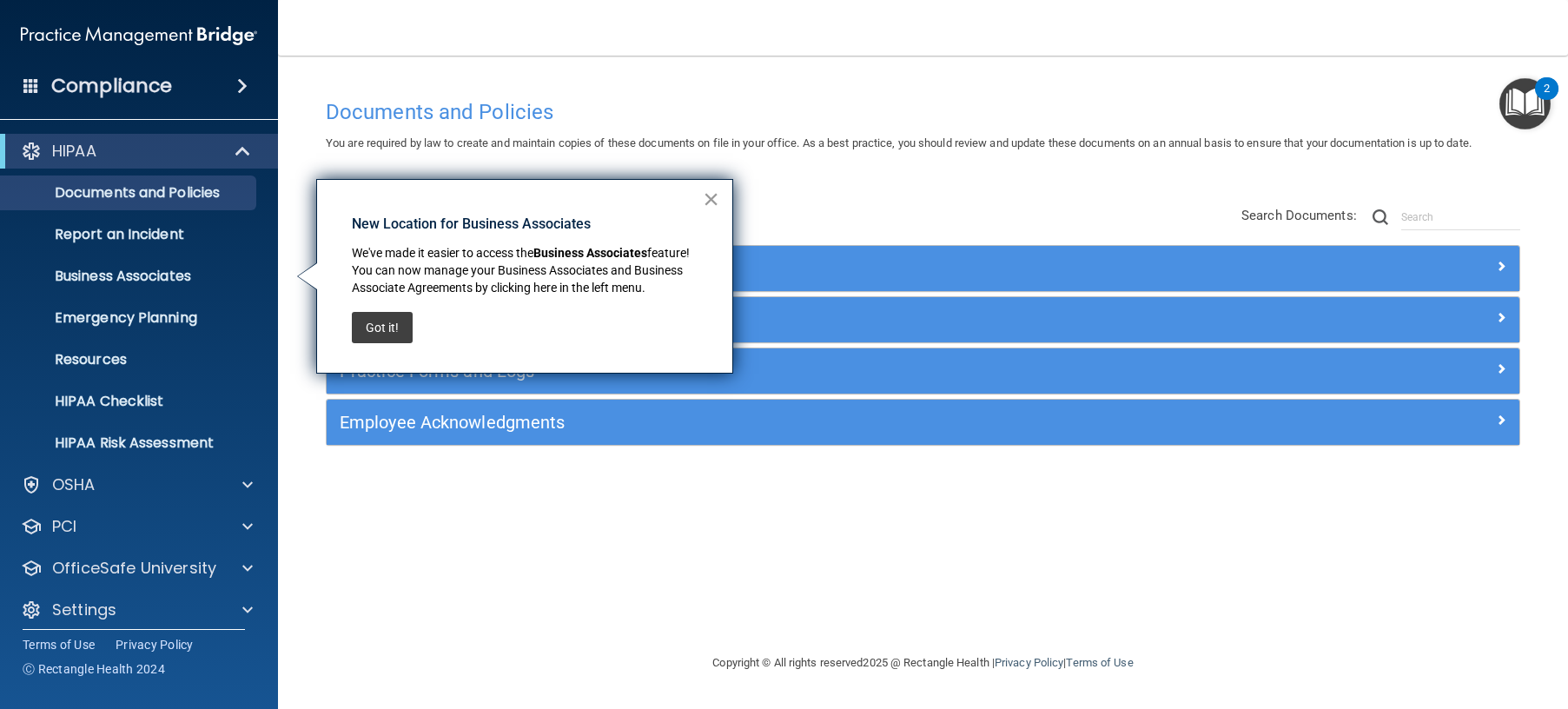
click at [712, 200] on button "×" at bounding box center [711, 199] width 17 height 28
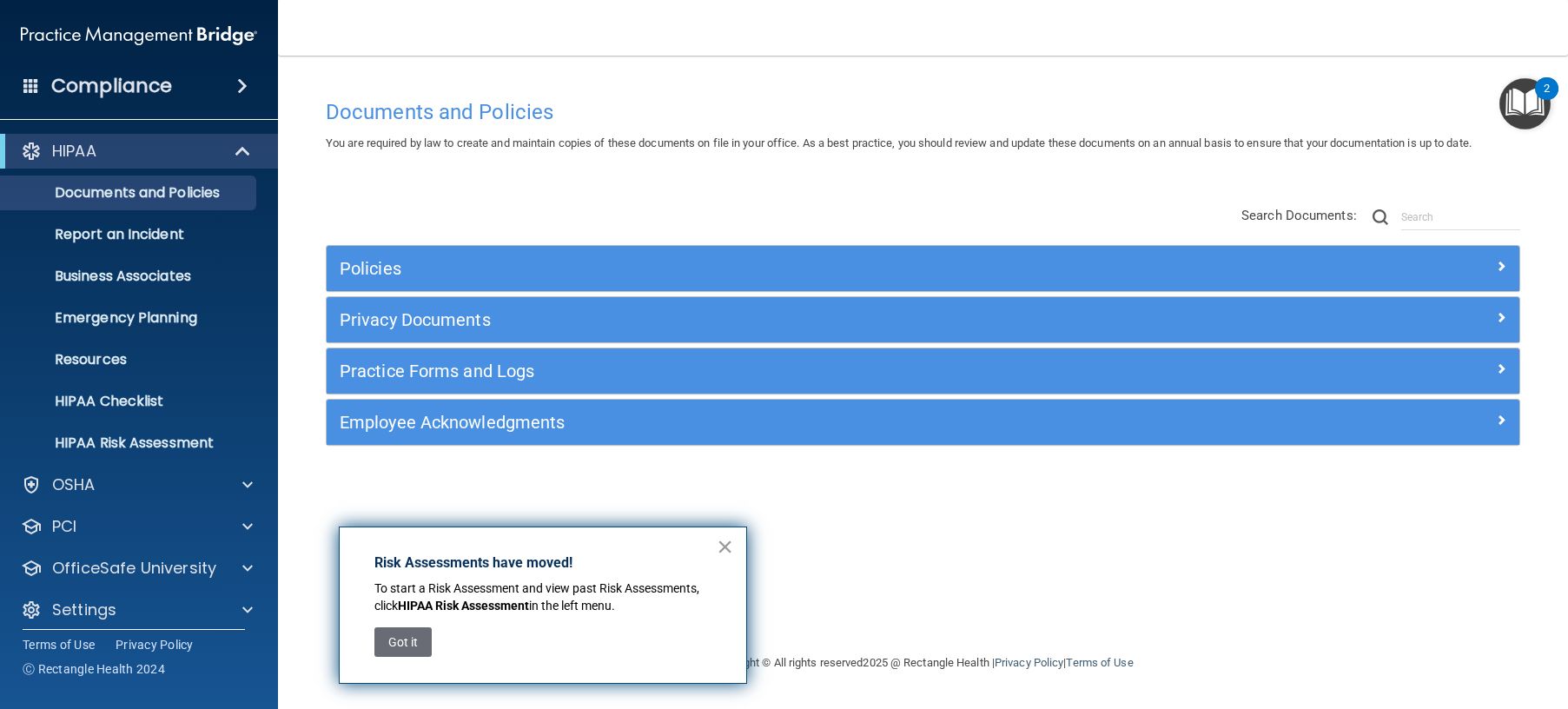
click at [723, 548] on button "×" at bounding box center [725, 547] width 17 height 28
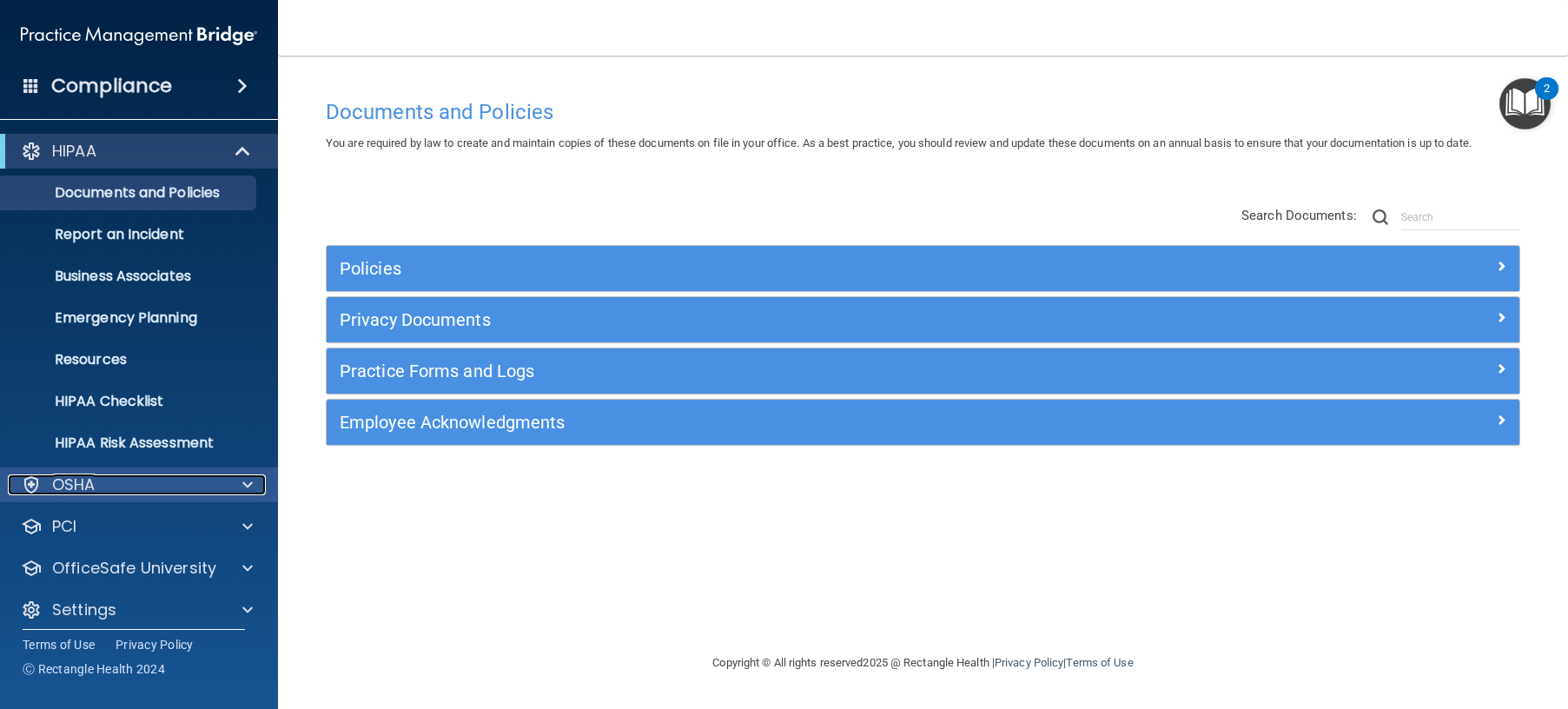
click at [251, 485] on span at bounding box center [247, 484] width 11 height 21
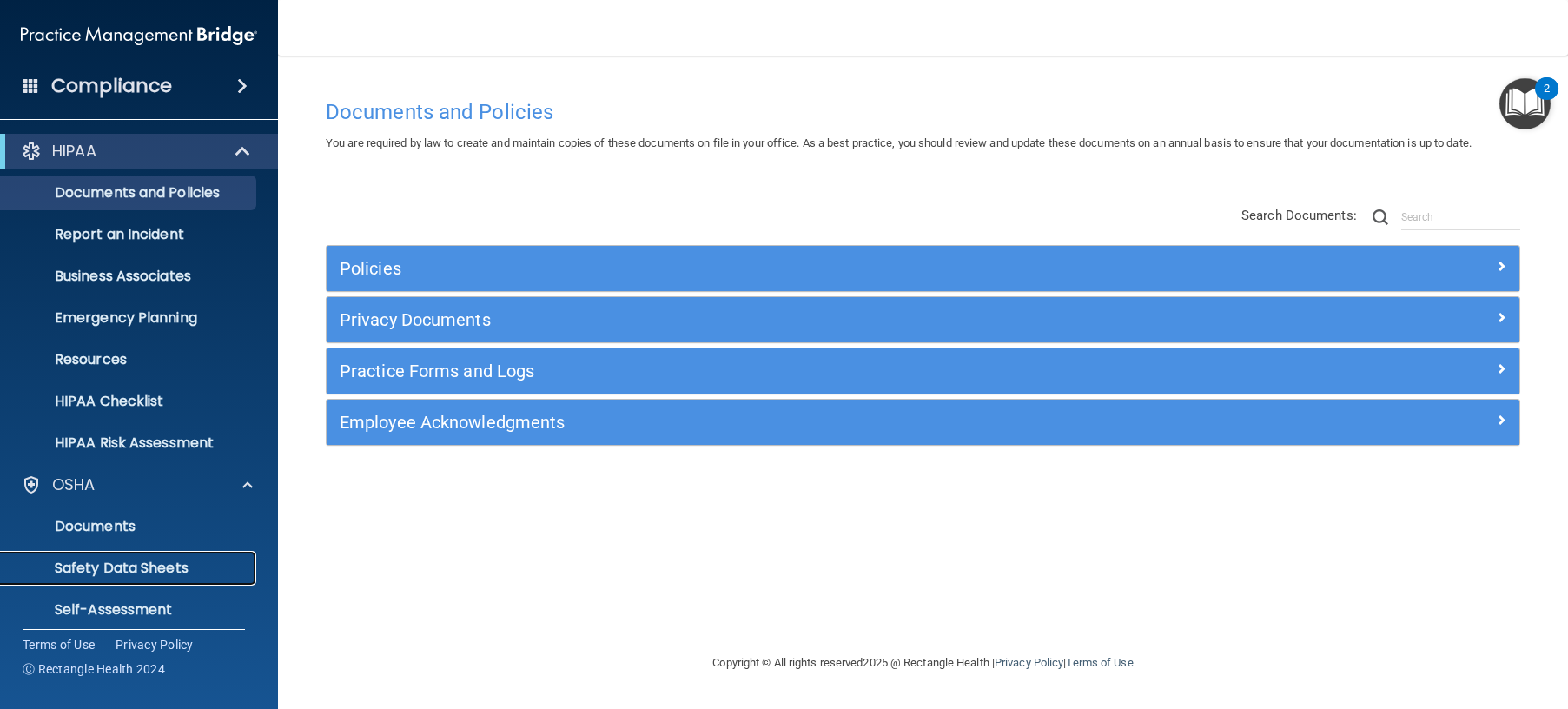
click at [164, 564] on p "Safety Data Sheets" at bounding box center [130, 568] width 238 height 18
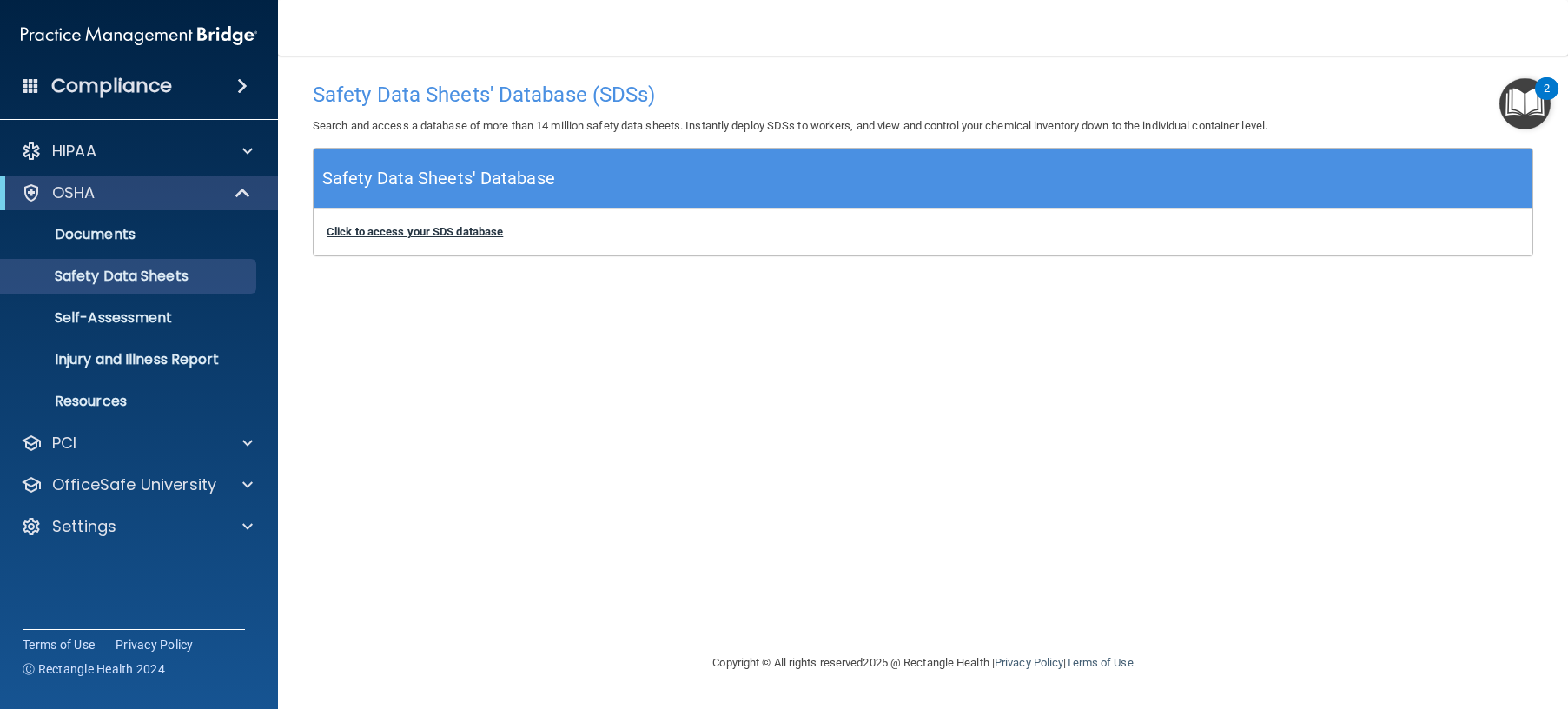
drag, startPoint x: 514, startPoint y: 230, endPoint x: 327, endPoint y: 231, distance: 187.0
click at [327, 231] on div "Click to access your SDS database Click to access your SDS database" at bounding box center [923, 232] width 1219 height 47
copy b "Click to access your SDS database"
click at [431, 235] on b "Click to access your SDS database" at bounding box center [415, 231] width 176 height 13
click at [237, 525] on div at bounding box center [245, 526] width 44 height 21
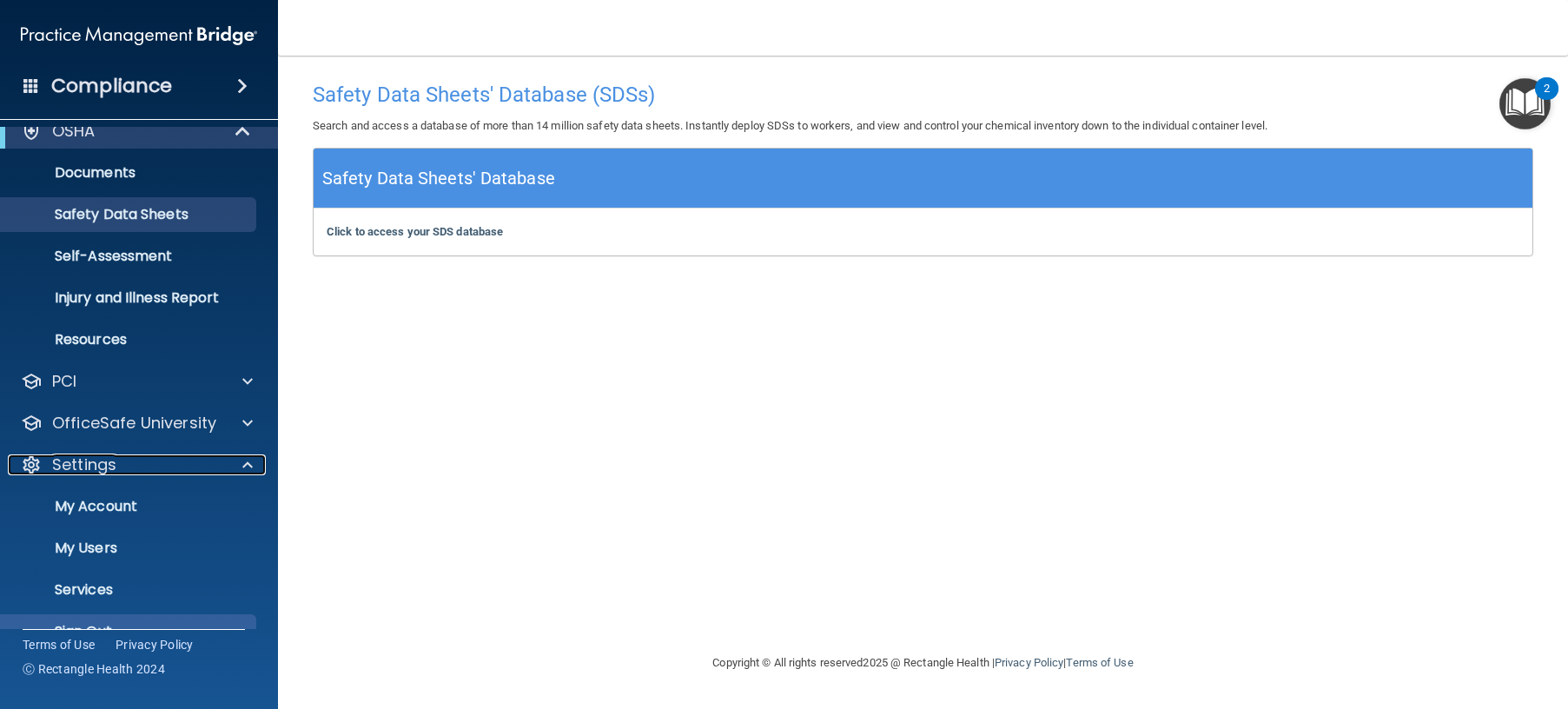
scroll to position [96, 0]
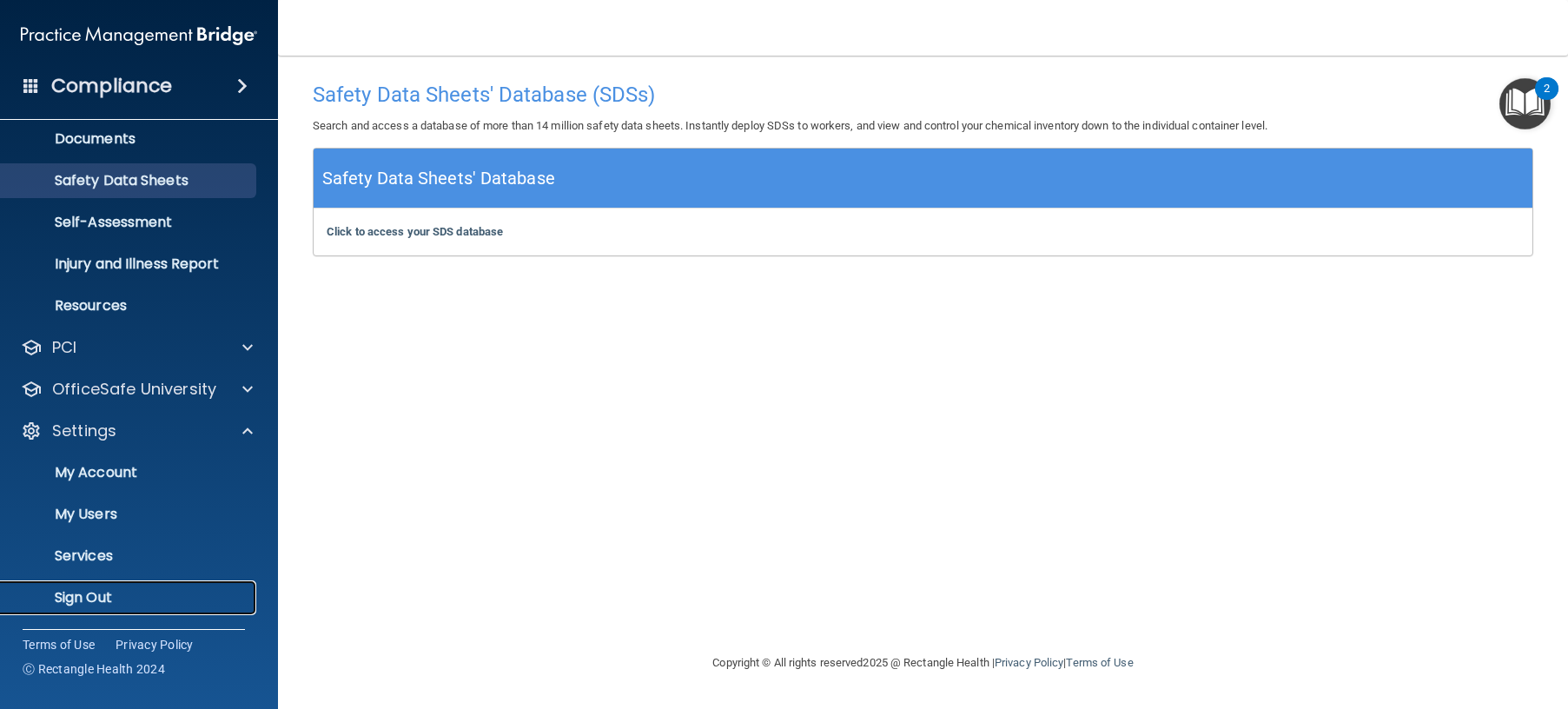
click at [90, 591] on p "Sign Out" at bounding box center [130, 598] width 238 height 18
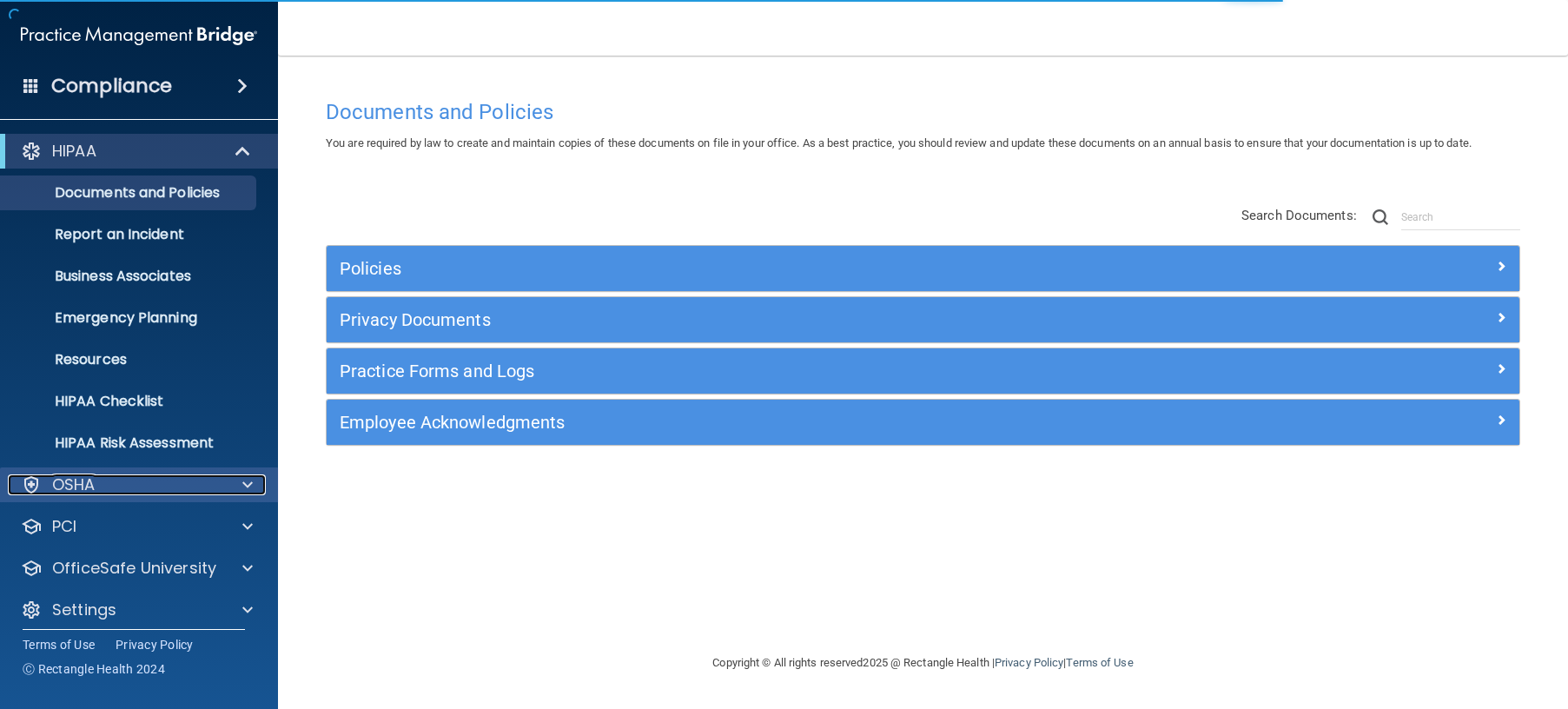
drag, startPoint x: 249, startPoint y: 484, endPoint x: 240, endPoint y: 488, distance: 9.8
click at [249, 484] on span at bounding box center [247, 484] width 11 height 21
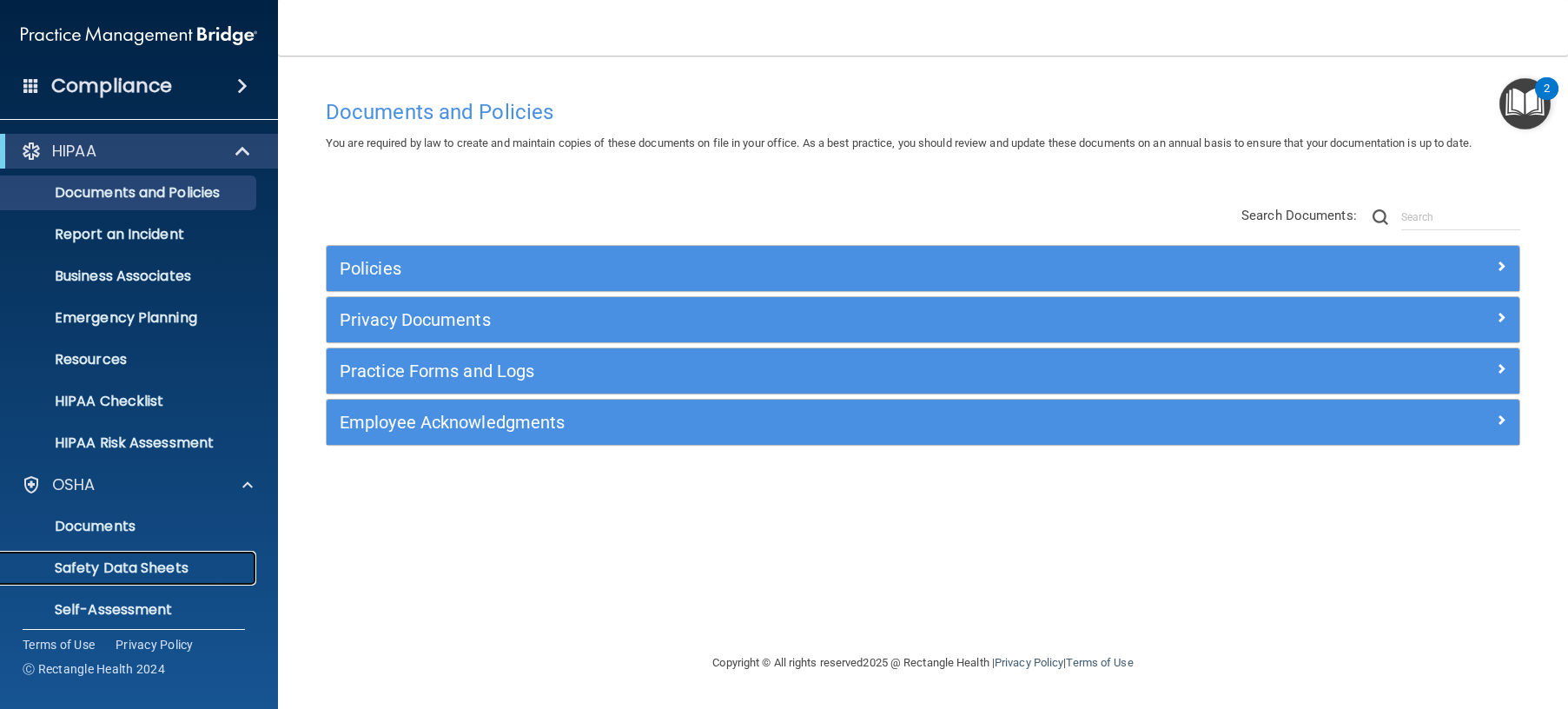
click at [152, 568] on p "Safety Data Sheets" at bounding box center [130, 568] width 238 height 18
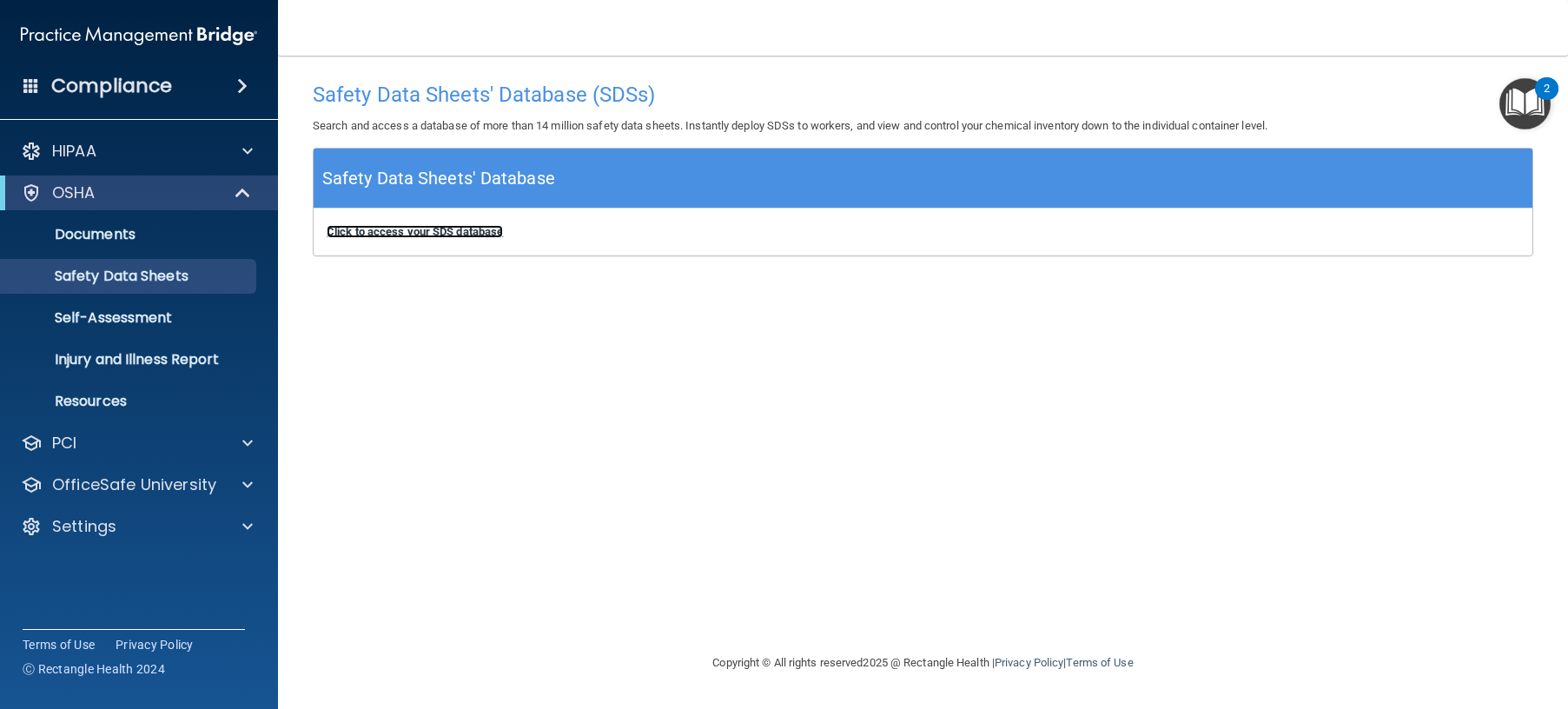
click at [404, 230] on b "Click to access your SDS database" at bounding box center [415, 231] width 176 height 13
click at [253, 528] on div at bounding box center [245, 526] width 44 height 21
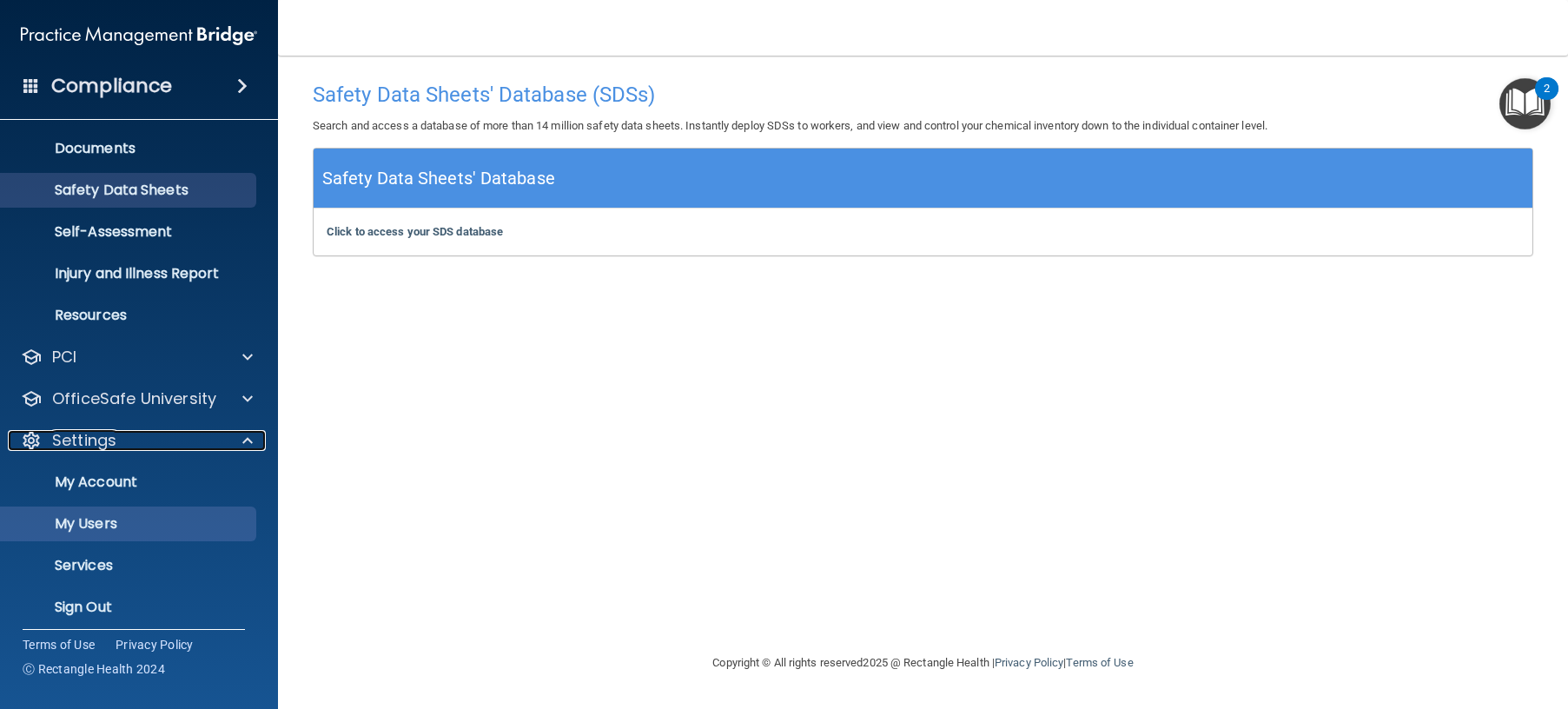
scroll to position [87, 0]
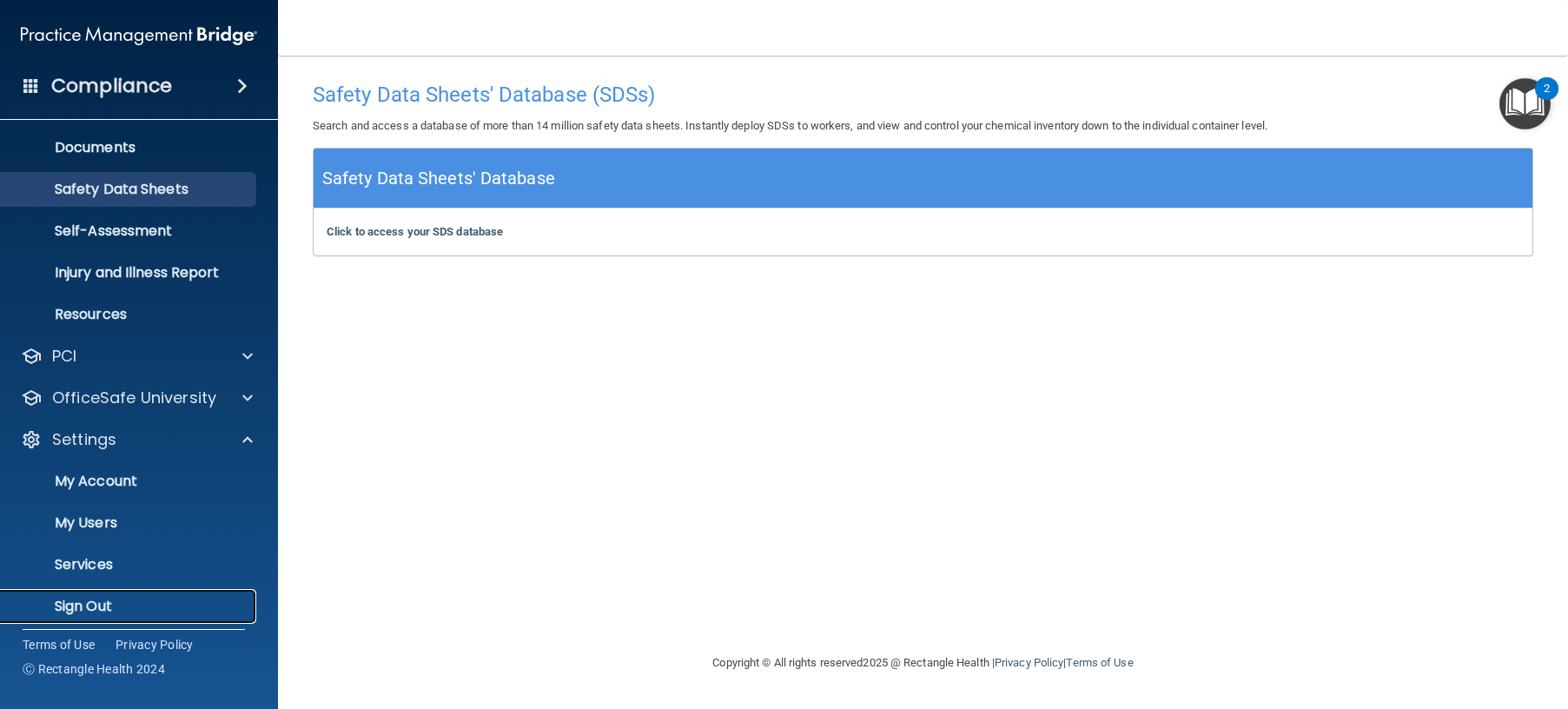
click at [108, 603] on p "Sign Out" at bounding box center [130, 607] width 238 height 18
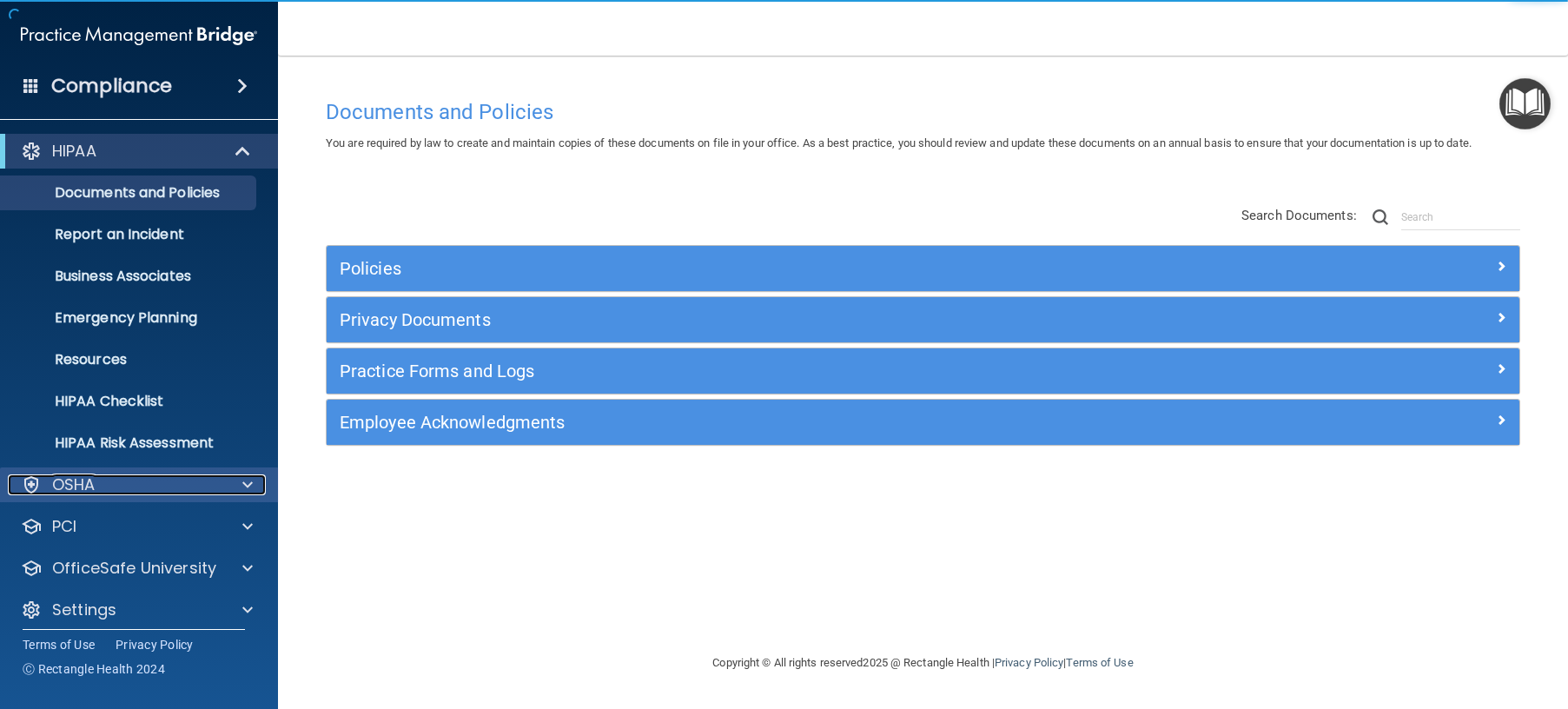
click at [249, 485] on span at bounding box center [247, 484] width 11 height 21
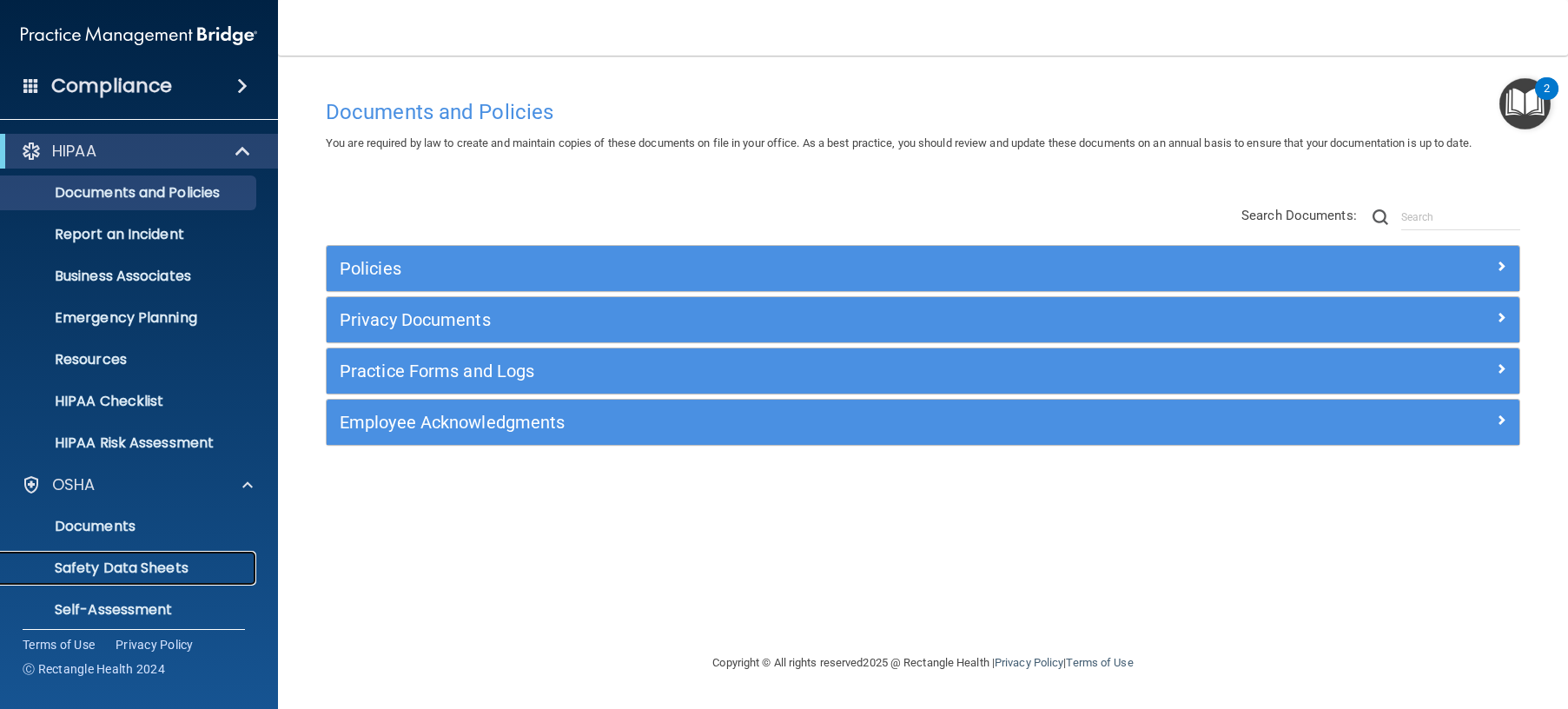
click at [124, 560] on p "Safety Data Sheets" at bounding box center [130, 568] width 238 height 18
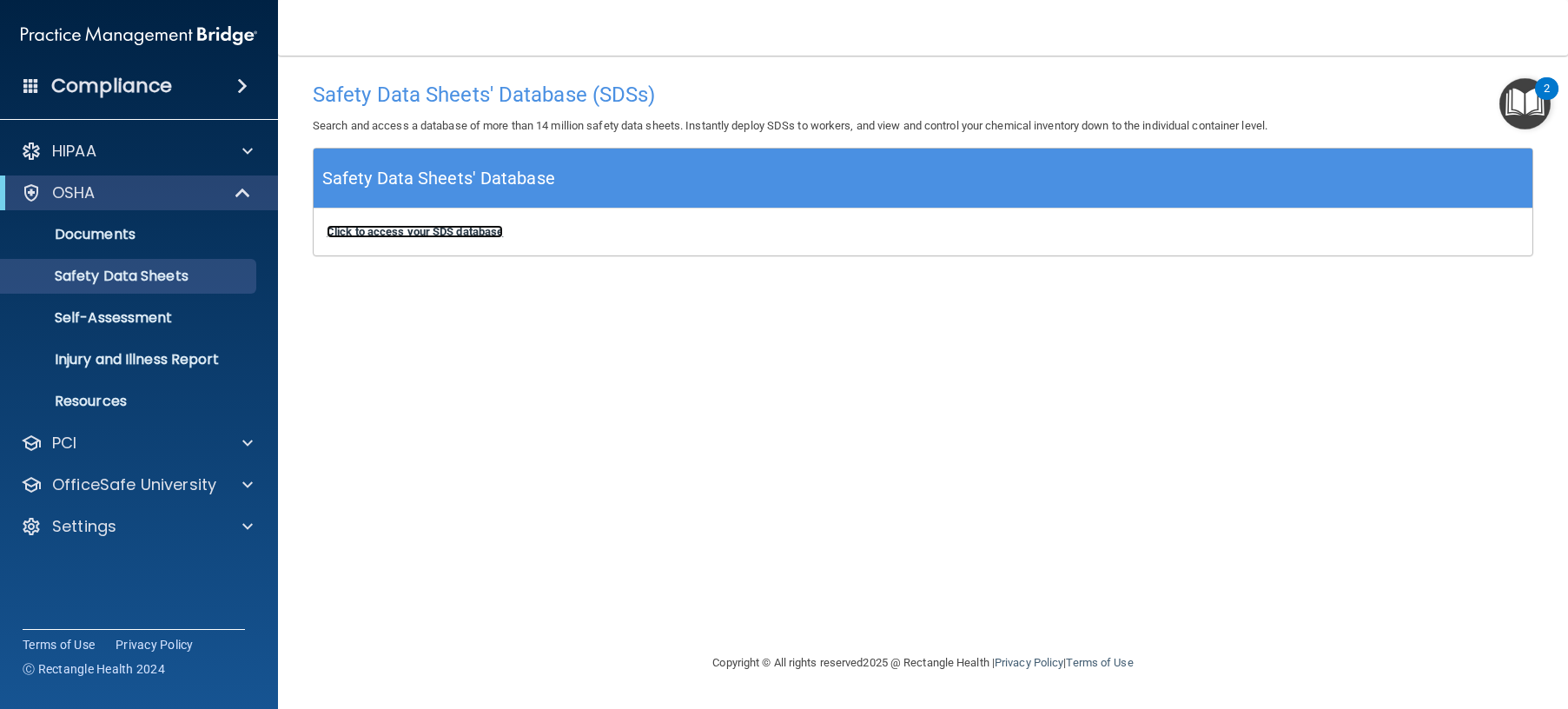
click at [467, 230] on b "Click to access your SDS database" at bounding box center [415, 231] width 176 height 13
click at [228, 528] on div at bounding box center [245, 526] width 44 height 21
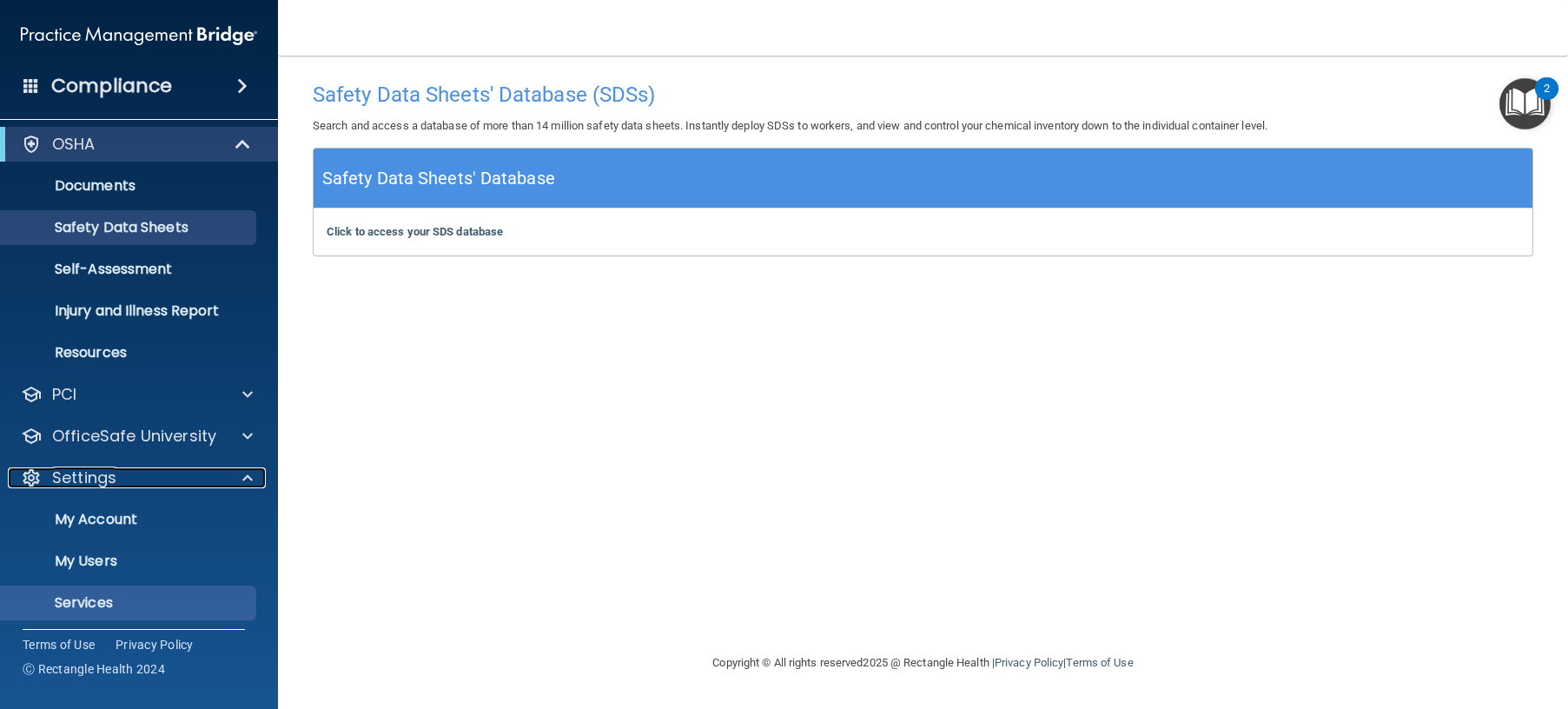
scroll to position [96, 0]
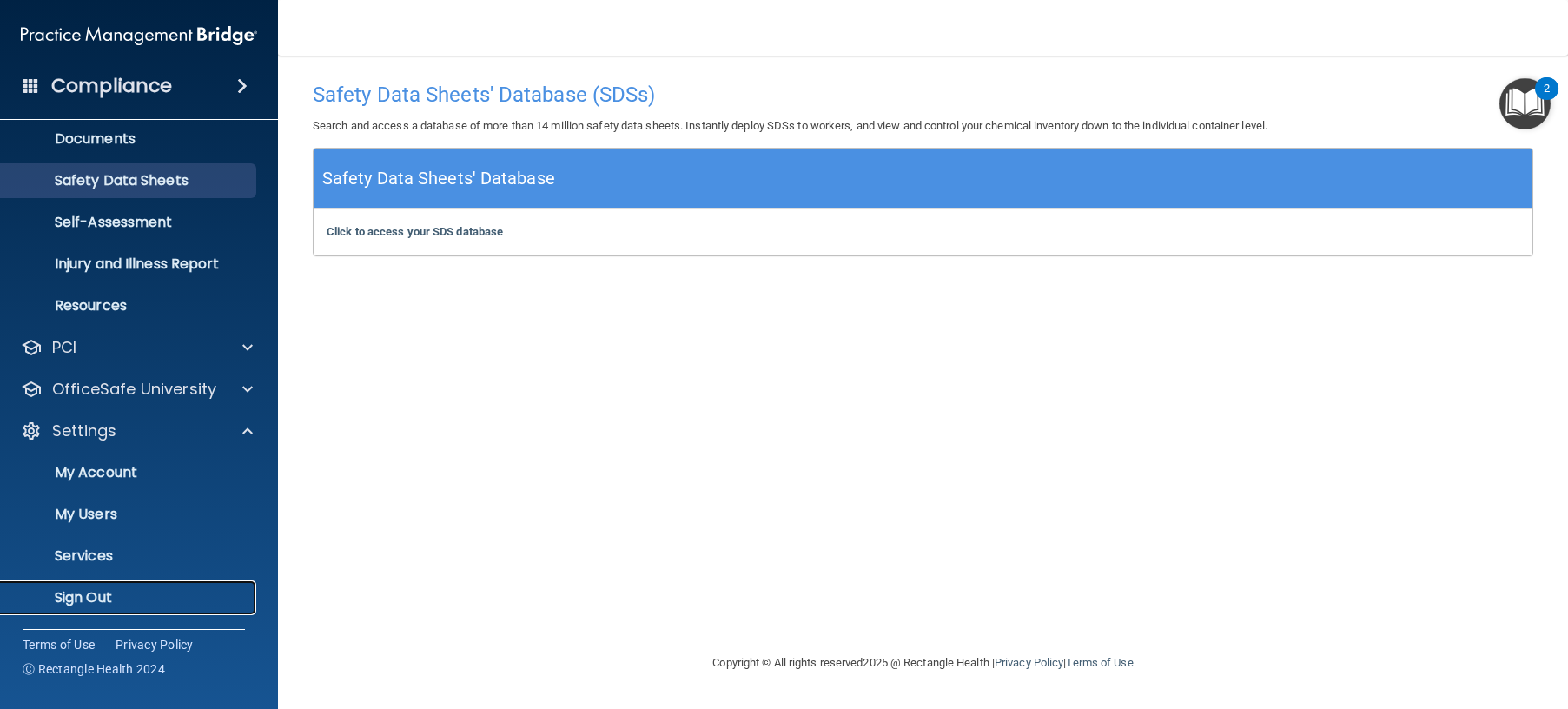
click at [99, 592] on p "Sign Out" at bounding box center [130, 598] width 238 height 18
